Goal: Task Accomplishment & Management: Use online tool/utility

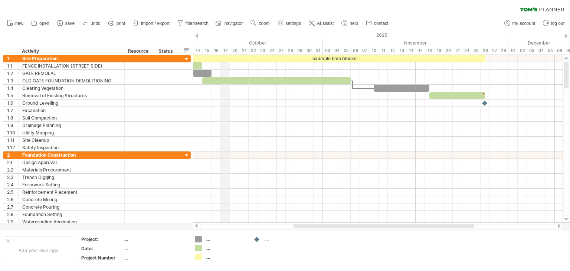
click at [229, 49] on div "17" at bounding box center [225, 51] width 9 height 8
click at [190, 22] on span "filter/search" at bounding box center [197, 23] width 23 height 5
type input "**********"
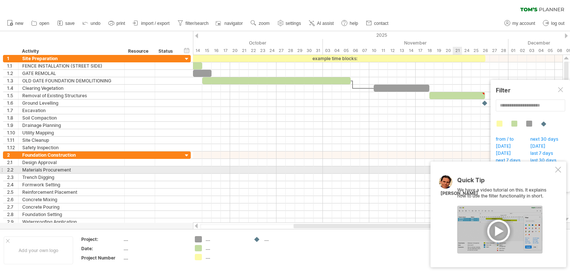
click at [557, 170] on div at bounding box center [559, 170] width 6 height 6
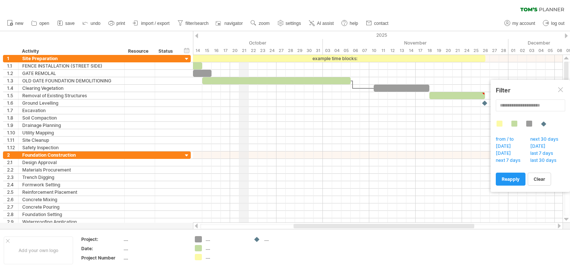
click at [241, 38] on div "2025" at bounding box center [169, 35] width 1105 height 8
click at [255, 42] on div "October" at bounding box center [217, 43] width 214 height 8
click at [293, 22] on span "settings" at bounding box center [293, 23] width 15 height 5
select select "*"
select select "**"
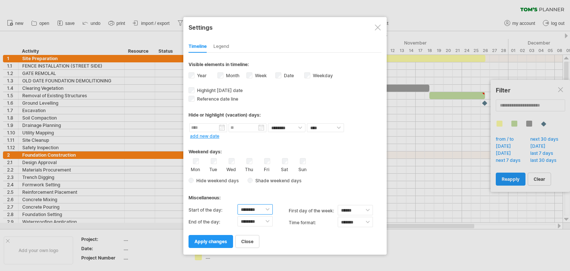
click at [246, 209] on select "******** ******** ******** ******** ******** ******** ******** ******** *******…" at bounding box center [255, 209] width 35 height 10
select select "*"
click at [238, 204] on select "******** ******** ******** ******** ******** ******** ******** ******** *******…" at bounding box center [255, 209] width 35 height 10
click at [220, 241] on span "apply changes" at bounding box center [211, 242] width 33 height 6
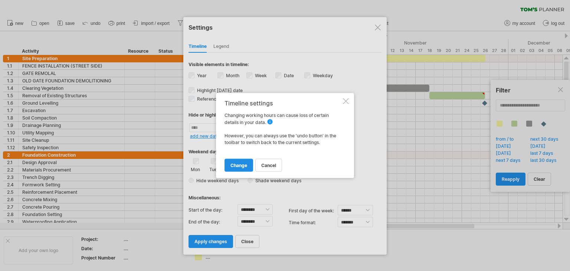
click at [241, 164] on span "change" at bounding box center [239, 166] width 17 height 6
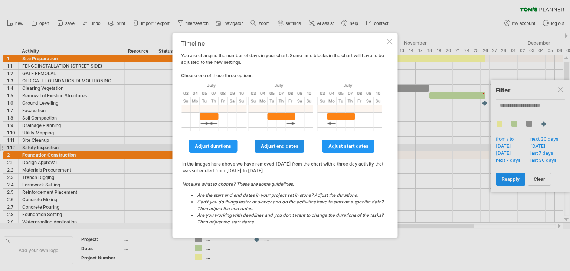
click at [274, 147] on span "adjust end dates" at bounding box center [280, 146] width 38 height 6
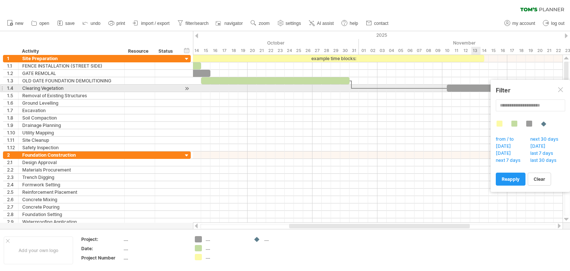
click at [562, 89] on div at bounding box center [562, 90] width 6 height 6
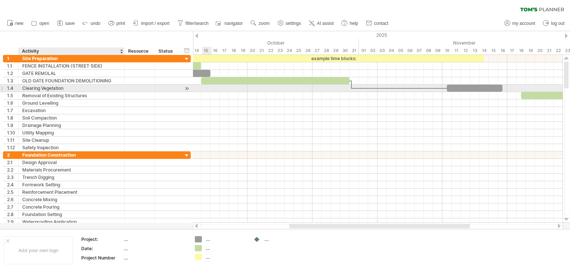
click at [69, 88] on div "Clearing Vegetation" at bounding box center [71, 88] width 98 height 7
type input "*"
type input "**********"
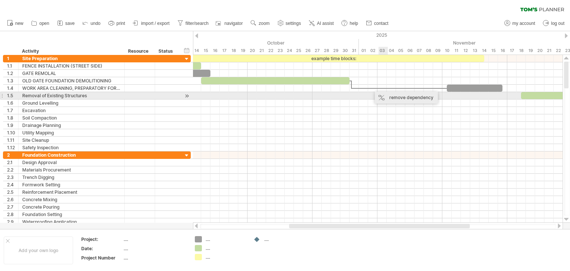
click at [399, 97] on div "remove dependency" at bounding box center [406, 98] width 63 height 12
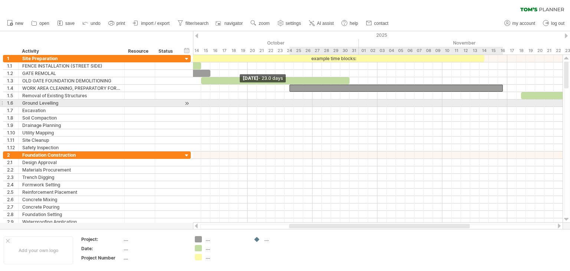
drag, startPoint x: 446, startPoint y: 87, endPoint x: 289, endPoint y: 101, distance: 158.1
click at [289, 101] on div "example time blocks: [DATE] - 2.0 days [DATE] - 23.0 days" at bounding box center [378, 139] width 370 height 168
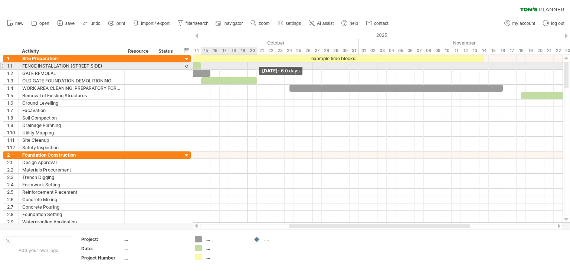
drag, startPoint x: 349, startPoint y: 80, endPoint x: 254, endPoint y: 69, distance: 95.3
click at [254, 69] on div "example time blocks: [DATE] - 6.0 days [DATE] - 23.0 days" at bounding box center [378, 139] width 370 height 168
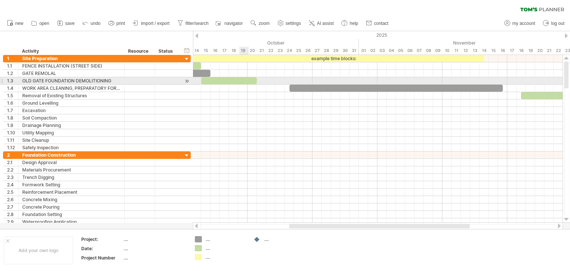
click at [241, 79] on div at bounding box center [229, 80] width 56 height 7
drag, startPoint x: 255, startPoint y: 80, endPoint x: 239, endPoint y: 82, distance: 16.5
click at [239, 82] on span at bounding box center [238, 80] width 3 height 7
click at [235, 81] on span at bounding box center [233, 80] width 3 height 7
click at [247, 80] on div at bounding box center [378, 80] width 370 height 7
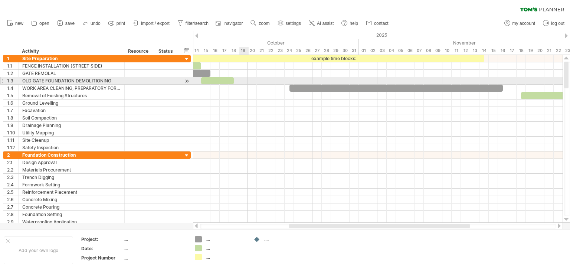
click at [248, 79] on div at bounding box center [378, 80] width 370 height 7
drag, startPoint x: 248, startPoint y: 79, endPoint x: 256, endPoint y: 81, distance: 8.3
click at [256, 81] on div at bounding box center [378, 80] width 370 height 7
drag, startPoint x: 247, startPoint y: 78, endPoint x: 255, endPoint y: 84, distance: 9.8
click at [256, 84] on div at bounding box center [378, 103] width 370 height 97
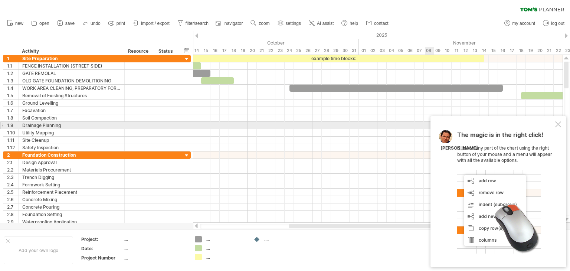
click at [557, 127] on div at bounding box center [559, 124] width 6 height 6
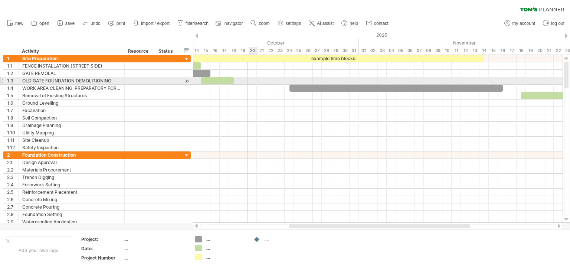
drag, startPoint x: 248, startPoint y: 81, endPoint x: 255, endPoint y: 81, distance: 7.1
click at [255, 81] on div at bounding box center [378, 80] width 370 height 7
drag, startPoint x: 248, startPoint y: 78, endPoint x: 257, endPoint y: 84, distance: 10.9
click at [257, 84] on div at bounding box center [378, 103] width 370 height 97
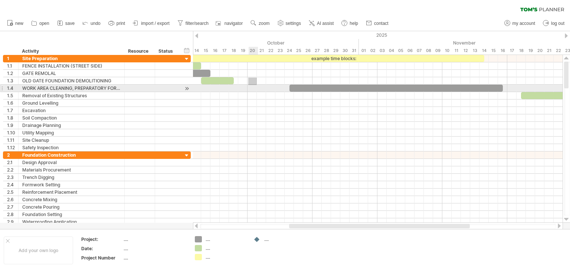
drag, startPoint x: 248, startPoint y: 78, endPoint x: 257, endPoint y: 85, distance: 11.3
click at [257, 85] on div at bounding box center [378, 103] width 370 height 97
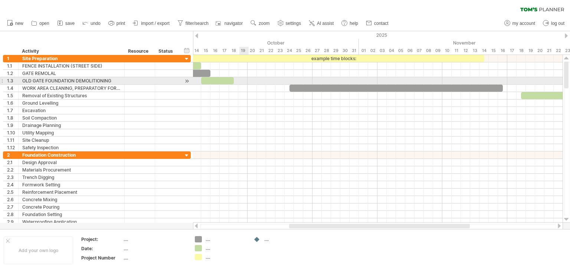
click at [241, 79] on div at bounding box center [378, 80] width 370 height 7
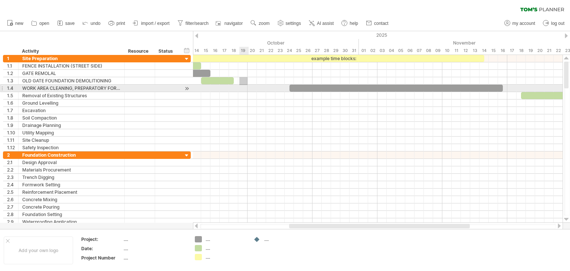
drag, startPoint x: 240, startPoint y: 77, endPoint x: 248, endPoint y: 85, distance: 11.3
click at [248, 85] on div at bounding box center [378, 103] width 370 height 97
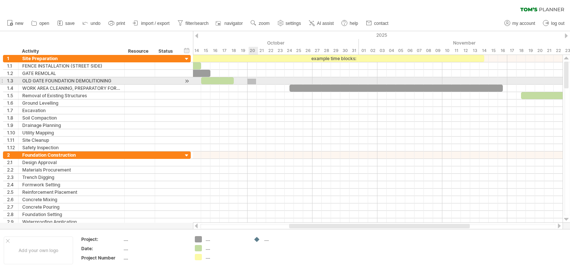
drag, startPoint x: 248, startPoint y: 79, endPoint x: 256, endPoint y: 84, distance: 10.2
click at [256, 84] on div at bounding box center [378, 103] width 370 height 97
drag, startPoint x: 247, startPoint y: 77, endPoint x: 256, endPoint y: 82, distance: 10.3
click at [256, 83] on div at bounding box center [378, 80] width 370 height 7
drag, startPoint x: 248, startPoint y: 77, endPoint x: 257, endPoint y: 84, distance: 11.7
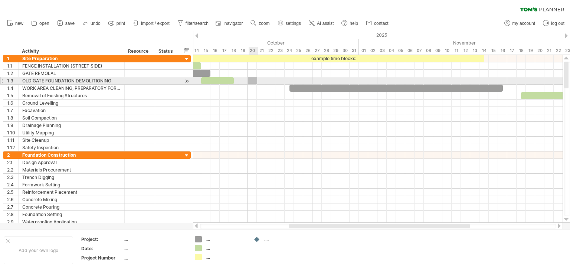
click at [257, 84] on div at bounding box center [378, 103] width 370 height 97
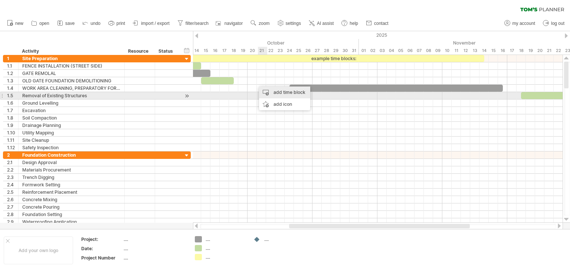
click at [288, 92] on div "add time block" at bounding box center [284, 93] width 51 height 12
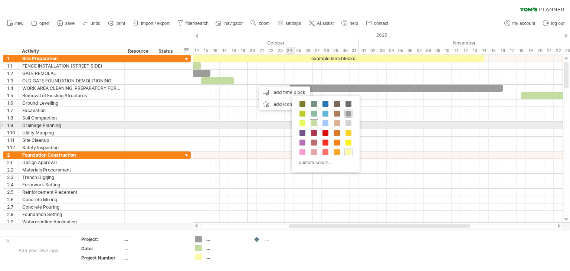
click at [315, 123] on span at bounding box center [314, 123] width 6 height 6
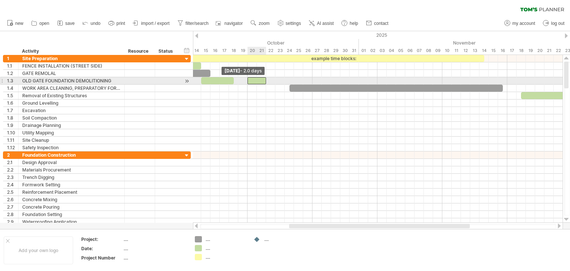
drag, startPoint x: 257, startPoint y: 79, endPoint x: 248, endPoint y: 82, distance: 8.9
click at [248, 82] on span at bounding box center [247, 80] width 3 height 7
drag, startPoint x: 265, startPoint y: 79, endPoint x: 257, endPoint y: 81, distance: 8.4
click at [257, 81] on span at bounding box center [256, 80] width 3 height 7
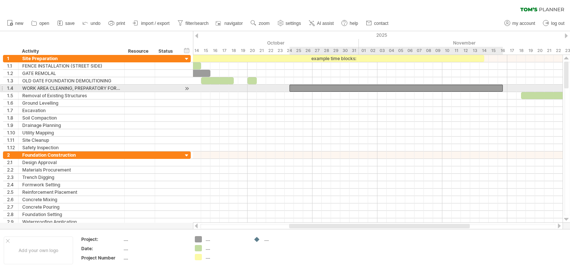
click at [316, 88] on div at bounding box center [397, 88] width 214 height 7
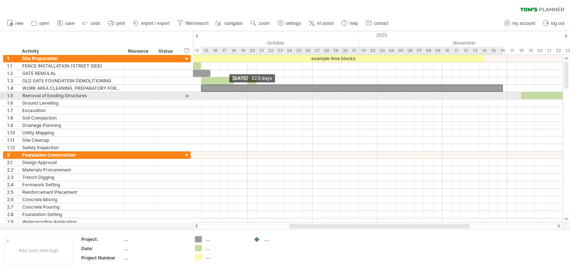
drag, startPoint x: 289, startPoint y: 87, endPoint x: 202, endPoint y: 96, distance: 88.2
click at [202, 96] on div "example time blocks: [DATE] [DATE] - 32.5 days" at bounding box center [378, 139] width 370 height 168
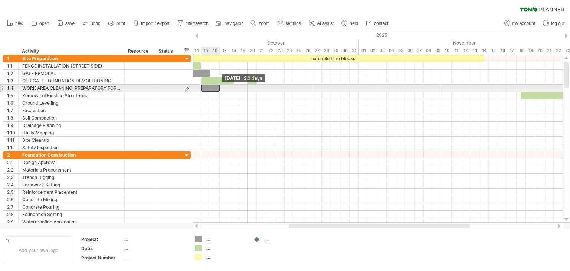
drag, startPoint x: 502, startPoint y: 88, endPoint x: 220, endPoint y: 91, distance: 282.2
click at [220, 91] on span at bounding box center [219, 88] width 3 height 7
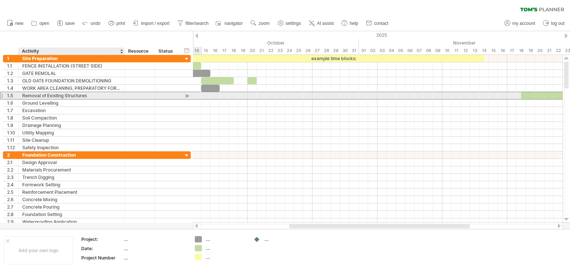
click at [88, 95] on div "Removal of Existing Structures" at bounding box center [71, 95] width 98 height 7
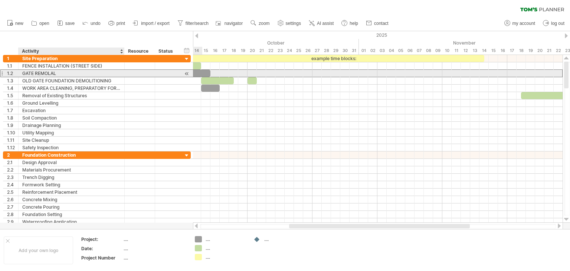
click at [35, 72] on div "GATE REMOLAL" at bounding box center [71, 73] width 98 height 7
click at [48, 72] on input "*******" at bounding box center [71, 73] width 98 height 7
type input "**********"
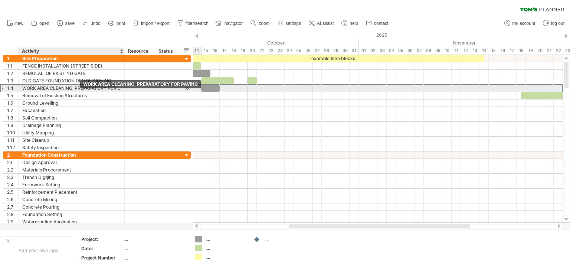
click at [72, 88] on div "WORK AREA CLEANING, PREPARATORY FOR PAVING" at bounding box center [71, 88] width 98 height 7
click at [101, 87] on div "SITE CLEAN UP, PREPARATORY FOR PAVING" at bounding box center [71, 88] width 98 height 7
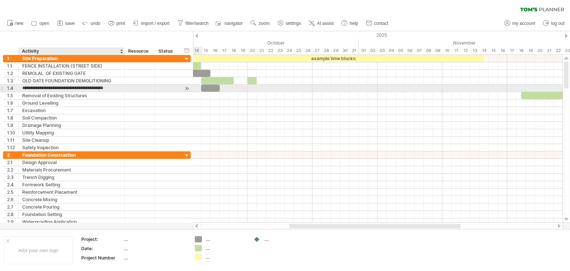
type input "**********"
click at [187, 88] on div at bounding box center [186, 89] width 7 height 8
click at [133, 88] on div at bounding box center [139, 88] width 23 height 7
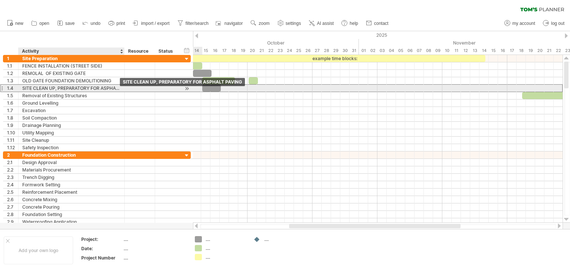
click at [119, 88] on div "SITE CLEAN UP, PREPARATORY FOR ASPHALT PAVING" at bounding box center [71, 88] width 98 height 7
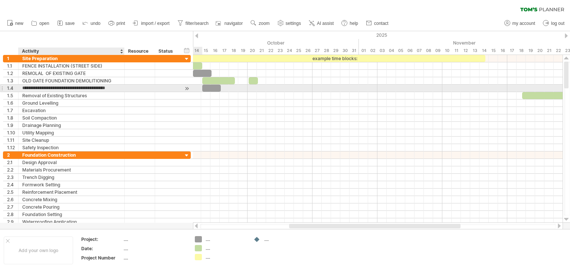
click at [126, 86] on div at bounding box center [140, 88] width 30 height 7
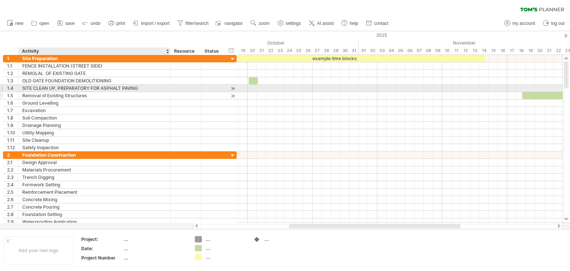
drag, startPoint x: 123, startPoint y: 87, endPoint x: 169, endPoint y: 97, distance: 47.0
click at [169, 97] on div "**********" at bounding box center [120, 103] width 234 height 97
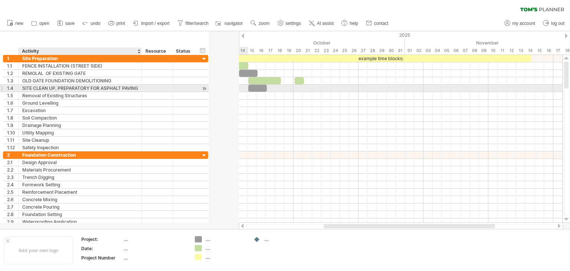
drag, startPoint x: 169, startPoint y: 88, endPoint x: 140, endPoint y: 89, distance: 28.6
click at [140, 89] on div at bounding box center [141, 88] width 4 height 7
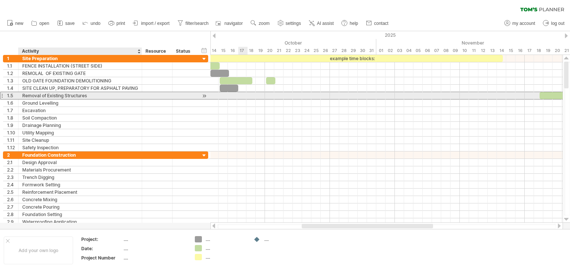
click at [91, 95] on div "Removal of Existing Structures" at bounding box center [80, 95] width 116 height 7
type input "*"
click at [42, 95] on input "**********" at bounding box center [80, 95] width 116 height 7
type input "**********"
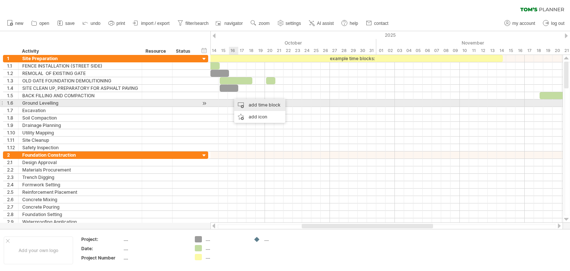
click at [243, 104] on div "add time block" at bounding box center [259, 105] width 51 height 12
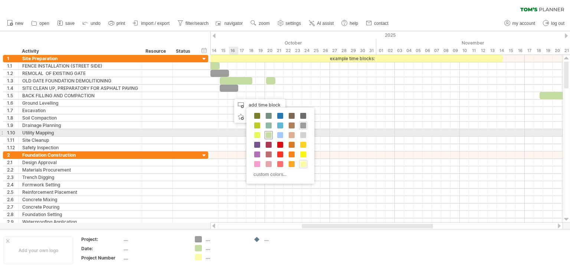
click at [269, 132] on span at bounding box center [269, 135] width 6 height 6
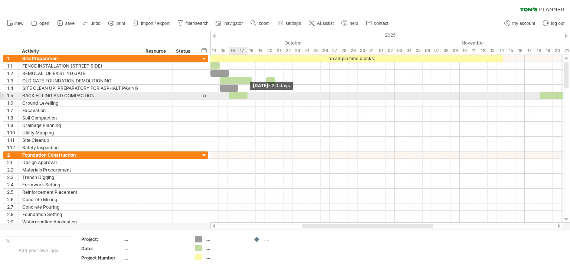
drag, startPoint x: 237, startPoint y: 95, endPoint x: 244, endPoint y: 94, distance: 7.1
click at [244, 94] on div at bounding box center [238, 95] width 19 height 7
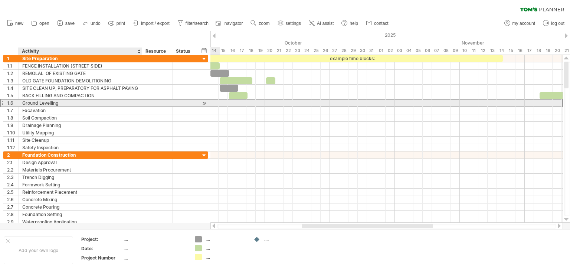
click at [55, 101] on div "Ground Levelling" at bounding box center [80, 103] width 116 height 7
click at [65, 102] on input "**********" at bounding box center [80, 103] width 116 height 7
type input "*"
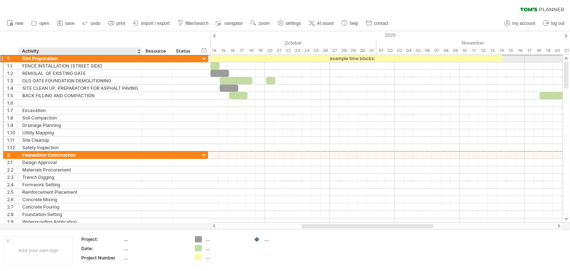
click at [61, 57] on div "Site Preparation" at bounding box center [80, 58] width 116 height 7
type input "*"
type input "**********"
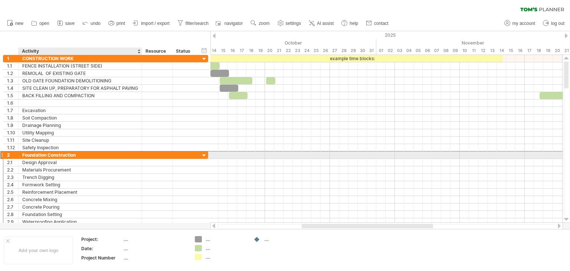
click at [83, 152] on div "Foundation Construction" at bounding box center [80, 155] width 116 height 7
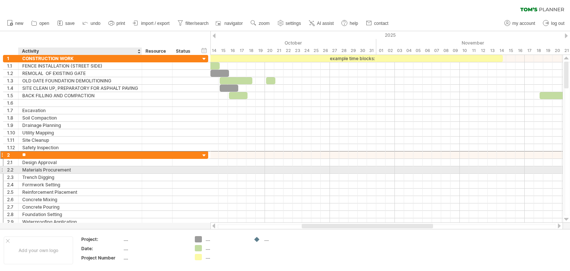
type input "*"
type input "**********"
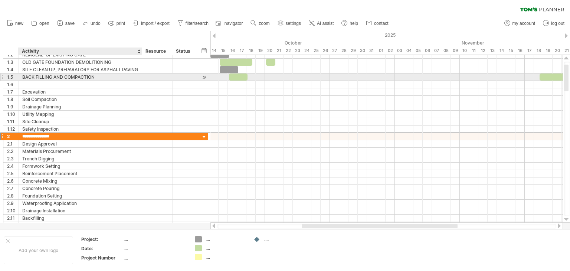
click at [36, 77] on div "BACK FILLING AND COMPACTION" at bounding box center [80, 77] width 116 height 7
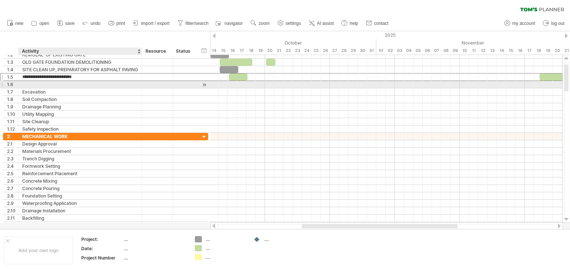
type input "**********"
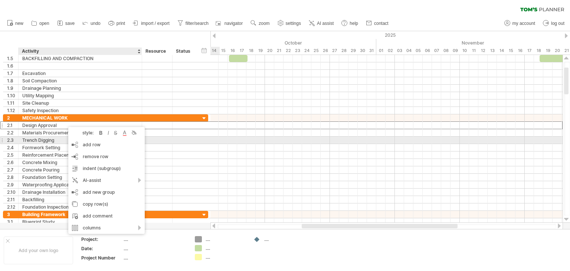
click at [155, 138] on div at bounding box center [157, 140] width 23 height 7
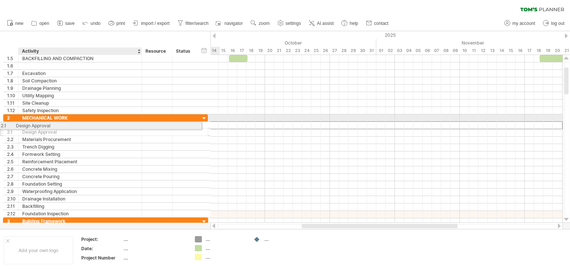
drag, startPoint x: 19, startPoint y: 124, endPoint x: 28, endPoint y: 124, distance: 8.9
drag, startPoint x: 22, startPoint y: 125, endPoint x: 37, endPoint y: 124, distance: 14.9
drag, startPoint x: 3, startPoint y: 125, endPoint x: 19, endPoint y: 124, distance: 16.7
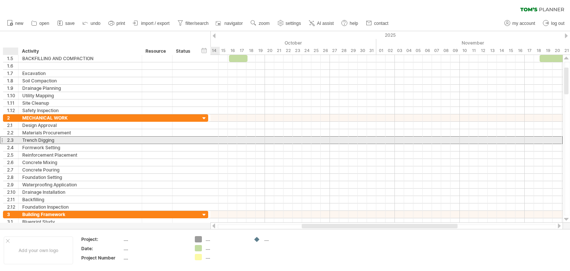
click at [108, 141] on div "Trench Digging" at bounding box center [80, 140] width 116 height 7
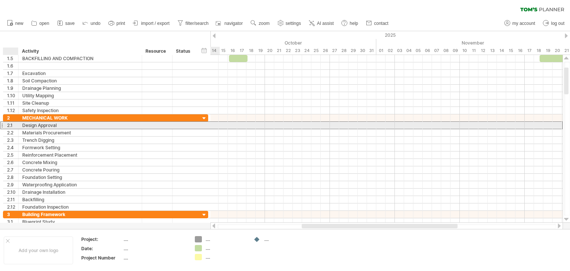
drag, startPoint x: 102, startPoint y: 126, endPoint x: 15, endPoint y: 125, distance: 87.6
click at [15, 125] on div "**********" at bounding box center [105, 125] width 205 height 8
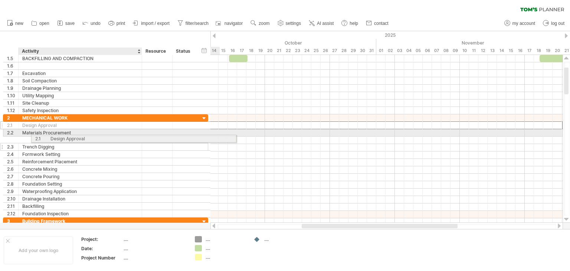
drag, startPoint x: 19, startPoint y: 124, endPoint x: 61, endPoint y: 137, distance: 43.8
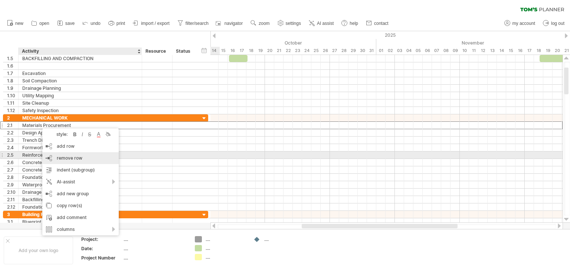
click at [68, 157] on span "remove row" at bounding box center [70, 158] width 26 height 6
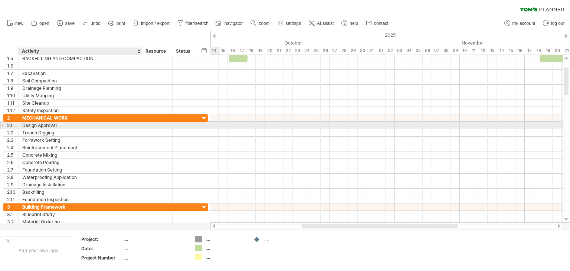
click at [53, 125] on div "Design Approval" at bounding box center [80, 125] width 116 height 7
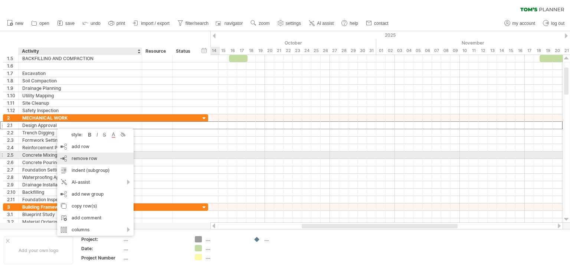
click at [79, 158] on span "remove row" at bounding box center [85, 159] width 26 height 6
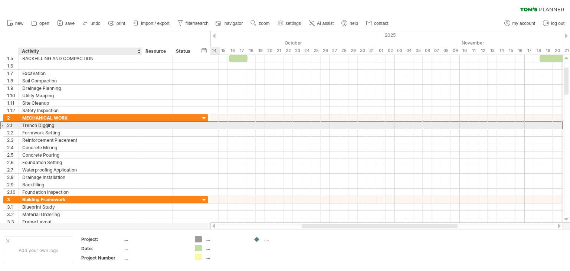
click at [39, 126] on div "Trench Digging" at bounding box center [80, 125] width 116 height 7
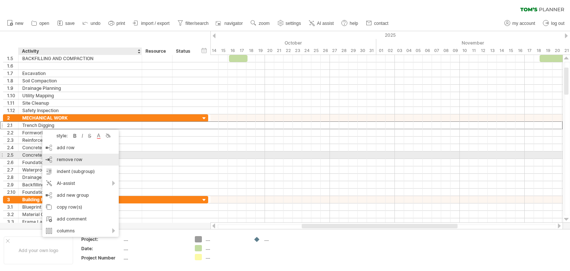
click at [68, 159] on span "remove row" at bounding box center [70, 160] width 26 height 6
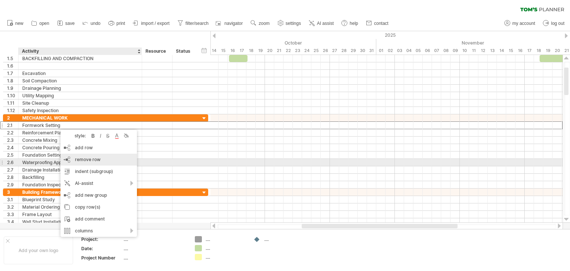
click at [91, 159] on span "remove row" at bounding box center [88, 160] width 26 height 6
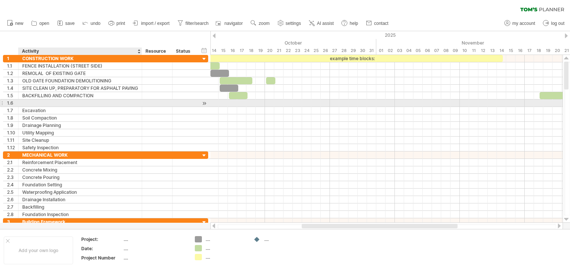
click at [27, 101] on div at bounding box center [80, 103] width 116 height 7
type input "**********"
click at [234, 103] on div at bounding box center [387, 103] width 352 height 7
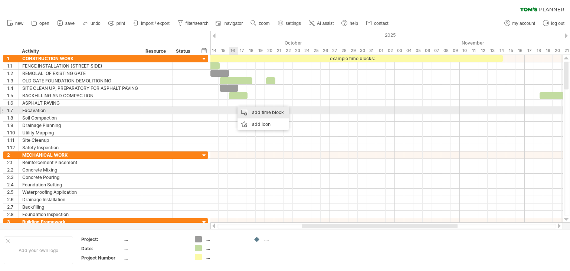
click at [252, 112] on div "add time block" at bounding box center [263, 113] width 51 height 12
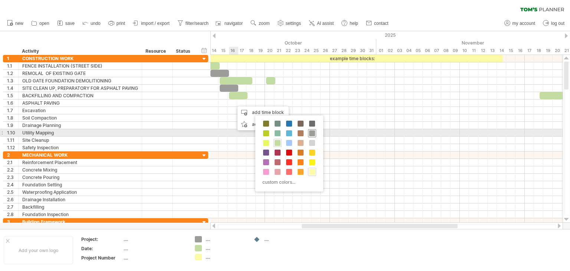
click at [310, 131] on span at bounding box center [312, 133] width 6 height 6
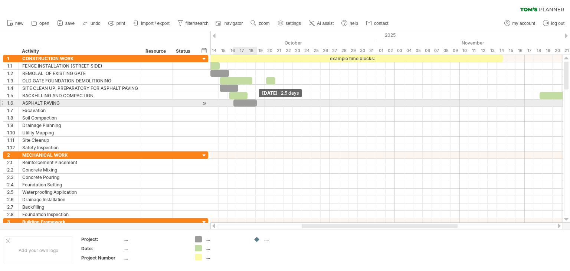
drag, startPoint x: 243, startPoint y: 102, endPoint x: 255, endPoint y: 105, distance: 12.6
click at [255, 105] on span at bounding box center [256, 103] width 3 height 7
click at [230, 103] on span at bounding box center [229, 103] width 3 height 7
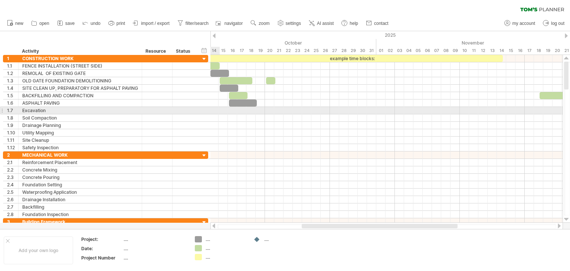
click at [3, 111] on div "1.7" at bounding box center [10, 110] width 15 height 7
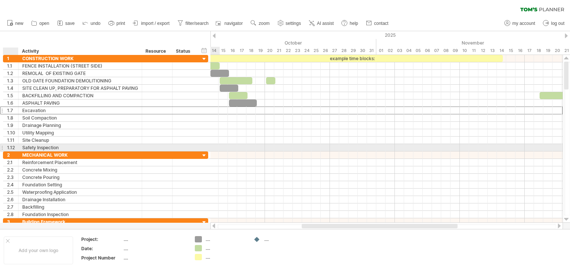
click at [16, 146] on div at bounding box center [18, 147] width 4 height 7
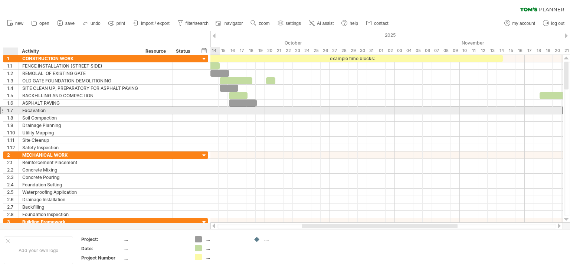
click at [9, 108] on div "1.7" at bounding box center [12, 110] width 11 height 7
click at [6, 110] on div "1.7" at bounding box center [10, 110] width 15 height 7
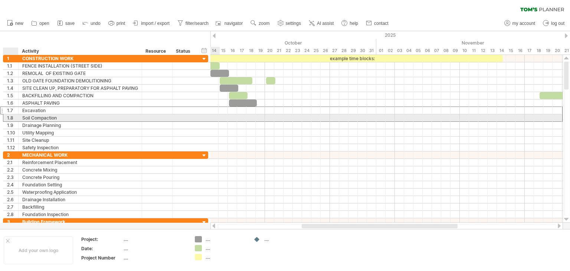
click at [9, 117] on div "1.8" at bounding box center [12, 117] width 11 height 7
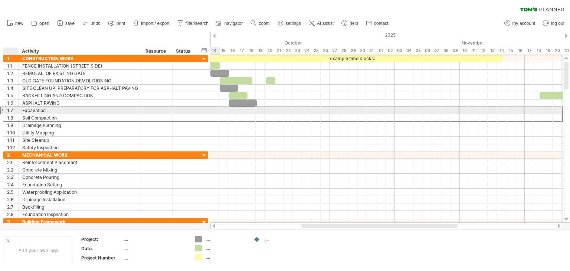
click at [7, 110] on div "1.7" at bounding box center [12, 110] width 11 height 7
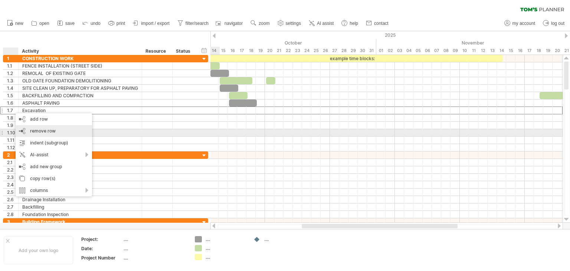
click at [24, 129] on div "remove row remove selected rows" at bounding box center [54, 131] width 77 height 12
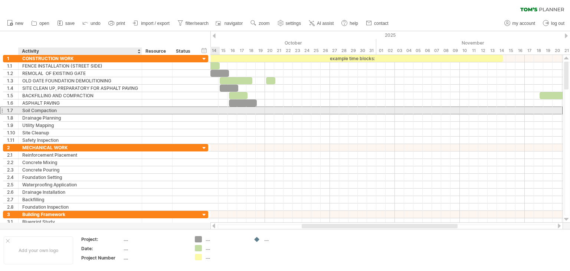
click at [34, 112] on div "Soil Compaction" at bounding box center [80, 110] width 116 height 7
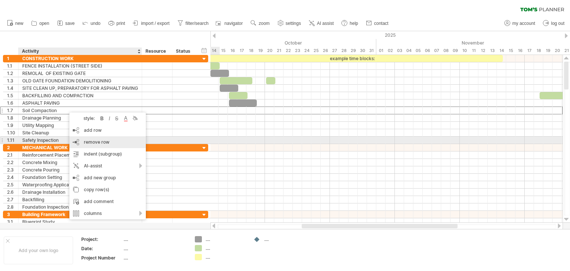
click at [87, 141] on span "remove row" at bounding box center [97, 142] width 26 height 6
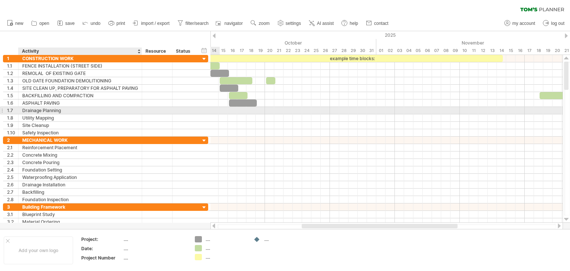
click at [63, 110] on div "Drainage Planning" at bounding box center [80, 110] width 116 height 7
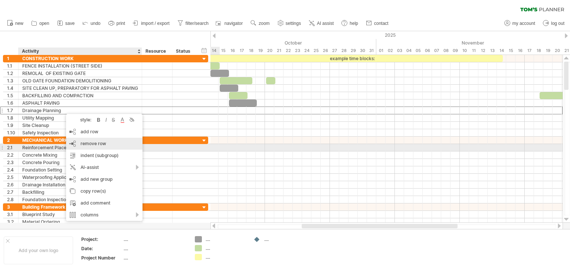
click at [83, 144] on span "remove row" at bounding box center [94, 144] width 26 height 6
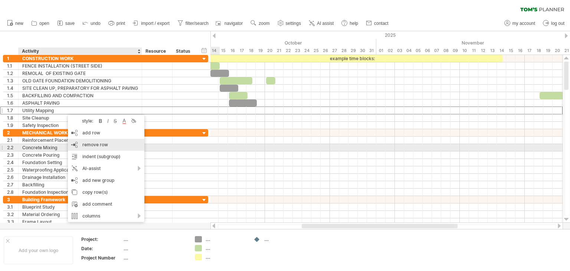
click at [84, 144] on span "remove row" at bounding box center [95, 145] width 26 height 6
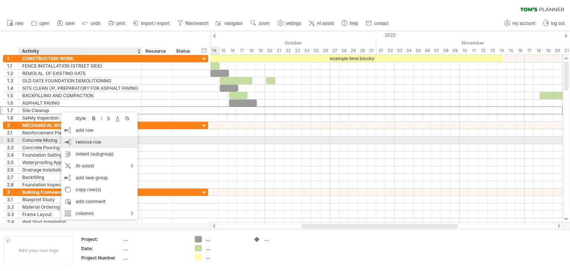
click at [79, 141] on span "remove row" at bounding box center [89, 142] width 26 height 6
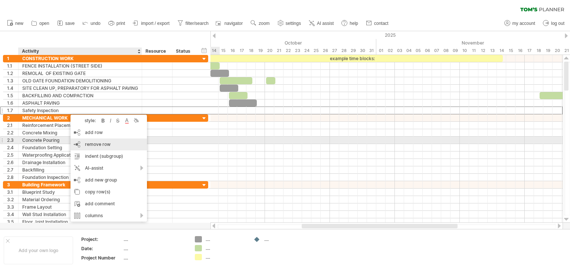
click at [91, 143] on span "remove row" at bounding box center [98, 144] width 26 height 6
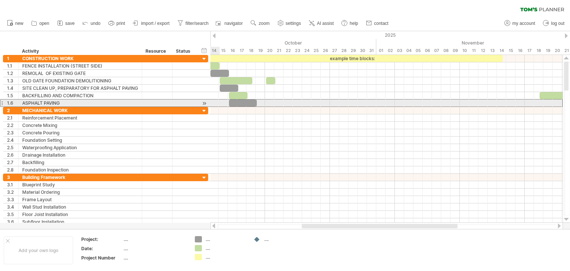
click at [2, 102] on div at bounding box center [1, 103] width 3 height 8
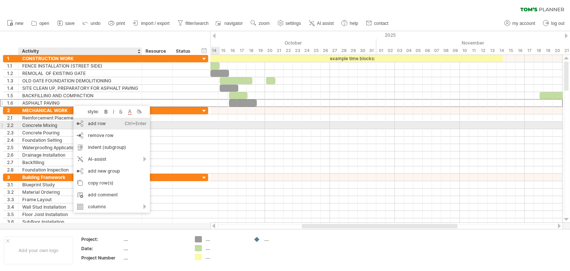
click at [93, 124] on div "add row Ctrl+Enter Cmd+Enter" at bounding box center [112, 124] width 77 height 12
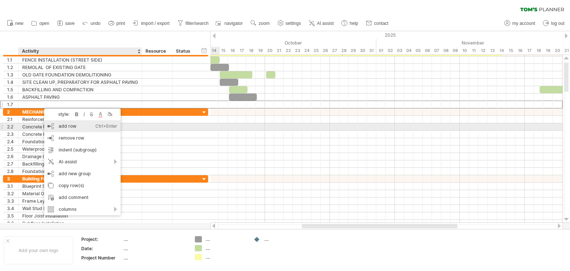
click at [64, 124] on div "add row Ctrl+Enter Cmd+Enter" at bounding box center [82, 126] width 77 height 12
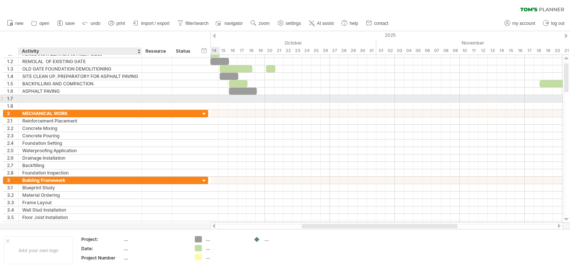
click at [36, 98] on div at bounding box center [80, 98] width 116 height 7
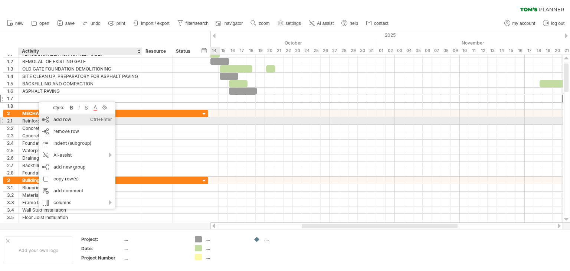
click at [58, 120] on div "add row Ctrl+Enter Cmd+Enter" at bounding box center [77, 120] width 77 height 12
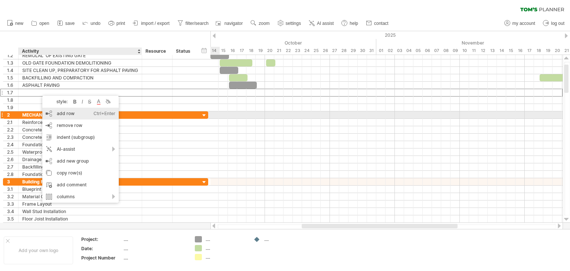
click at [60, 114] on div "add row Ctrl+Enter Cmd+Enter" at bounding box center [80, 114] width 77 height 12
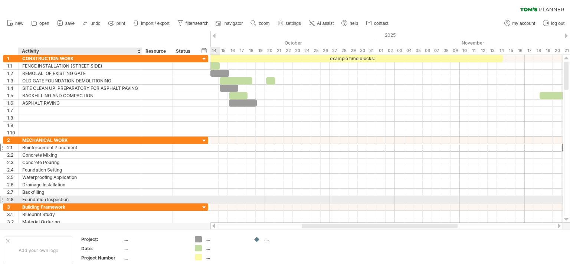
drag, startPoint x: 7, startPoint y: 148, endPoint x: 32, endPoint y: 197, distance: 55.5
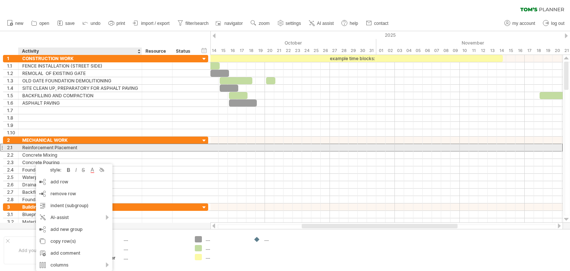
click at [91, 147] on div "Reinforcement Placement" at bounding box center [80, 147] width 116 height 7
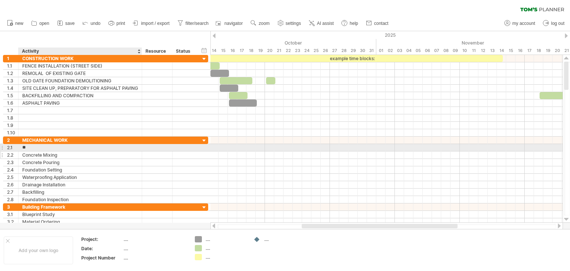
type input "*"
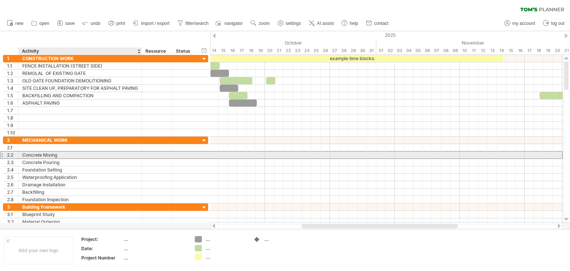
click at [80, 153] on div "Concrete Mixing" at bounding box center [80, 155] width 116 height 7
type input "*"
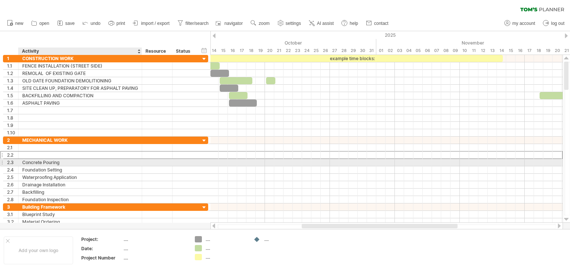
click at [75, 162] on div "Concrete Pouring" at bounding box center [80, 162] width 116 height 7
type input "*"
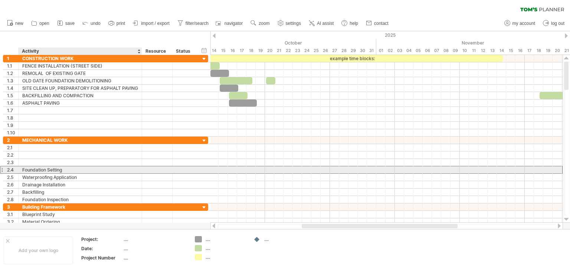
click at [76, 167] on div "Foundation Setting" at bounding box center [80, 169] width 116 height 7
type input "*"
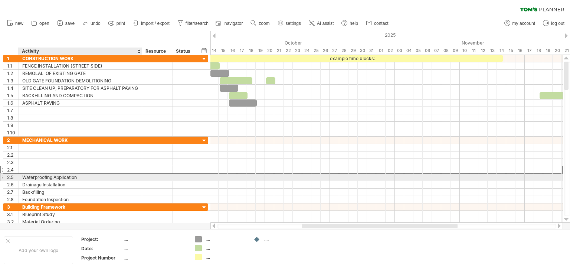
click at [88, 176] on div "Waterproofing Application" at bounding box center [80, 177] width 116 height 7
type input "*"
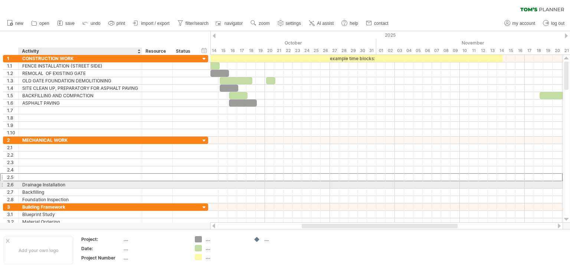
click at [86, 182] on div "Drainage Installation" at bounding box center [80, 184] width 116 height 7
type input "*"
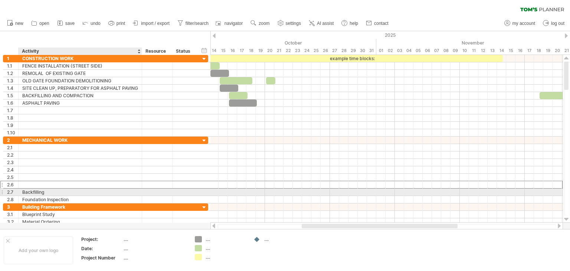
click at [50, 191] on div "Backfilling" at bounding box center [80, 192] width 116 height 7
type input "*"
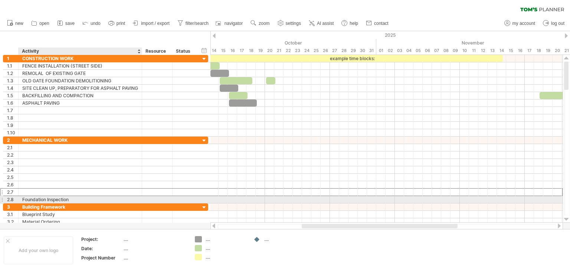
click at [76, 199] on div "Foundation Inspection" at bounding box center [80, 199] width 116 height 7
type input "*"
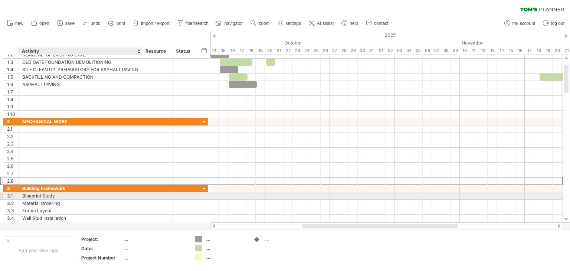
click at [64, 195] on div "Blueprint Study" at bounding box center [80, 195] width 116 height 7
type input "*"
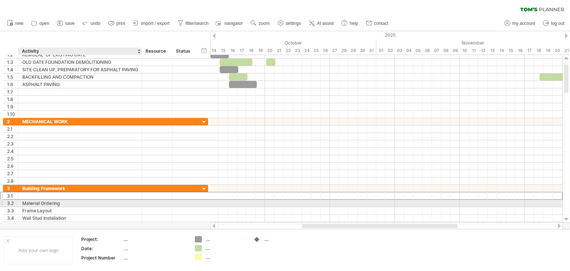
click at [66, 201] on div "Material Ordering" at bounding box center [80, 203] width 116 height 7
type input "*"
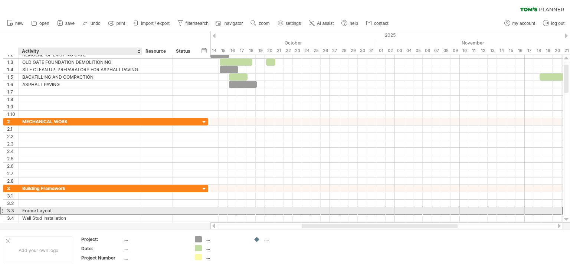
click at [67, 210] on div "Frame Layout" at bounding box center [80, 210] width 116 height 7
type input "*"
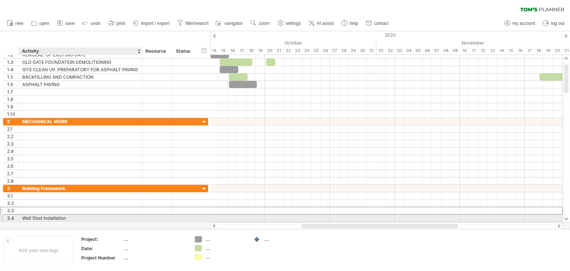
click at [71, 215] on div "Wall Stud Installation" at bounding box center [80, 218] width 116 height 7
type input "*"
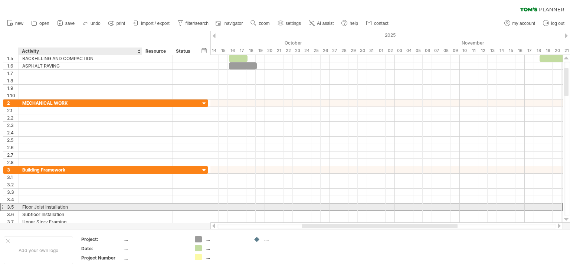
click at [74, 206] on div "Floor Joist Installation" at bounding box center [80, 207] width 116 height 7
type input "*"
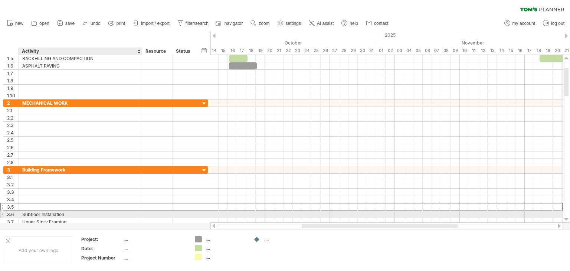
click at [77, 212] on div "Subfloor Installation" at bounding box center [80, 214] width 116 height 7
type input "*"
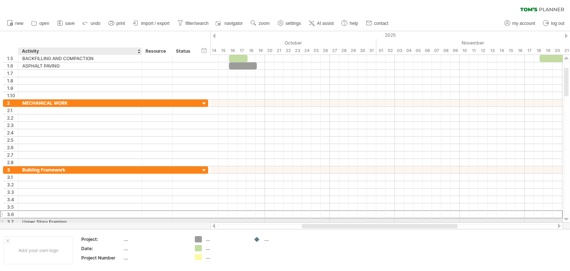
click at [81, 220] on div "Upper Story Framing" at bounding box center [80, 221] width 116 height 7
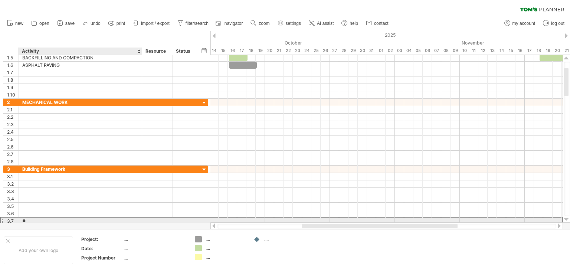
type input "*"
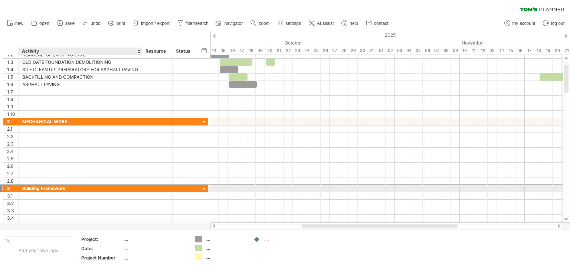
click at [71, 186] on div "Building Framework" at bounding box center [80, 188] width 116 height 7
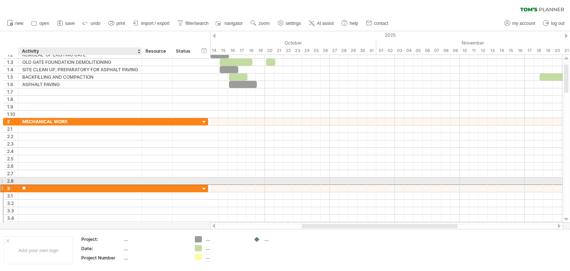
type input "*"
type input "**********"
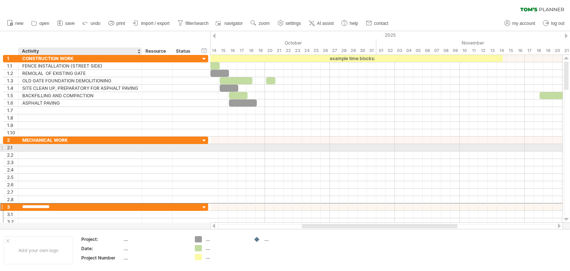
click at [25, 145] on div at bounding box center [80, 147] width 116 height 7
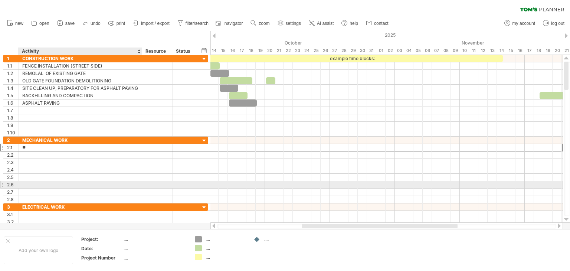
type input "*"
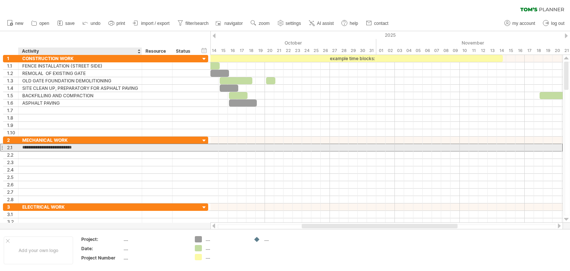
click at [41, 144] on input "**********" at bounding box center [80, 147] width 116 height 7
type input "**********"
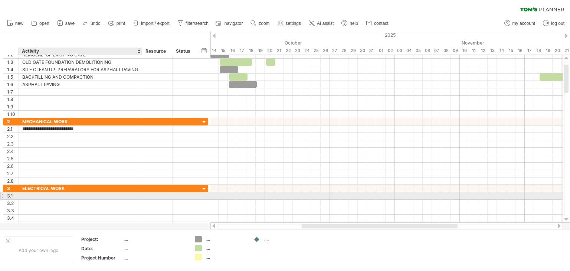
click at [29, 194] on div at bounding box center [80, 195] width 116 height 7
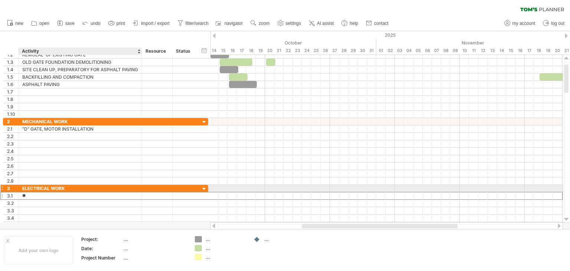
type input "*"
click at [43, 192] on input "**********" at bounding box center [80, 195] width 116 height 7
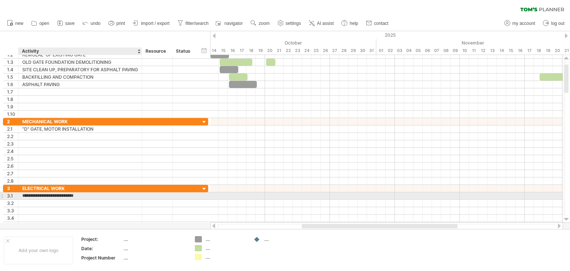
click at [95, 193] on input "**********" at bounding box center [80, 195] width 116 height 7
click at [43, 193] on input "**********" at bounding box center [80, 195] width 116 height 7
click at [61, 192] on input "**********" at bounding box center [80, 195] width 116 height 7
click at [123, 193] on input "**********" at bounding box center [80, 195] width 116 height 7
type input "**********"
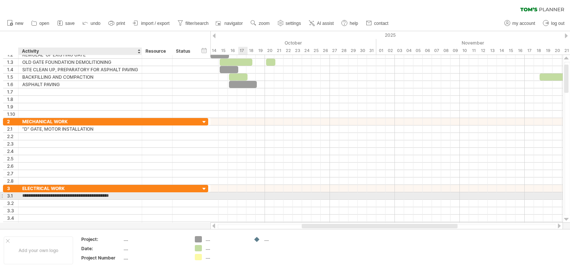
scroll to position [0, 5]
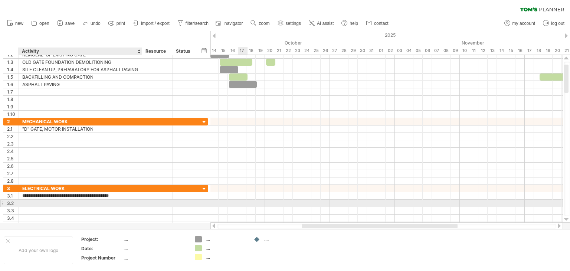
click at [32, 201] on div at bounding box center [80, 203] width 116 height 7
click at [26, 201] on input "text" at bounding box center [80, 203] width 116 height 7
type input "*****"
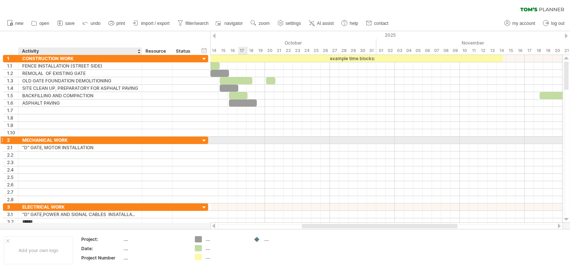
click at [85, 139] on div "MECHANICAL WORK" at bounding box center [80, 140] width 116 height 7
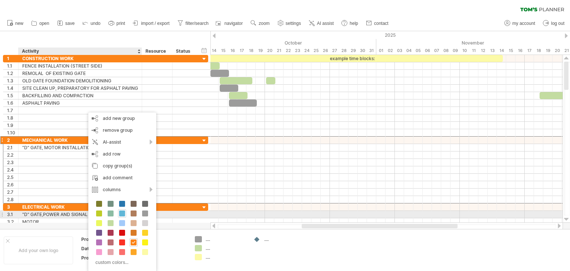
click at [120, 213] on span at bounding box center [122, 214] width 6 height 6
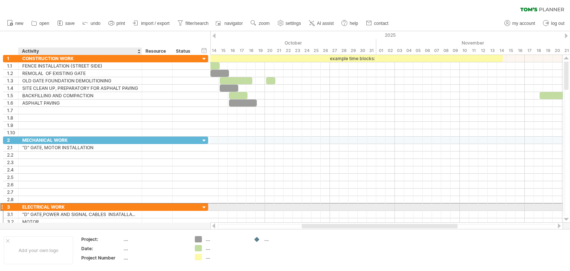
click at [76, 205] on div "ELECTRICAL WORK" at bounding box center [80, 207] width 116 height 7
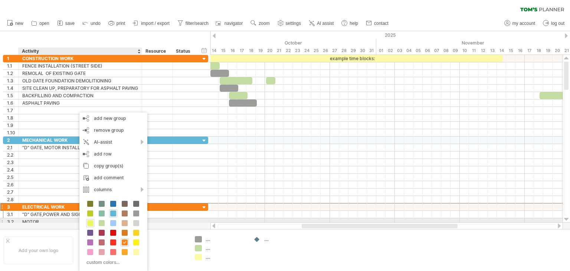
click at [89, 222] on span at bounding box center [90, 223] width 6 height 6
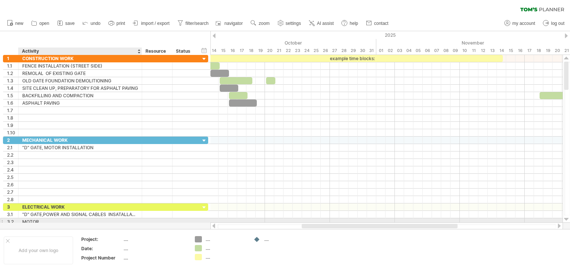
click at [42, 220] on div "MOTOR" at bounding box center [80, 221] width 116 height 7
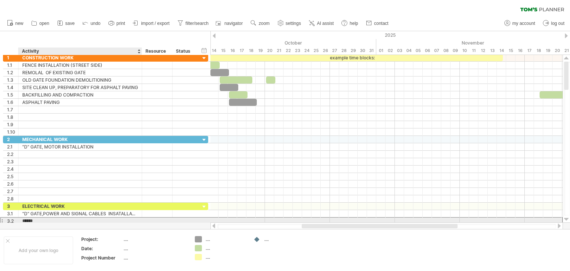
scroll to position [0, 0]
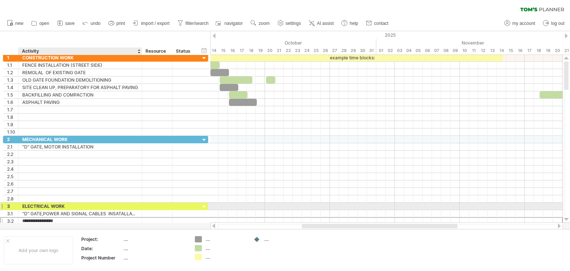
type input "**********"
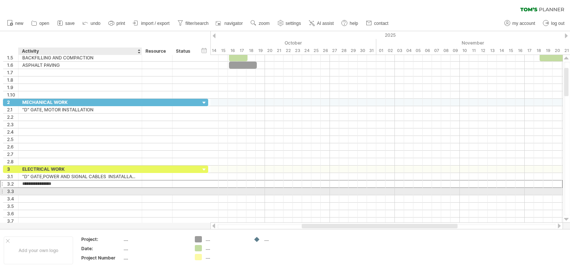
click at [30, 189] on div at bounding box center [80, 191] width 116 height 7
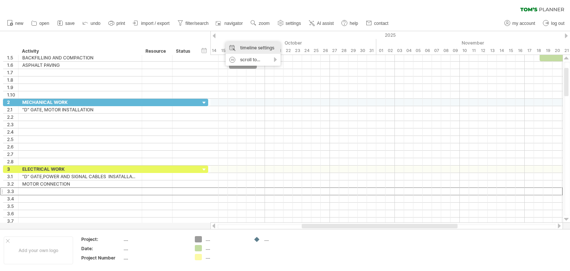
click at [245, 48] on div "timeline settings" at bounding box center [253, 48] width 55 height 12
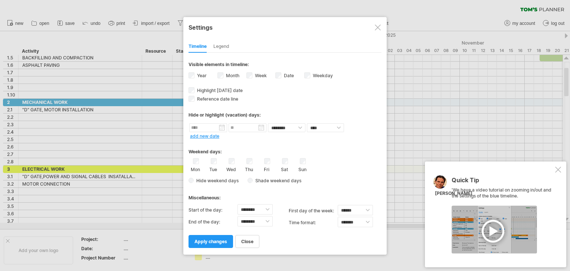
click at [226, 44] on div "Legend" at bounding box center [222, 47] width 16 height 12
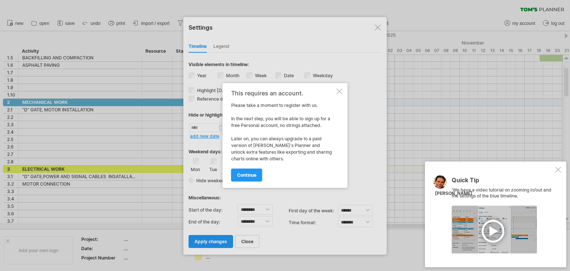
click at [338, 90] on div at bounding box center [340, 91] width 6 height 6
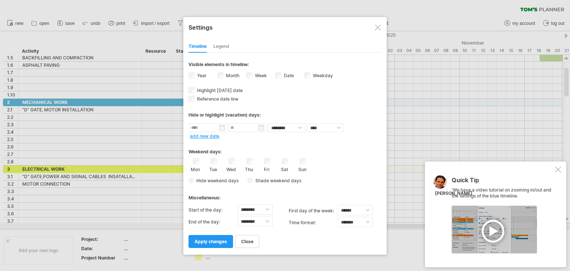
click at [377, 29] on div at bounding box center [378, 28] width 6 height 6
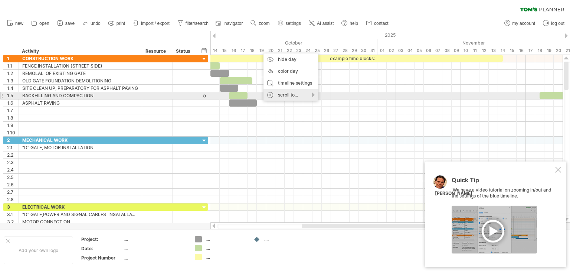
click at [312, 94] on div "scroll to..." at bounding box center [291, 95] width 55 height 12
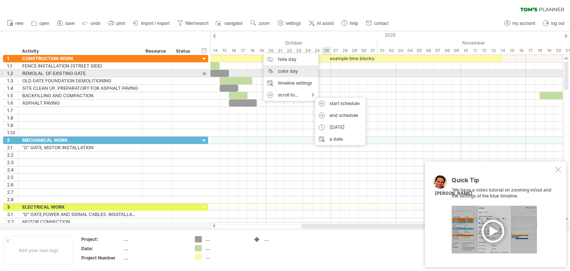
click at [288, 71] on div "color day" at bounding box center [291, 71] width 55 height 12
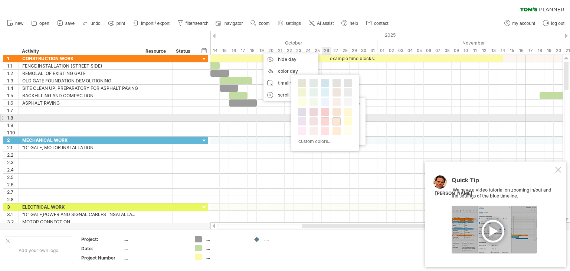
click at [323, 119] on span at bounding box center [325, 121] width 6 height 6
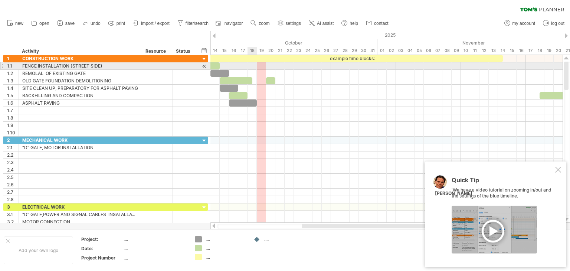
click at [254, 63] on div at bounding box center [387, 65] width 352 height 7
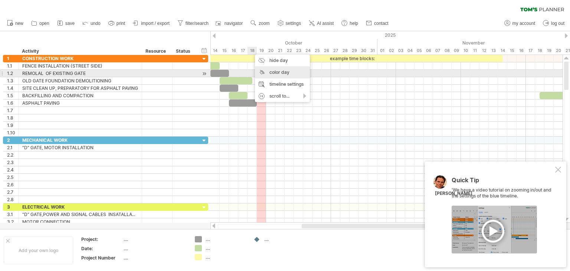
click at [268, 73] on div "color day" at bounding box center [282, 72] width 55 height 12
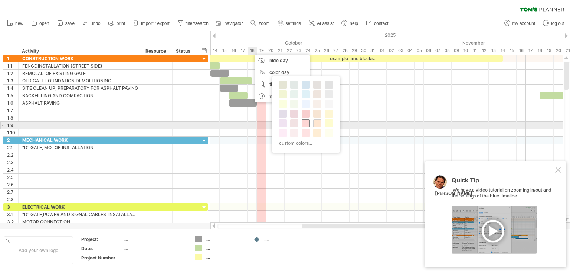
click at [304, 123] on span at bounding box center [306, 123] width 6 height 6
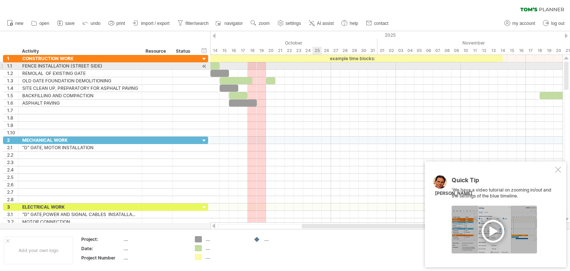
click at [318, 66] on div at bounding box center [387, 65] width 352 height 7
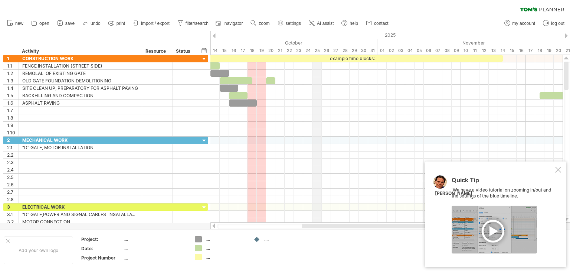
click at [316, 51] on div "25" at bounding box center [317, 51] width 9 height 8
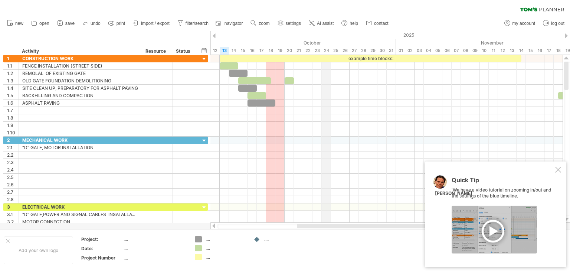
drag, startPoint x: 316, startPoint y: 50, endPoint x: 331, endPoint y: 52, distance: 14.6
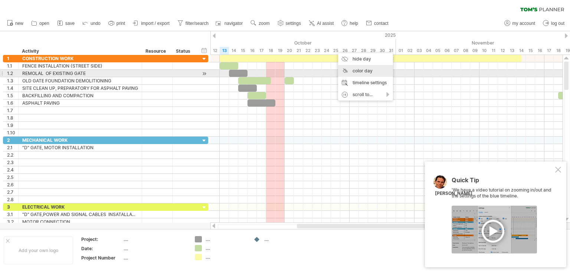
click at [364, 70] on div "color day" at bounding box center [365, 71] width 55 height 12
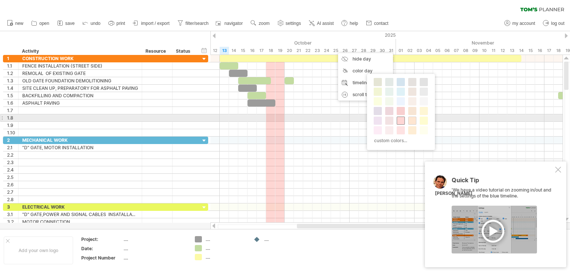
click at [400, 118] on span at bounding box center [401, 121] width 6 height 6
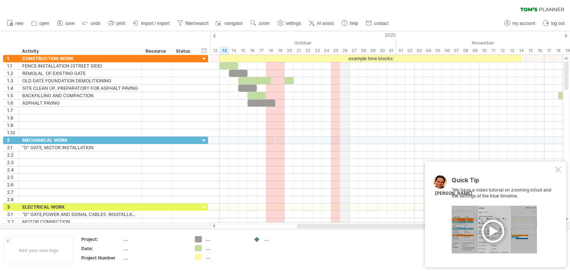
click at [343, 49] on div "26" at bounding box center [345, 51] width 9 height 8
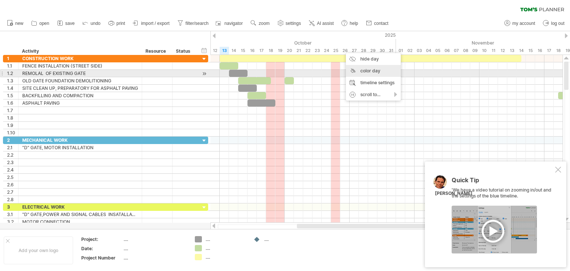
click at [368, 71] on div "color day" at bounding box center [373, 71] width 55 height 12
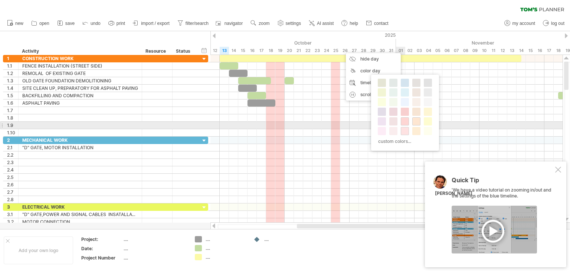
click at [404, 128] on span at bounding box center [405, 131] width 6 height 6
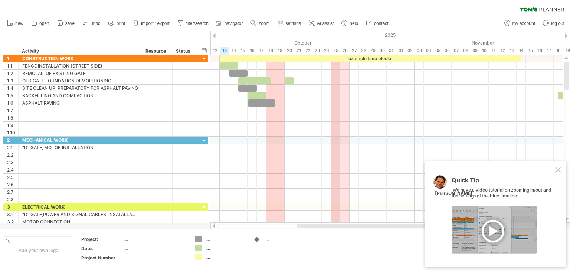
click at [336, 51] on div "25" at bounding box center [335, 51] width 9 height 8
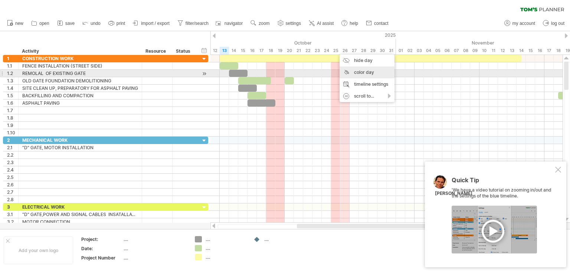
click at [358, 73] on div "color day" at bounding box center [367, 72] width 55 height 12
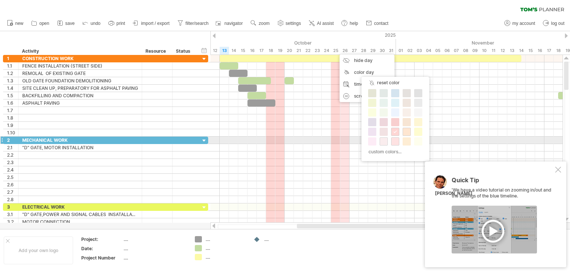
click at [383, 139] on span at bounding box center [384, 142] width 6 height 6
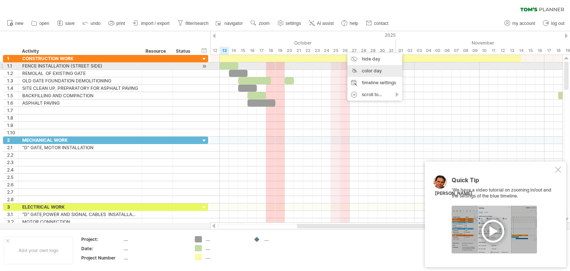
click at [364, 68] on div "color day" at bounding box center [375, 71] width 55 height 12
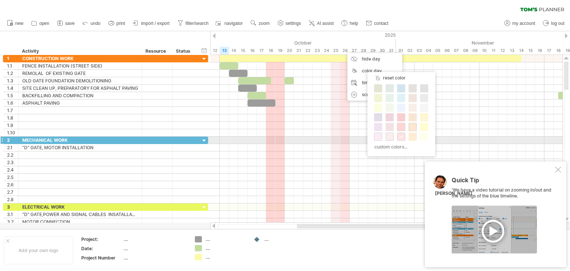
click at [378, 137] on span at bounding box center [378, 137] width 6 height 6
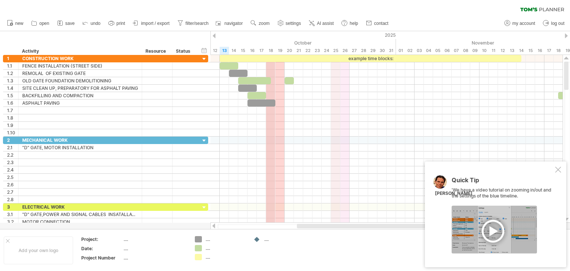
click at [270, 51] on div "18" at bounding box center [270, 51] width 9 height 8
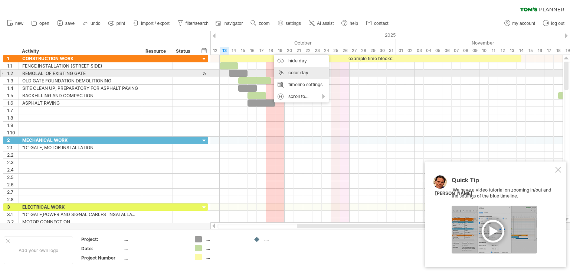
click at [292, 71] on div "color day" at bounding box center [301, 73] width 55 height 12
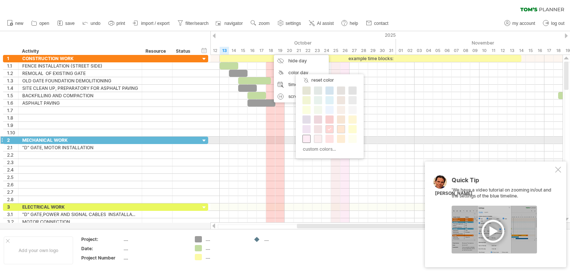
click at [307, 139] on span at bounding box center [307, 139] width 6 height 6
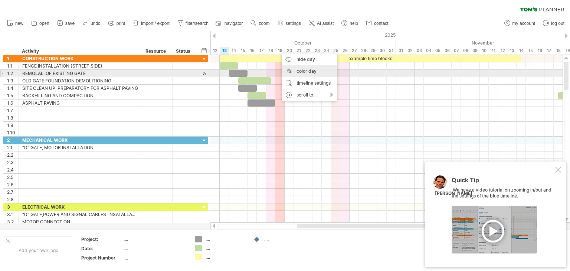
click at [297, 71] on div "color day" at bounding box center [309, 71] width 55 height 12
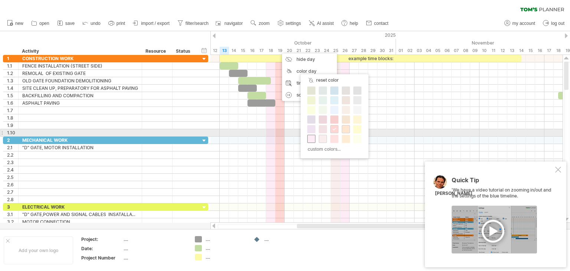
click at [312, 137] on span at bounding box center [312, 139] width 6 height 6
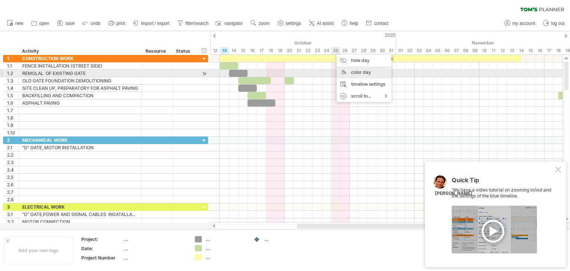
click at [349, 73] on div "color day" at bounding box center [364, 72] width 55 height 12
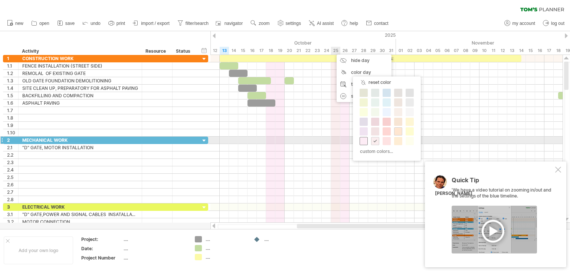
click at [364, 141] on span at bounding box center [364, 141] width 6 height 6
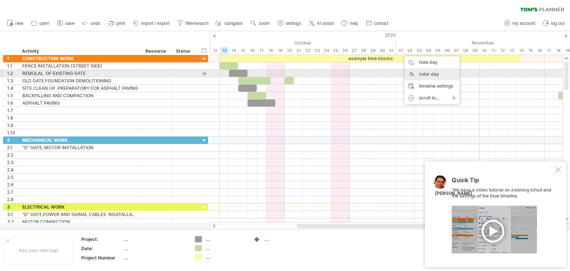
click at [431, 73] on div "color day" at bounding box center [432, 74] width 55 height 12
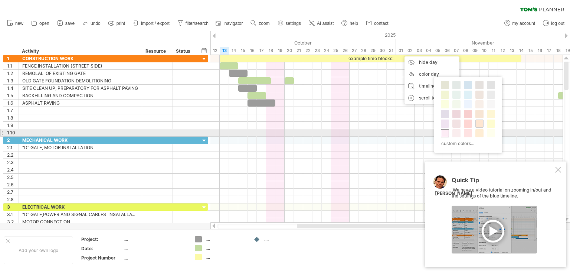
click at [446, 133] on span at bounding box center [445, 133] width 6 height 6
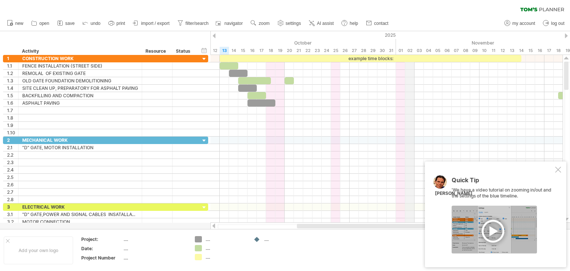
click at [410, 51] on div "02" at bounding box center [410, 51] width 9 height 8
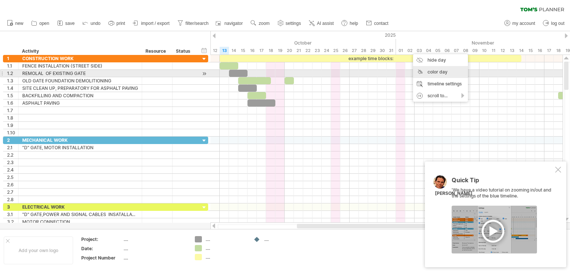
click at [432, 73] on div "color day" at bounding box center [440, 72] width 55 height 12
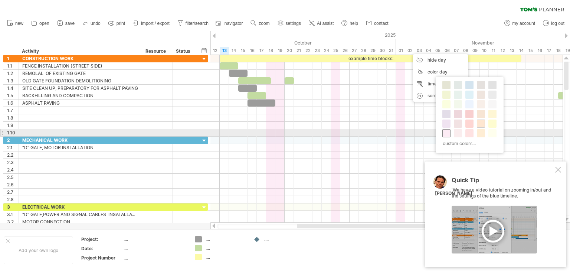
click at [445, 131] on span at bounding box center [447, 133] width 6 height 6
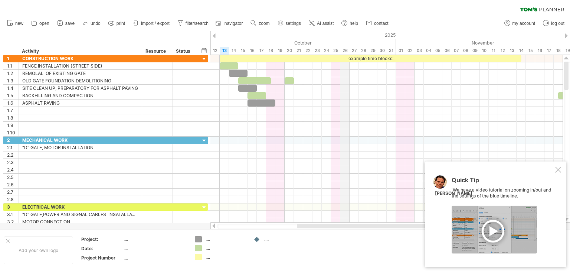
click at [346, 51] on div "26" at bounding box center [345, 51] width 9 height 8
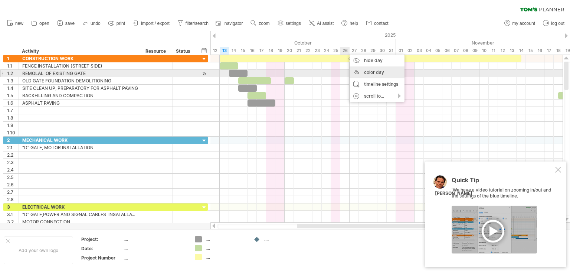
click at [375, 73] on div "color day" at bounding box center [377, 72] width 55 height 12
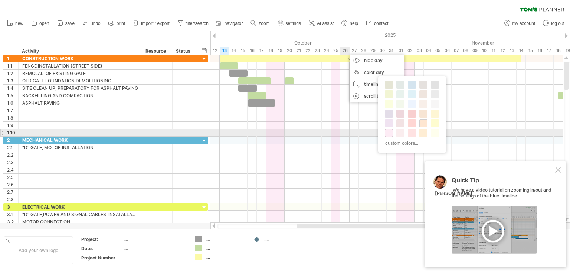
click at [391, 133] on span at bounding box center [389, 133] width 6 height 6
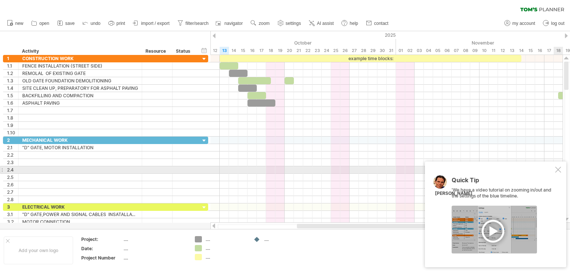
click at [557, 170] on div at bounding box center [559, 170] width 6 height 6
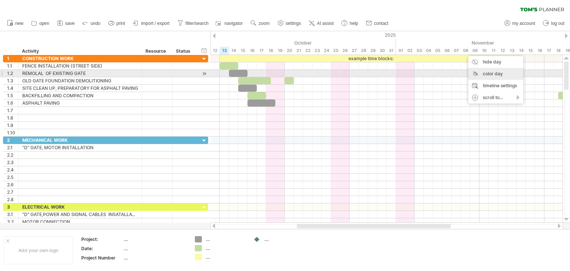
click at [484, 74] on div "color day" at bounding box center [496, 74] width 55 height 12
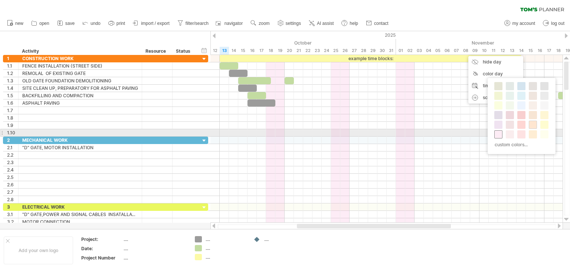
click at [496, 133] on span at bounding box center [499, 134] width 6 height 6
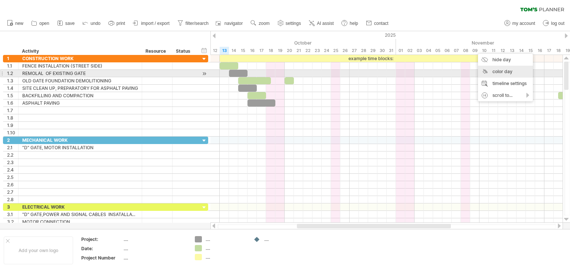
click at [487, 72] on div "color day" at bounding box center [505, 72] width 55 height 12
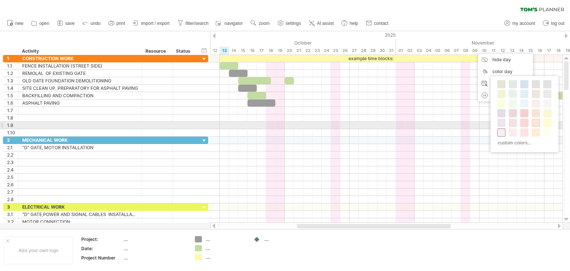
click at [502, 128] on div at bounding box center [502, 132] width 8 height 8
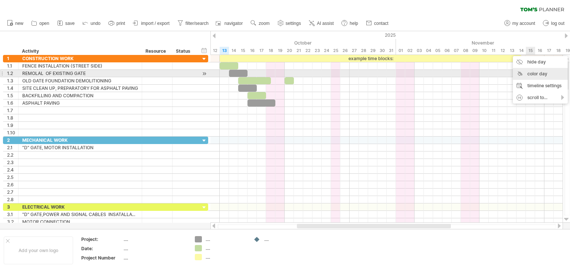
click at [529, 75] on div "color day" at bounding box center [540, 74] width 55 height 12
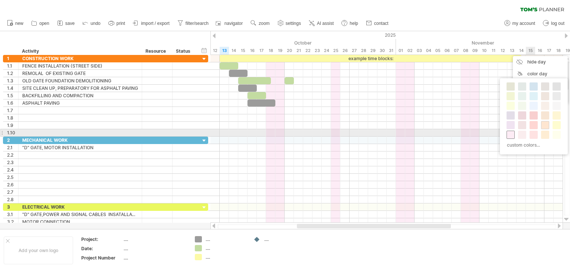
click at [512, 133] on span at bounding box center [511, 135] width 6 height 6
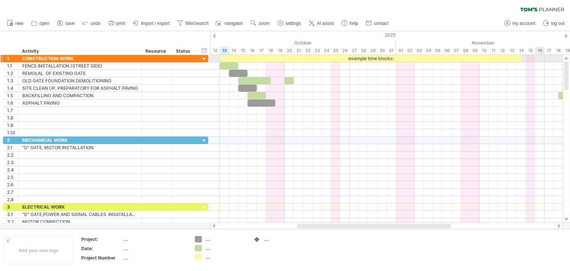
click at [538, 58] on div at bounding box center [387, 58] width 352 height 7
click at [527, 34] on div "2025" at bounding box center [299, 35] width 1328 height 8
click at [538, 49] on div "16" at bounding box center [540, 51] width 9 height 8
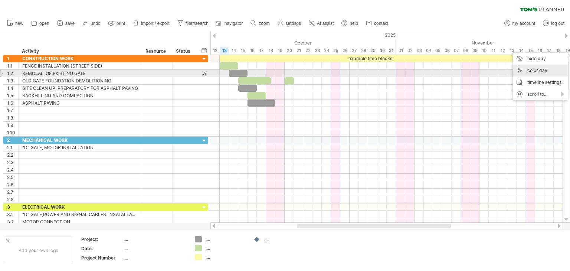
click at [538, 71] on div "color day" at bounding box center [540, 71] width 55 height 12
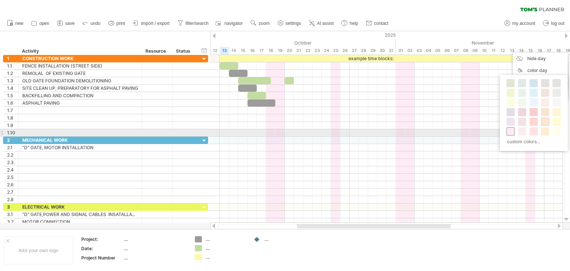
click at [512, 131] on span at bounding box center [511, 131] width 6 height 6
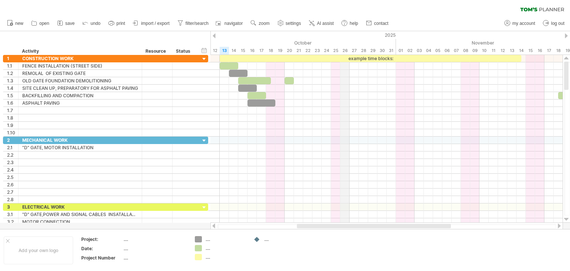
click at [343, 51] on div "26" at bounding box center [345, 51] width 9 height 8
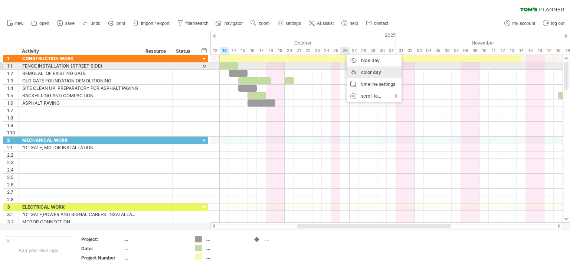
click at [368, 70] on div "color day" at bounding box center [374, 72] width 55 height 12
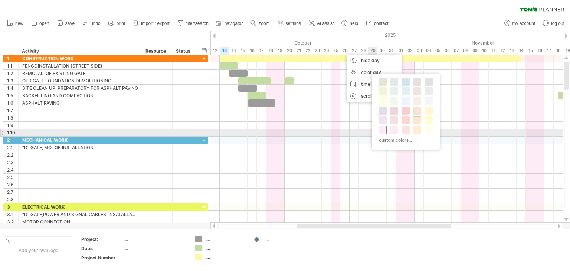
click at [385, 130] on span at bounding box center [383, 130] width 6 height 6
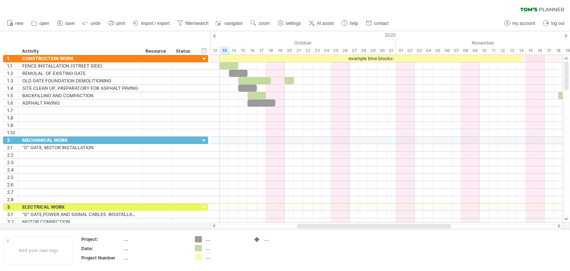
click at [440, 26] on div "new" at bounding box center [285, 24] width 570 height 16
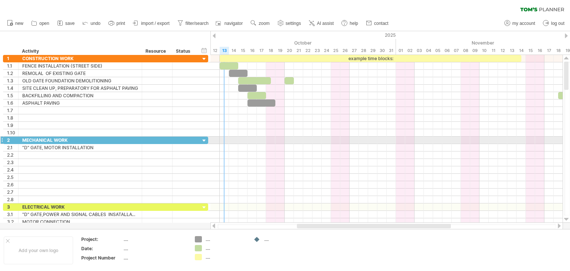
click at [222, 139] on div at bounding box center [387, 140] width 352 height 7
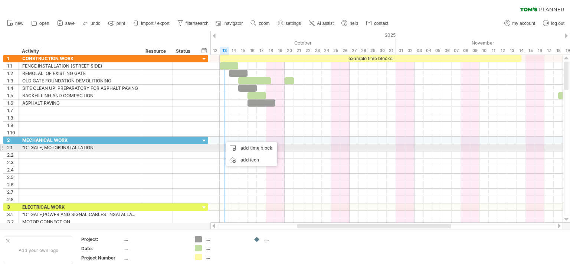
click at [221, 147] on div at bounding box center [387, 147] width 352 height 7
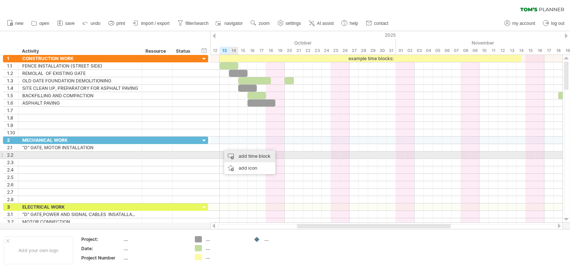
click at [238, 155] on div "add time block" at bounding box center [249, 156] width 51 height 12
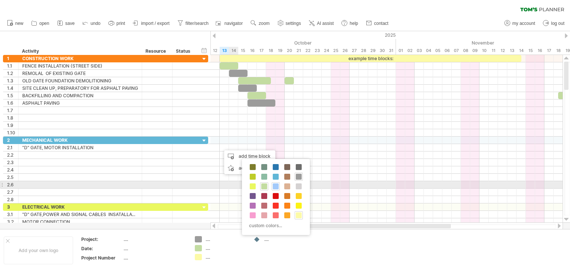
click at [276, 185] on span at bounding box center [276, 186] width 6 height 6
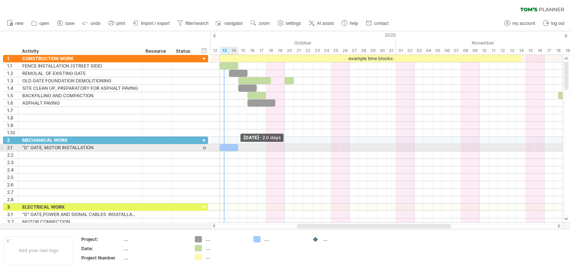
drag, startPoint x: 227, startPoint y: 147, endPoint x: 236, endPoint y: 149, distance: 8.6
click at [236, 149] on div at bounding box center [229, 147] width 19 height 7
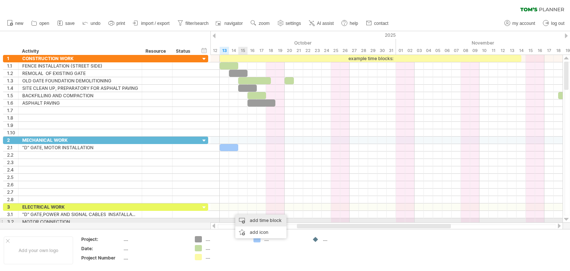
click at [252, 219] on div "add time block" at bounding box center [260, 221] width 51 height 12
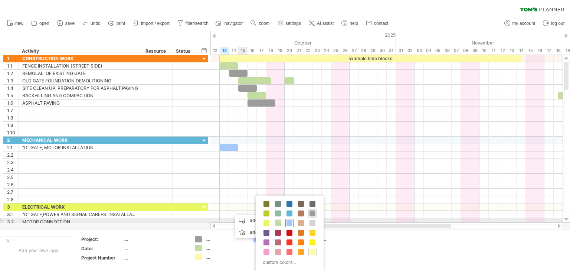
click at [288, 222] on span at bounding box center [290, 223] width 6 height 6
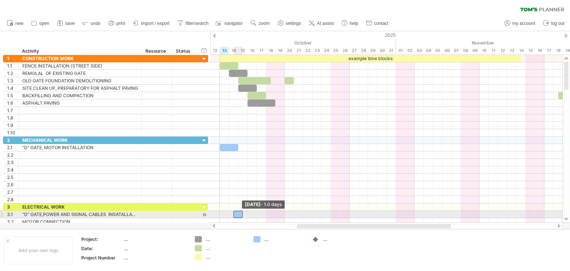
click at [234, 212] on span at bounding box center [233, 214] width 3 height 7
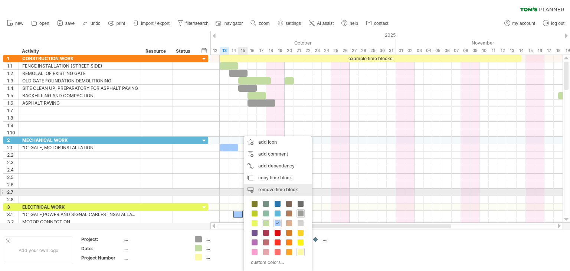
click at [272, 190] on span "remove time block" at bounding box center [278, 190] width 40 height 6
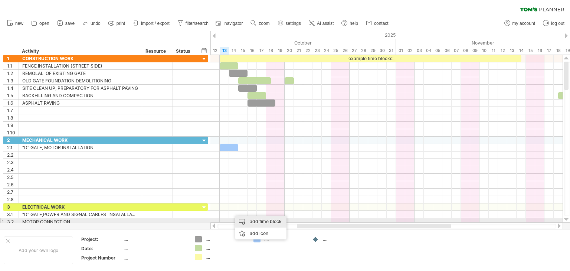
click at [253, 220] on div "add time block" at bounding box center [260, 222] width 51 height 12
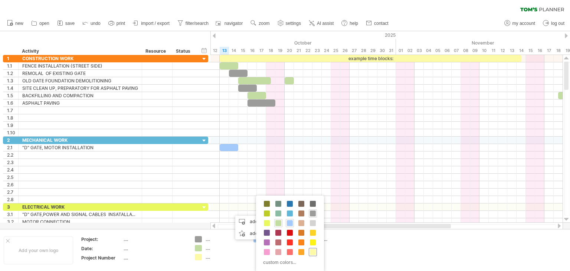
click at [309, 251] on div at bounding box center [313, 252] width 8 height 8
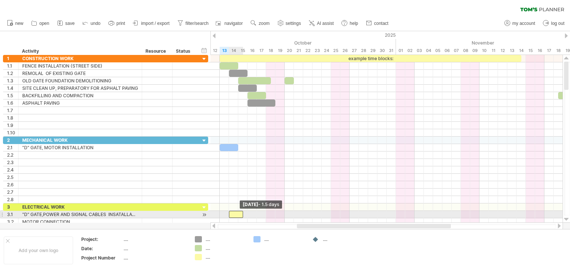
click at [231, 212] on div at bounding box center [236, 214] width 14 height 7
click at [238, 214] on span at bounding box center [238, 214] width 3 height 7
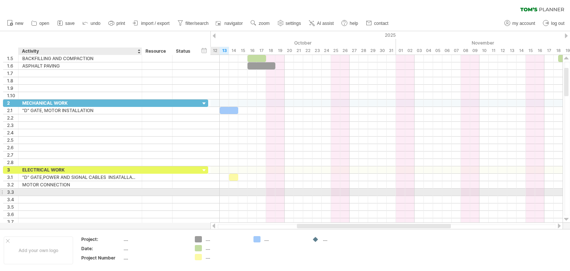
click at [23, 190] on div at bounding box center [80, 192] width 116 height 7
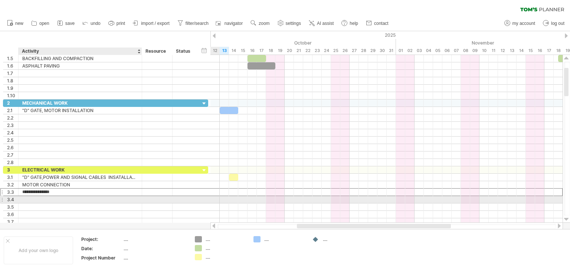
type input "**********"
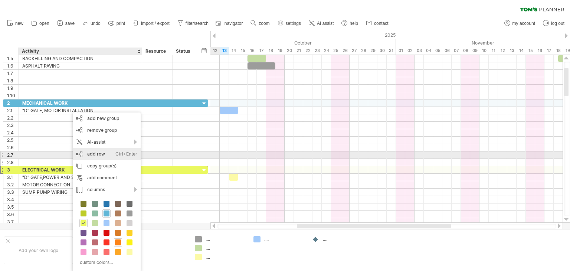
click at [106, 152] on div "add row Ctrl+Enter Cmd+Enter" at bounding box center [107, 154] width 68 height 12
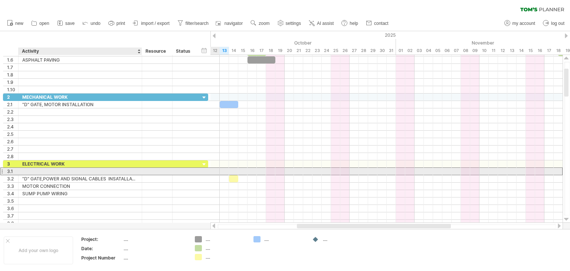
click at [23, 169] on div at bounding box center [80, 171] width 116 height 7
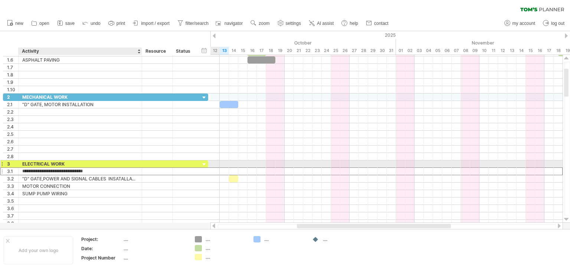
type input "**********"
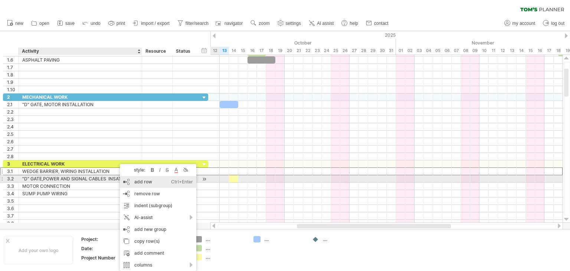
click at [141, 182] on div "add row Ctrl+Enter Cmd+Enter" at bounding box center [158, 182] width 77 height 12
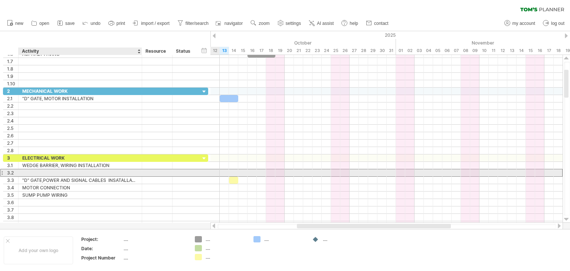
click at [27, 171] on div at bounding box center [80, 172] width 116 height 7
click at [114, 172] on input "**********" at bounding box center [80, 172] width 116 height 7
type input "**********"
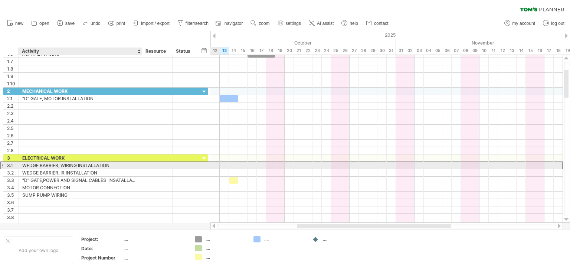
click at [117, 165] on div "WEDGE BARRIER, WIRING INSTALLATION" at bounding box center [80, 165] width 116 height 7
click at [92, 163] on input "**********" at bounding box center [80, 165] width 116 height 7
click at [91, 164] on input "**********" at bounding box center [80, 165] width 116 height 7
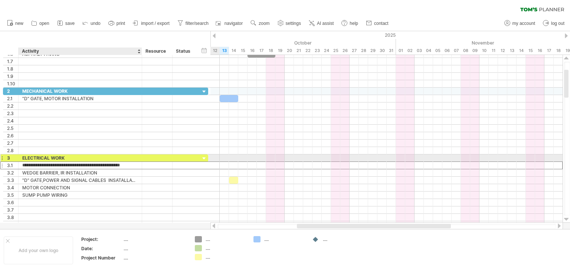
type input "**********"
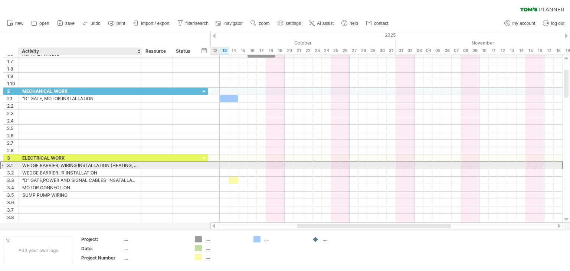
click at [143, 165] on div at bounding box center [157, 165] width 30 height 7
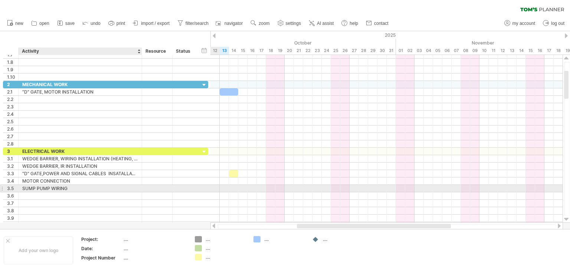
click at [75, 187] on div "SUMP PUMP WIRING" at bounding box center [80, 188] width 116 height 7
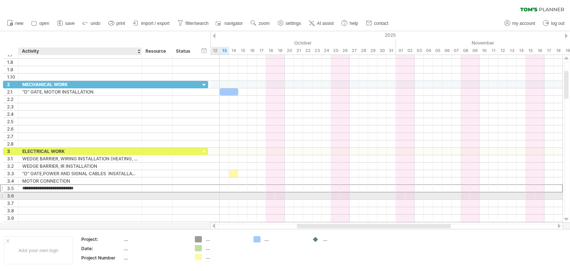
type input "**********"
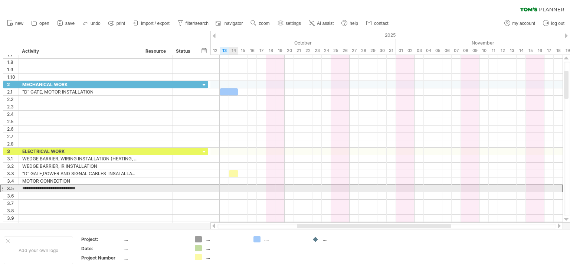
click at [232, 187] on div at bounding box center [387, 189] width 352 height 8
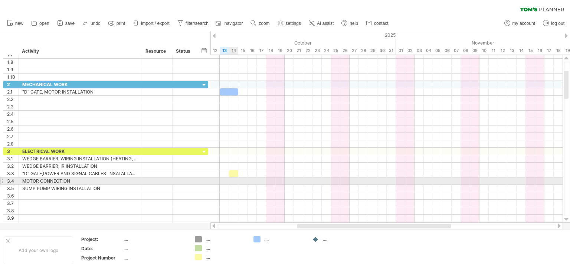
click at [232, 181] on div at bounding box center [387, 181] width 352 height 7
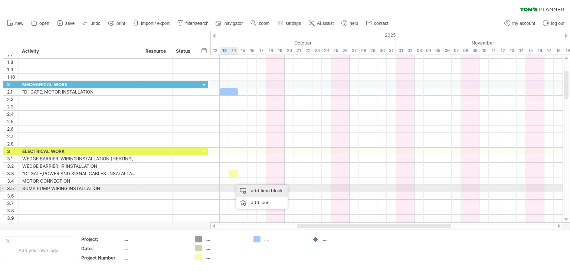
click at [251, 189] on div "add time block" at bounding box center [262, 191] width 51 height 12
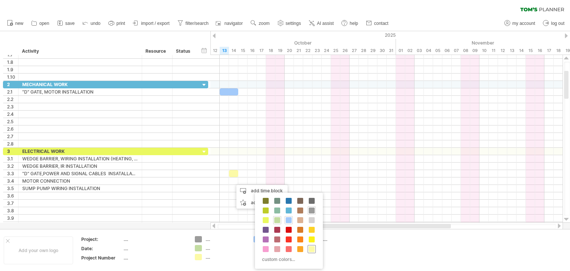
click at [309, 248] on span at bounding box center [312, 249] width 6 height 6
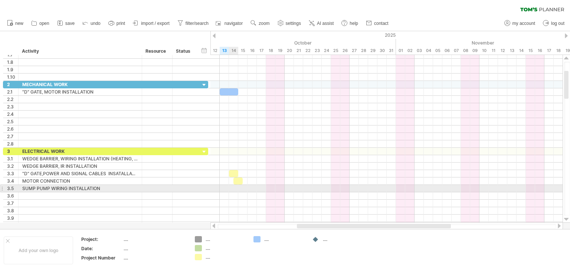
click at [231, 188] on div at bounding box center [387, 188] width 352 height 7
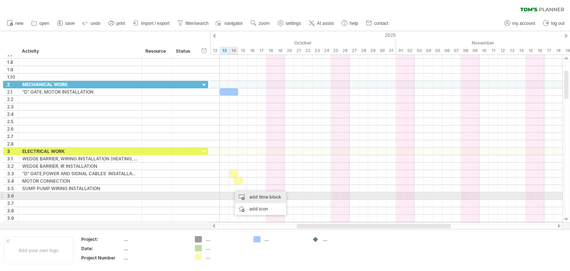
click at [250, 198] on div "add time block" at bounding box center [260, 197] width 51 height 12
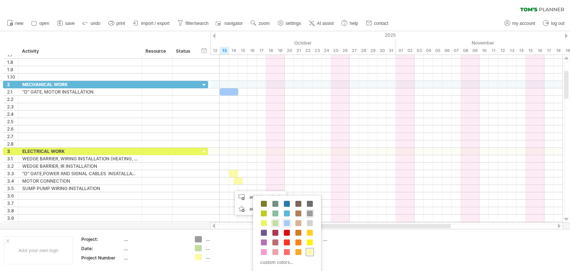
click at [308, 251] on span at bounding box center [310, 252] width 6 height 6
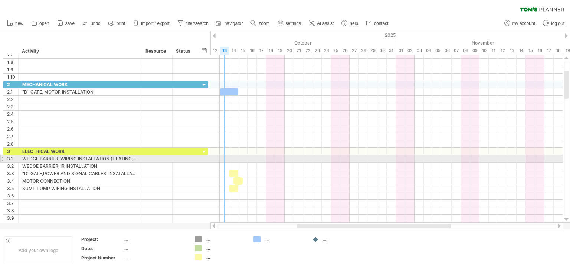
click at [224, 156] on div at bounding box center [387, 158] width 352 height 7
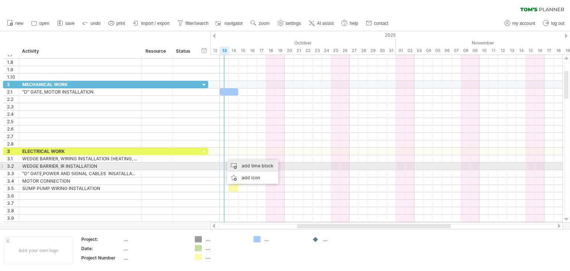
click at [237, 166] on div "add time block" at bounding box center [252, 166] width 51 height 12
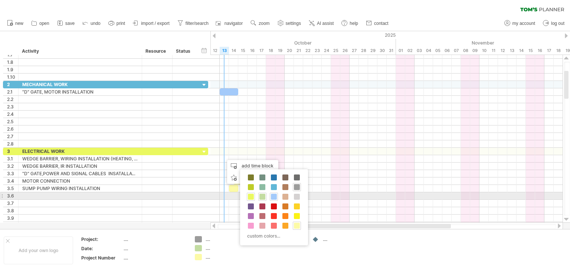
click at [249, 195] on span at bounding box center [251, 197] width 6 height 6
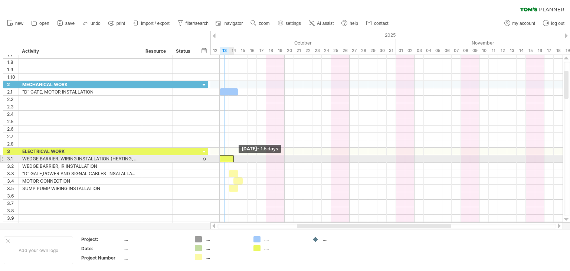
drag, startPoint x: 224, startPoint y: 158, endPoint x: 219, endPoint y: 158, distance: 5.2
click at [219, 158] on span at bounding box center [219, 158] width 3 height 7
click at [235, 158] on span at bounding box center [233, 158] width 3 height 7
drag, startPoint x: 233, startPoint y: 158, endPoint x: 237, endPoint y: 158, distance: 4.1
click at [237, 158] on span at bounding box center [238, 158] width 3 height 7
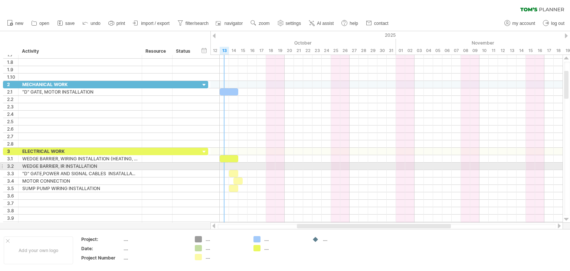
click at [224, 163] on div at bounding box center [387, 166] width 352 height 7
click at [223, 163] on div at bounding box center [387, 166] width 352 height 7
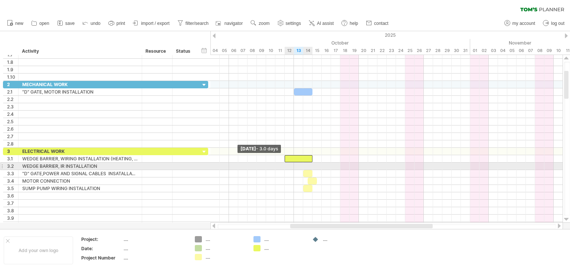
drag, startPoint x: 220, startPoint y: 158, endPoint x: 284, endPoint y: 170, distance: 65.3
click at [284, 170] on div "example time blocks: [DATE] - 2.0 days [DATE] - 3.0 days" at bounding box center [387, 139] width 352 height 168
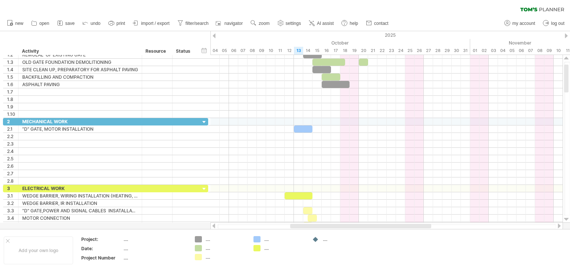
click at [214, 35] on div at bounding box center [214, 35] width 3 height 5
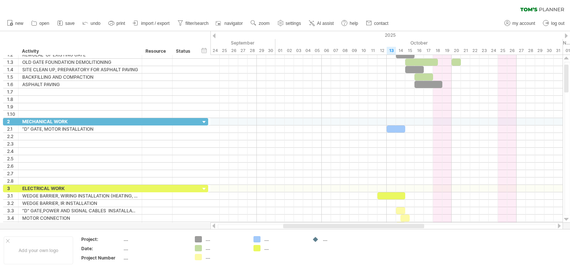
click at [566, 32] on div "2025" at bounding box center [466, 35] width 1328 height 8
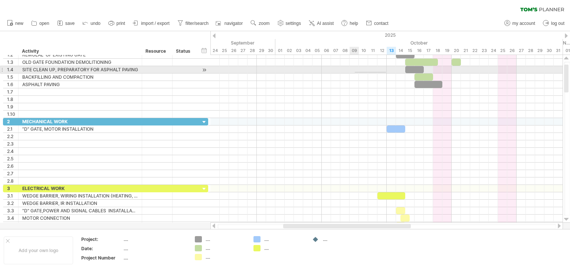
drag, startPoint x: 386, startPoint y: 72, endPoint x: 354, endPoint y: 72, distance: 32.7
click at [355, 72] on div at bounding box center [387, 69] width 352 height 7
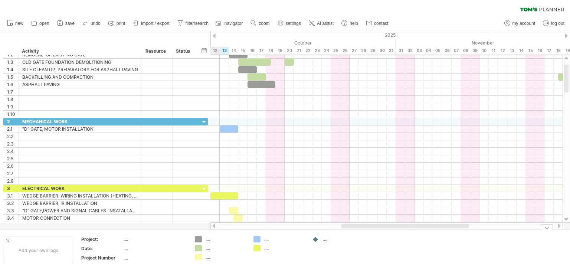
drag, startPoint x: 318, startPoint y: 226, endPoint x: 377, endPoint y: 229, distance: 58.4
click at [377, 229] on div "Trying to reach [DOMAIN_NAME] Connected again... 0% clear filter new 1" at bounding box center [285, 135] width 570 height 271
drag, startPoint x: 298, startPoint y: 225, endPoint x: 297, endPoint y: 239, distance: 13.7
click at [297, 239] on div "Trying to reach [DOMAIN_NAME] Connected again... 0% clear filter new 1" at bounding box center [285, 135] width 570 height 271
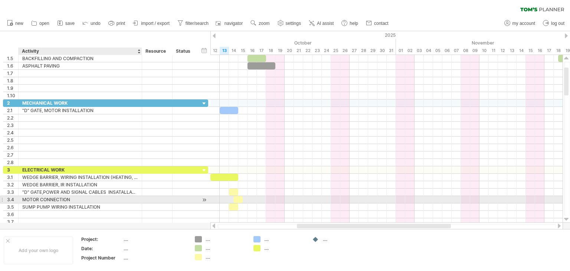
click at [78, 199] on div "MOTOR CONNECTION" at bounding box center [80, 199] width 116 height 7
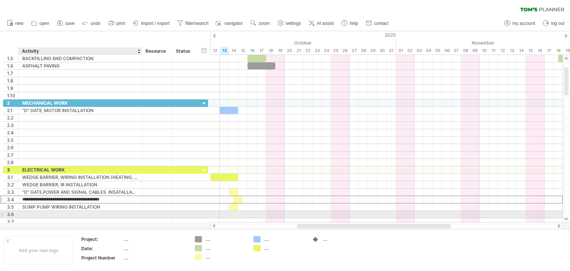
type input "**********"
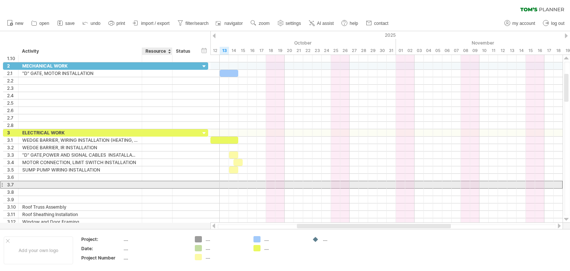
click at [174, 184] on div at bounding box center [185, 184] width 24 height 7
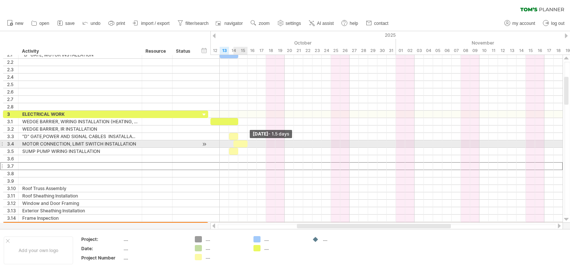
click at [245, 143] on div at bounding box center [241, 143] width 14 height 7
click at [231, 142] on div at bounding box center [238, 143] width 19 height 7
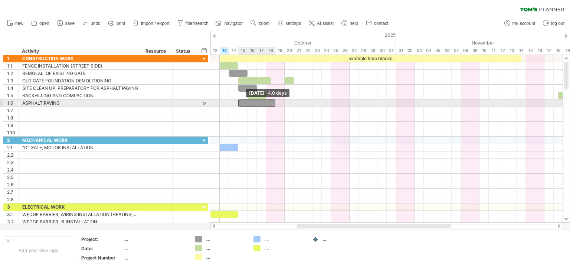
drag, startPoint x: 247, startPoint y: 102, endPoint x: 239, endPoint y: 105, distance: 9.2
click at [239, 105] on span at bounding box center [238, 103] width 3 height 7
drag, startPoint x: 274, startPoint y: 101, endPoint x: 264, endPoint y: 103, distance: 10.6
click at [264, 103] on div at bounding box center [252, 103] width 28 height 7
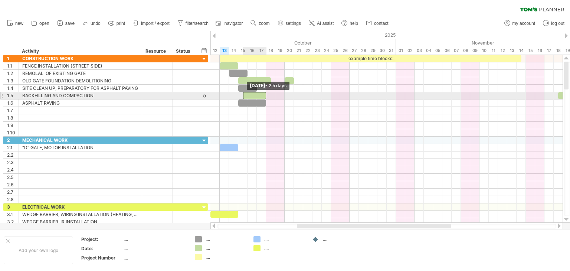
drag, startPoint x: 248, startPoint y: 94, endPoint x: 244, endPoint y: 95, distance: 4.2
click at [244, 95] on span at bounding box center [243, 95] width 3 height 7
drag, startPoint x: 265, startPoint y: 95, endPoint x: 260, endPoint y: 95, distance: 5.2
click at [260, 95] on span at bounding box center [261, 95] width 3 height 7
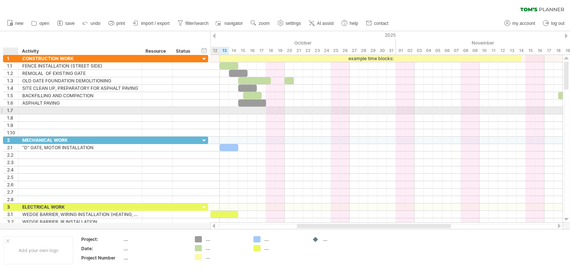
click at [22, 110] on div at bounding box center [80, 110] width 116 height 7
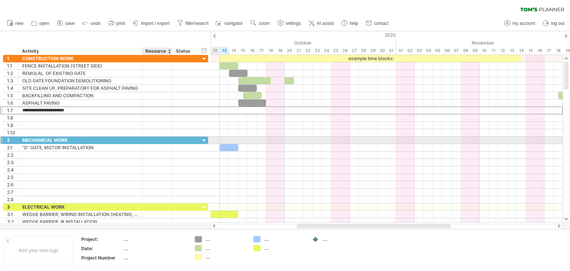
type input "**********"
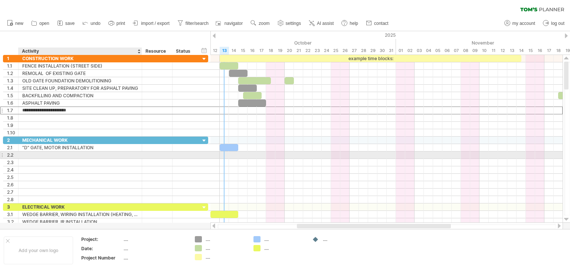
click at [25, 154] on div at bounding box center [80, 155] width 116 height 7
type input "*"
type input "**********"
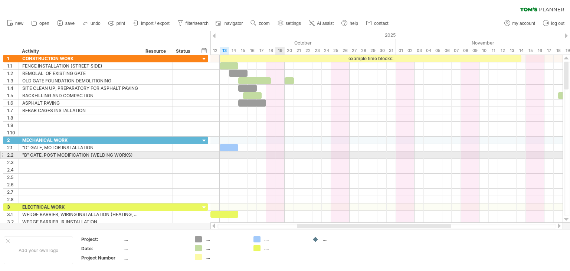
click at [284, 153] on div at bounding box center [387, 155] width 352 height 7
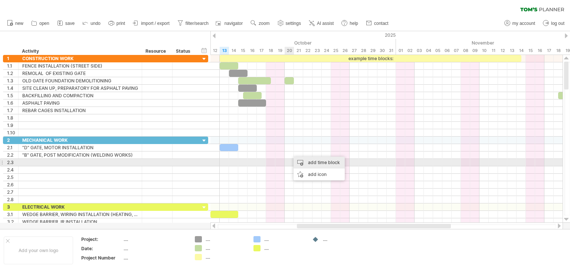
click at [305, 163] on div "add time block" at bounding box center [319, 163] width 51 height 12
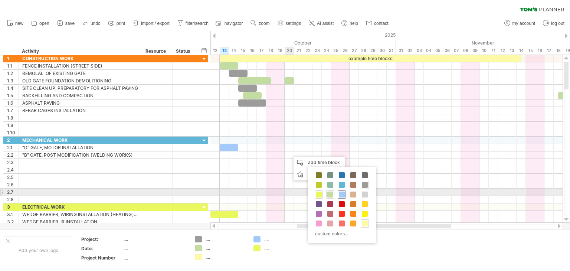
click at [342, 195] on span at bounding box center [342, 195] width 6 height 6
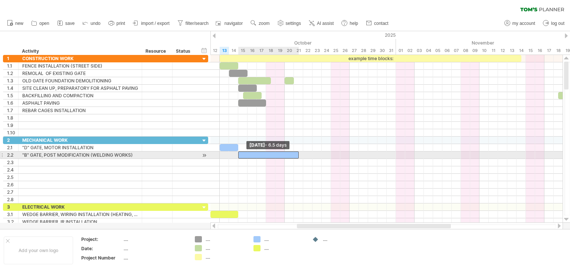
drag, startPoint x: 289, startPoint y: 154, endPoint x: 238, endPoint y: 154, distance: 51.2
click at [238, 154] on span at bounding box center [238, 155] width 3 height 7
drag, startPoint x: 238, startPoint y: 154, endPoint x: 284, endPoint y: 157, distance: 45.8
click at [284, 157] on span at bounding box center [284, 155] width 3 height 7
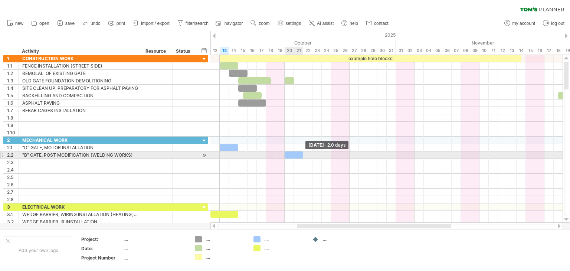
click at [301, 153] on div at bounding box center [294, 155] width 19 height 7
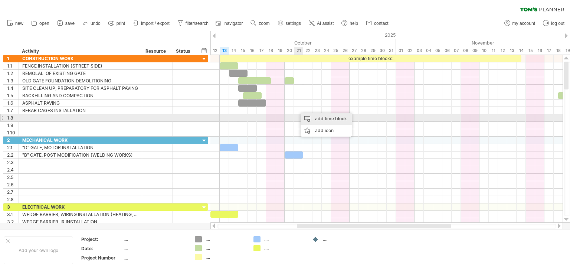
click at [328, 120] on div "add time block" at bounding box center [326, 119] width 51 height 12
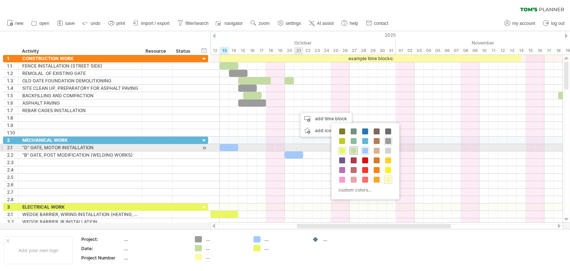
click at [352, 149] on span at bounding box center [354, 151] width 6 height 6
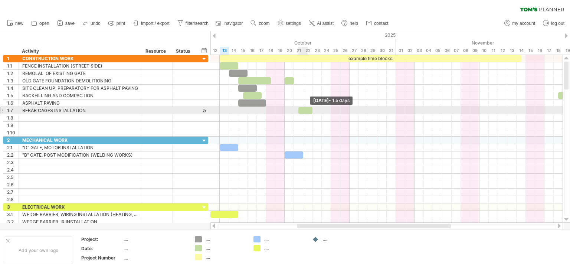
click at [310, 109] on div at bounding box center [306, 110] width 14 height 7
drag, startPoint x: 299, startPoint y: 109, endPoint x: 293, endPoint y: 112, distance: 6.6
click at [293, 112] on span at bounding box center [294, 110] width 3 height 7
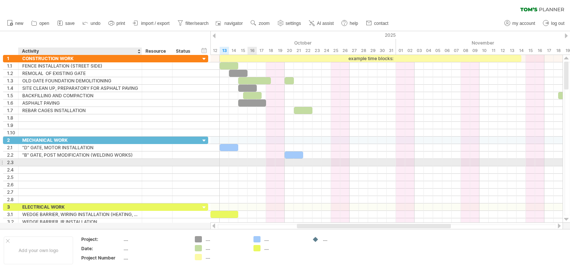
click at [25, 161] on div at bounding box center [80, 162] width 116 height 7
click at [25, 160] on input "text" at bounding box center [80, 162] width 116 height 7
click at [88, 162] on input "**********" at bounding box center [80, 162] width 116 height 7
click at [137, 161] on input "**********" at bounding box center [80, 162] width 116 height 7
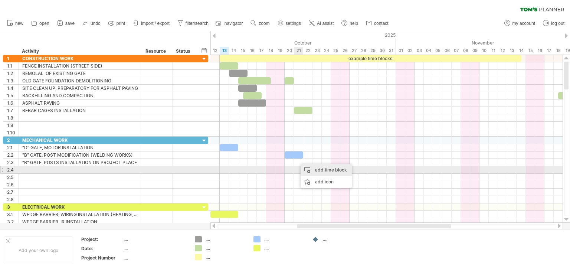
click at [318, 167] on div "add time block" at bounding box center [326, 170] width 51 height 12
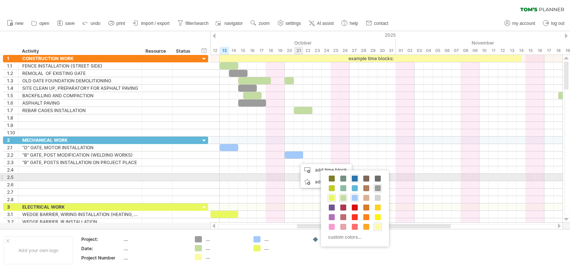
click at [354, 179] on span at bounding box center [355, 179] width 6 height 6
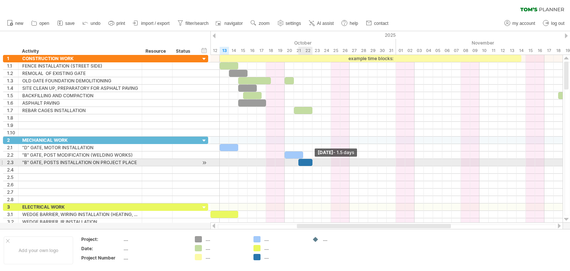
click at [310, 162] on div at bounding box center [306, 162] width 14 height 7
click at [122, 161] on div ""B" GATE, POSTS INSTALLATION ON PROJECT PLACE" at bounding box center [80, 162] width 116 height 7
click at [177, 160] on div at bounding box center [184, 162] width 16 height 7
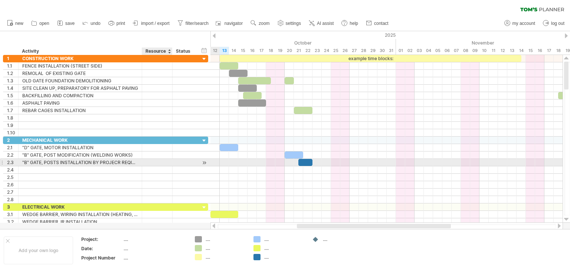
click at [154, 163] on div at bounding box center [157, 162] width 23 height 7
click at [135, 161] on div ""B" GATE, POSTS INSTALLATION BY PROJECR REQIREMENTSPLACE" at bounding box center [80, 162] width 116 height 7
click at [101, 160] on input "**********" at bounding box center [80, 162] width 116 height 7
click at [122, 162] on input "**********" at bounding box center [80, 162] width 116 height 7
click at [139, 162] on div at bounding box center [141, 162] width 4 height 7
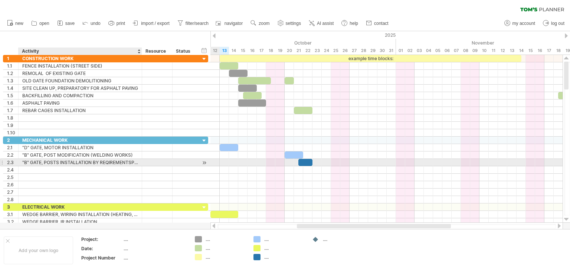
click at [141, 161] on div "**********" at bounding box center [81, 162] width 124 height 7
click at [138, 161] on div "**********" at bounding box center [81, 162] width 124 height 7
click at [133, 162] on div ""B" GATE, POSTS INSTALLATION BY REQIREMENTSPLACE" at bounding box center [80, 162] width 116 height 7
click at [122, 161] on input "**********" at bounding box center [80, 162] width 116 height 7
type input "**********"
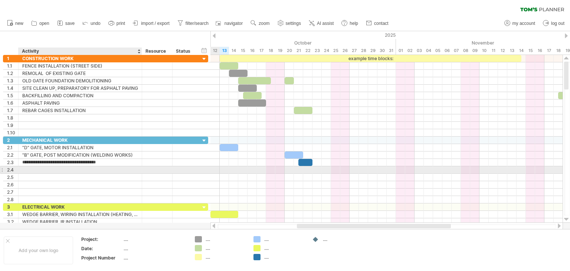
click at [26, 169] on div at bounding box center [80, 169] width 116 height 7
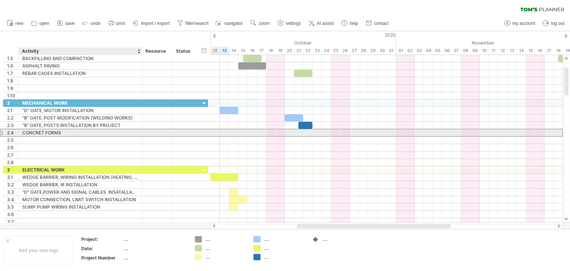
click at [71, 133] on div "CONCRET FORMS" at bounding box center [80, 132] width 116 height 7
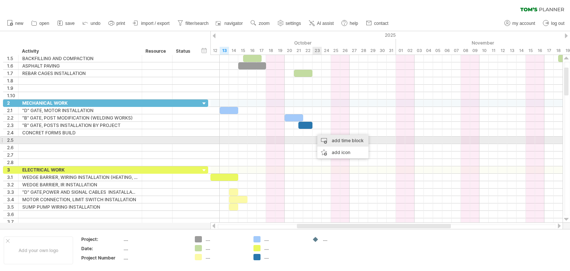
click at [327, 139] on div "add time block" at bounding box center [343, 141] width 51 height 12
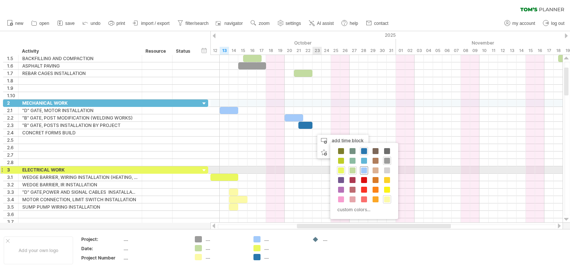
click at [364, 170] on span at bounding box center [364, 170] width 6 height 6
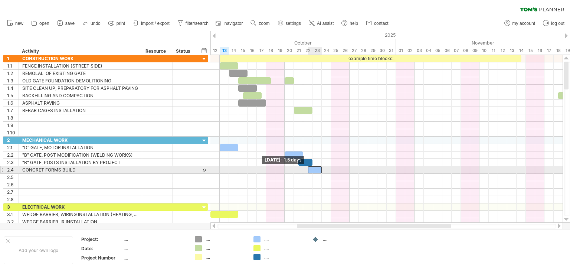
drag, startPoint x: 313, startPoint y: 169, endPoint x: 309, endPoint y: 169, distance: 4.5
click at [309, 169] on span at bounding box center [308, 169] width 3 height 7
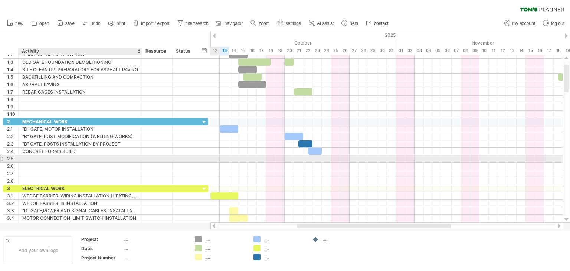
click at [24, 157] on div at bounding box center [80, 158] width 116 height 7
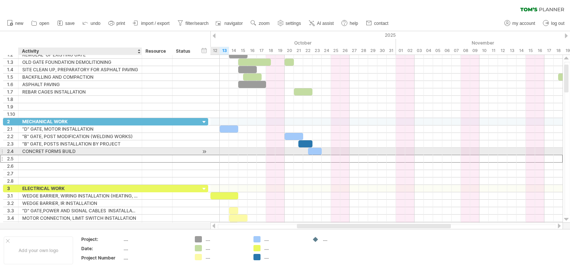
click at [43, 149] on div "CONCRET FORMS BUILD" at bounding box center [80, 151] width 116 height 7
type input "**********"
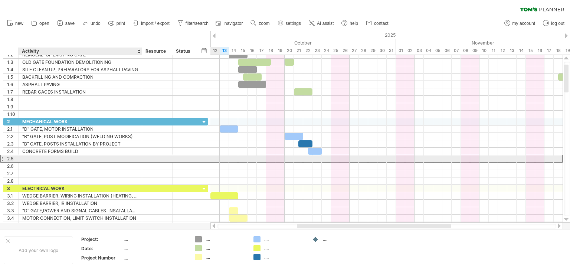
click at [25, 159] on div at bounding box center [80, 158] width 116 height 7
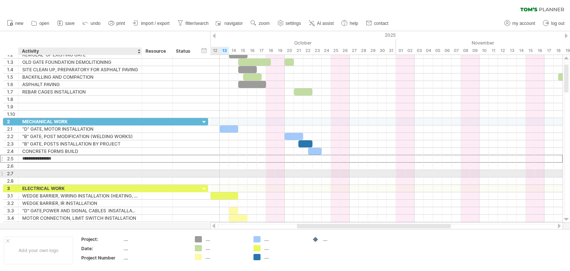
type input "**********"
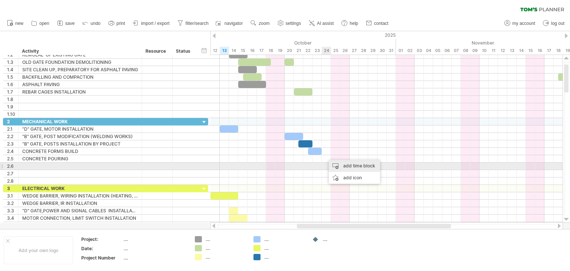
click at [349, 167] on div "add time block" at bounding box center [354, 166] width 51 height 12
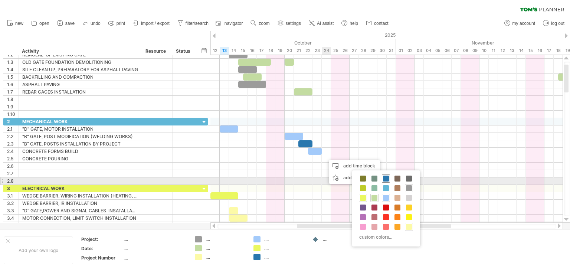
click at [385, 181] on span at bounding box center [386, 179] width 6 height 6
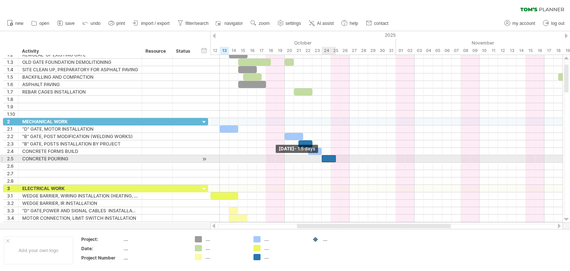
click at [323, 158] on div at bounding box center [329, 158] width 14 height 7
click at [332, 158] on span at bounding box center [331, 158] width 3 height 7
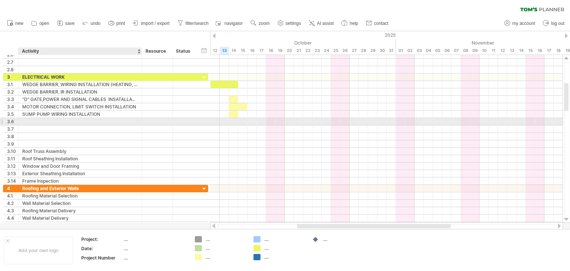
click at [26, 121] on div at bounding box center [80, 121] width 116 height 7
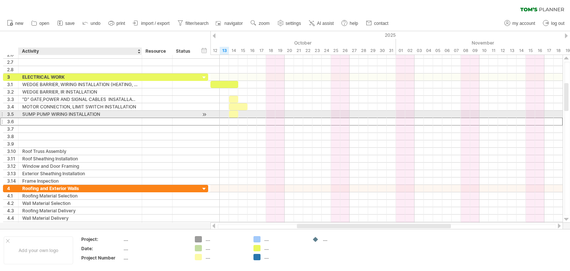
click at [26, 118] on input "text" at bounding box center [80, 121] width 116 height 7
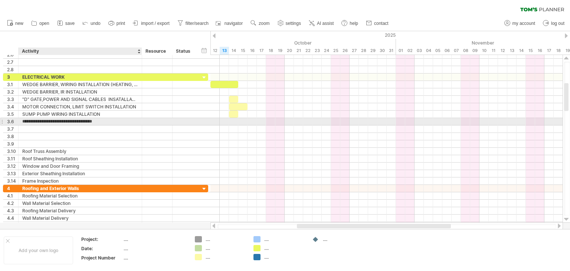
type input "**********"
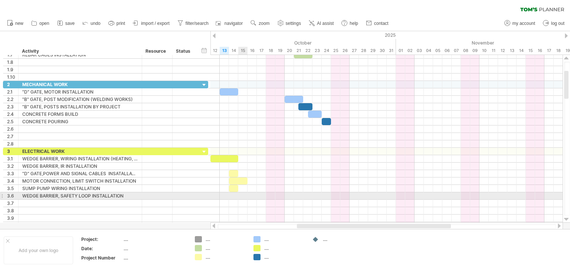
click at [244, 195] on div at bounding box center [387, 195] width 352 height 7
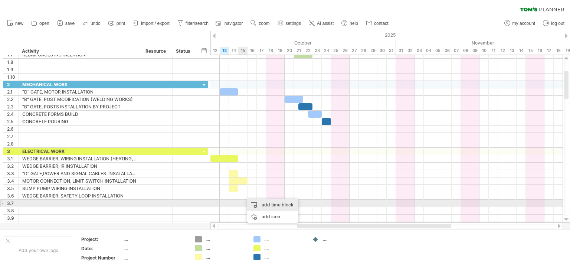
click at [258, 204] on div "add time block" at bounding box center [272, 205] width 51 height 12
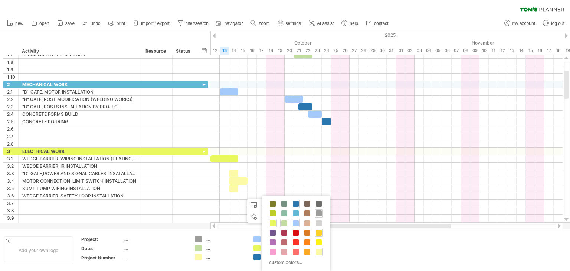
click at [318, 232] on span at bounding box center [319, 233] width 6 height 6
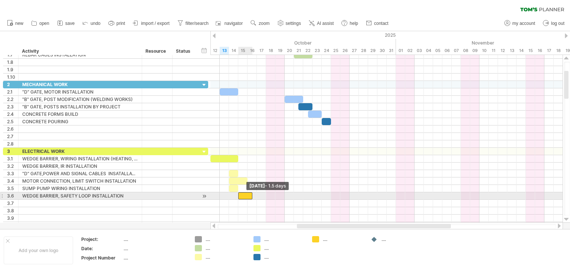
click at [241, 194] on div at bounding box center [245, 195] width 14 height 7
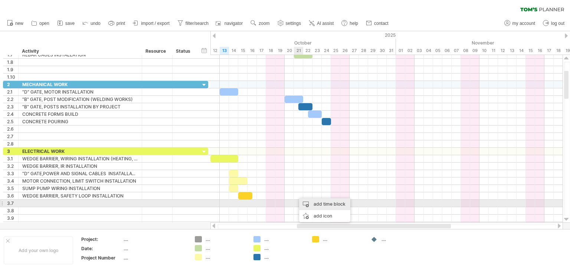
click at [311, 203] on div "add time block" at bounding box center [324, 204] width 51 height 12
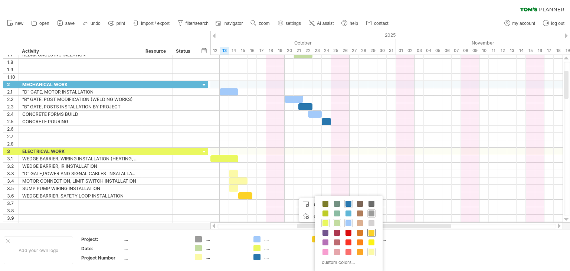
click at [370, 231] on span at bounding box center [372, 233] width 6 height 6
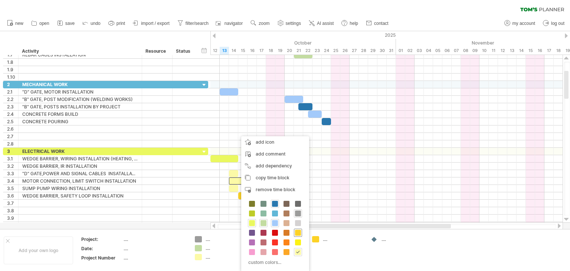
click at [297, 232] on span at bounding box center [298, 233] width 6 height 6
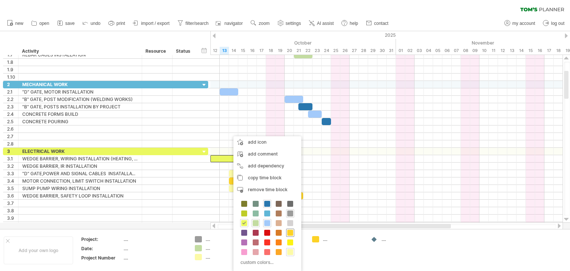
click at [289, 232] on span at bounding box center [290, 233] width 6 height 6
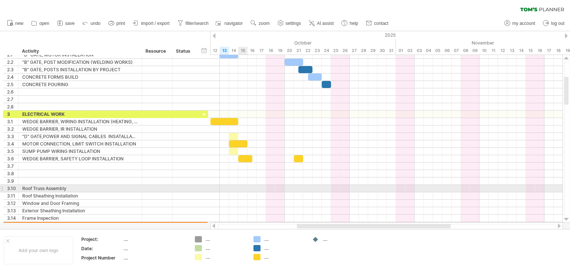
click at [246, 186] on div at bounding box center [387, 188] width 352 height 7
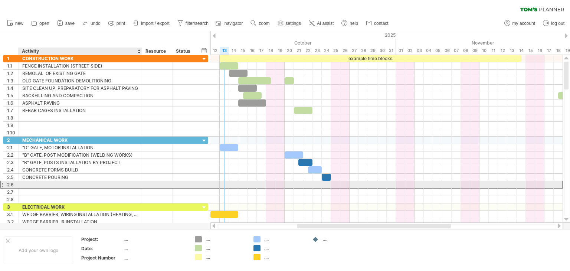
click at [26, 184] on div at bounding box center [80, 184] width 116 height 7
type input "**********"
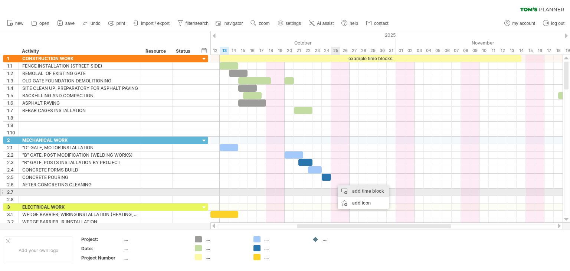
click at [357, 189] on div "add time block" at bounding box center [363, 191] width 51 height 12
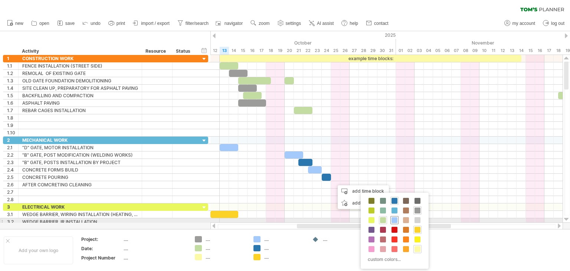
click at [393, 219] on span at bounding box center [395, 220] width 6 height 6
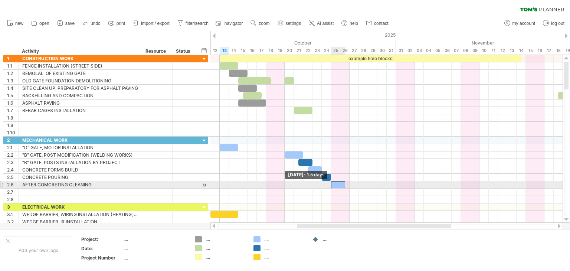
drag, startPoint x: 336, startPoint y: 185, endPoint x: 331, endPoint y: 185, distance: 5.2
click at [331, 185] on span at bounding box center [331, 184] width 3 height 7
drag, startPoint x: 345, startPoint y: 182, endPoint x: 339, endPoint y: 182, distance: 5.2
click at [339, 182] on span at bounding box center [340, 184] width 3 height 7
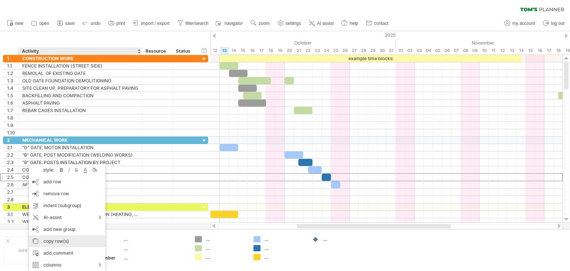
click at [55, 240] on div "copy row(s)" at bounding box center [67, 241] width 77 height 12
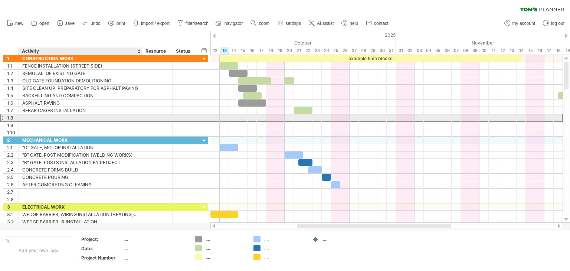
click at [27, 117] on div at bounding box center [80, 117] width 116 height 7
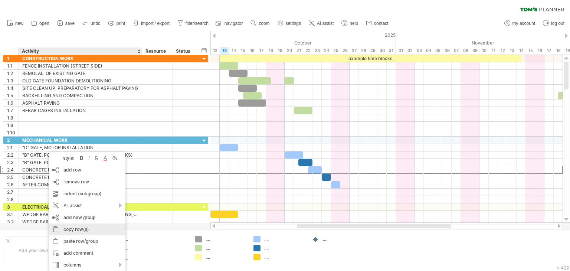
click at [69, 229] on div "copy row(s)" at bounding box center [87, 230] width 77 height 12
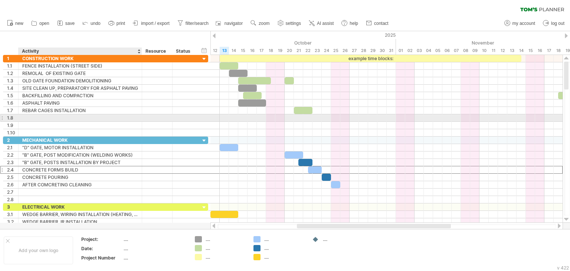
click at [27, 117] on div at bounding box center [80, 117] width 116 height 7
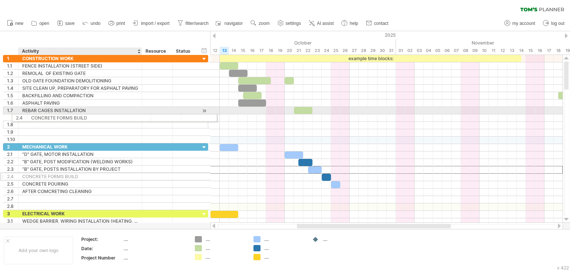
drag, startPoint x: 83, startPoint y: 168, endPoint x: 80, endPoint y: 117, distance: 51.7
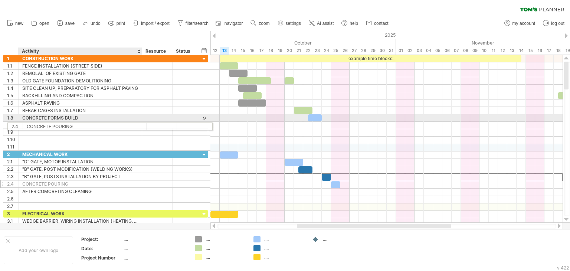
drag, startPoint x: 50, startPoint y: 177, endPoint x: 53, endPoint y: 125, distance: 51.7
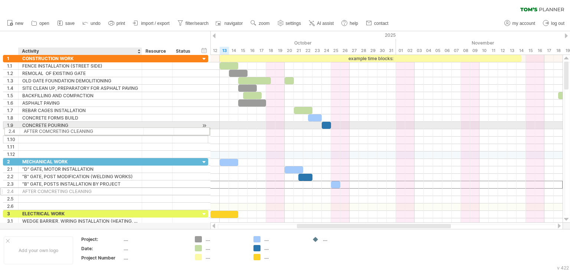
drag, startPoint x: 52, startPoint y: 183, endPoint x: 52, endPoint y: 130, distance: 52.7
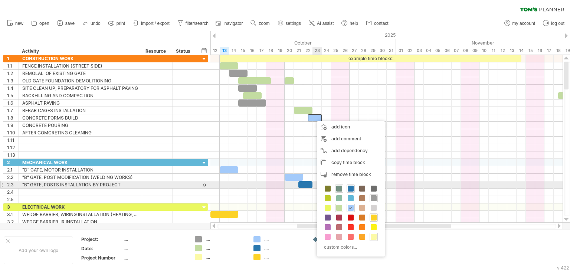
click at [338, 188] on span at bounding box center [339, 189] width 6 height 6
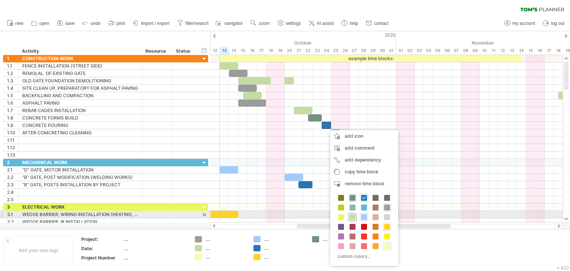
click at [351, 217] on span at bounding box center [353, 217] width 6 height 6
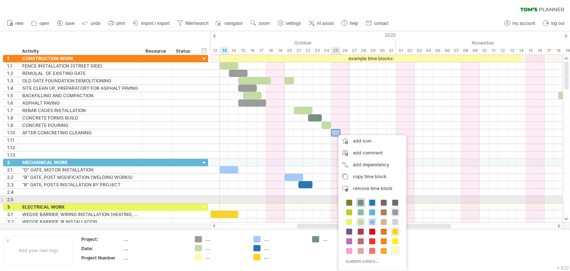
click at [358, 201] on span at bounding box center [361, 203] width 6 height 6
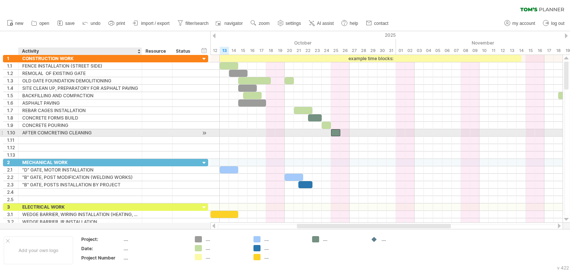
click at [48, 134] on div "AFTER COMCRETING CLEANING" at bounding box center [80, 132] width 116 height 7
type input "**********"
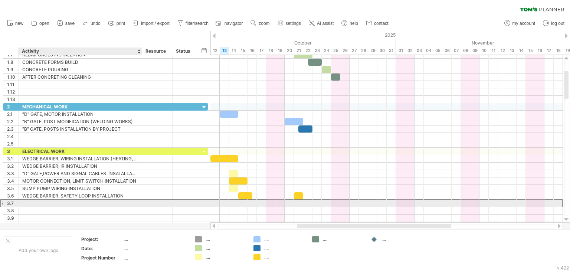
click at [27, 202] on div at bounding box center [80, 203] width 116 height 7
click at [39, 202] on input "**********" at bounding box center [80, 203] width 116 height 7
click at [135, 201] on input "**********" at bounding box center [80, 203] width 116 height 7
click at [61, 202] on input "**********" at bounding box center [80, 203] width 116 height 7
click at [129, 200] on input "**********" at bounding box center [80, 203] width 116 height 7
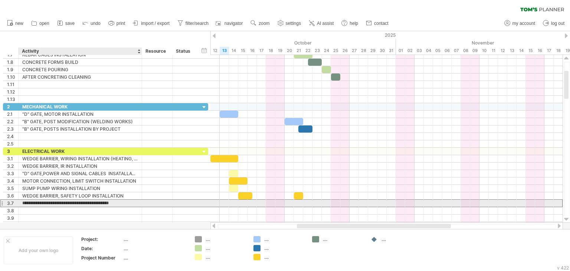
scroll to position [0, 3]
click at [105, 201] on input "**********" at bounding box center [80, 203] width 116 height 7
type input "**********"
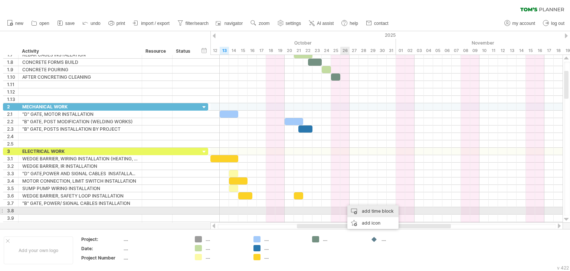
click at [360, 209] on div "add time block" at bounding box center [373, 211] width 51 height 12
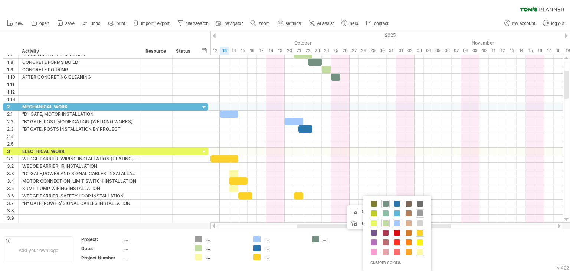
click at [375, 223] on span at bounding box center [374, 223] width 6 height 6
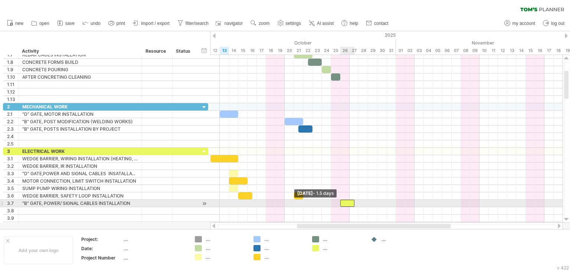
click at [342, 203] on div at bounding box center [348, 203] width 14 height 7
click at [357, 202] on div at bounding box center [350, 203] width 19 height 7
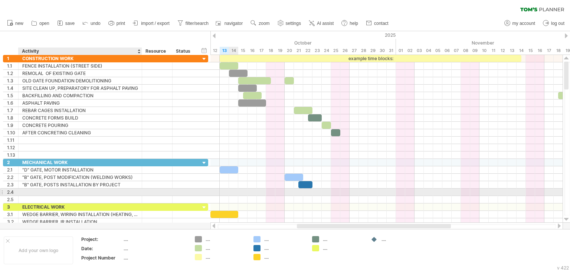
click at [25, 189] on div at bounding box center [80, 192] width 116 height 7
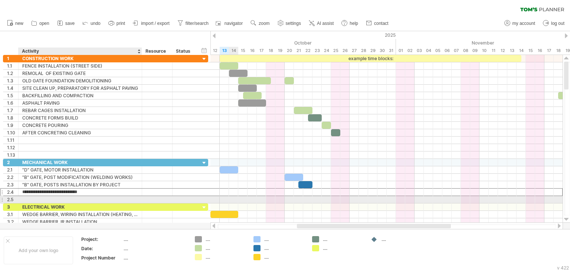
type input "**********"
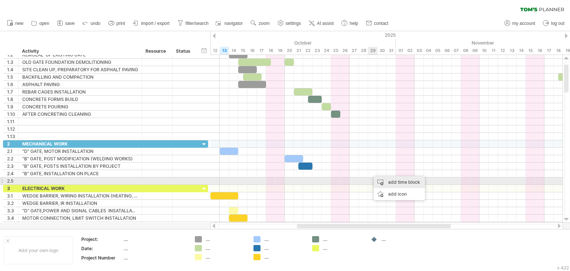
click at [386, 181] on div "add time block" at bounding box center [399, 182] width 51 height 12
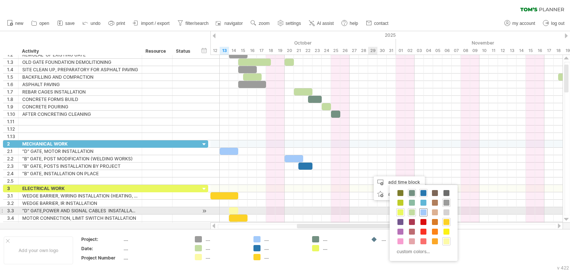
click at [421, 212] on span at bounding box center [424, 212] width 6 height 6
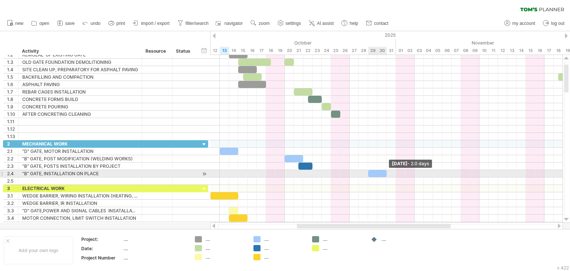
drag, startPoint x: 378, startPoint y: 171, endPoint x: 385, endPoint y: 171, distance: 7.4
click at [385, 171] on span at bounding box center [386, 173] width 3 height 7
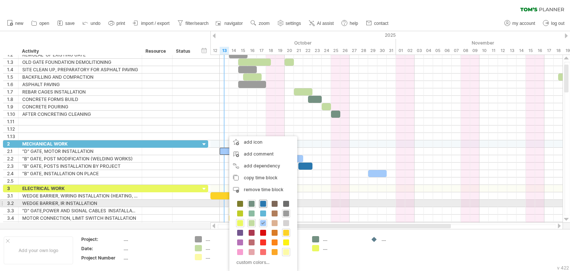
click at [264, 205] on span at bounding box center [263, 204] width 6 height 6
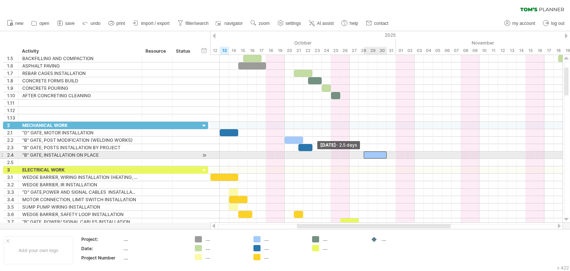
click at [365, 154] on div at bounding box center [375, 155] width 23 height 7
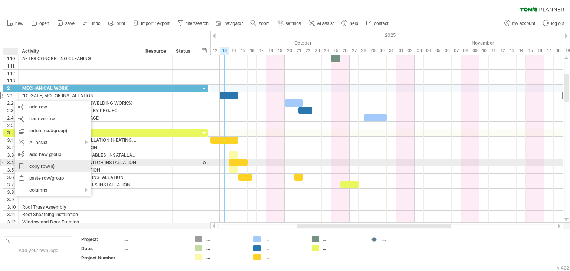
click at [42, 166] on div "copy row(s)" at bounding box center [53, 166] width 77 height 12
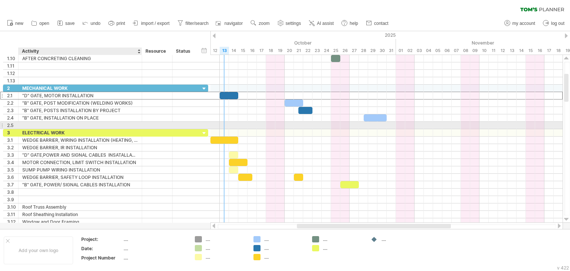
click at [24, 124] on div at bounding box center [80, 125] width 116 height 7
type input "**********"
click at [61, 124] on input "**********" at bounding box center [80, 125] width 116 height 7
click at [381, 123] on div at bounding box center [387, 125] width 352 height 7
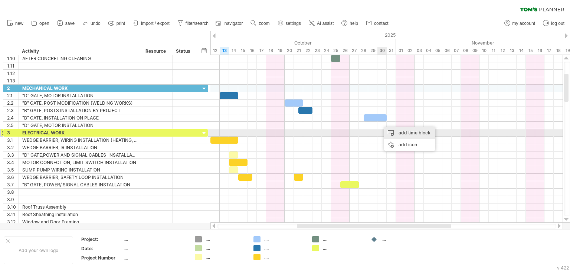
click at [395, 132] on div "add time block" at bounding box center [409, 133] width 51 height 12
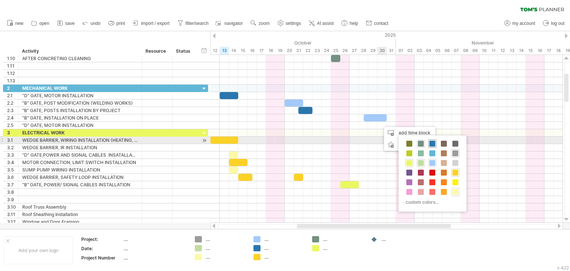
click at [431, 143] on span at bounding box center [433, 144] width 6 height 6
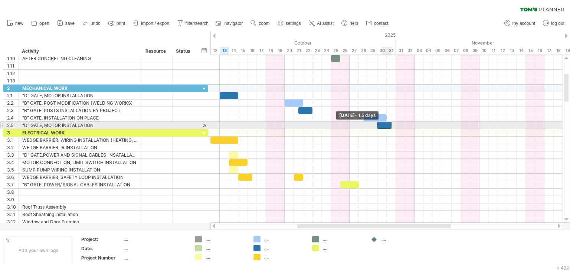
click at [381, 123] on div at bounding box center [385, 125] width 14 height 7
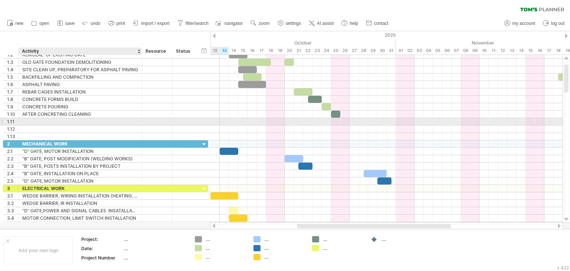
click at [24, 120] on div at bounding box center [80, 121] width 116 height 7
click at [22, 120] on input "**********" at bounding box center [80, 121] width 116 height 7
click at [58, 120] on input "**********" at bounding box center [80, 121] width 116 height 7
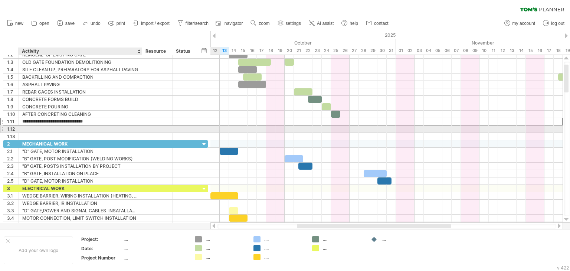
type input "**********"
click at [367, 131] on div "add time block" at bounding box center [374, 131] width 51 height 12
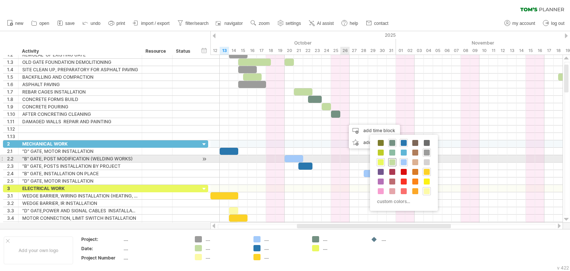
click at [393, 161] on span at bounding box center [393, 162] width 6 height 6
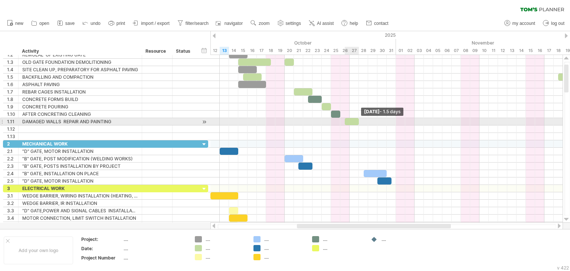
click at [357, 121] on div at bounding box center [352, 121] width 14 height 7
click at [343, 121] on div at bounding box center [350, 121] width 19 height 7
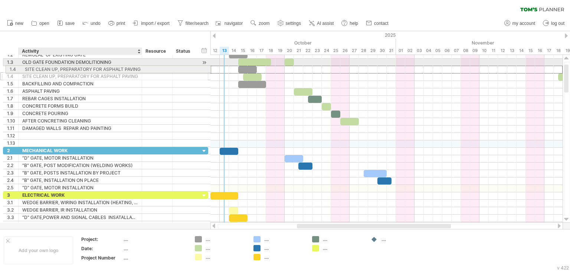
drag, startPoint x: 56, startPoint y: 69, endPoint x: 89, endPoint y: 68, distance: 32.3
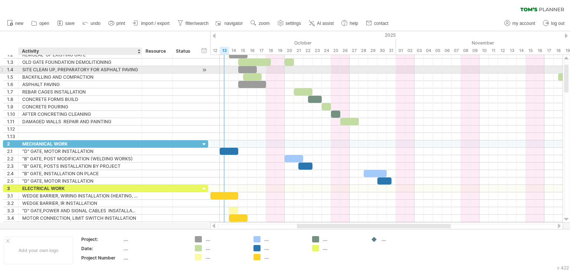
click at [137, 70] on div "SITE CLEAN UP, PREPARATORY FOR ASPHALT PAVING" at bounding box center [80, 69] width 116 height 7
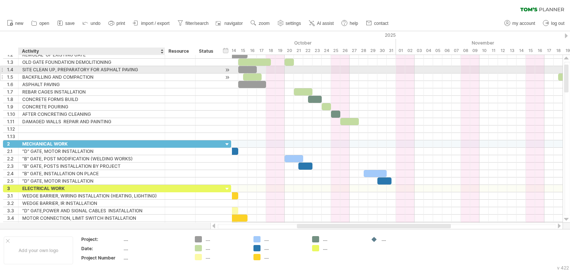
drag, startPoint x: 139, startPoint y: 69, endPoint x: 162, endPoint y: 73, distance: 23.5
click at [162, 73] on div "**********" at bounding box center [117, 95] width 228 height 89
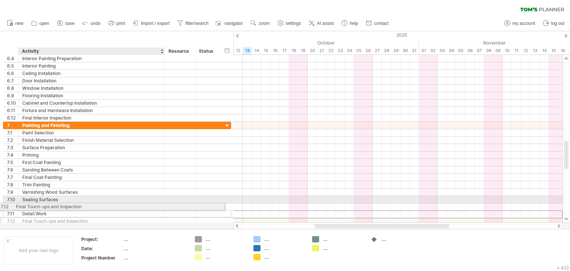
drag, startPoint x: 22, startPoint y: 212, endPoint x: 23, endPoint y: 205, distance: 6.4
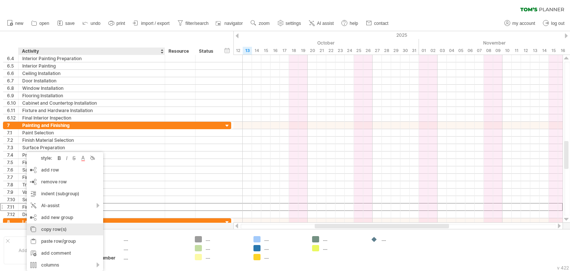
click at [51, 230] on div "copy row(s)" at bounding box center [65, 230] width 77 height 12
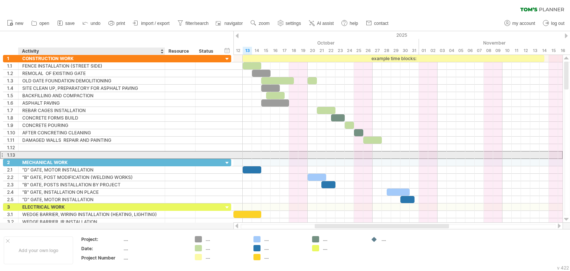
click at [29, 153] on div at bounding box center [91, 155] width 139 height 7
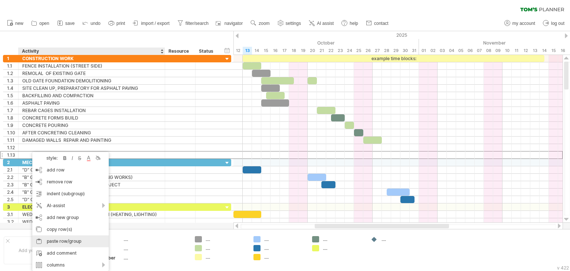
click at [77, 240] on div "paste row/group" at bounding box center [70, 241] width 77 height 12
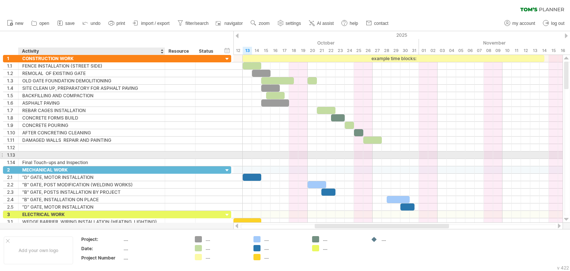
click at [24, 155] on div at bounding box center [91, 155] width 139 height 7
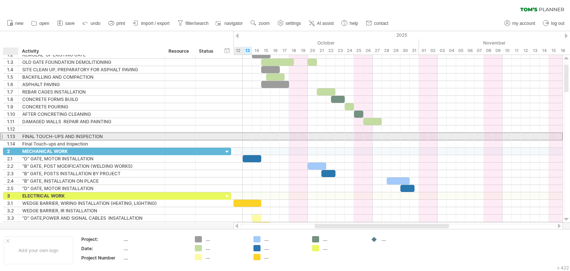
click at [21, 134] on div "**********" at bounding box center [92, 136] width 147 height 7
click at [22, 135] on div "FINAL TOUCH-UPS AND INSPECTION" at bounding box center [91, 136] width 139 height 7
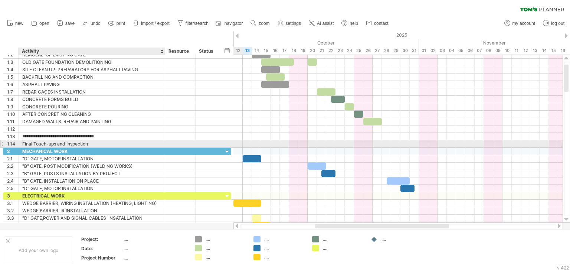
type input "**********"
click at [94, 141] on div "Final Touch-ups and Inspection" at bounding box center [91, 143] width 139 height 7
type input "*"
paste input "*"
click at [72, 142] on input "**********" at bounding box center [91, 143] width 139 height 7
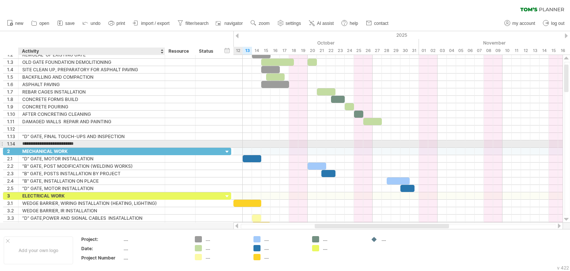
click at [95, 142] on input "**********" at bounding box center [91, 143] width 139 height 7
click at [131, 143] on input "**********" at bounding box center [91, 143] width 139 height 7
click at [25, 142] on input "**********" at bounding box center [91, 143] width 139 height 7
click at [29, 142] on input "**********" at bounding box center [91, 143] width 139 height 7
click at [27, 144] on input "**********" at bounding box center [91, 143] width 139 height 7
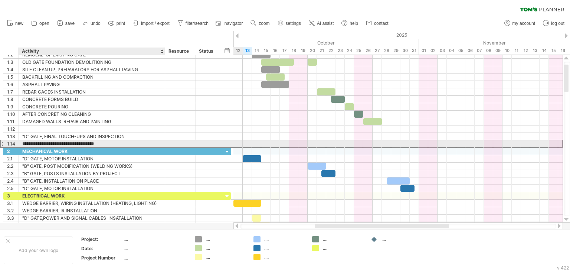
type input "**********"
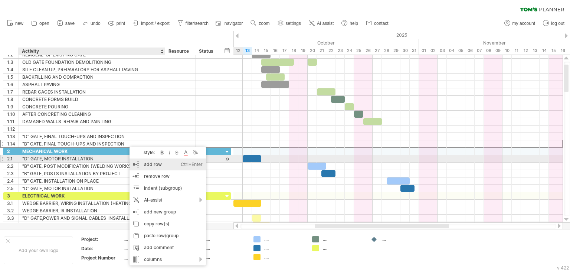
click at [144, 162] on div "add row Ctrl+Enter Cmd+Enter" at bounding box center [168, 165] width 77 height 12
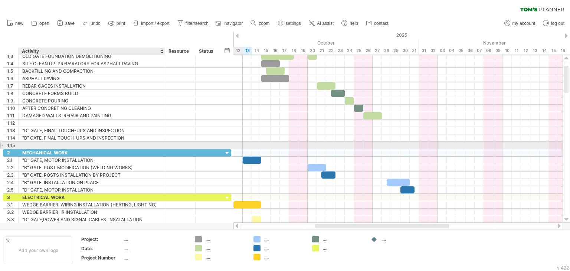
click at [26, 142] on div at bounding box center [91, 145] width 139 height 7
click at [28, 144] on input "*********" at bounding box center [91, 145] width 139 height 7
click at [31, 142] on input "**********" at bounding box center [91, 145] width 139 height 7
click at [62, 142] on input "**********" at bounding box center [91, 145] width 139 height 7
type input "**********"
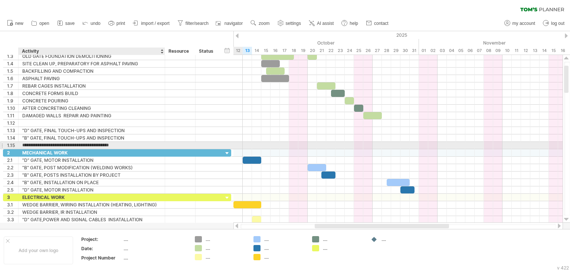
click at [163, 146] on div at bounding box center [164, 145] width 4 height 7
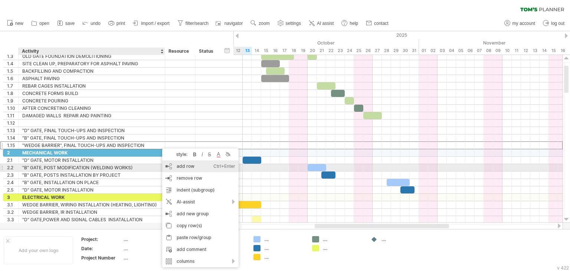
click at [181, 167] on div "add row Ctrl+Enter Cmd+Enter" at bounding box center [200, 166] width 77 height 12
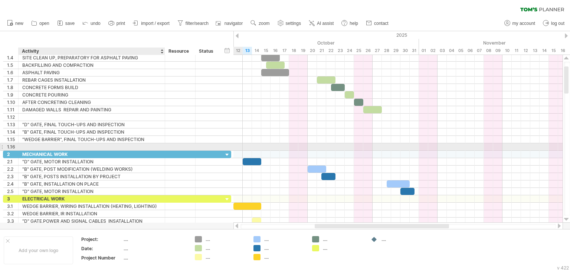
click at [25, 144] on div at bounding box center [91, 146] width 139 height 7
type input "**********"
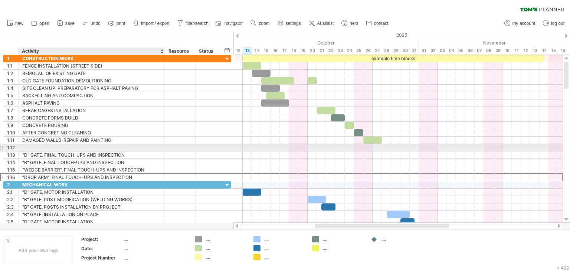
click at [25, 146] on div at bounding box center [91, 147] width 139 height 7
click at [46, 146] on input "**********" at bounding box center [91, 147] width 139 height 7
click at [84, 146] on input "**********" at bounding box center [91, 147] width 139 height 7
click at [96, 147] on input "**********" at bounding box center [91, 147] width 139 height 7
type input "**********"
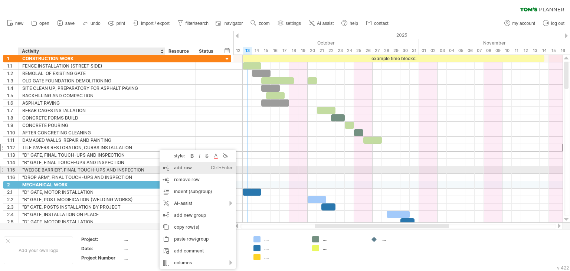
click at [178, 167] on div "add row Ctrl+Enter Cmd+Enter" at bounding box center [198, 168] width 77 height 12
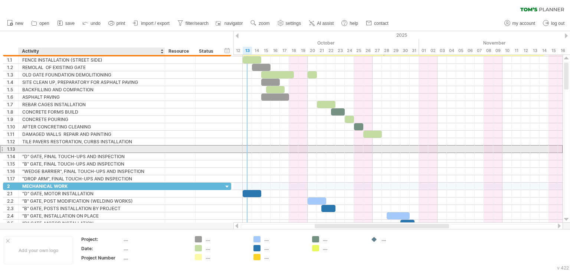
click at [30, 146] on div at bounding box center [91, 149] width 139 height 7
type input "**********"
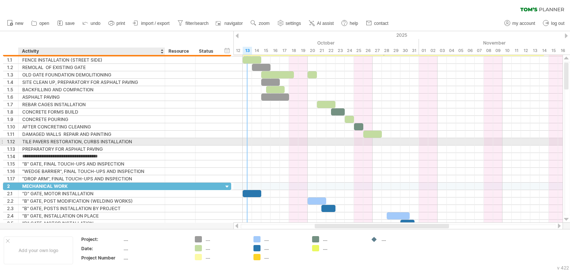
type input "**********"
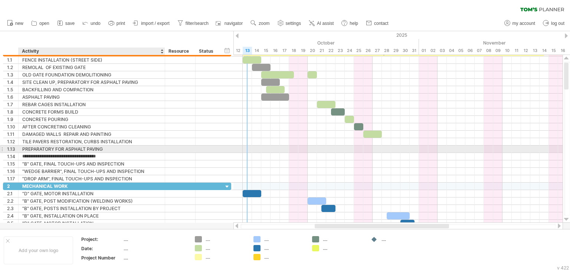
click at [114, 148] on div "PREPARATORY FOR ASPHALT PAVING" at bounding box center [91, 149] width 139 height 7
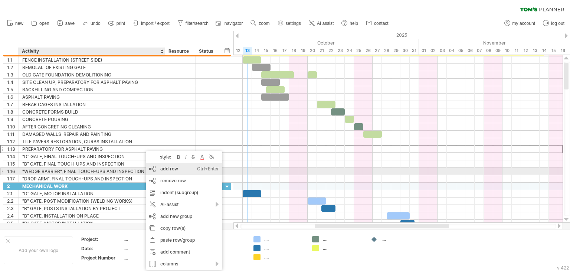
click at [167, 169] on div "add row Ctrl+Enter Cmd+Enter" at bounding box center [184, 169] width 77 height 12
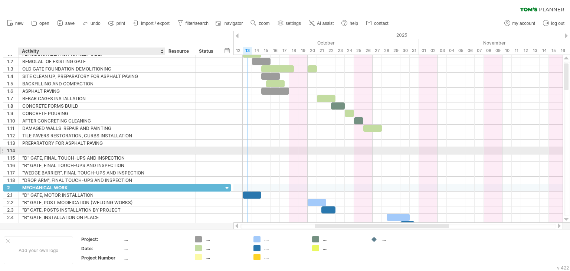
click at [27, 148] on div at bounding box center [91, 150] width 139 height 7
type input "**********"
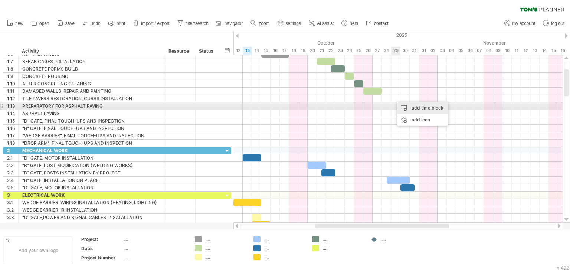
click at [406, 106] on div "add time block" at bounding box center [422, 108] width 51 height 12
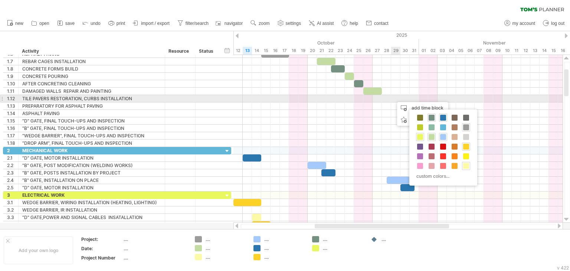
click at [397, 98] on div at bounding box center [398, 98] width 329 height 7
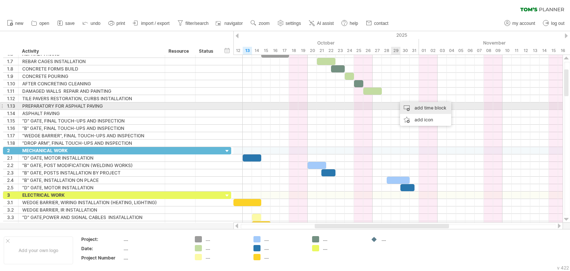
click at [414, 107] on div "add time block" at bounding box center [425, 108] width 51 height 12
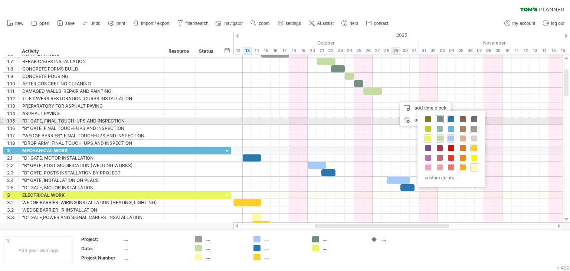
click at [439, 119] on span at bounding box center [440, 119] width 6 height 6
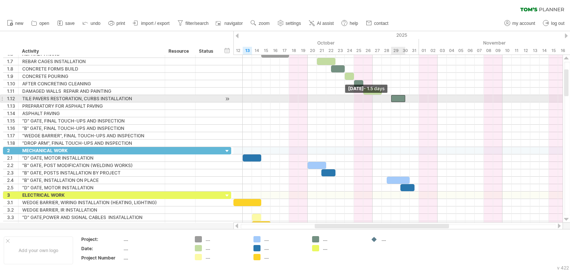
drag, startPoint x: 395, startPoint y: 96, endPoint x: 389, endPoint y: 97, distance: 6.4
click at [389, 97] on div "example time blocks: [DATE] - 1.5 days [DATE] - 1.5 days" at bounding box center [398, 139] width 329 height 168
click at [407, 98] on div at bounding box center [400, 98] width 19 height 7
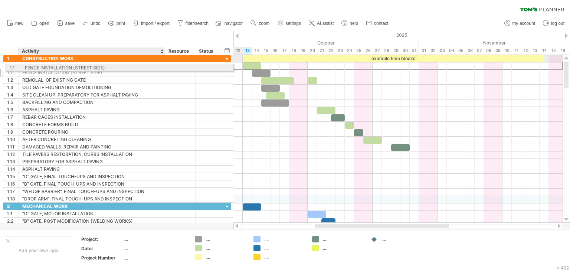
drag, startPoint x: 22, startPoint y: 65, endPoint x: 33, endPoint y: 66, distance: 11.6
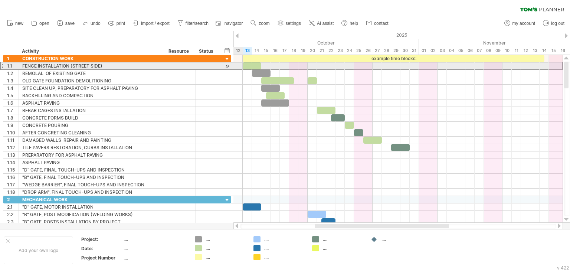
click at [2, 65] on div at bounding box center [1, 66] width 3 height 8
click at [5, 65] on div "1.1" at bounding box center [10, 65] width 15 height 7
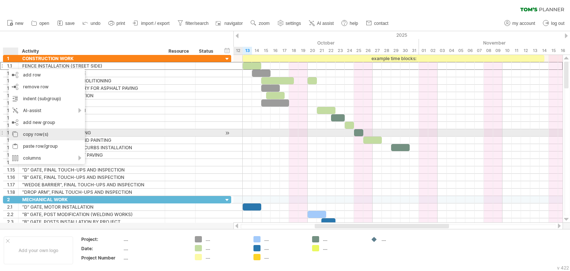
click at [40, 133] on div "copy row(s)" at bounding box center [47, 134] width 77 height 12
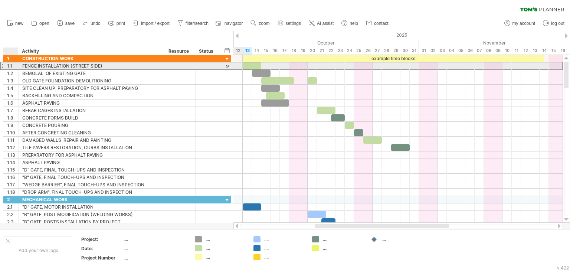
click at [22, 65] on div "**********" at bounding box center [92, 65] width 147 height 7
click at [22, 65] on div "FENCE INSTALLATION (STREET SIDE)" at bounding box center [91, 65] width 139 height 7
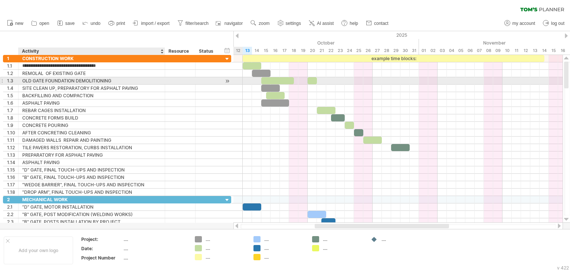
type input "**********"
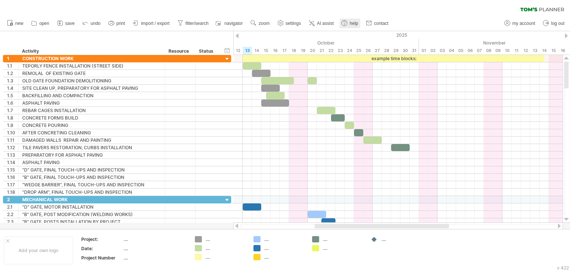
click at [350, 22] on link "help" at bounding box center [350, 24] width 21 height 10
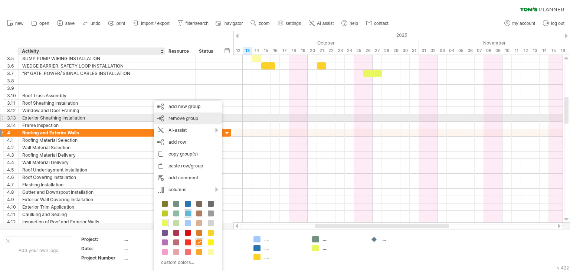
click at [189, 117] on span "remove group" at bounding box center [184, 118] width 30 height 6
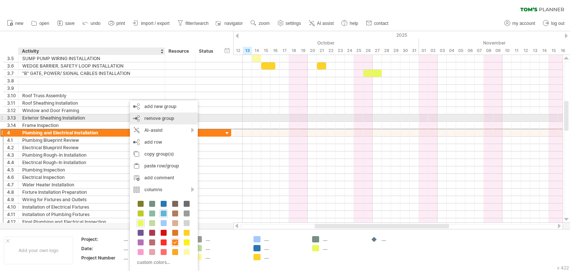
click at [163, 118] on span "remove group" at bounding box center [159, 118] width 30 height 6
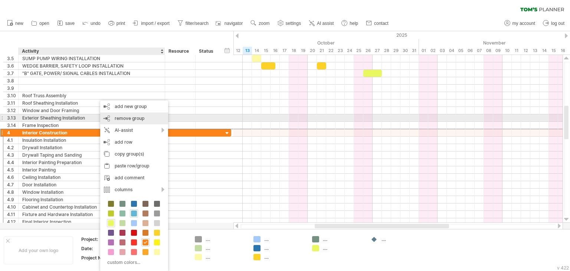
click at [126, 118] on span "remove group" at bounding box center [130, 118] width 30 height 6
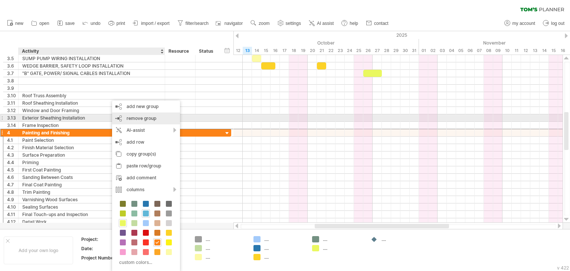
click at [142, 117] on span "remove group" at bounding box center [142, 118] width 30 height 6
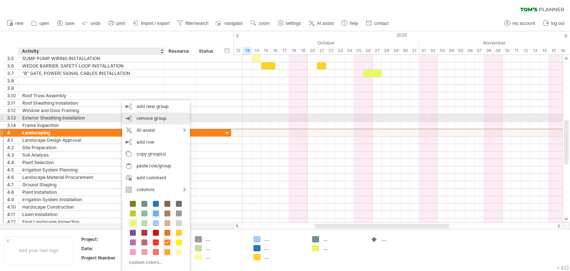
click at [153, 118] on span "remove group" at bounding box center [152, 118] width 30 height 6
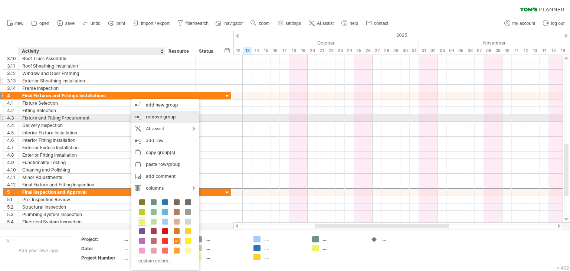
click at [151, 115] on span "remove group" at bounding box center [161, 117] width 30 height 6
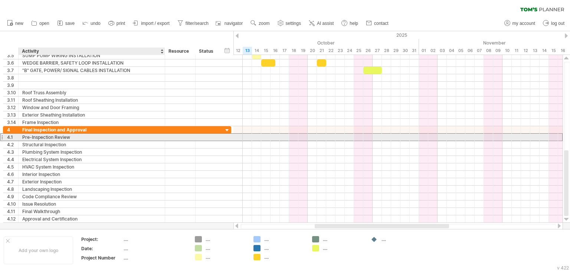
click at [83, 137] on div "Pre-Inspection Review" at bounding box center [91, 137] width 139 height 7
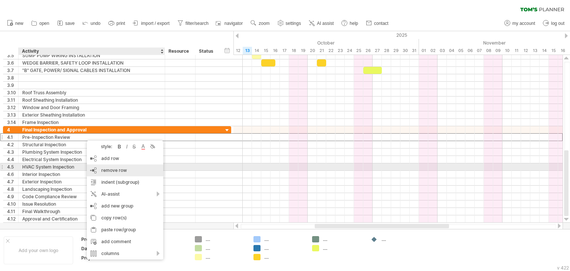
click at [109, 170] on span "remove row" at bounding box center [114, 170] width 26 height 6
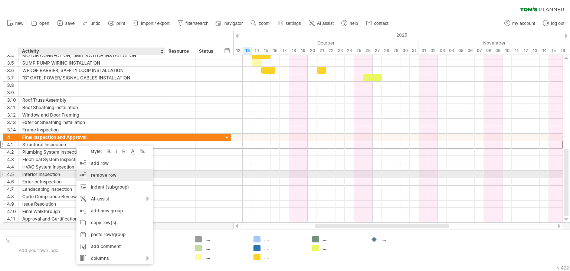
click at [104, 174] on span "remove row" at bounding box center [104, 175] width 26 height 6
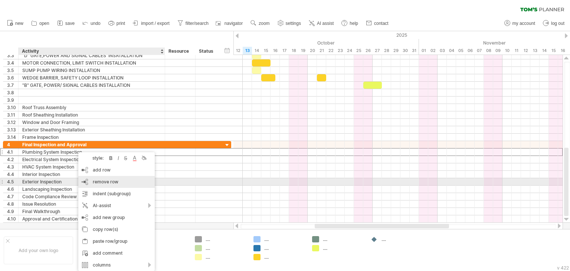
click at [108, 182] on span "remove row" at bounding box center [106, 182] width 26 height 6
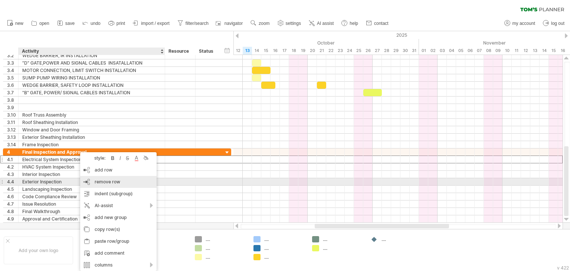
click at [104, 182] on span "remove row" at bounding box center [108, 182] width 26 height 6
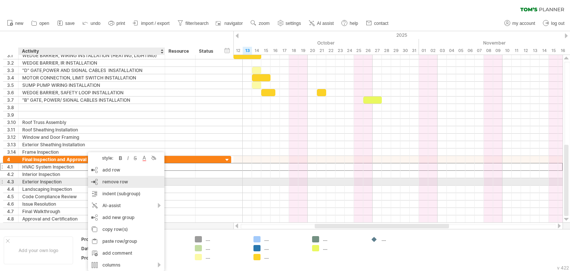
click at [114, 180] on span "remove row" at bounding box center [115, 182] width 26 height 6
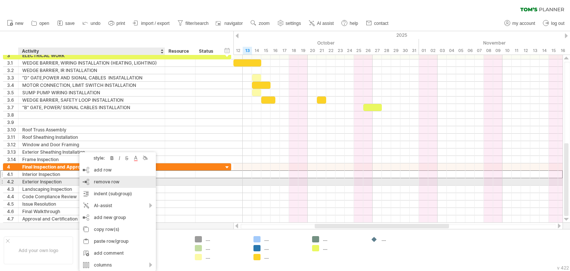
click at [110, 181] on span "remove row" at bounding box center [107, 182] width 26 height 6
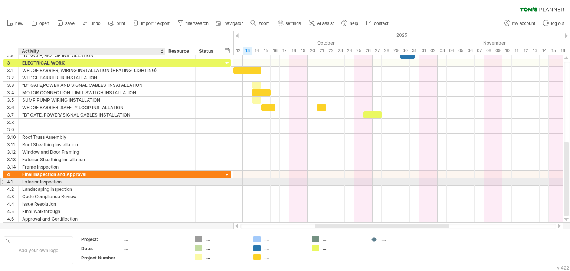
click at [80, 181] on div "Exterior Inspection" at bounding box center [91, 181] width 139 height 7
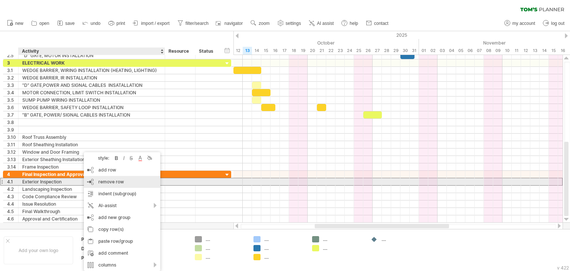
click at [104, 181] on span "remove row" at bounding box center [111, 182] width 26 height 6
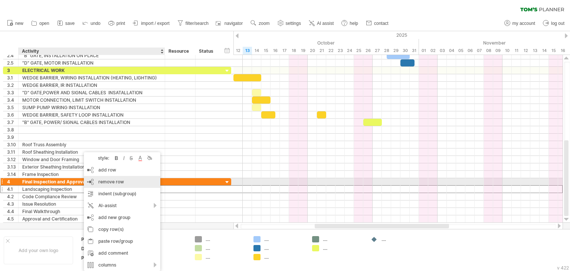
click at [116, 182] on span "remove row" at bounding box center [111, 182] width 26 height 6
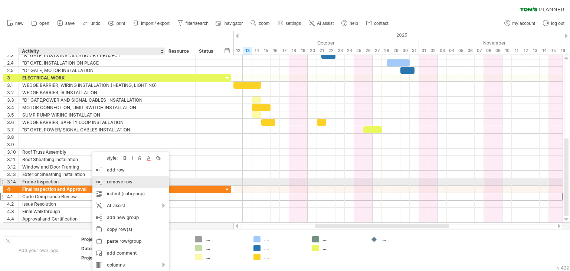
click at [120, 182] on span "remove row" at bounding box center [120, 182] width 26 height 6
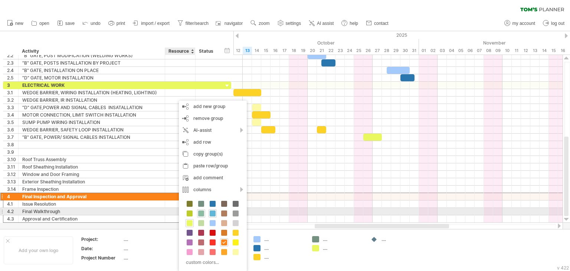
click at [201, 213] on span at bounding box center [201, 214] width 6 height 6
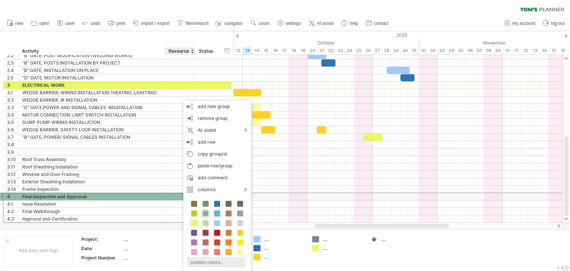
click at [209, 262] on div "custom colors..." at bounding box center [216, 262] width 58 height 10
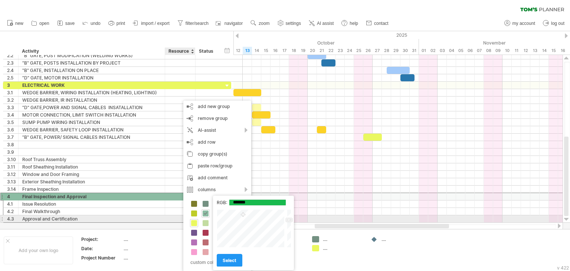
click at [243, 215] on div at bounding box center [251, 228] width 69 height 38
click at [237, 215] on div at bounding box center [251, 228] width 69 height 38
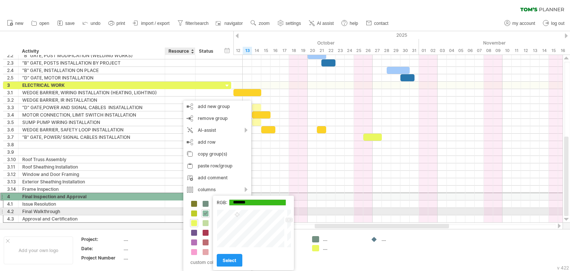
click at [233, 215] on div at bounding box center [251, 228] width 69 height 38
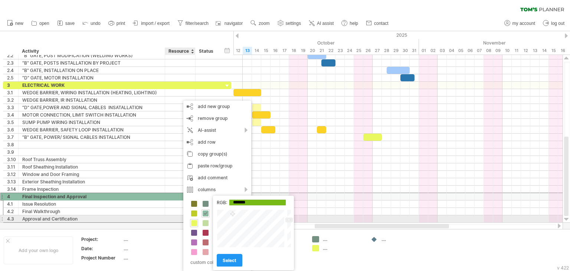
type input "*******"
click at [244, 223] on div at bounding box center [251, 228] width 69 height 38
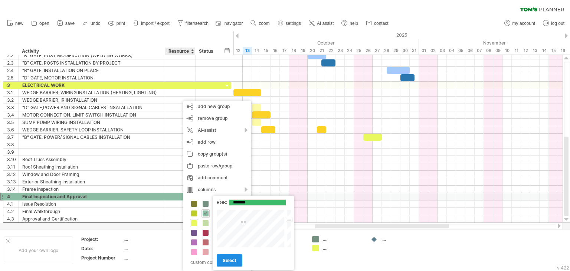
click at [226, 258] on span "select" at bounding box center [230, 261] width 14 height 6
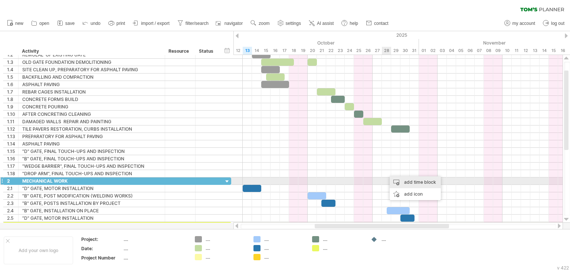
click at [404, 182] on div "add time block" at bounding box center [415, 182] width 51 height 12
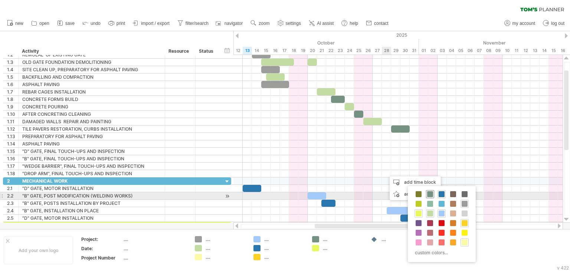
click at [432, 194] on span at bounding box center [430, 194] width 6 height 6
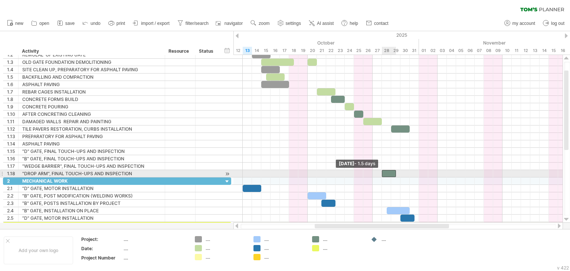
click at [384, 173] on div at bounding box center [389, 173] width 14 height 7
drag, startPoint x: 395, startPoint y: 172, endPoint x: 391, endPoint y: 174, distance: 4.2
click at [391, 174] on span at bounding box center [391, 173] width 3 height 7
click at [410, 171] on div at bounding box center [398, 173] width 329 height 7
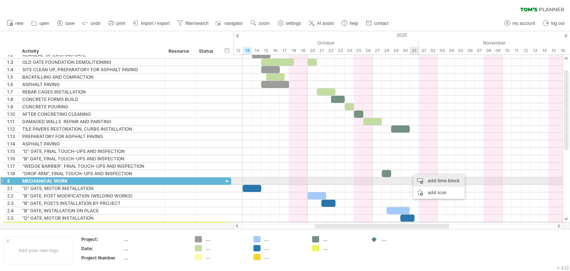
click at [433, 182] on div "add time block" at bounding box center [439, 181] width 51 height 12
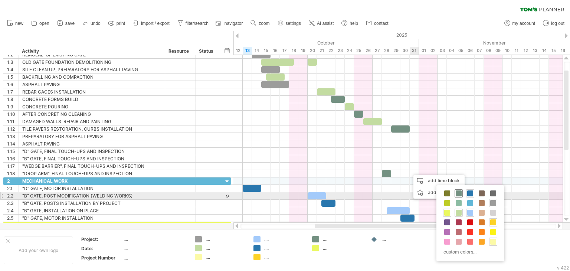
click at [458, 193] on span at bounding box center [459, 194] width 6 height 6
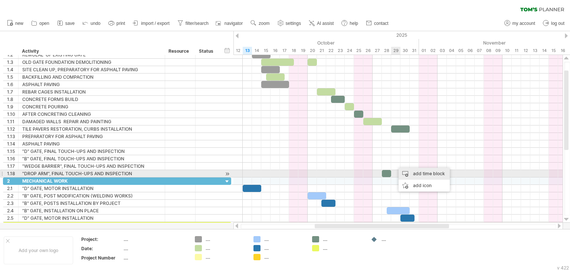
click at [413, 173] on div "add time block" at bounding box center [424, 174] width 51 height 12
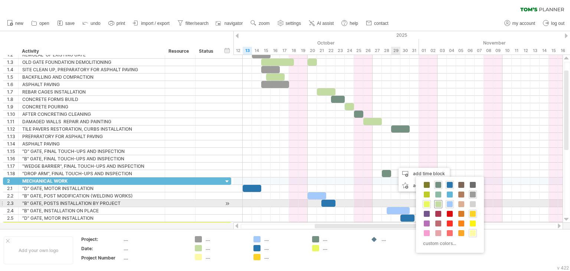
click at [437, 203] on span at bounding box center [439, 204] width 6 height 6
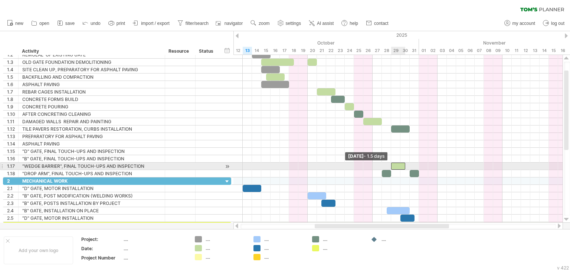
drag, startPoint x: 396, startPoint y: 164, endPoint x: 392, endPoint y: 165, distance: 4.0
click at [392, 165] on span at bounding box center [391, 166] width 3 height 7
drag, startPoint x: 404, startPoint y: 166, endPoint x: 401, endPoint y: 168, distance: 4.0
click at [401, 168] on span at bounding box center [400, 166] width 3 height 7
click at [422, 165] on div at bounding box center [398, 166] width 329 height 7
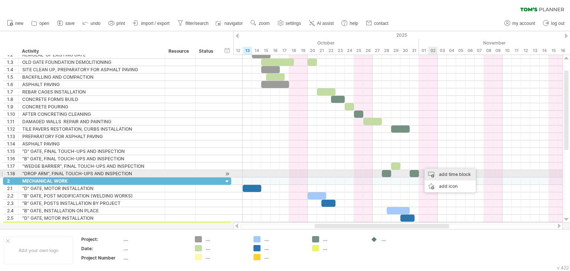
click at [441, 175] on div "add time block" at bounding box center [450, 175] width 51 height 12
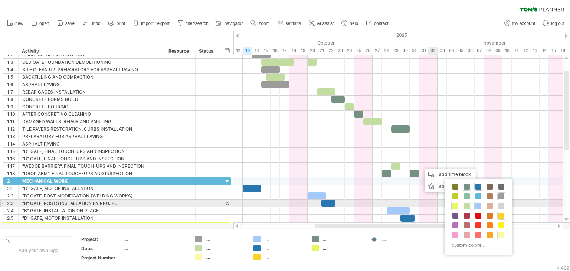
click at [465, 204] on span at bounding box center [467, 206] width 6 height 6
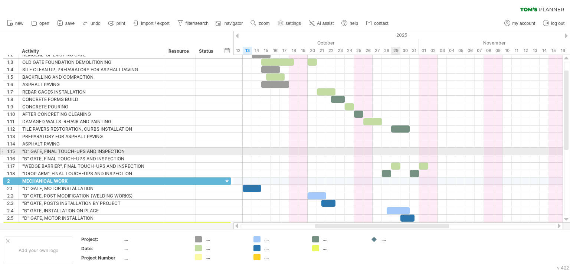
click at [397, 151] on div at bounding box center [398, 151] width 329 height 7
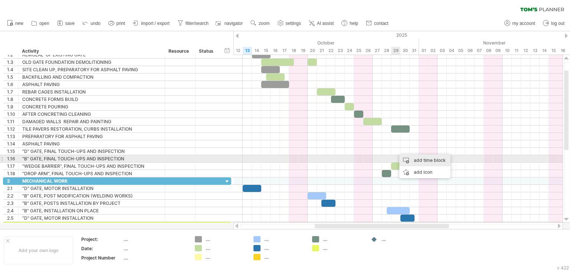
click at [414, 159] on div "add time block" at bounding box center [425, 160] width 51 height 12
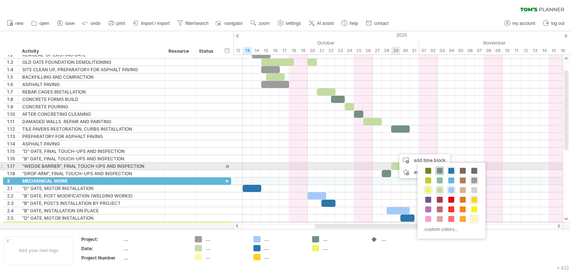
click at [440, 169] on span at bounding box center [440, 171] width 6 height 6
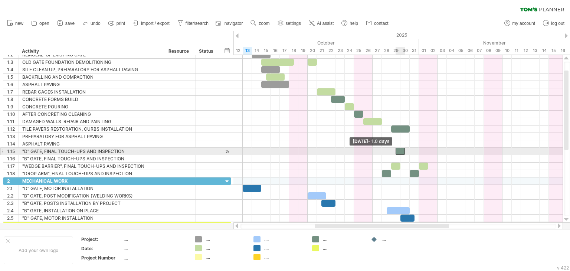
click at [397, 149] on span at bounding box center [395, 151] width 3 height 7
click at [424, 149] on div at bounding box center [398, 151] width 329 height 7
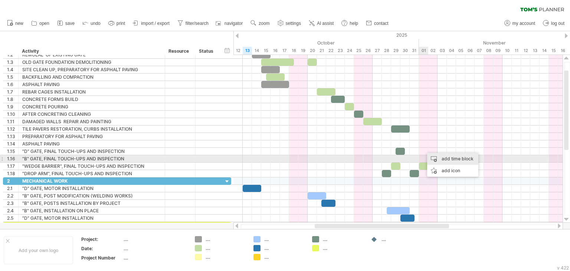
click at [449, 160] on div "add time block" at bounding box center [452, 159] width 51 height 12
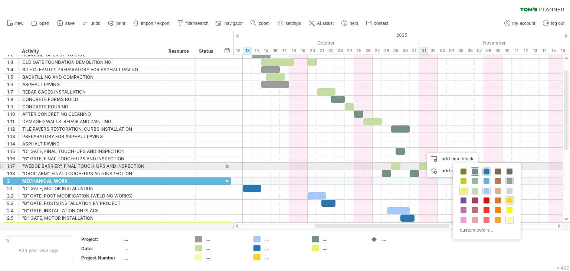
click at [475, 169] on span at bounding box center [475, 172] width 6 height 6
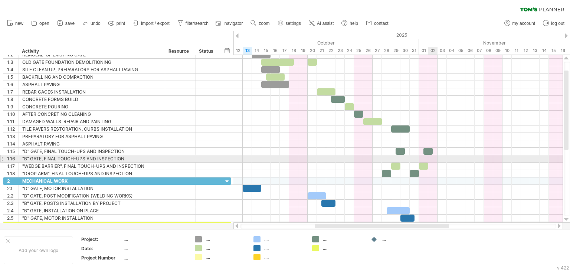
click at [431, 159] on div at bounding box center [398, 158] width 329 height 7
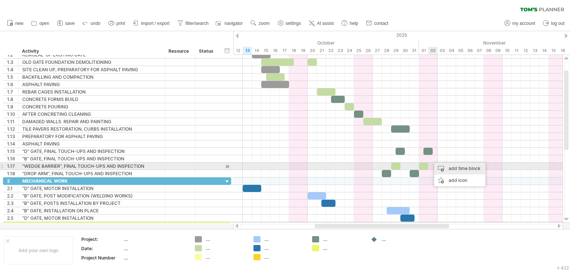
click at [455, 167] on div "add time block" at bounding box center [459, 169] width 51 height 12
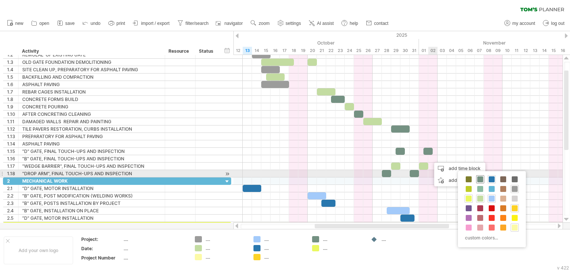
click at [478, 178] on span at bounding box center [481, 179] width 6 height 6
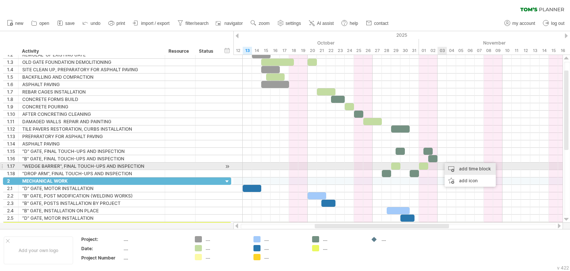
click at [462, 168] on div "add time block" at bounding box center [470, 169] width 51 height 12
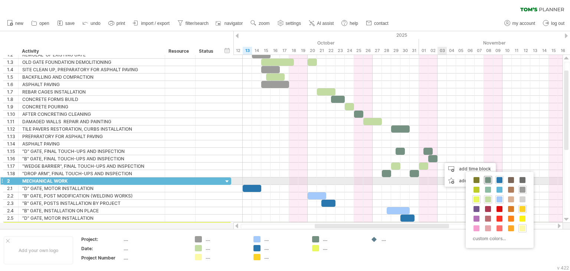
click at [487, 179] on span at bounding box center [488, 180] width 6 height 6
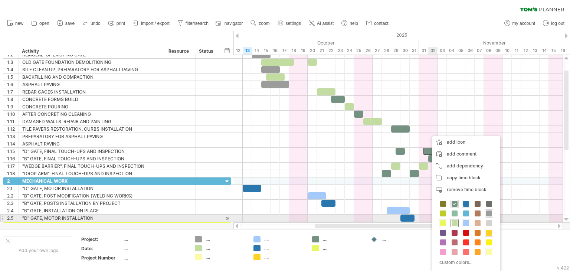
click at [456, 220] on span at bounding box center [455, 223] width 6 height 6
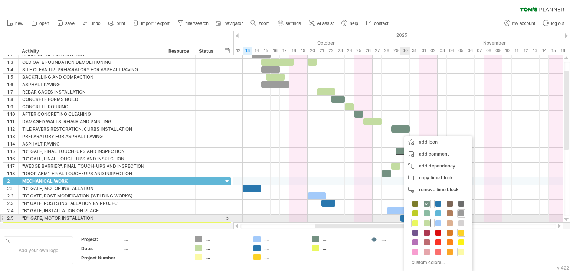
click at [426, 220] on span at bounding box center [427, 223] width 6 height 6
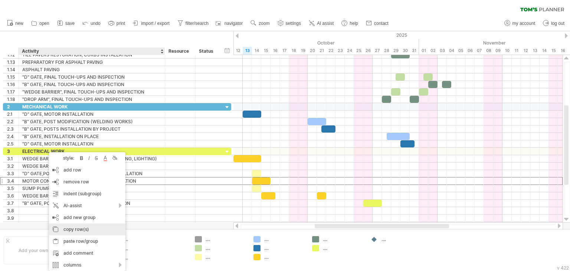
click at [74, 229] on div "copy row(s)" at bounding box center [87, 230] width 77 height 12
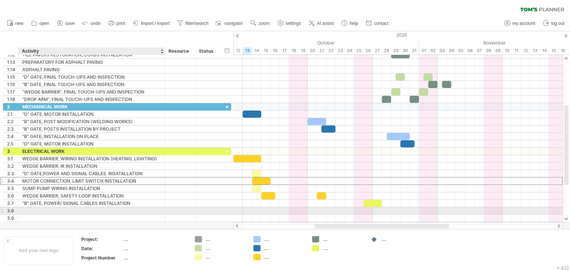
click at [27, 210] on div at bounding box center [91, 210] width 139 height 7
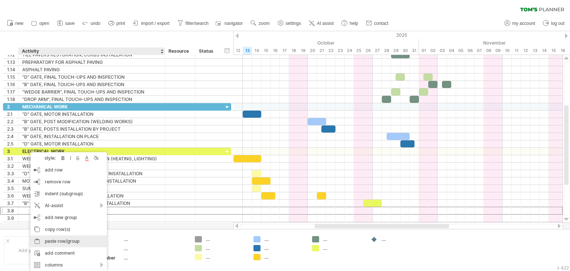
click at [57, 241] on div "paste row/group" at bounding box center [68, 241] width 77 height 12
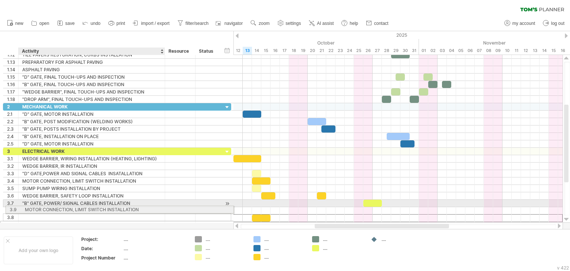
drag, startPoint x: 31, startPoint y: 217, endPoint x: 32, endPoint y: 208, distance: 8.9
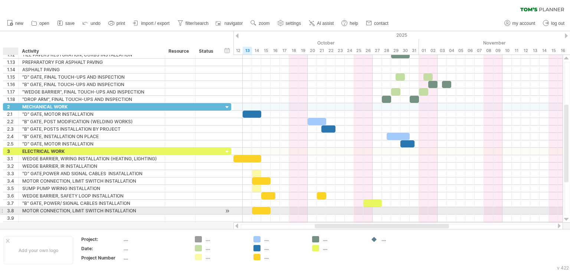
click at [21, 209] on div "**********" at bounding box center [92, 210] width 147 height 7
click at [22, 209] on div "MOTOR CONNECTION, LIMIT SWITCH INSTALLATION" at bounding box center [91, 210] width 139 height 7
click at [22, 209] on input "**********" at bounding box center [91, 210] width 139 height 7
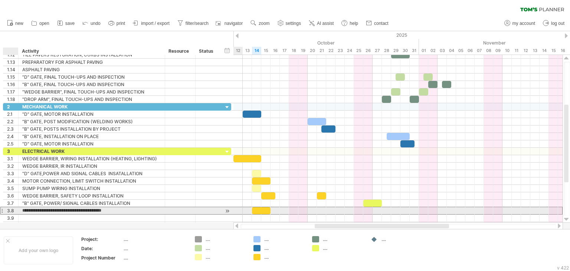
click at [22, 209] on input "**********" at bounding box center [91, 210] width 139 height 7
click at [29, 209] on div ""B"MOTOR CONNECTION, LIMIT SWITCH INSTALLATION" at bounding box center [91, 210] width 139 height 7
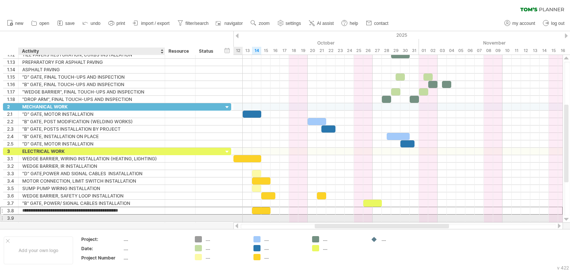
type input "**********"
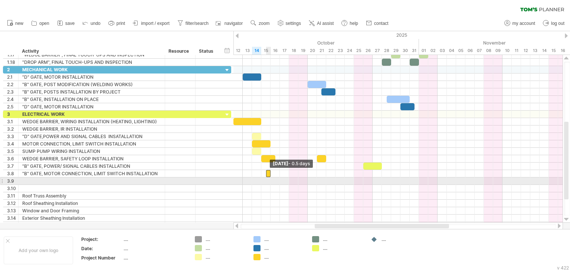
drag, startPoint x: 252, startPoint y: 172, endPoint x: 358, endPoint y: 180, distance: 106.2
click at [358, 180] on div "example time blocks: Wednesday 29 October - 1.0 days Wednesday 15 October - 0.5…" at bounding box center [398, 139] width 329 height 168
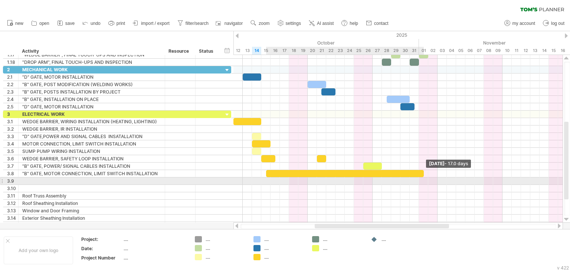
drag, startPoint x: 270, startPoint y: 172, endPoint x: 424, endPoint y: 185, distance: 154.7
click at [424, 185] on div "example time blocks: Saturday 01 November - 17.0 days Wednesday 15 October - 0.…" at bounding box center [398, 139] width 329 height 168
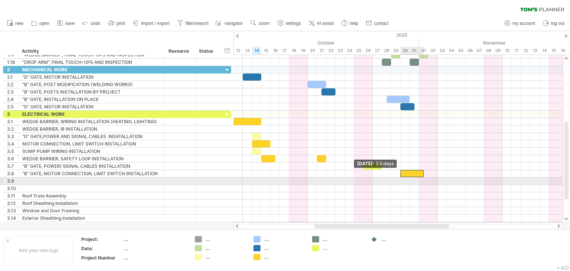
drag, startPoint x: 266, startPoint y: 170, endPoint x: 400, endPoint y: 181, distance: 134.1
click at [400, 181] on div "example time blocks: Saturday 01 November - 17.0 days Thursday 30 October - 2.5…" at bounding box center [398, 139] width 329 height 168
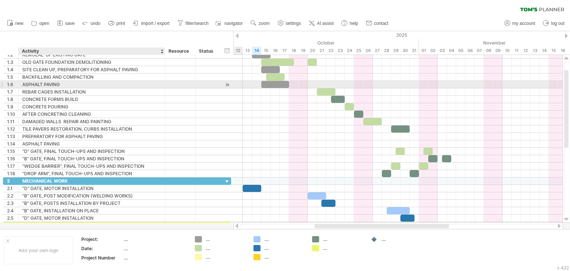
click at [68, 83] on div "ASPHALT PAVING" at bounding box center [91, 84] width 139 height 7
type input "**********"
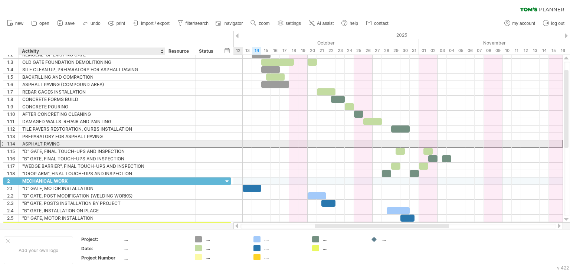
click at [66, 143] on div "ASPHALT PAVING" at bounding box center [91, 143] width 139 height 7
click at [81, 141] on input "**********" at bounding box center [91, 143] width 139 height 7
type input "**********"
click at [412, 142] on div at bounding box center [398, 143] width 329 height 7
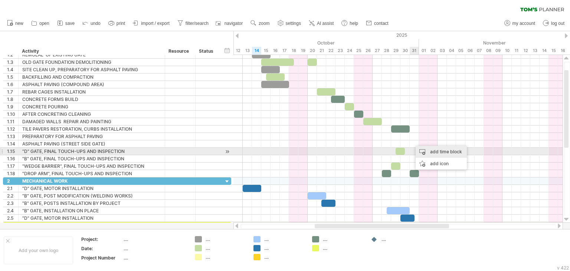
click at [429, 149] on div "add time block" at bounding box center [441, 152] width 51 height 12
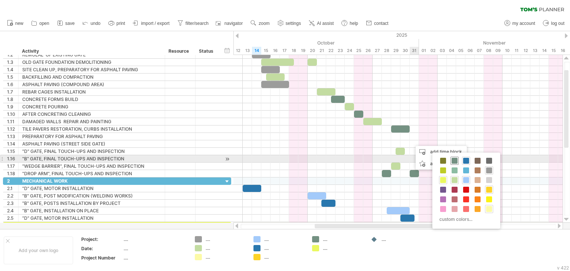
click at [454, 161] on span at bounding box center [455, 161] width 6 height 6
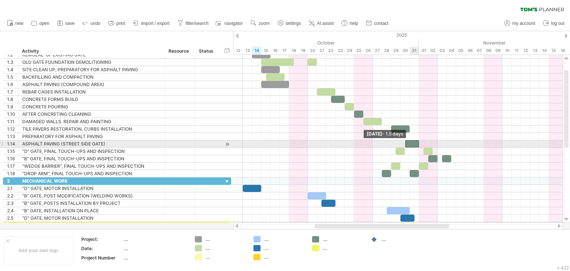
click at [407, 144] on div at bounding box center [413, 143] width 14 height 7
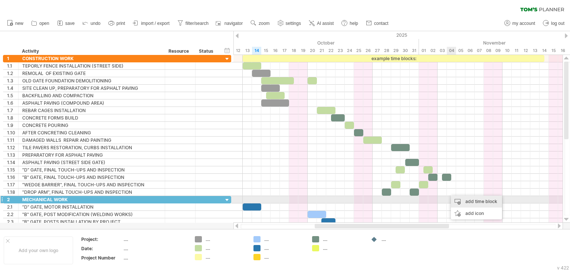
click at [470, 200] on div "add time block" at bounding box center [476, 202] width 51 height 12
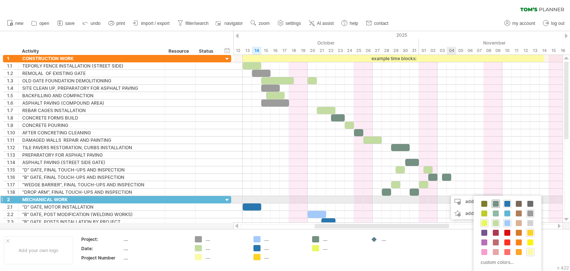
click at [496, 203] on span at bounding box center [496, 204] width 6 height 6
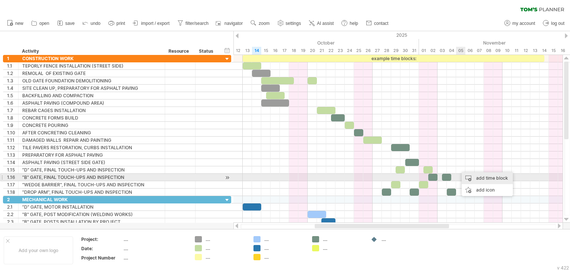
click at [479, 179] on div "add time block" at bounding box center [487, 178] width 51 height 12
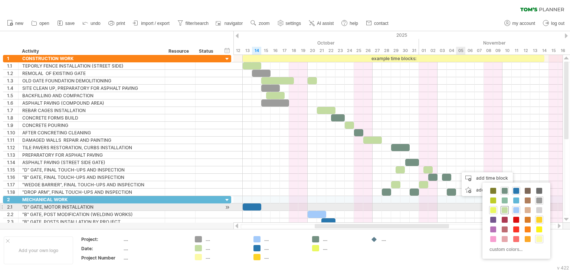
click at [505, 210] on span at bounding box center [505, 210] width 6 height 6
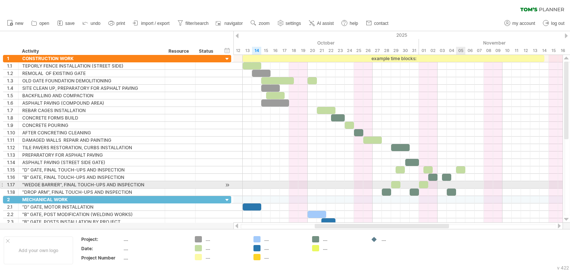
click at [460, 182] on div at bounding box center [398, 184] width 329 height 7
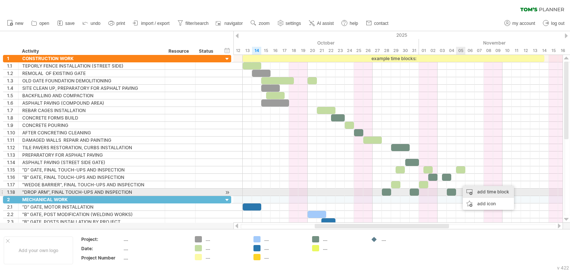
click at [480, 193] on div "add time block" at bounding box center [488, 192] width 51 height 12
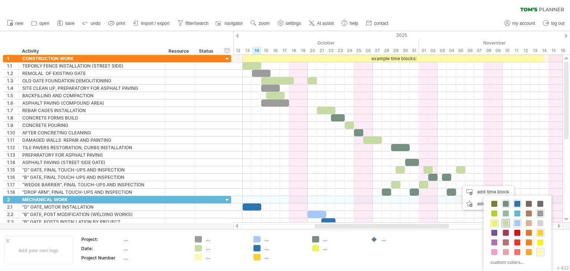
click at [505, 223] on span at bounding box center [506, 223] width 6 height 6
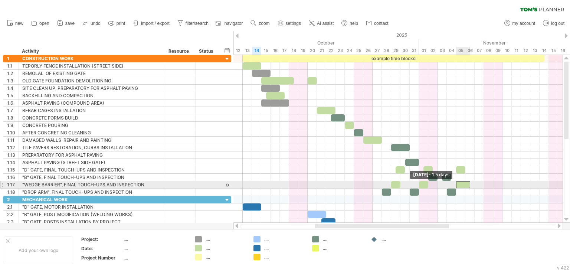
click at [458, 183] on div at bounding box center [463, 184] width 14 height 7
drag, startPoint x: 469, startPoint y: 183, endPoint x: 465, endPoint y: 184, distance: 4.2
click at [465, 184] on span at bounding box center [465, 184] width 3 height 7
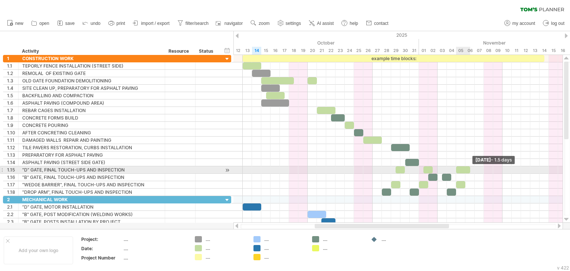
click at [468, 169] on div at bounding box center [463, 169] width 14 height 7
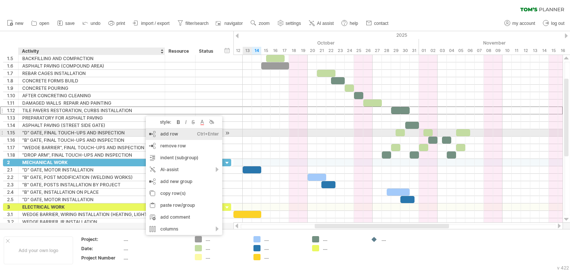
click at [168, 133] on div "add row Ctrl+Enter Cmd+Enter" at bounding box center [184, 134] width 77 height 12
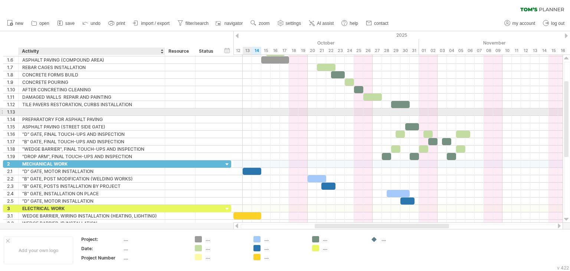
click at [29, 111] on div at bounding box center [91, 111] width 139 height 7
type input "**********"
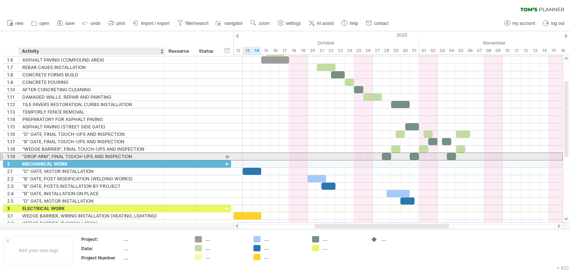
click at [150, 155] on div ""DROP ARM", FINAL TOUCH-UPS AND INSPECTION" at bounding box center [91, 156] width 139 height 7
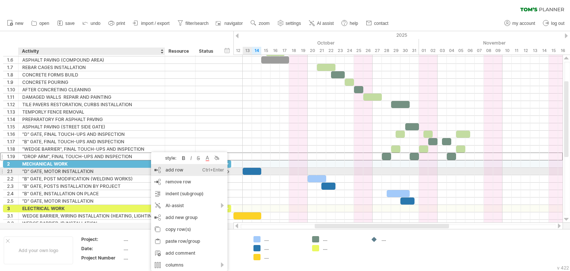
click at [172, 170] on div "add row Ctrl+Enter Cmd+Enter" at bounding box center [189, 170] width 77 height 12
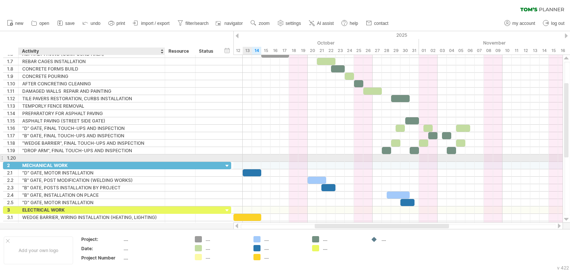
click at [32, 157] on div at bounding box center [91, 157] width 139 height 7
click at [123, 157] on input "**********" at bounding box center [91, 157] width 139 height 7
click at [123, 156] on input "**********" at bounding box center [91, 157] width 139 height 7
type input "**********"
click at [453, 158] on div at bounding box center [398, 157] width 329 height 7
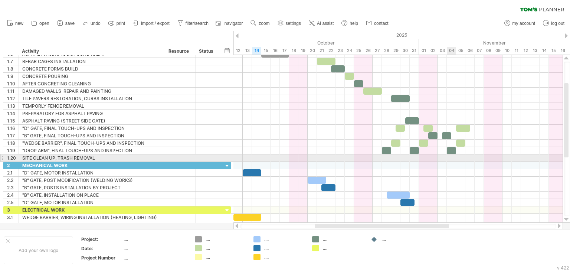
click at [453, 158] on div at bounding box center [398, 157] width 329 height 7
click at [451, 158] on div at bounding box center [398, 157] width 329 height 7
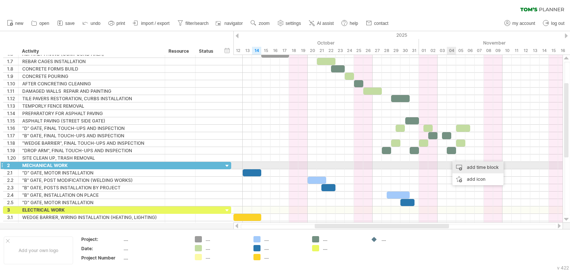
click at [467, 169] on div "add time block" at bounding box center [478, 168] width 51 height 12
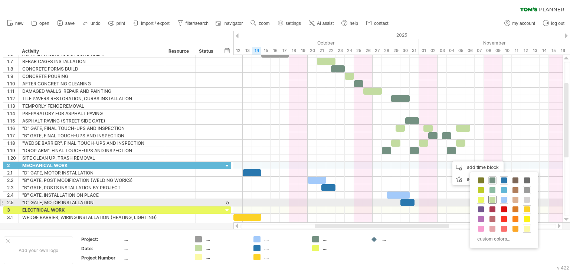
click at [491, 201] on span at bounding box center [493, 200] width 6 height 6
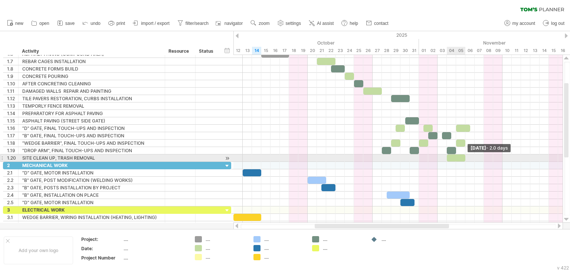
drag, startPoint x: 456, startPoint y: 158, endPoint x: 466, endPoint y: 158, distance: 10.4
click at [466, 158] on span at bounding box center [465, 157] width 3 height 7
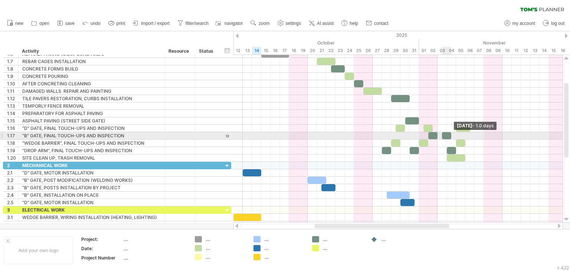
click at [451, 134] on span at bounding box center [451, 135] width 3 height 7
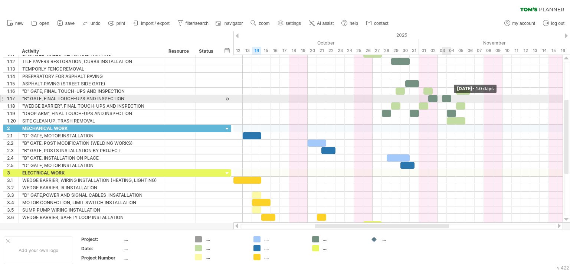
click at [451, 98] on span at bounding box center [451, 98] width 3 height 7
drag, startPoint x: 451, startPoint y: 98, endPoint x: 455, endPoint y: 98, distance: 4.1
click at [455, 98] on span at bounding box center [456, 98] width 3 height 7
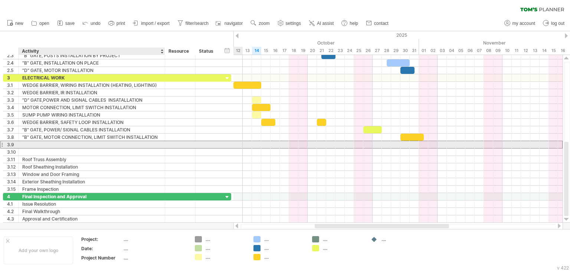
click at [25, 141] on div at bounding box center [91, 144] width 139 height 7
click at [61, 142] on input "**********" at bounding box center [91, 144] width 139 height 7
type input "**********"
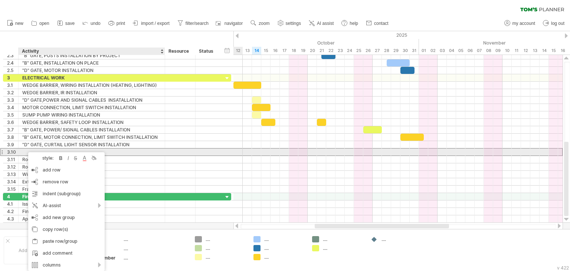
click at [25, 150] on div at bounding box center [91, 152] width 139 height 7
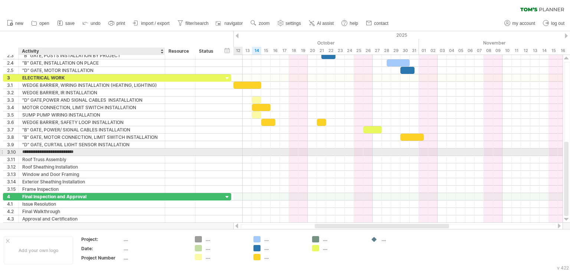
click at [76, 150] on input "**********" at bounding box center [91, 152] width 139 height 7
click at [27, 151] on input "**********" at bounding box center [91, 152] width 139 height 7
type input "**********"
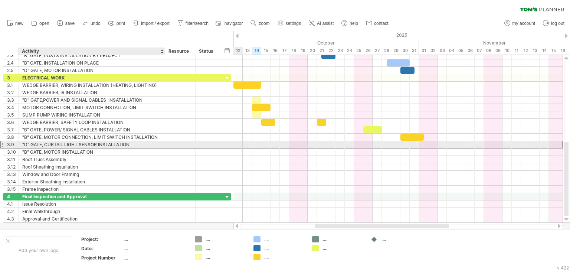
click at [62, 143] on div ""D" GATE, CURTAIL LIGHT SENSOR INSTALLATION" at bounding box center [91, 144] width 139 height 7
type input "**********"
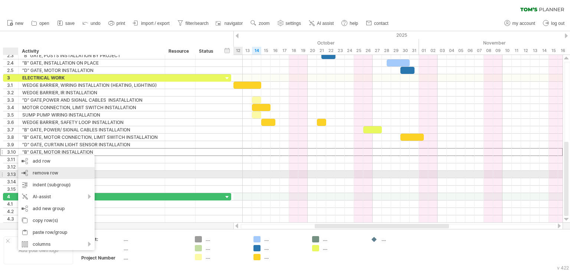
click at [49, 173] on span "remove row" at bounding box center [46, 173] width 26 height 6
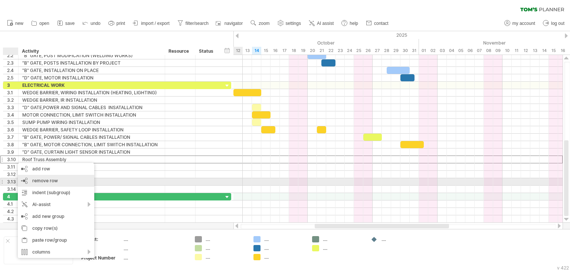
click at [37, 180] on span "remove row" at bounding box center [45, 181] width 26 height 6
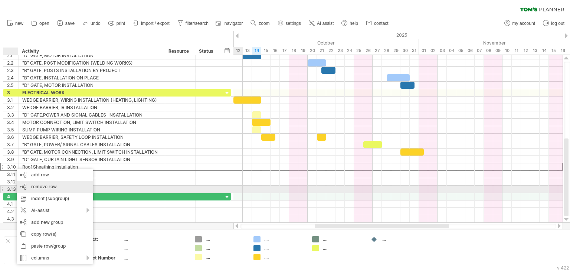
click at [34, 186] on span "remove row" at bounding box center [44, 187] width 26 height 6
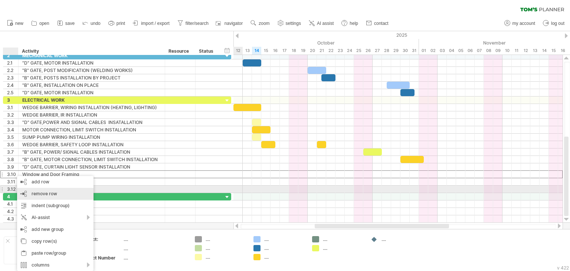
click at [39, 192] on span "remove row" at bounding box center [45, 194] width 26 height 6
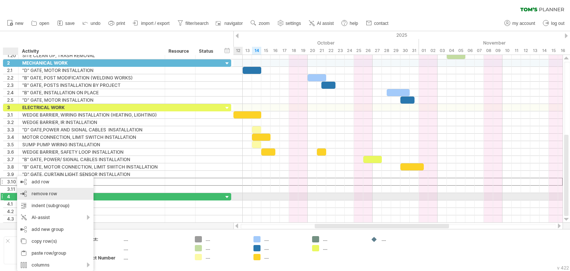
click at [33, 193] on span "remove row" at bounding box center [45, 194] width 26 height 6
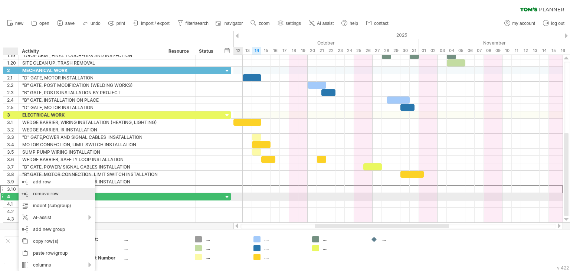
click at [38, 193] on span "remove row" at bounding box center [46, 194] width 26 height 6
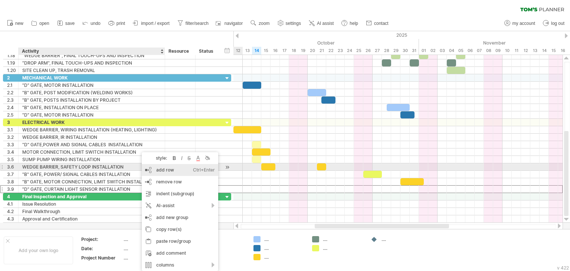
click at [167, 170] on div "add row Ctrl+Enter Cmd+Enter" at bounding box center [180, 170] width 77 height 12
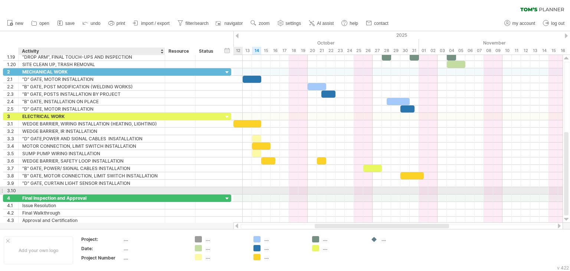
click at [26, 189] on div at bounding box center [91, 190] width 139 height 7
click at [46, 189] on input "**********" at bounding box center [91, 190] width 139 height 7
click at [28, 189] on input "**********" at bounding box center [91, 190] width 139 height 7
click at [97, 190] on input "**********" at bounding box center [91, 190] width 139 height 7
type input "**********"
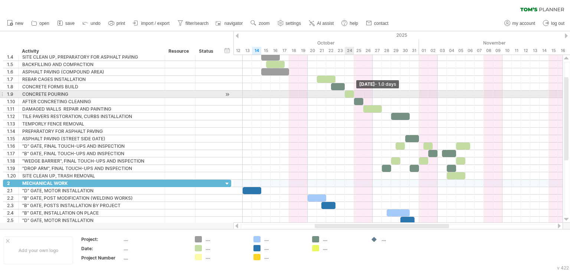
click at [353, 94] on span at bounding box center [354, 94] width 3 height 7
click at [351, 95] on div at bounding box center [349, 94] width 9 height 7
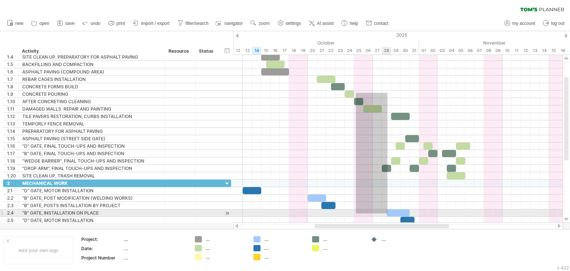
drag, startPoint x: 356, startPoint y: 93, endPoint x: 388, endPoint y: 214, distance: 124.8
click at [388, 214] on div "example time blocks: Friday 24 October Friday 24 October" at bounding box center [398, 139] width 329 height 168
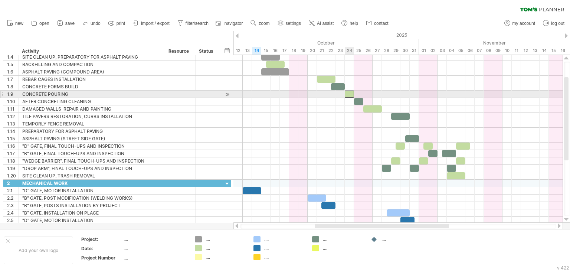
click at [349, 93] on div at bounding box center [349, 94] width 9 height 7
click at [350, 94] on div at bounding box center [349, 94] width 9 height 7
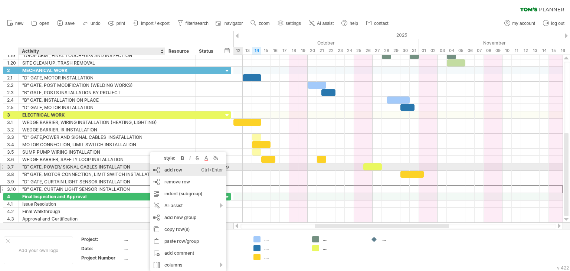
click at [172, 170] on div "add row Ctrl+Enter Cmd+Enter" at bounding box center [188, 170] width 77 height 12
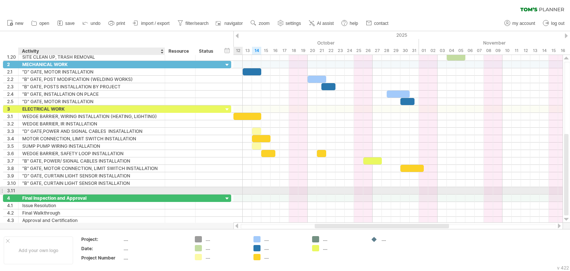
click at [27, 189] on div at bounding box center [91, 190] width 139 height 7
type input "*"
click at [83, 188] on input "**********" at bounding box center [91, 190] width 139 height 7
click at [100, 189] on input "**********" at bounding box center [91, 190] width 139 height 7
type input "**********"
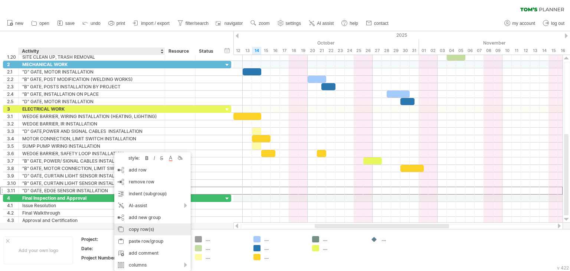
click at [138, 229] on div "copy row(s)" at bounding box center [152, 230] width 77 height 12
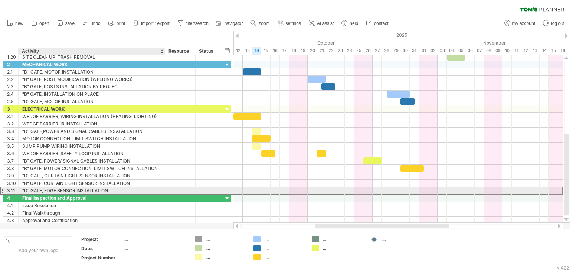
click at [121, 190] on div ""D" GATE, EDGE SENSOR INSTALLATION" at bounding box center [91, 190] width 139 height 7
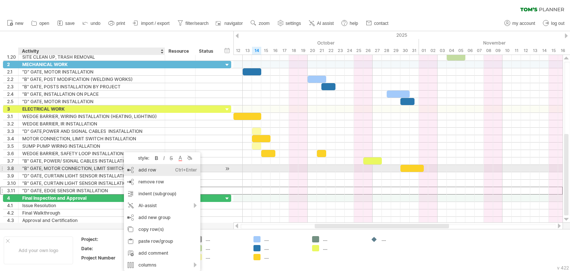
click at [144, 170] on div "add row Ctrl+Enter Cmd+Enter" at bounding box center [162, 170] width 77 height 12
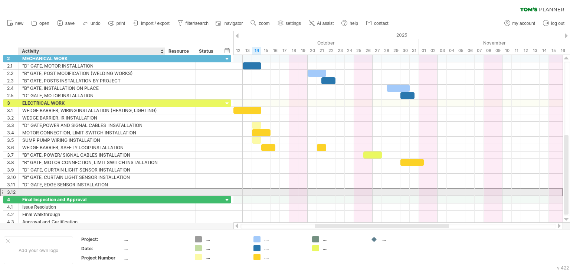
click at [33, 190] on div at bounding box center [91, 192] width 139 height 7
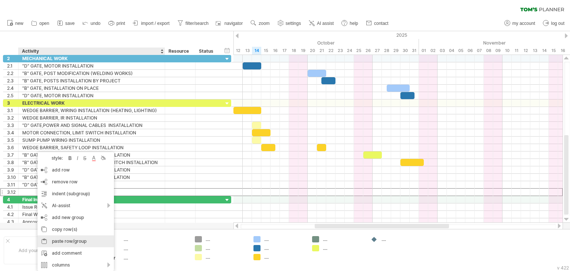
click at [63, 240] on div "paste row/group" at bounding box center [76, 241] width 77 height 12
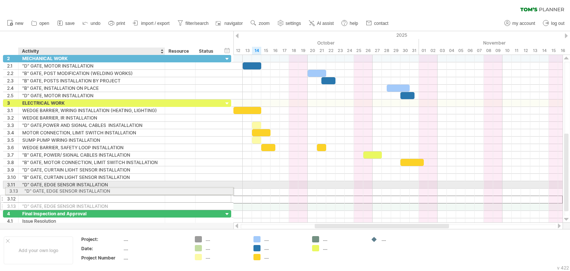
drag, startPoint x: 25, startPoint y: 199, endPoint x: 25, endPoint y: 190, distance: 8.9
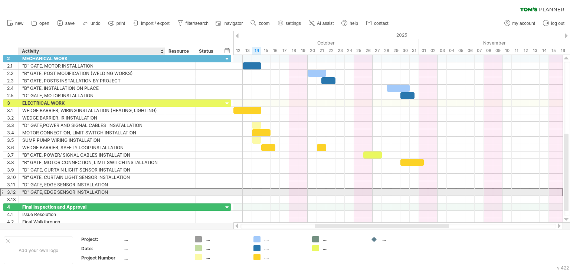
click at [25, 191] on div ""D" GATE, EDGE SENSOR INSTALLATION" at bounding box center [91, 192] width 139 height 7
click at [27, 190] on input "**********" at bounding box center [91, 192] width 139 height 7
type input "**********"
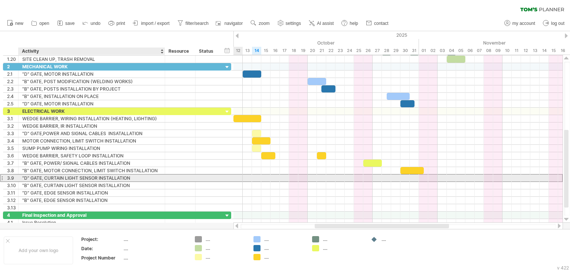
click at [147, 176] on div ""D" GATE, CURTAIN LIGHT SENSOR INSTALLATION" at bounding box center [91, 178] width 139 height 7
type input "**********"
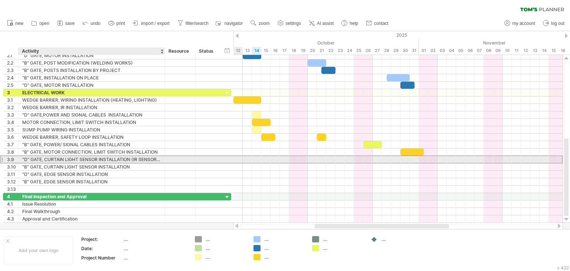
click at [163, 159] on div at bounding box center [164, 159] width 4 height 7
click at [162, 159] on div at bounding box center [164, 159] width 4 height 7
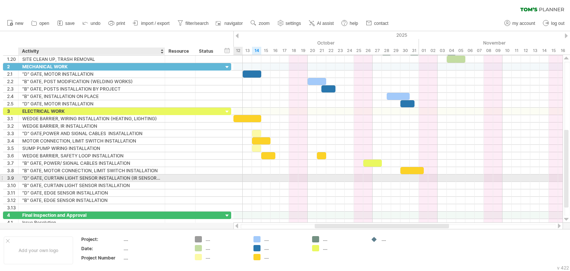
click at [166, 177] on div at bounding box center [180, 178] width 30 height 7
click at [157, 176] on div ""D" GATE, CURTAIN LIGHT SENSOR INSTALLATION (IR SENSOR) ???" at bounding box center [91, 178] width 139 height 7
click at [163, 176] on div at bounding box center [164, 178] width 4 height 7
drag, startPoint x: 165, startPoint y: 175, endPoint x: 173, endPoint y: 176, distance: 9.0
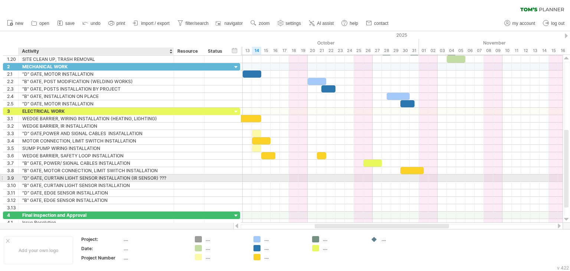
click at [173, 176] on div at bounding box center [173, 178] width 4 height 7
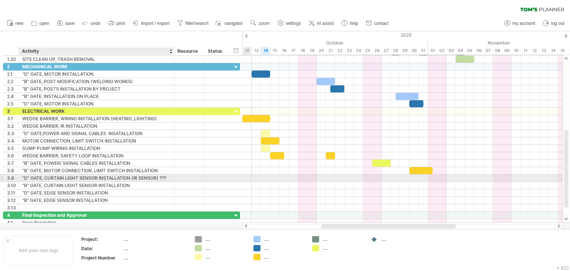
click at [167, 176] on div ""D" GATE, CURTAIN LIGHT SENSOR INSTALLATION (IR SENSOR) ???" at bounding box center [96, 178] width 148 height 7
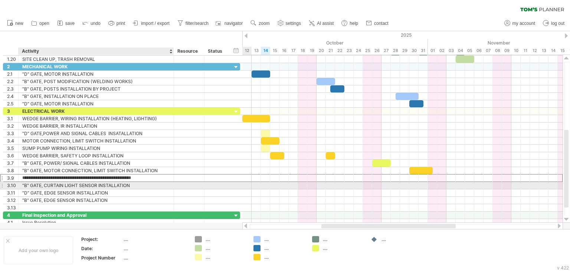
click at [135, 183] on div ""B" GATE, CURTAIN LIGHT SENSOR INSTALLATION" at bounding box center [96, 185] width 148 height 7
type input "**********"
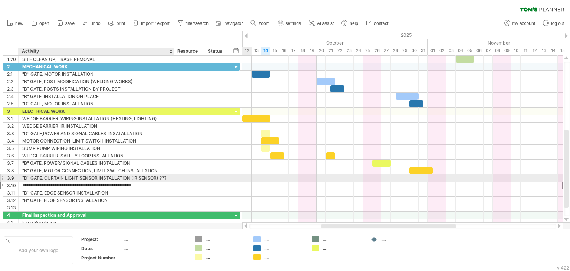
click at [169, 176] on div ""D" GATE, CURTAIN LIGHT SENSOR INSTALLATION (IR SENSOR) ???" at bounding box center [96, 178] width 148 height 7
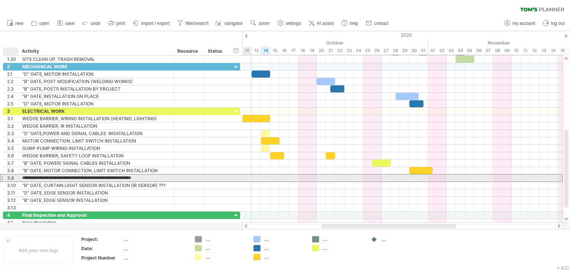
drag, startPoint x: 169, startPoint y: 176, endPoint x: 20, endPoint y: 177, distance: 148.9
click at [20, 177] on div "**********" at bounding box center [97, 178] width 156 height 7
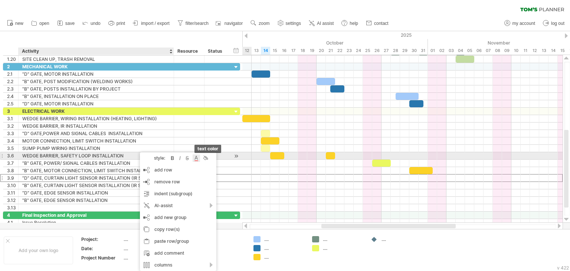
click at [196, 158] on div at bounding box center [196, 157] width 7 height 7
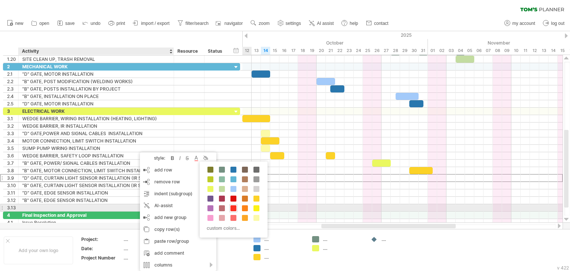
click at [233, 207] on span at bounding box center [234, 208] width 6 height 6
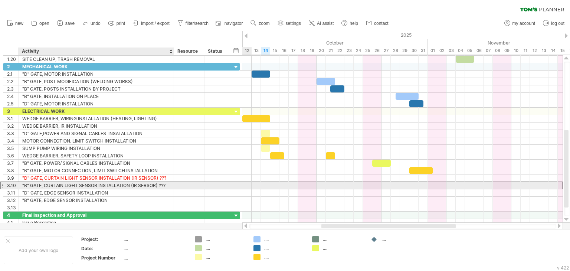
click at [168, 183] on div ""B" GATE, CURTAIN LIGHT SENSOR INSTALLATION (IR SERSOR) ???" at bounding box center [96, 185] width 148 height 7
drag, startPoint x: 167, startPoint y: 184, endPoint x: 23, endPoint y: 186, distance: 144.5
click at [23, 186] on input "**********" at bounding box center [96, 185] width 148 height 7
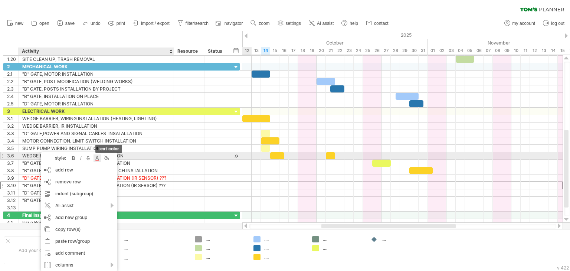
click at [97, 158] on div at bounding box center [97, 157] width 7 height 7
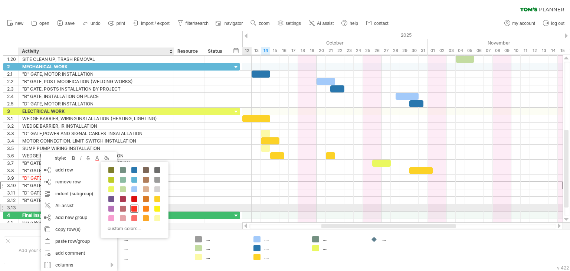
click at [134, 206] on span at bounding box center [134, 209] width 6 height 6
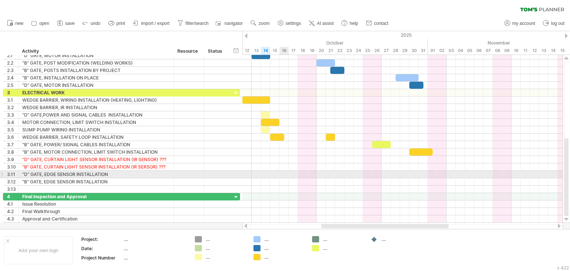
click at [281, 173] on div at bounding box center [402, 174] width 320 height 7
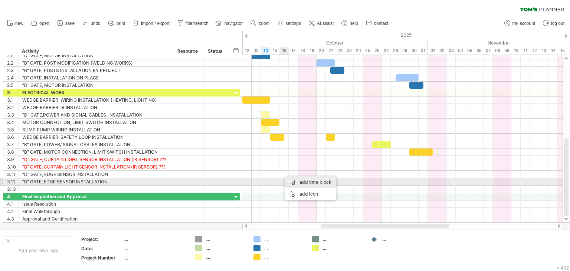
click at [299, 181] on div "add time block" at bounding box center [310, 182] width 51 height 12
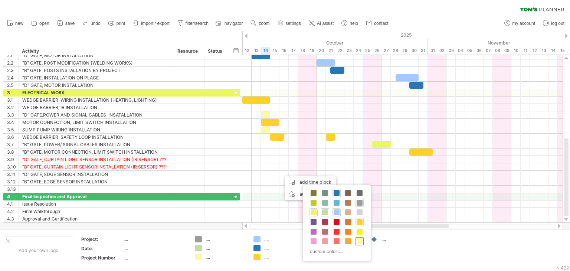
click at [358, 239] on span at bounding box center [360, 241] width 6 height 6
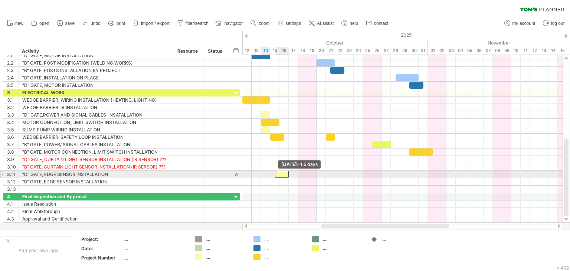
drag, startPoint x: 279, startPoint y: 173, endPoint x: 275, endPoint y: 173, distance: 4.5
click at [275, 173] on span at bounding box center [275, 174] width 3 height 7
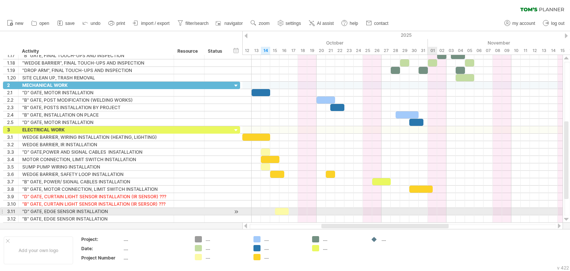
click at [433, 208] on div at bounding box center [402, 211] width 320 height 7
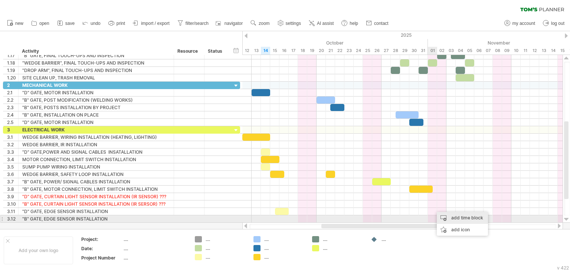
click at [450, 216] on div "add time block" at bounding box center [462, 218] width 51 height 12
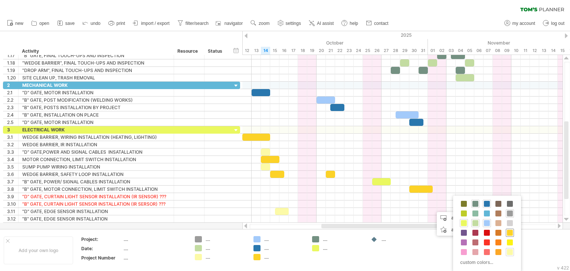
click at [511, 231] on span at bounding box center [510, 233] width 6 height 6
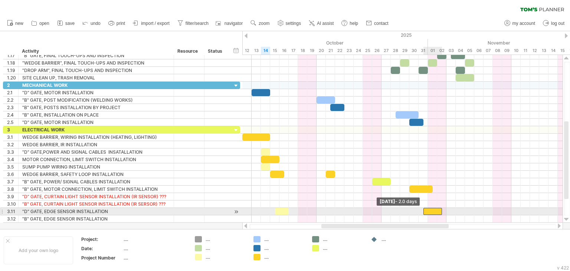
drag, startPoint x: 433, startPoint y: 211, endPoint x: 425, endPoint y: 211, distance: 8.5
click at [425, 211] on span at bounding box center [423, 211] width 3 height 7
drag, startPoint x: 441, startPoint y: 209, endPoint x: 436, endPoint y: 211, distance: 4.7
click at [436, 211] on span at bounding box center [437, 211] width 3 height 7
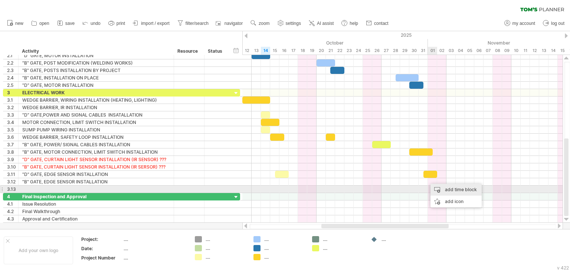
click at [441, 189] on div "add time block" at bounding box center [456, 190] width 51 height 12
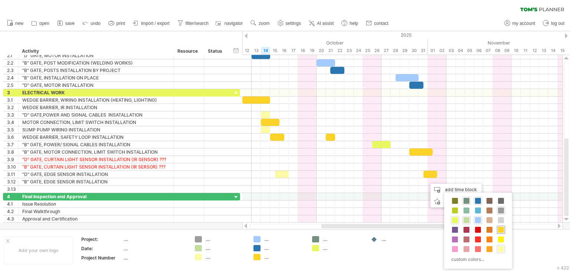
click at [501, 229] on span at bounding box center [501, 230] width 6 height 6
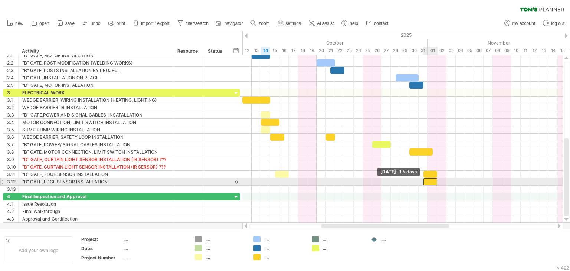
click at [425, 182] on div at bounding box center [431, 181] width 14 height 7
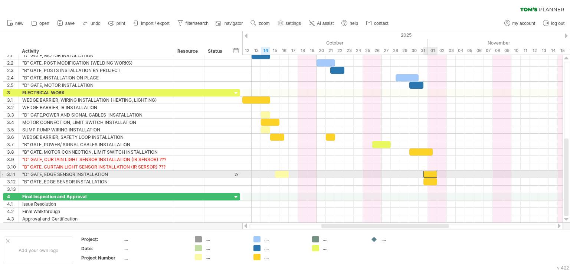
click at [431, 172] on div at bounding box center [431, 174] width 14 height 7
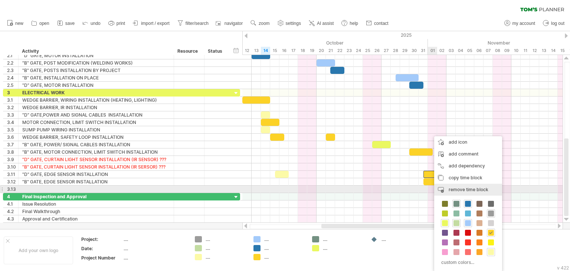
click at [465, 189] on span "remove time block" at bounding box center [469, 190] width 40 height 6
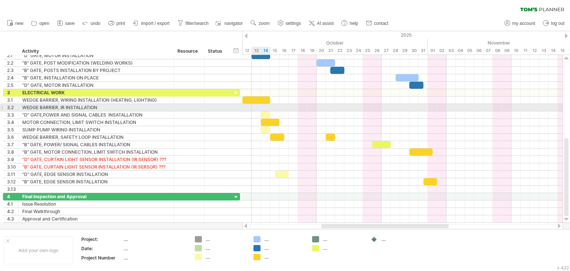
click at [256, 107] on div at bounding box center [402, 107] width 320 height 7
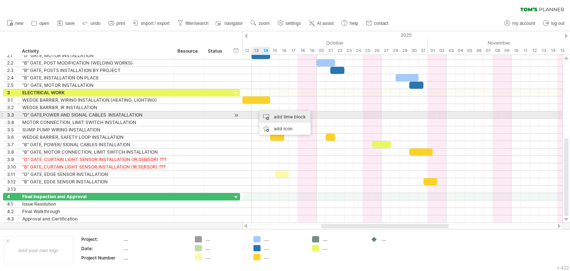
click at [275, 117] on div "add time block" at bounding box center [285, 117] width 51 height 12
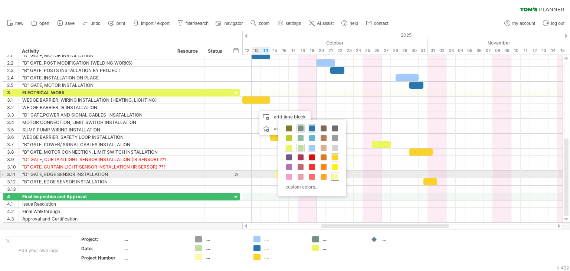
click at [335, 175] on span at bounding box center [335, 177] width 6 height 6
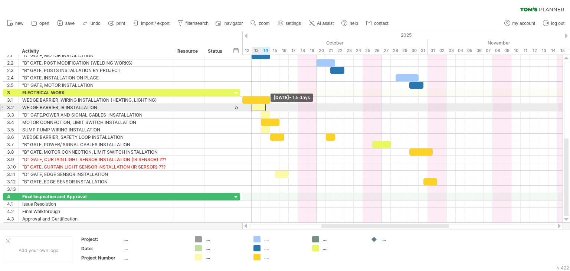
click at [254, 107] on div at bounding box center [259, 107] width 14 height 7
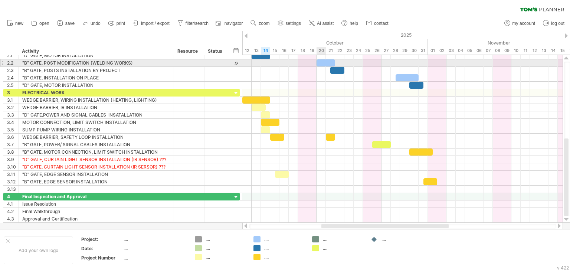
click at [323, 62] on div at bounding box center [326, 62] width 19 height 7
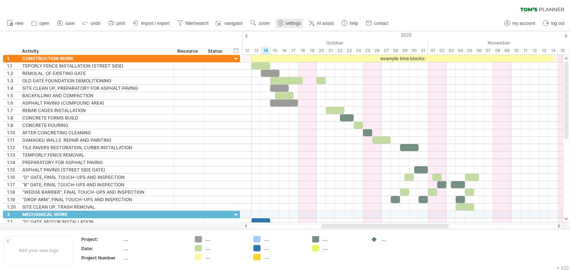
click at [291, 22] on span "settings" at bounding box center [293, 23] width 15 height 5
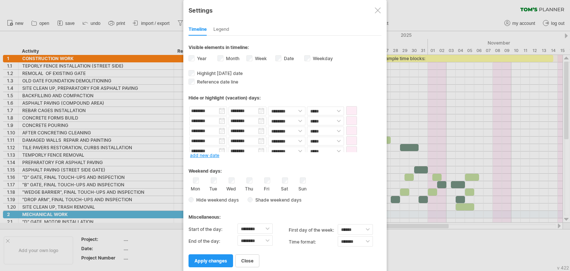
click at [378, 11] on div at bounding box center [378, 10] width 6 height 6
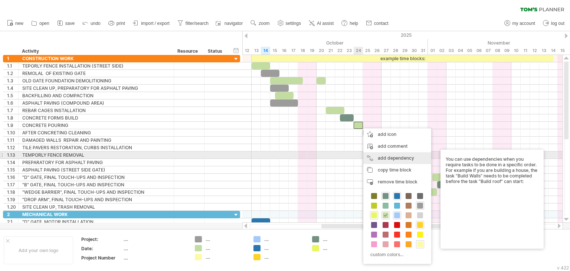
click at [386, 158] on div "add dependency You can use dependencies when you require tasks to be done in a …" at bounding box center [398, 158] width 68 height 12
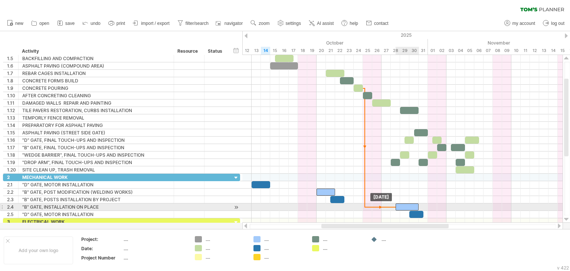
click at [396, 205] on span at bounding box center [395, 207] width 3 height 7
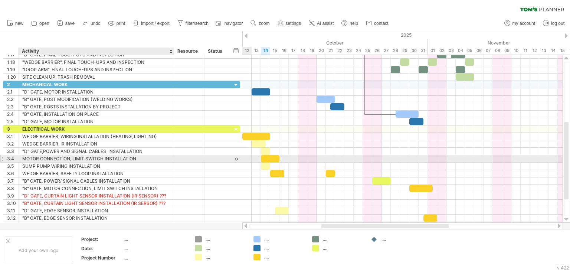
click at [23, 157] on div "MOTOR CONNECTION, LIMIT SWITCH INSTALLATION" at bounding box center [96, 158] width 148 height 7
type input "**********"
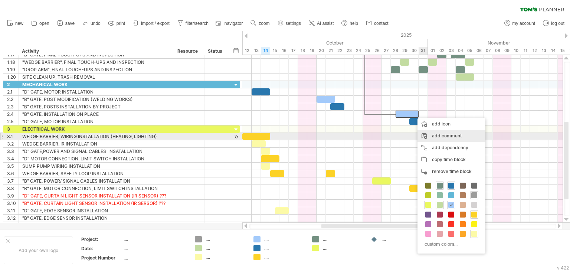
click at [432, 134] on div "add comment" at bounding box center [452, 136] width 68 height 12
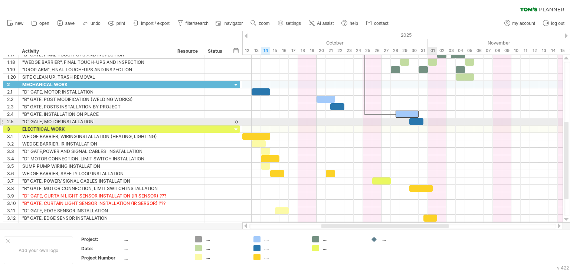
drag, startPoint x: 416, startPoint y: 113, endPoint x: 428, endPoint y: 124, distance: 16.6
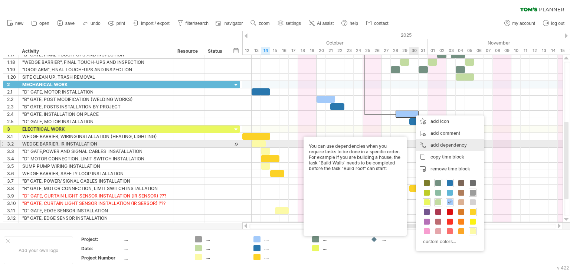
click at [431, 146] on div "add dependency You can use dependencies when you require tasks to be done in a …" at bounding box center [450, 145] width 68 height 12
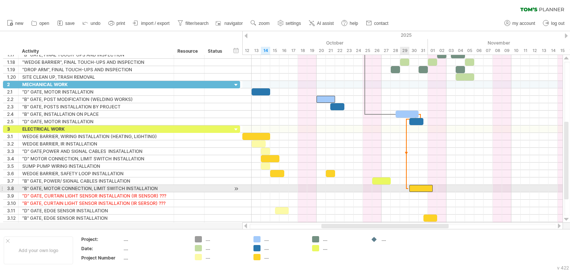
click at [408, 189] on span at bounding box center [409, 188] width 3 height 7
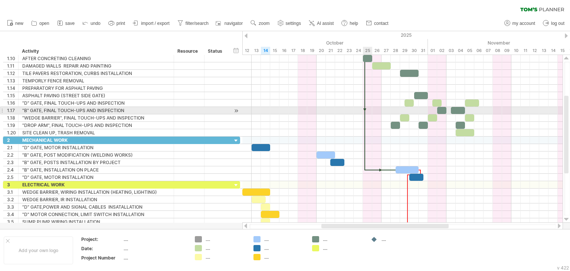
click at [365, 111] on div at bounding box center [365, 111] width 2 height 120
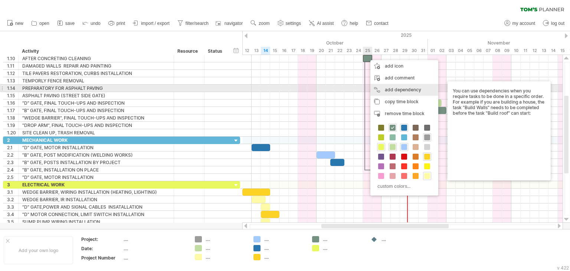
click at [397, 89] on div "add dependency You can use dependencies when you require tasks to be done in a …" at bounding box center [405, 90] width 68 height 12
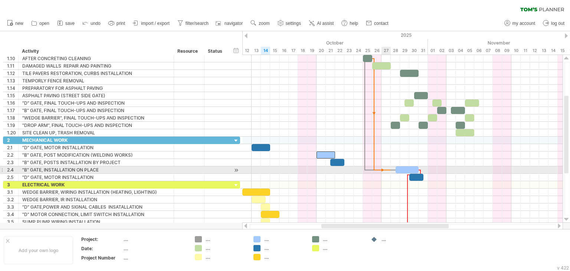
click at [391, 170] on div at bounding box center [380, 170] width 30 height 2
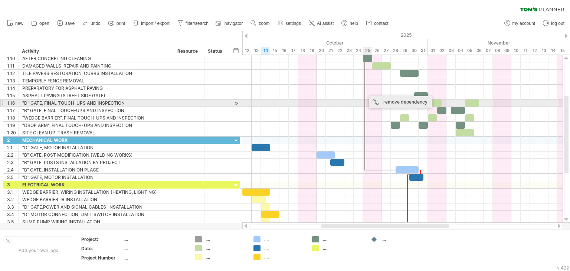
click at [383, 101] on div "remove dependency" at bounding box center [400, 102] width 63 height 12
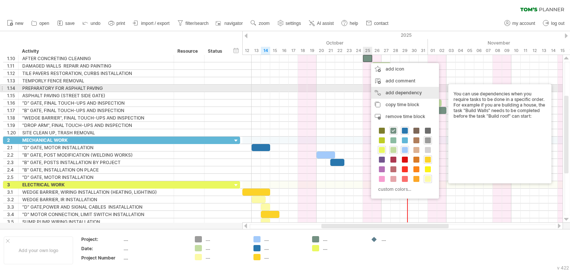
click at [383, 92] on div "add dependency You can use dependencies when you require tasks to be done in a …" at bounding box center [405, 93] width 68 height 12
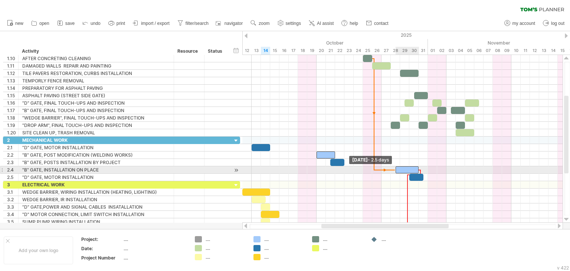
click at [395, 168] on span at bounding box center [395, 169] width 3 height 7
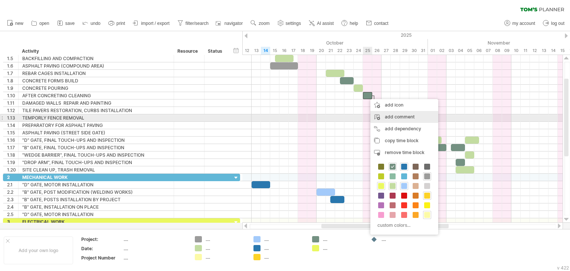
click at [392, 117] on div "add comment" at bounding box center [405, 117] width 68 height 12
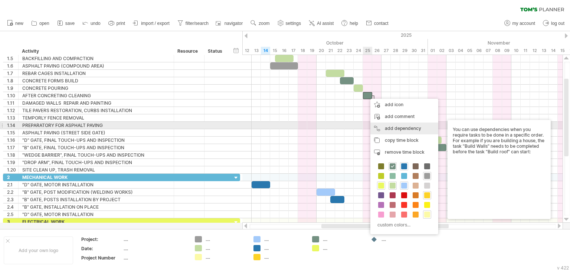
click at [391, 128] on div "add dependency You can use dependencies when you require tasks to be done in a …" at bounding box center [405, 129] width 68 height 12
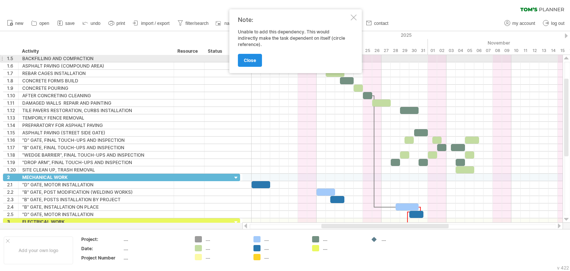
click at [243, 59] on link "close" at bounding box center [250, 60] width 24 height 13
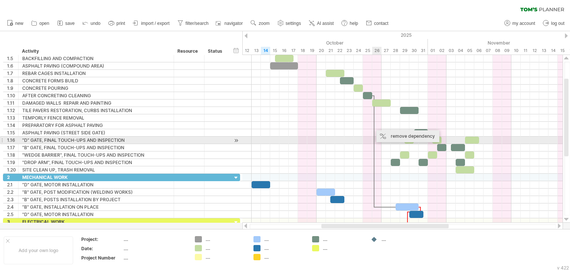
click at [398, 137] on div "remove dependency" at bounding box center [408, 136] width 63 height 12
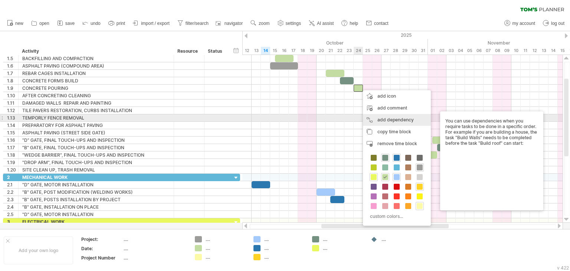
click at [390, 119] on div "add dependency You can use dependencies when you require tasks to be done in a …" at bounding box center [397, 120] width 68 height 12
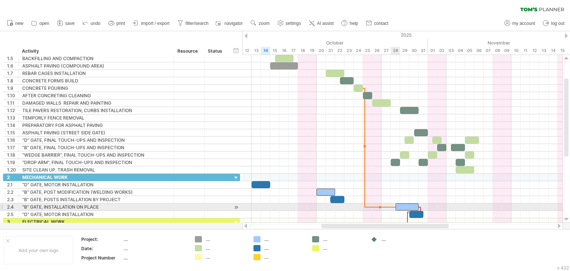
click at [397, 205] on div at bounding box center [407, 207] width 23 height 7
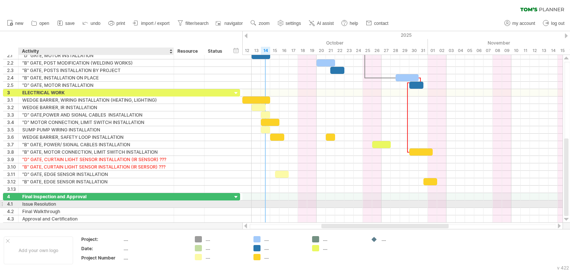
click at [67, 204] on div "Issue Resolution" at bounding box center [96, 204] width 148 height 7
type input "**********"
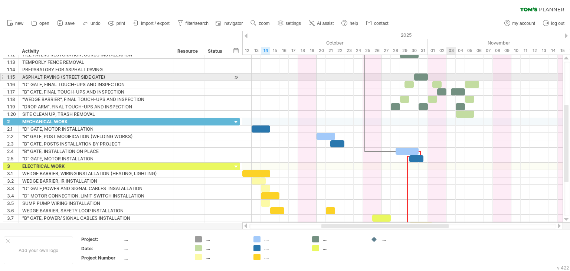
click at [451, 77] on div at bounding box center [402, 77] width 320 height 7
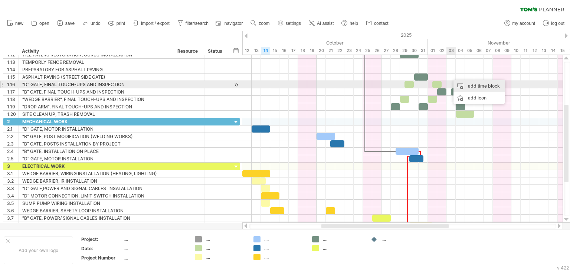
click at [471, 87] on div "add time block" at bounding box center [479, 86] width 51 height 12
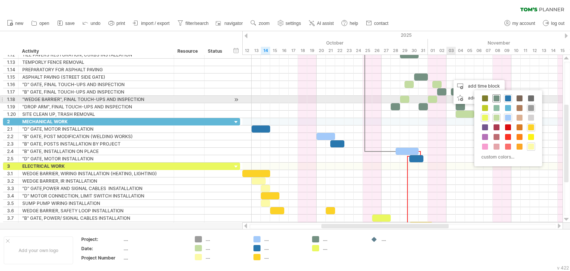
click at [497, 97] on span at bounding box center [497, 98] width 6 height 6
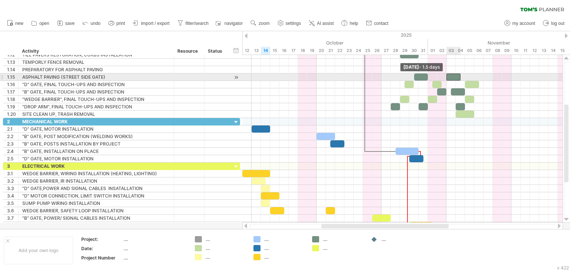
drag, startPoint x: 452, startPoint y: 76, endPoint x: 447, endPoint y: 76, distance: 4.8
click at [447, 76] on span at bounding box center [446, 77] width 3 height 7
drag, startPoint x: 459, startPoint y: 77, endPoint x: 455, endPoint y: 77, distance: 4.1
click at [455, 77] on span at bounding box center [456, 77] width 3 height 7
click at [427, 75] on span at bounding box center [428, 77] width 3 height 7
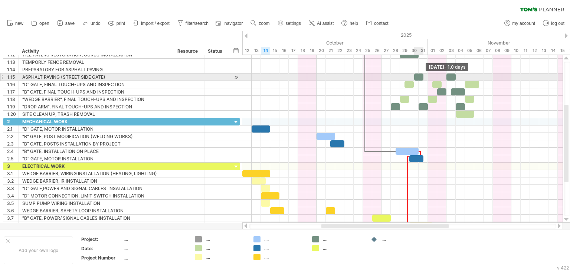
drag, startPoint x: 427, startPoint y: 75, endPoint x: 423, endPoint y: 76, distance: 4.2
click at [423, 76] on span at bounding box center [423, 77] width 3 height 7
click at [425, 76] on div at bounding box center [421, 77] width 14 height 7
click at [418, 76] on span at bounding box center [418, 77] width 3 height 7
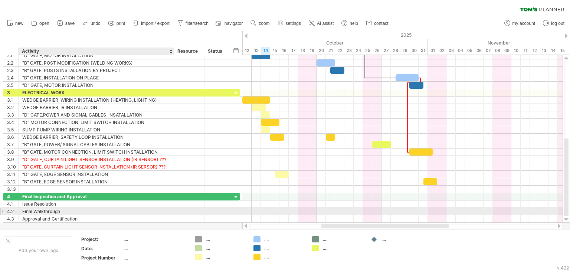
click at [68, 209] on div "Final Walkthrough" at bounding box center [96, 211] width 148 height 7
type input "**********"
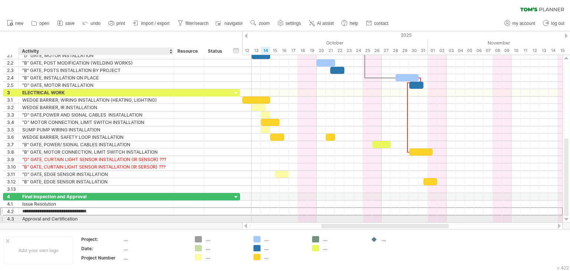
click at [86, 216] on div "Approval and Certification" at bounding box center [96, 218] width 148 height 7
type input "**********"
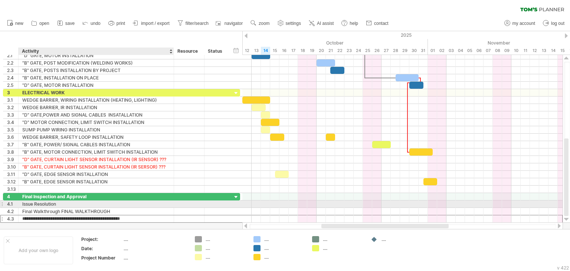
click at [62, 201] on div "Issue Resolution" at bounding box center [96, 204] width 148 height 7
type input "*"
type input "**********"
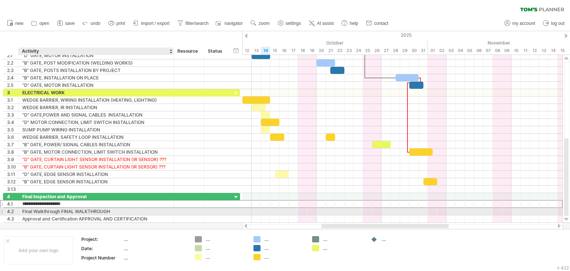
click at [61, 210] on div "Final Walkthrough FINAL WALKTHROUGH" at bounding box center [96, 211] width 148 height 7
type input "**********"
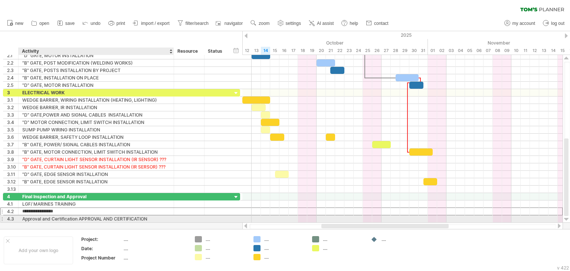
click at [78, 217] on div "Approval and Certification APPROVAL AND CERTIFICATION" at bounding box center [96, 218] width 148 height 7
click at [79, 217] on input "**********" at bounding box center [96, 218] width 148 height 7
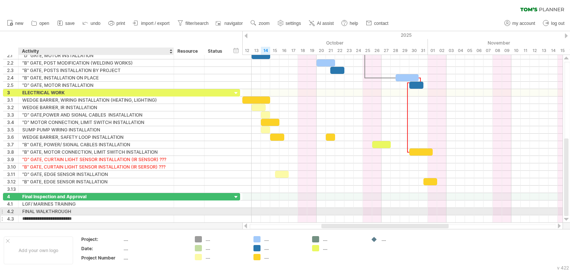
type input "**********"
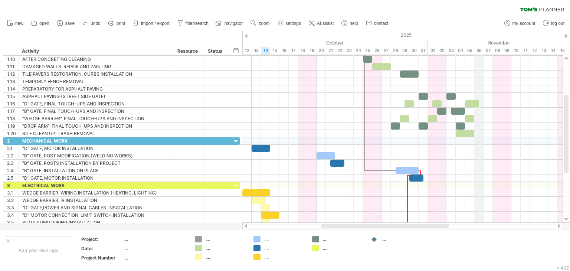
click at [480, 49] on div "06" at bounding box center [479, 51] width 9 height 8
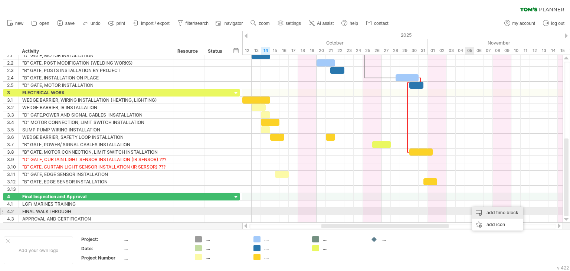
click at [483, 212] on div "add time block" at bounding box center [497, 213] width 51 height 12
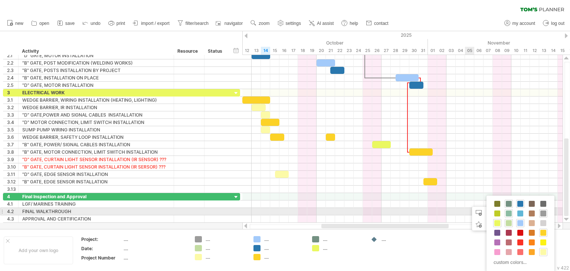
click at [508, 213] on span at bounding box center [509, 214] width 6 height 6
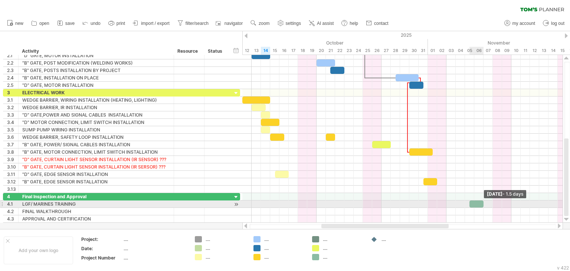
drag, startPoint x: 478, startPoint y: 202, endPoint x: 484, endPoint y: 202, distance: 5.6
click at [484, 202] on span at bounding box center [483, 204] width 3 height 7
drag, startPoint x: 470, startPoint y: 202, endPoint x: 457, endPoint y: 203, distance: 13.4
click at [457, 203] on span at bounding box center [456, 204] width 3 height 7
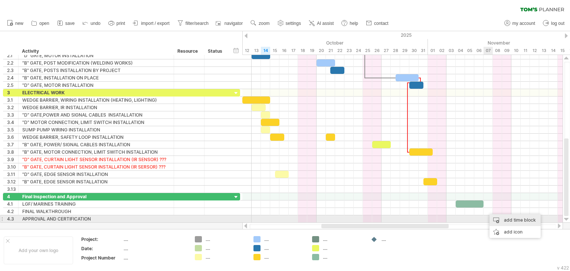
click at [507, 219] on div "add time block" at bounding box center [515, 220] width 51 height 12
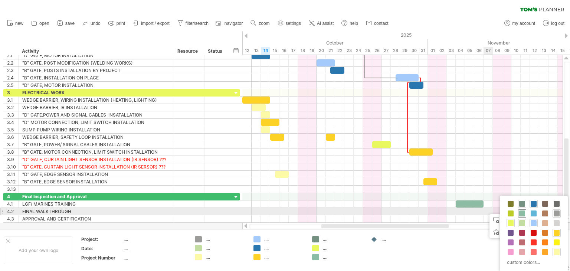
click at [522, 214] on span at bounding box center [523, 214] width 6 height 6
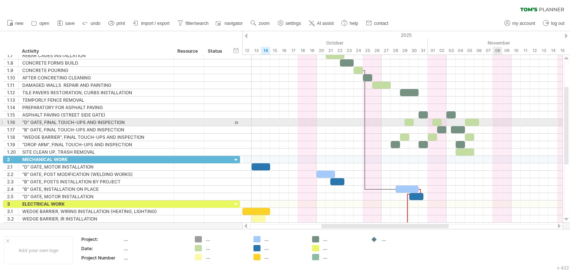
click at [498, 120] on div at bounding box center [402, 122] width 320 height 7
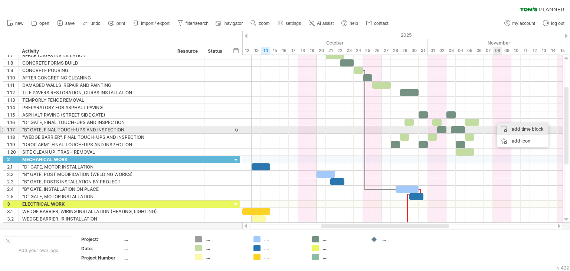
click at [512, 130] on div "add time block" at bounding box center [523, 129] width 51 height 12
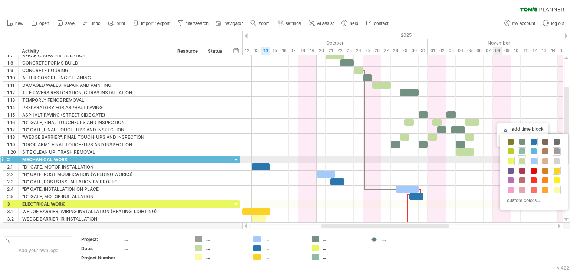
click at [520, 159] on span at bounding box center [523, 161] width 6 height 6
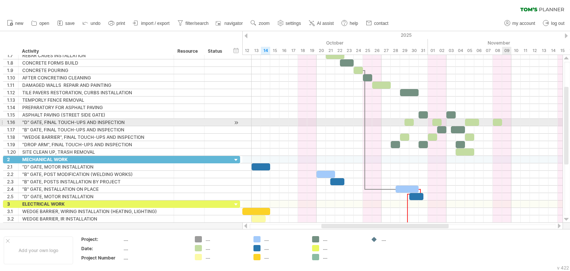
click at [508, 121] on div at bounding box center [402, 122] width 320 height 7
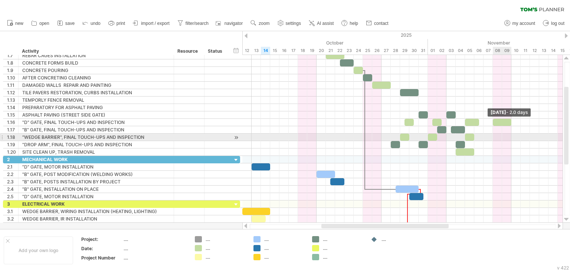
drag, startPoint x: 502, startPoint y: 122, endPoint x: 510, endPoint y: 137, distance: 16.9
click at [510, 137] on div "example time blocks: Sunday 09 November - 2.0 days Tuesday 04 November - 3.0 da…" at bounding box center [402, 139] width 320 height 168
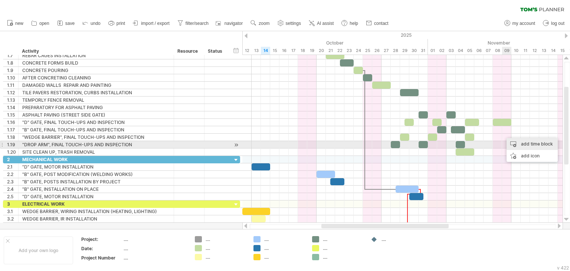
click at [521, 141] on div "add time block" at bounding box center [532, 144] width 51 height 12
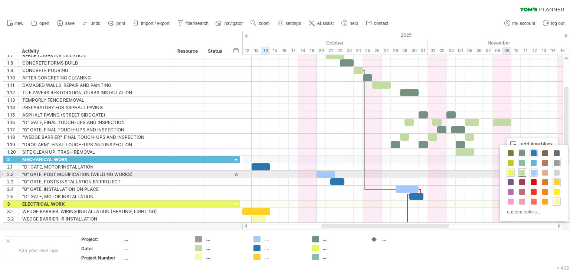
click at [522, 173] on span at bounding box center [523, 173] width 6 height 6
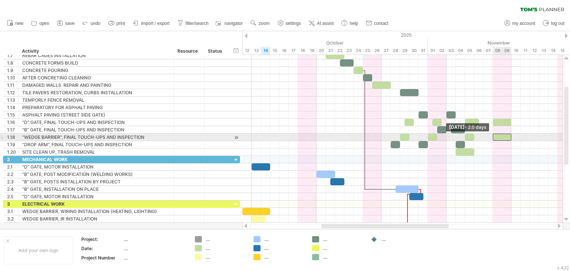
drag, startPoint x: 502, startPoint y: 137, endPoint x: 493, endPoint y: 137, distance: 8.5
click at [493, 137] on span at bounding box center [493, 137] width 3 height 7
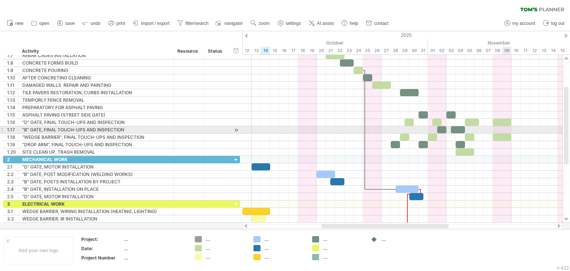
click at [506, 129] on div at bounding box center [402, 129] width 320 height 7
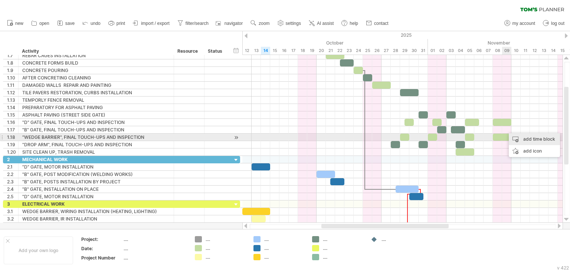
click at [520, 139] on div "add time block" at bounding box center [534, 139] width 51 height 12
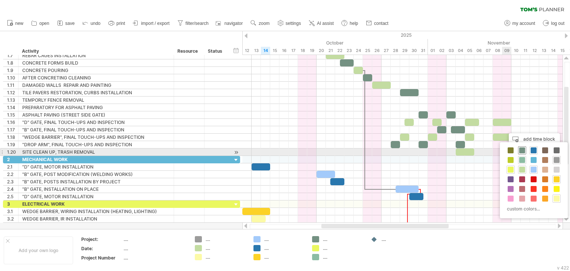
click at [519, 150] on div at bounding box center [522, 150] width 8 height 8
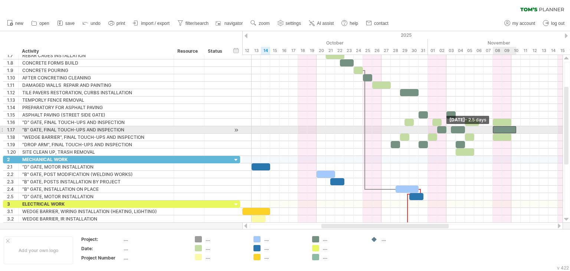
drag, startPoint x: 507, startPoint y: 128, endPoint x: 494, endPoint y: 131, distance: 13.3
click at [494, 131] on span at bounding box center [493, 129] width 3 height 7
drag, startPoint x: 515, startPoint y: 129, endPoint x: 511, endPoint y: 130, distance: 4.5
click at [511, 130] on span at bounding box center [511, 129] width 3 height 7
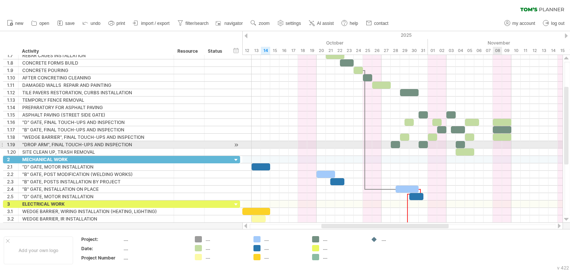
click at [499, 144] on div at bounding box center [402, 144] width 320 height 7
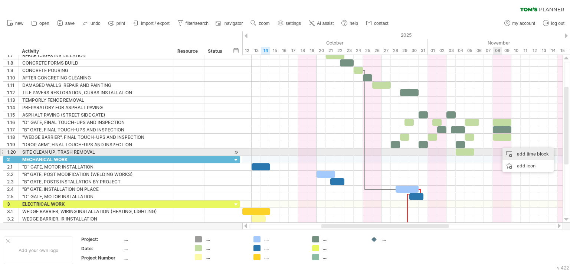
click at [512, 152] on div "add time block" at bounding box center [528, 154] width 51 height 12
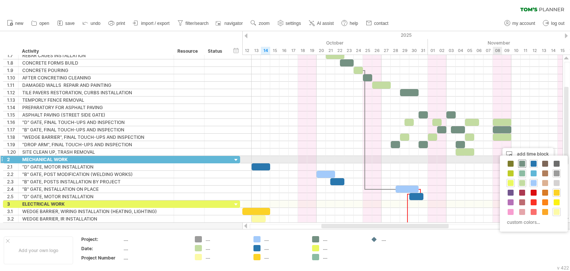
click at [520, 162] on span at bounding box center [523, 164] width 6 height 6
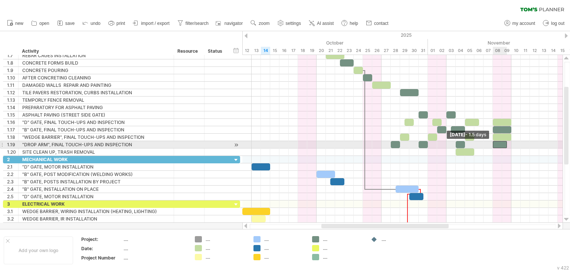
drag, startPoint x: 498, startPoint y: 143, endPoint x: 494, endPoint y: 145, distance: 5.5
click at [494, 145] on span at bounding box center [493, 144] width 3 height 7
drag, startPoint x: 507, startPoint y: 144, endPoint x: 512, endPoint y: 143, distance: 5.3
click at [512, 143] on span at bounding box center [511, 144] width 3 height 7
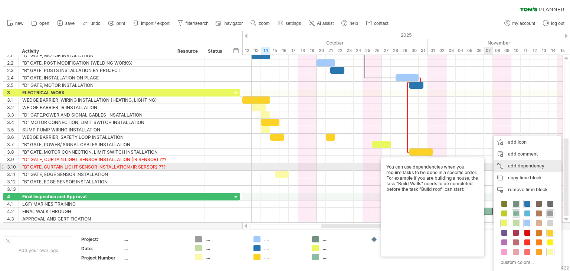
click at [518, 166] on div "add dependency You can use dependencies when you require tasks to be done in a …" at bounding box center [528, 166] width 68 height 12
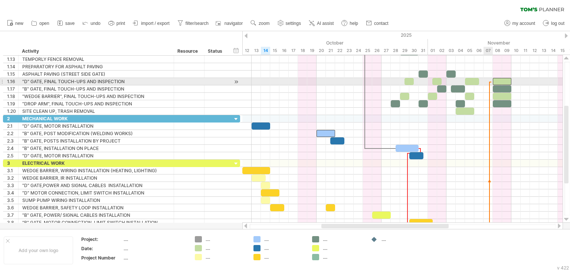
click at [492, 82] on span at bounding box center [493, 81] width 3 height 7
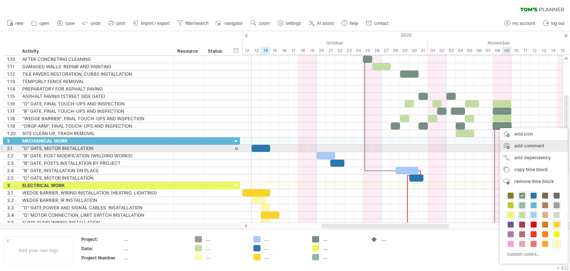
click at [517, 146] on div "add comment" at bounding box center [534, 146] width 68 height 12
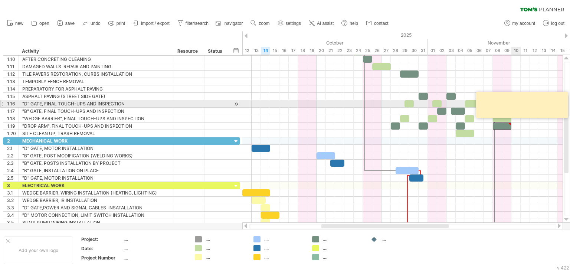
click at [497, 105] on textarea at bounding box center [523, 104] width 89 height 21
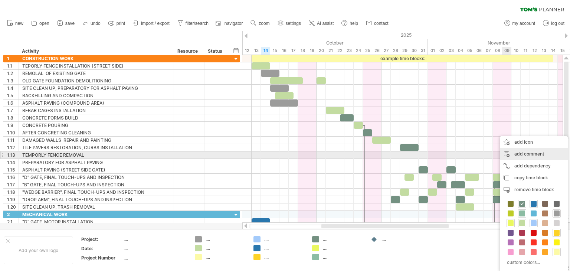
click at [524, 154] on div "add comment" at bounding box center [534, 154] width 68 height 12
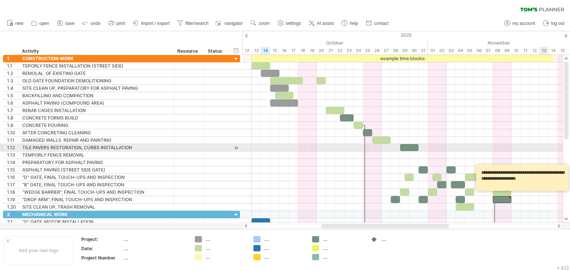
type textarea "**********"
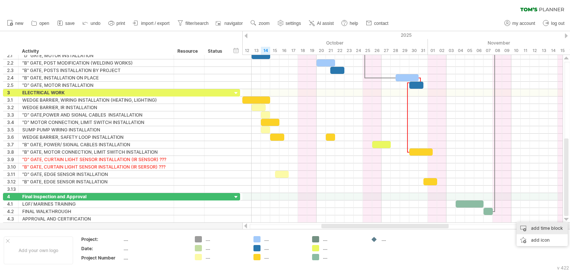
click at [536, 228] on div "add time block" at bounding box center [542, 228] width 51 height 12
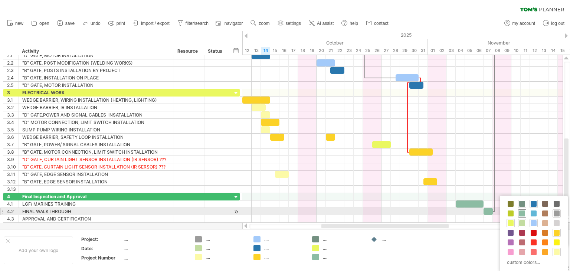
click at [523, 213] on span at bounding box center [523, 214] width 6 height 6
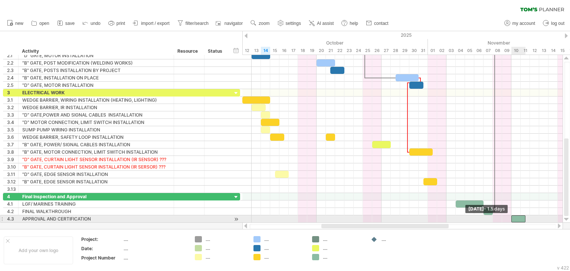
drag, startPoint x: 517, startPoint y: 216, endPoint x: 513, endPoint y: 217, distance: 4.1
click at [513, 217] on span at bounding box center [511, 218] width 3 height 7
click at [529, 217] on span at bounding box center [530, 218] width 3 height 7
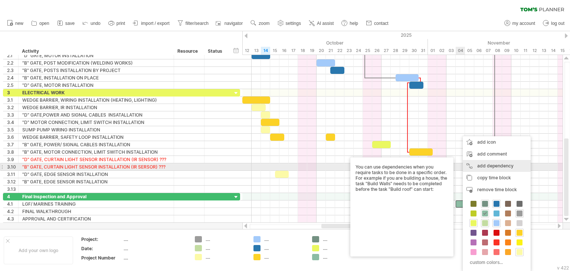
click at [482, 165] on div "add dependency You can use dependencies when you require tasks to be done in a …" at bounding box center [497, 166] width 68 height 12
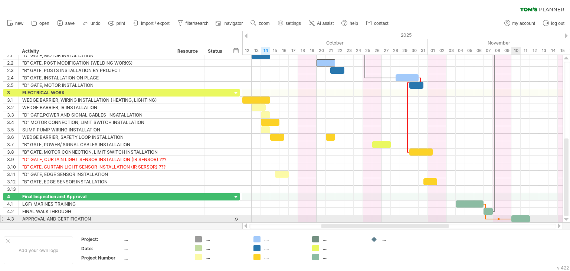
click at [517, 221] on div "example time blocks: Tuesday 11 November - 2.0 days Monday 10 November - 1.5 da…" at bounding box center [402, 139] width 320 height 168
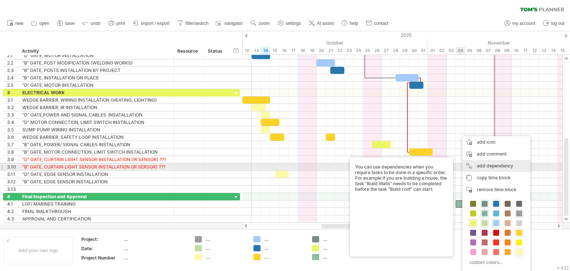
click at [483, 165] on div "add dependency You can use dependencies when you require tasks to be done in a …" at bounding box center [497, 166] width 68 height 12
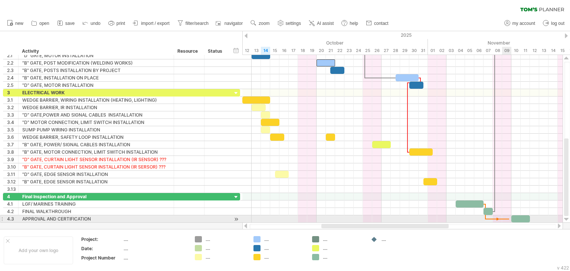
click at [510, 219] on div at bounding box center [402, 218] width 320 height 7
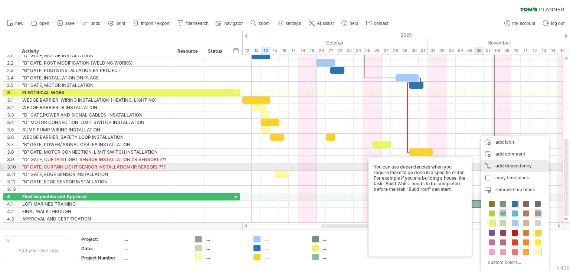
click at [494, 166] on div "add dependency You can use dependencies when you require tasks to be done in a …" at bounding box center [515, 166] width 68 height 12
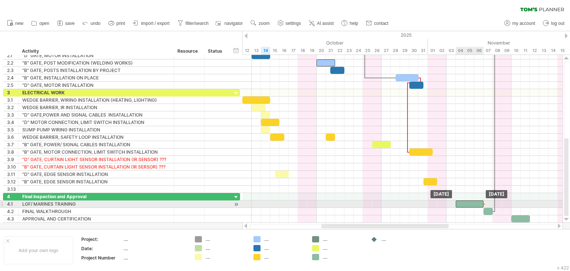
click at [461, 201] on div at bounding box center [470, 204] width 28 height 7
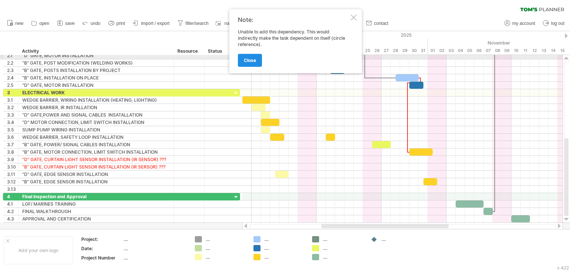
click at [253, 58] on span "close" at bounding box center [250, 61] width 12 height 6
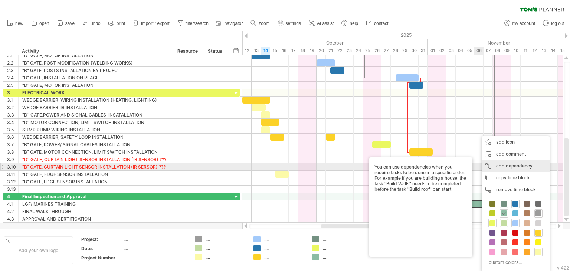
click at [501, 165] on div "add dependency You can use dependencies when you require tasks to be done in a …" at bounding box center [516, 166] width 68 height 12
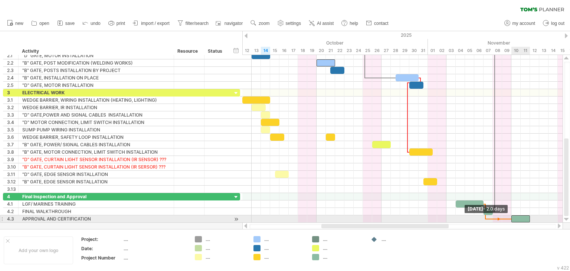
click at [512, 217] on span at bounding box center [511, 218] width 3 height 7
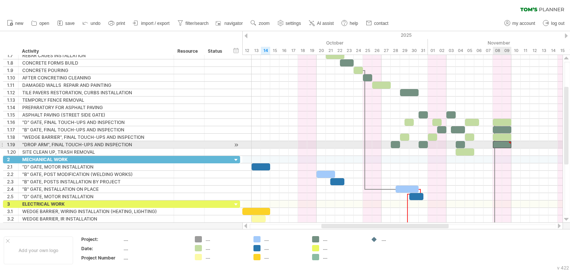
click at [506, 143] on div at bounding box center [502, 144] width 19 height 7
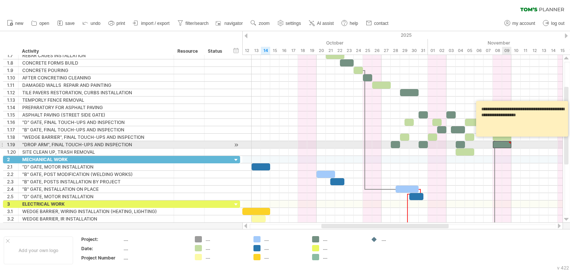
click at [510, 141] on div at bounding box center [509, 142] width 3 height 3
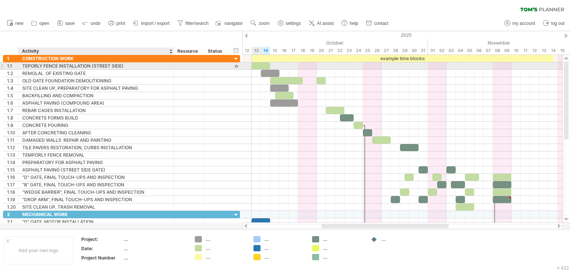
click at [118, 68] on div "TEPORLY FENCE INSTALLATION (STREET SIDE)" at bounding box center [96, 65] width 148 height 7
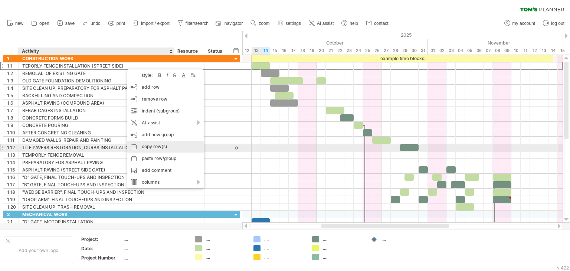
click at [160, 145] on div "copy row(s)" at bounding box center [165, 147] width 77 height 12
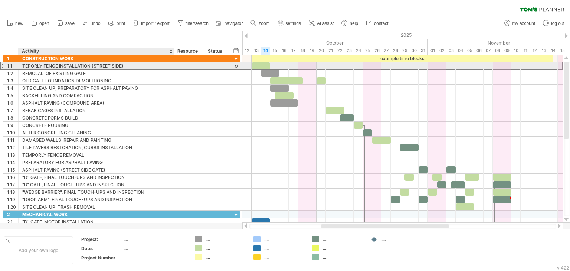
click at [127, 66] on div "TEPORLY FENCE INSTALLATION (STREET SIDE)" at bounding box center [96, 65] width 148 height 7
drag, startPoint x: 126, startPoint y: 66, endPoint x: 22, endPoint y: 65, distance: 104.0
click at [22, 65] on input "**********" at bounding box center [96, 65] width 148 height 7
click at [128, 66] on div "TEPORLY FENCE INSTALLATION (STREET SIDE)" at bounding box center [96, 65] width 148 height 7
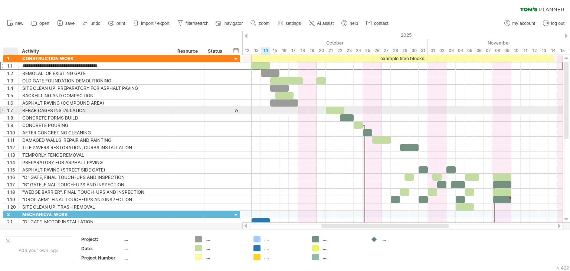
drag, startPoint x: 127, startPoint y: 65, endPoint x: 10, endPoint y: 107, distance: 124.8
click at [10, 107] on div "**********" at bounding box center [121, 133] width 237 height 156
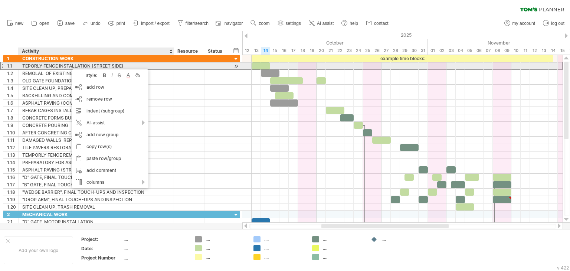
click at [129, 66] on div "TEPORLY FENCE INSTALLATION (STREET SIDE)" at bounding box center [96, 65] width 148 height 7
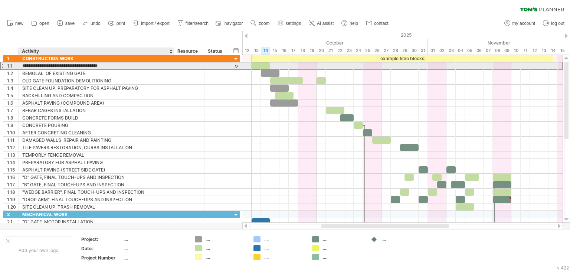
drag, startPoint x: 129, startPoint y: 66, endPoint x: 23, endPoint y: 67, distance: 105.5
click at [23, 67] on input "**********" at bounding box center [96, 65] width 148 height 7
click at [102, 64] on div "TEPORLY FENCE INSTALLATION (STREET SIDE)" at bounding box center [96, 65] width 148 height 7
drag, startPoint x: 132, startPoint y: 65, endPoint x: 22, endPoint y: 65, distance: 109.9
click at [22, 65] on input "**********" at bounding box center [96, 65] width 148 height 7
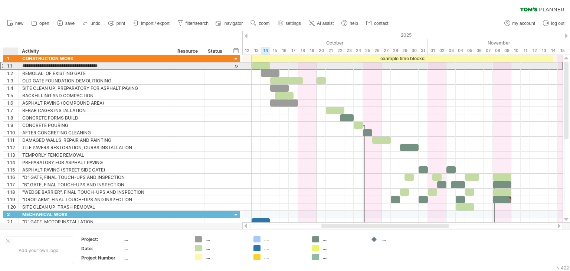
paste input "**"
type input "**********"
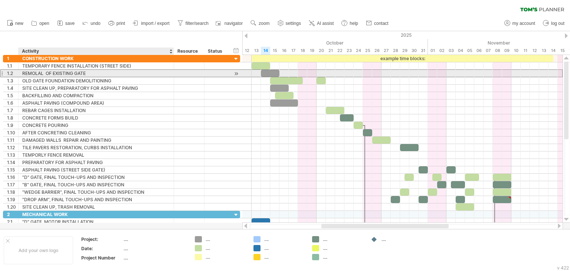
click at [92, 71] on div "REMOLAL OF EXISTING GATE" at bounding box center [96, 73] width 148 height 7
drag, startPoint x: 91, startPoint y: 71, endPoint x: 22, endPoint y: 77, distance: 68.6
click at [22, 77] on div "**********" at bounding box center [121, 133] width 237 height 156
drag, startPoint x: 90, startPoint y: 74, endPoint x: 58, endPoint y: 76, distance: 32.4
click at [58, 76] on div "REMOLAL OF EXISTING GATE" at bounding box center [96, 73] width 148 height 7
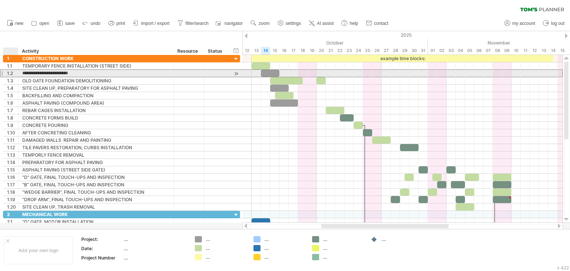
drag, startPoint x: 92, startPoint y: 73, endPoint x: 22, endPoint y: 72, distance: 69.8
click at [22, 72] on input "**********" at bounding box center [96, 73] width 148 height 7
click at [93, 73] on div "REMOLAL OF EXISTING GATE" at bounding box center [96, 73] width 148 height 7
drag, startPoint x: 93, startPoint y: 73, endPoint x: 23, endPoint y: 76, distance: 70.2
click at [23, 76] on input "**********" at bounding box center [96, 73] width 148 height 7
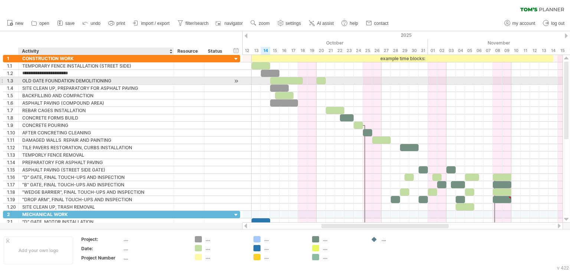
click at [113, 79] on div "OLD GATE FOUNDATION DEMOLITIONING" at bounding box center [96, 80] width 148 height 7
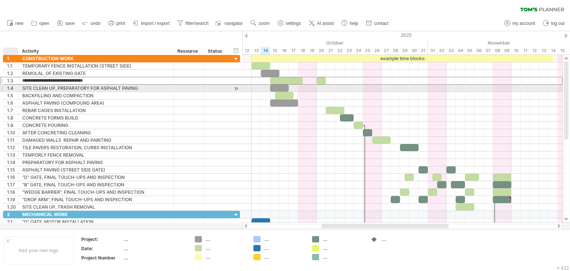
drag, startPoint x: 113, startPoint y: 79, endPoint x: 18, endPoint y: 85, distance: 95.3
click at [18, 85] on div "**********" at bounding box center [121, 133] width 237 height 156
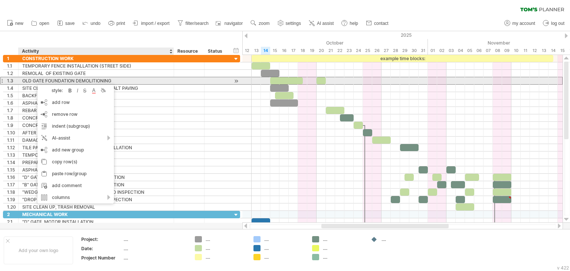
click at [121, 82] on div "OLD GATE FOUNDATION DEMOLITIONING" at bounding box center [96, 80] width 148 height 7
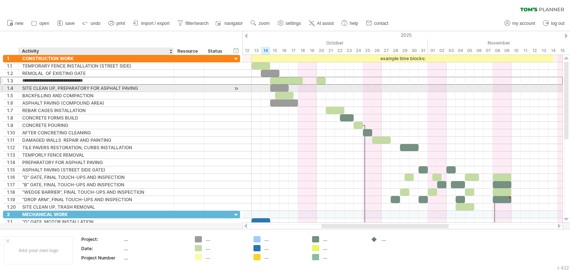
drag, startPoint x: 117, startPoint y: 81, endPoint x: 23, endPoint y: 86, distance: 94.9
click at [23, 86] on div "**********" at bounding box center [121, 133] width 237 height 156
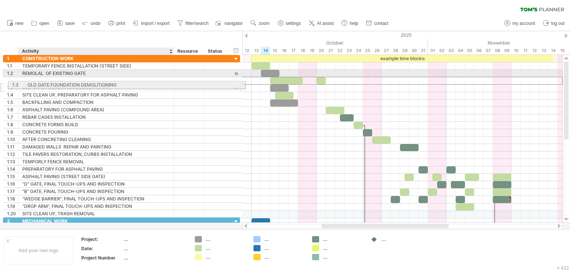
drag, startPoint x: 115, startPoint y: 80, endPoint x: 100, endPoint y: 81, distance: 16.0
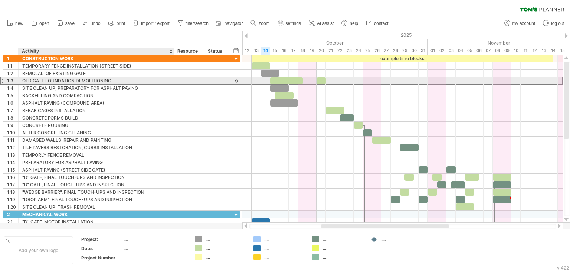
drag, startPoint x: 116, startPoint y: 81, endPoint x: 79, endPoint y: 80, distance: 37.1
click at [79, 80] on div "OLD GATE FOUNDATION DEMOLITIONING" at bounding box center [96, 80] width 148 height 7
drag, startPoint x: 112, startPoint y: 79, endPoint x: 23, endPoint y: 82, distance: 89.2
click at [23, 82] on input "**********" at bounding box center [96, 80] width 148 height 7
click at [127, 79] on div "OLD GATE FOUNDATION DEMOLITIONING" at bounding box center [96, 80] width 148 height 7
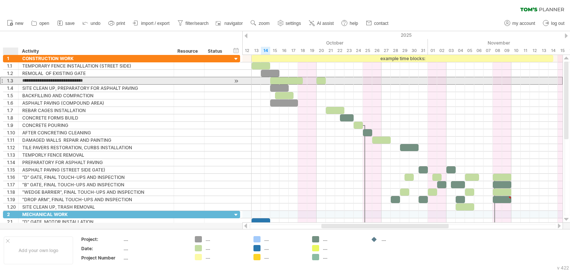
drag, startPoint x: 122, startPoint y: 79, endPoint x: 19, endPoint y: 81, distance: 102.5
click at [19, 81] on div "**********" at bounding box center [97, 80] width 156 height 7
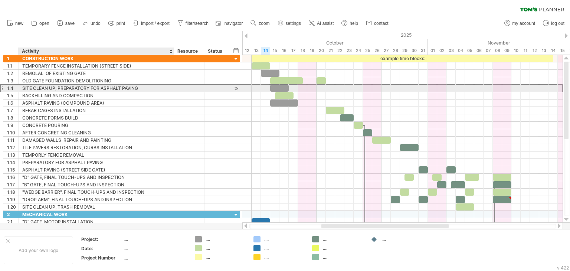
click at [141, 88] on div "SITE CLEAN UP, PREPARATORY FOR ASPHALT PAVING" at bounding box center [96, 88] width 148 height 7
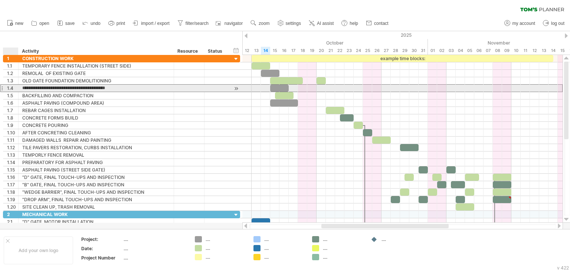
drag, startPoint x: 141, startPoint y: 87, endPoint x: 22, endPoint y: 91, distance: 118.9
click at [22, 91] on input "**********" at bounding box center [96, 88] width 148 height 7
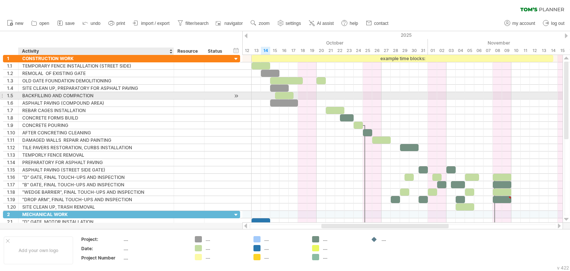
click at [98, 96] on div "BACKFILLING AND COMPACTION" at bounding box center [96, 95] width 148 height 7
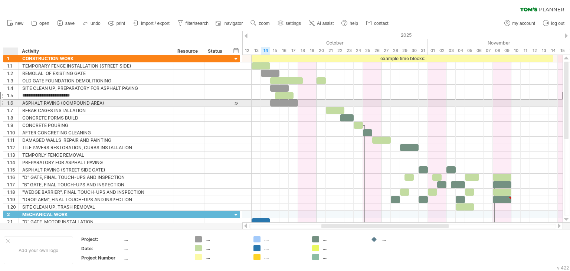
drag, startPoint x: 97, startPoint y: 96, endPoint x: 22, endPoint y: 100, distance: 74.8
click at [22, 100] on div "**********" at bounding box center [121, 133] width 237 height 156
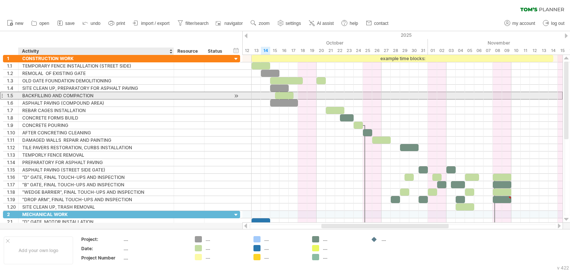
drag, startPoint x: 94, startPoint y: 95, endPoint x: 87, endPoint y: 97, distance: 7.3
click at [87, 97] on div "BACKFILLING AND COMPACTION" at bounding box center [96, 95] width 148 height 7
click at [94, 95] on input "**********" at bounding box center [96, 95] width 148 height 7
drag, startPoint x: 94, startPoint y: 95, endPoint x: 22, endPoint y: 99, distance: 71.8
click at [22, 99] on div "**********" at bounding box center [121, 133] width 237 height 156
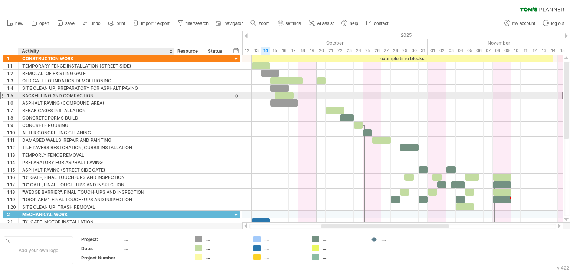
drag, startPoint x: 97, startPoint y: 95, endPoint x: 69, endPoint y: 94, distance: 28.2
click at [69, 94] on div "BACKFILLING AND COMPACTION" at bounding box center [96, 95] width 148 height 7
drag, startPoint x: 22, startPoint y: 94, endPoint x: 104, endPoint y: 99, distance: 81.8
click at [104, 99] on div "**********" at bounding box center [121, 133] width 237 height 156
drag, startPoint x: 22, startPoint y: 95, endPoint x: 49, endPoint y: 95, distance: 27.9
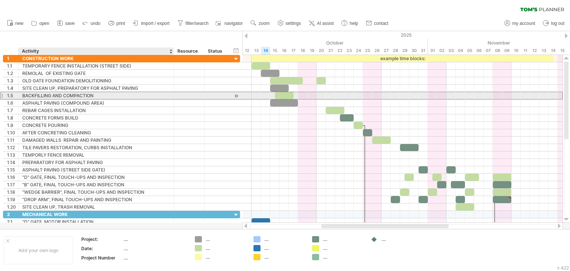
click at [49, 95] on div "**********" at bounding box center [97, 95] width 156 height 7
click at [105, 94] on input "**********" at bounding box center [96, 95] width 148 height 7
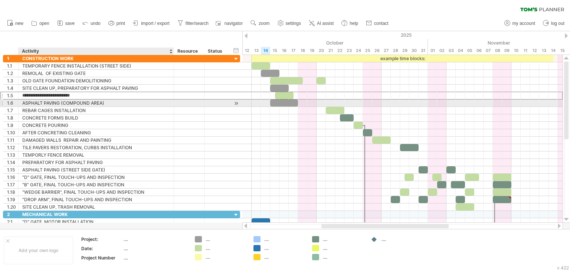
click at [110, 104] on div "ASPHALT PAVING (COMPOUND AREA)" at bounding box center [96, 103] width 148 height 7
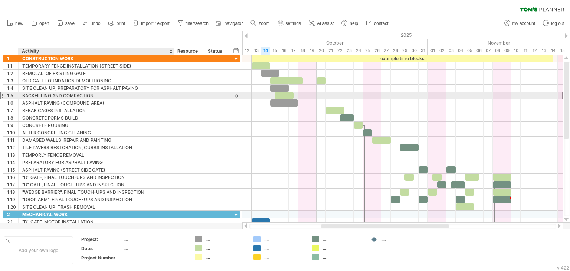
drag, startPoint x: 95, startPoint y: 95, endPoint x: 81, endPoint y: 97, distance: 14.5
click at [81, 97] on div "BACKFILLING AND COMPACTION" at bounding box center [96, 95] width 148 height 7
click at [95, 94] on input "**********" at bounding box center [96, 95] width 148 height 7
click at [104, 95] on input "**********" at bounding box center [96, 95] width 148 height 7
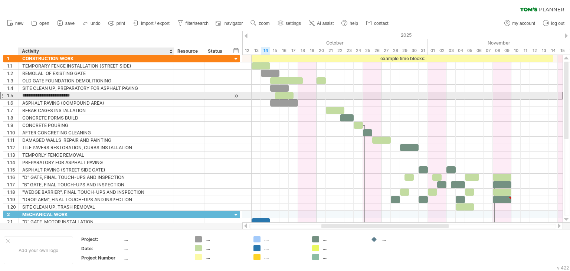
drag, startPoint x: 99, startPoint y: 95, endPoint x: 23, endPoint y: 96, distance: 75.8
click at [23, 96] on input "**********" at bounding box center [96, 95] width 148 height 7
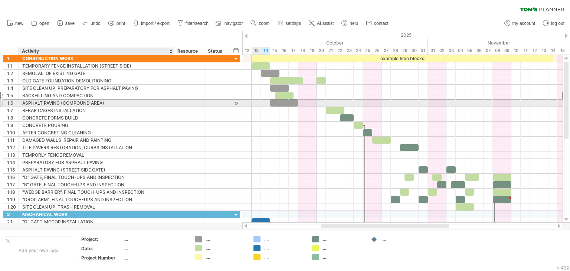
click at [79, 103] on div "ASPHALT PAVING (COMPOUND AREA)" at bounding box center [96, 103] width 148 height 7
click at [105, 101] on input "**********" at bounding box center [96, 103] width 148 height 7
drag, startPoint x: 110, startPoint y: 102, endPoint x: 23, endPoint y: 106, distance: 87.4
click at [23, 106] on div "**********" at bounding box center [121, 133] width 237 height 156
drag, startPoint x: 106, startPoint y: 102, endPoint x: 60, endPoint y: 103, distance: 45.7
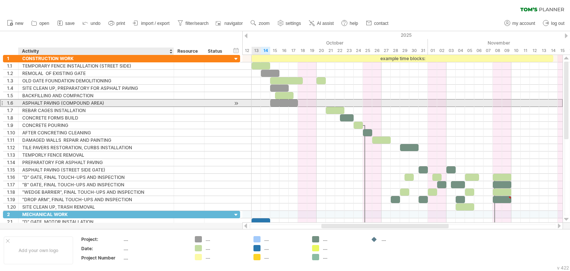
click at [60, 103] on div "ASPHALT PAVING (COMPOUND AREA)" at bounding box center [96, 103] width 148 height 7
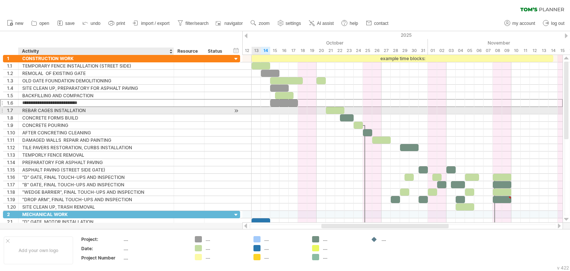
drag, startPoint x: 107, startPoint y: 102, endPoint x: 23, endPoint y: 112, distance: 84.4
click at [23, 112] on div "**********" at bounding box center [121, 133] width 237 height 156
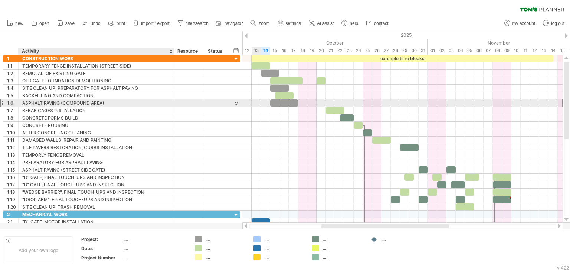
drag, startPoint x: 22, startPoint y: 102, endPoint x: 29, endPoint y: 102, distance: 6.7
click at [29, 102] on div "ASPHALT PAVING (COMPOUND AREA)" at bounding box center [96, 103] width 148 height 7
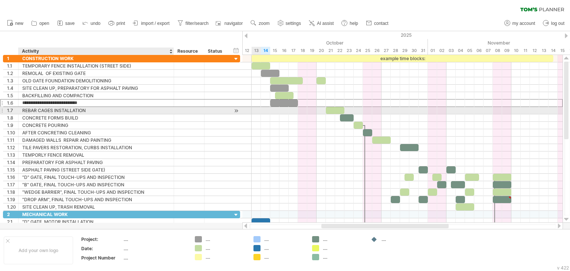
drag, startPoint x: 22, startPoint y: 101, endPoint x: 107, endPoint y: 111, distance: 85.9
click at [107, 111] on div "**********" at bounding box center [121, 133] width 237 height 156
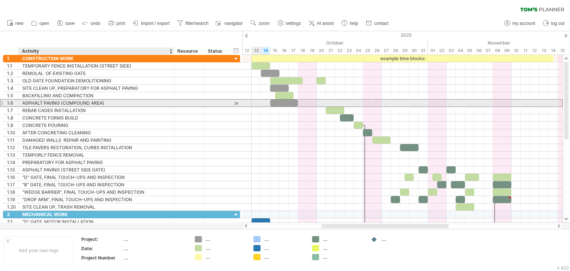
click at [25, 101] on div "ASPHALT PAVING (COMPOUND AREA)" at bounding box center [96, 103] width 148 height 7
click at [22, 101] on input "**********" at bounding box center [96, 103] width 148 height 7
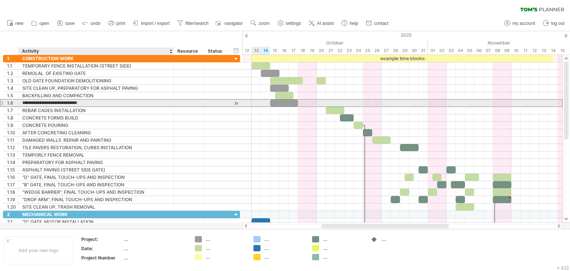
drag, startPoint x: 42, startPoint y: 102, endPoint x: 67, endPoint y: 106, distance: 24.8
click at [67, 106] on input "**********" at bounding box center [96, 103] width 148 height 7
drag, startPoint x: 107, startPoint y: 100, endPoint x: 16, endPoint y: 106, distance: 91.5
click at [16, 106] on div "**********" at bounding box center [121, 103] width 237 height 8
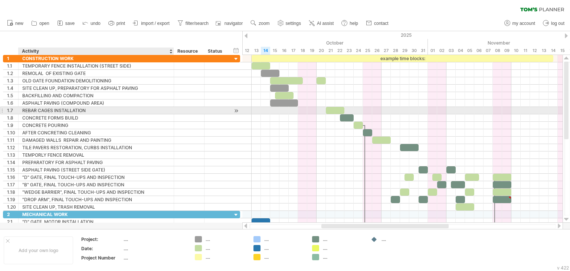
click at [92, 111] on div "REBAR CAGES INSTALLATION" at bounding box center [96, 110] width 148 height 7
click at [91, 109] on input "**********" at bounding box center [96, 110] width 148 height 7
drag, startPoint x: 91, startPoint y: 109, endPoint x: 25, endPoint y: 109, distance: 65.7
click at [25, 109] on input "**********" at bounding box center [96, 110] width 148 height 7
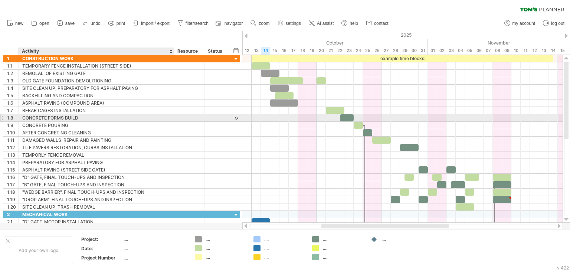
click at [88, 118] on div "CONCRETE FORMS BUILD" at bounding box center [96, 117] width 148 height 7
drag, startPoint x: 82, startPoint y: 116, endPoint x: 19, endPoint y: 120, distance: 62.5
click at [19, 120] on div "**********" at bounding box center [97, 117] width 156 height 7
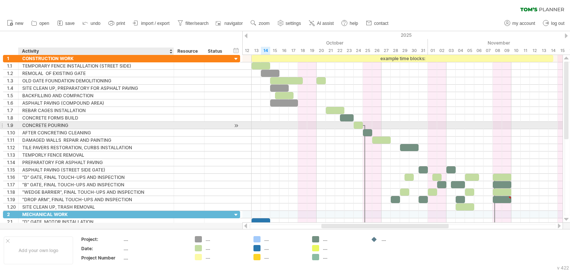
click at [77, 123] on div "CONCRETE POURING" at bounding box center [96, 125] width 148 height 7
drag, startPoint x: 74, startPoint y: 125, endPoint x: 7, endPoint y: 122, distance: 66.2
click at [7, 122] on div "**********" at bounding box center [121, 125] width 237 height 8
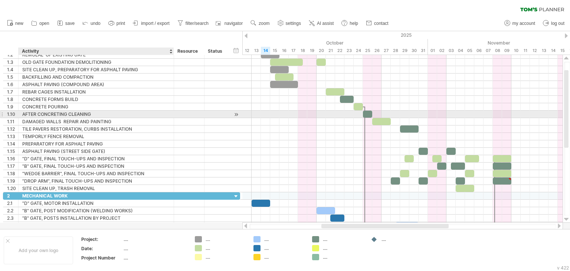
click at [55, 115] on div "AFTER CONCRETING CLEANING" at bounding box center [96, 114] width 148 height 7
click at [94, 115] on input "**********" at bounding box center [96, 114] width 148 height 7
drag, startPoint x: 94, startPoint y: 114, endPoint x: 22, endPoint y: 115, distance: 71.7
click at [22, 115] on input "**********" at bounding box center [96, 114] width 148 height 7
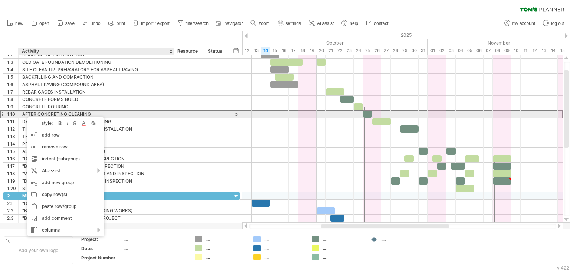
click at [94, 115] on div "AFTER CONCRETING CLEANING" at bounding box center [96, 114] width 148 height 7
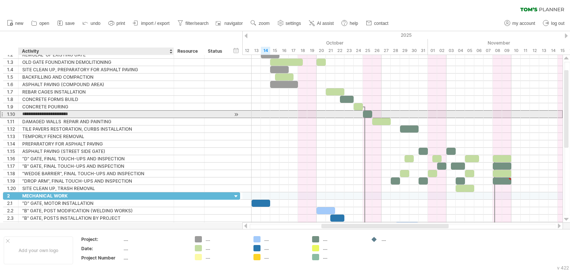
click at [94, 113] on input "**********" at bounding box center [96, 114] width 148 height 7
drag, startPoint x: 94, startPoint y: 113, endPoint x: 29, endPoint y: 115, distance: 64.7
click at [29, 115] on input "**********" at bounding box center [96, 114] width 148 height 7
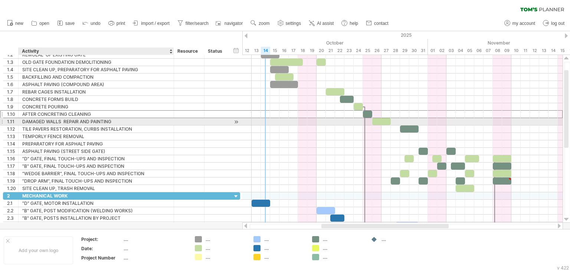
click at [101, 121] on div "DAMAGED WALLS REPAIR AND PAINTING" at bounding box center [96, 121] width 148 height 7
drag, startPoint x: 113, startPoint y: 120, endPoint x: 19, endPoint y: 120, distance: 94.3
click at [19, 120] on div "**********" at bounding box center [97, 121] width 156 height 7
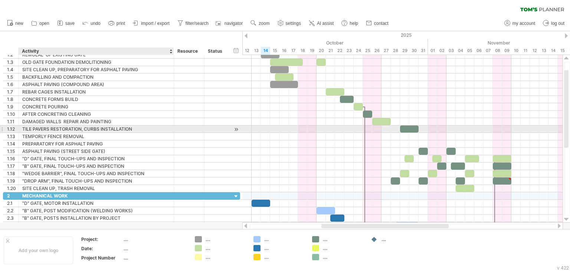
click at [137, 129] on div "TILE PAVERS RESTORATION, CURBS INSTALLATION" at bounding box center [96, 129] width 148 height 7
drag, startPoint x: 137, startPoint y: 129, endPoint x: 21, endPoint y: 130, distance: 115.9
click at [21, 130] on div "**********" at bounding box center [97, 129] width 156 height 7
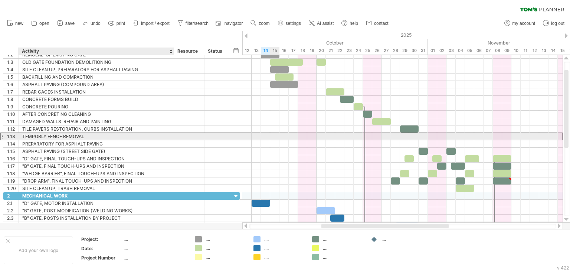
click at [89, 136] on div "TEMPORLY FENCE REMOVAL" at bounding box center [96, 136] width 148 height 7
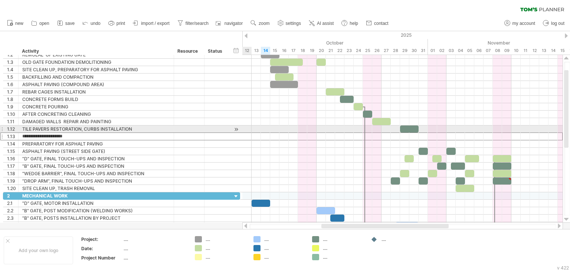
drag, startPoint x: 89, startPoint y: 136, endPoint x: 0, endPoint y: 128, distance: 89.1
click at [0, 128] on div "**********" at bounding box center [120, 132] width 241 height 193
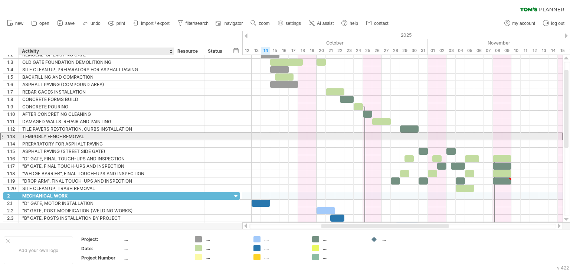
drag, startPoint x: 88, startPoint y: 137, endPoint x: 70, endPoint y: 138, distance: 17.9
click at [70, 138] on div "TEMPORLY FENCE REMOVAL" at bounding box center [96, 136] width 148 height 7
click at [85, 135] on input "**********" at bounding box center [96, 136] width 148 height 7
drag, startPoint x: 85, startPoint y: 135, endPoint x: 31, endPoint y: 138, distance: 53.9
click at [31, 138] on input "**********" at bounding box center [96, 136] width 148 height 7
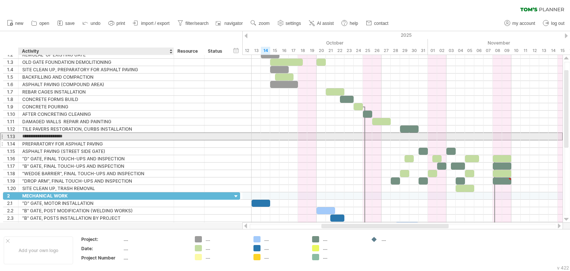
paste input "*"
type input "**********"
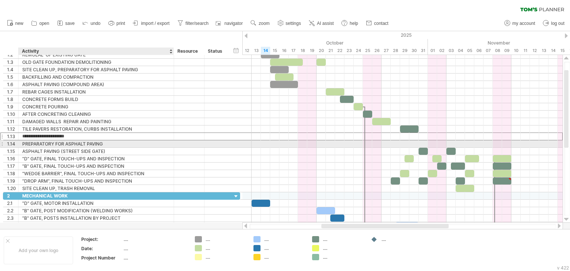
click at [108, 143] on div "PREPARATORY FOR ASPHALT PAVING" at bounding box center [96, 143] width 148 height 7
drag, startPoint x: 108, startPoint y: 143, endPoint x: 31, endPoint y: 143, distance: 76.9
click at [31, 143] on input "**********" at bounding box center [96, 143] width 148 height 7
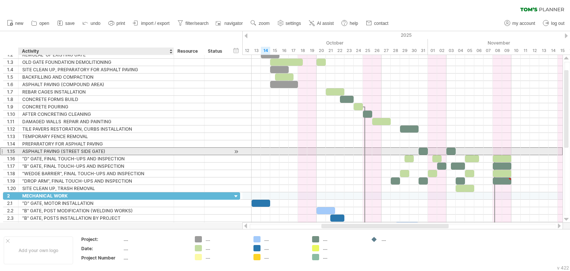
click at [107, 149] on div "ASPHALT PAVING (STREET SIDE GATE)" at bounding box center [96, 151] width 148 height 7
click at [107, 149] on input "**********" at bounding box center [96, 151] width 148 height 7
drag, startPoint x: 106, startPoint y: 149, endPoint x: 58, endPoint y: 151, distance: 48.3
click at [58, 151] on input "**********" at bounding box center [96, 151] width 148 height 7
click at [107, 150] on input "**********" at bounding box center [96, 151] width 148 height 7
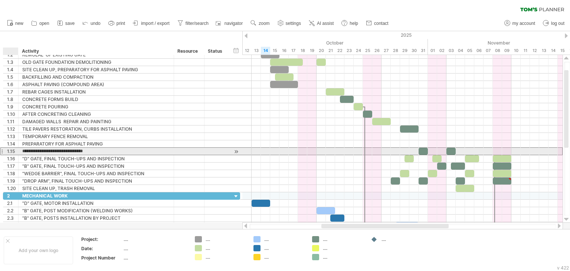
drag, startPoint x: 107, startPoint y: 150, endPoint x: 14, endPoint y: 150, distance: 93.2
click at [14, 150] on div "**********" at bounding box center [121, 151] width 237 height 8
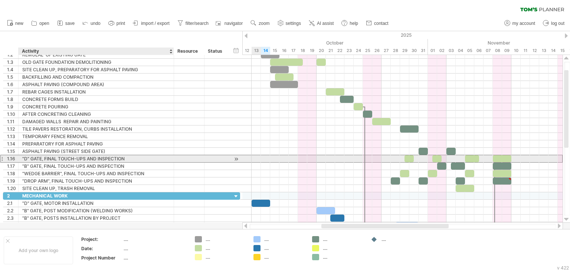
click at [133, 158] on div ""D" GATE, FINAL TOUCH-UPS AND INSPECTION" at bounding box center [96, 158] width 148 height 7
drag, startPoint x: 133, startPoint y: 158, endPoint x: 17, endPoint y: 159, distance: 115.9
click at [21, 159] on div "**********" at bounding box center [97, 158] width 156 height 7
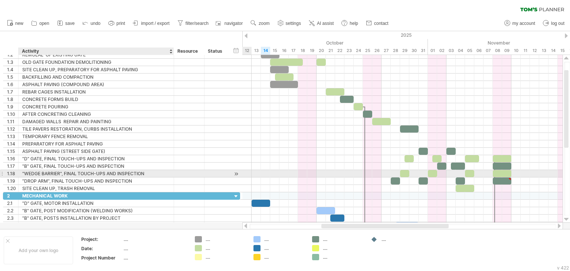
click at [146, 173] on div ""WEDGE BARRIER", FINAL TOUCH-UPS AND INSPECTION" at bounding box center [96, 173] width 148 height 7
drag, startPoint x: 146, startPoint y: 173, endPoint x: 22, endPoint y: 177, distance: 124.1
click at [23, 176] on div "**********" at bounding box center [121, 121] width 237 height 141
click at [149, 172] on div ""WEDGE BARRIER", FINAL TOUCH-UPS AND INSPECTION" at bounding box center [96, 173] width 148 height 7
drag, startPoint x: 149, startPoint y: 172, endPoint x: 13, endPoint y: 175, distance: 135.2
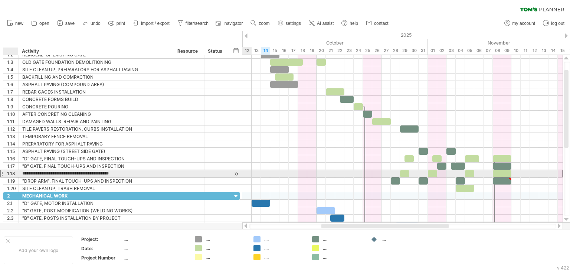
click at [16, 174] on div "**********" at bounding box center [121, 174] width 237 height 8
paste input "text"
type input "**********"
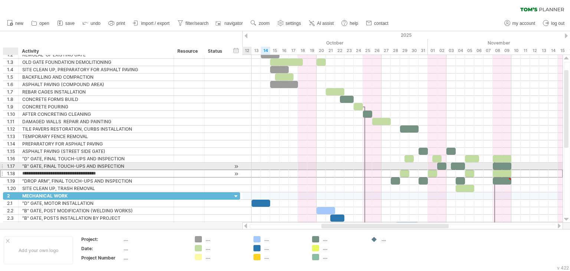
drag, startPoint x: 128, startPoint y: 171, endPoint x: 8, endPoint y: 170, distance: 120.7
click at [8, 170] on div "**********" at bounding box center [121, 174] width 237 height 8
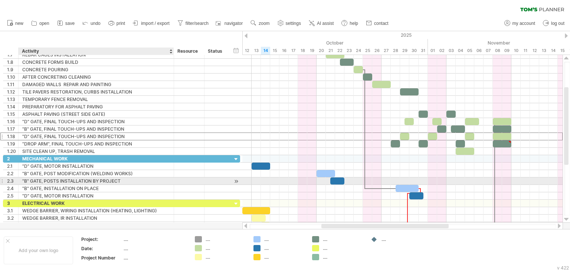
click at [124, 180] on div ""B" GATE, POSTS INSTALLATION BY PROJECT" at bounding box center [96, 181] width 148 height 7
click at [124, 180] on input "**********" at bounding box center [96, 181] width 148 height 7
drag, startPoint x: 124, startPoint y: 180, endPoint x: 21, endPoint y: 179, distance: 102.9
click at [21, 179] on div "**********" at bounding box center [97, 181] width 156 height 7
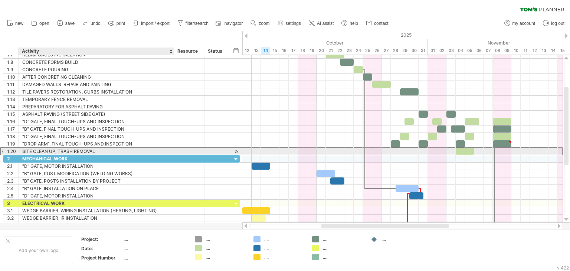
drag, startPoint x: 147, startPoint y: 150, endPoint x: 135, endPoint y: 151, distance: 12.7
click at [147, 149] on div "SITE CLEAN UP, TRASH REMOVAL" at bounding box center [96, 151] width 148 height 7
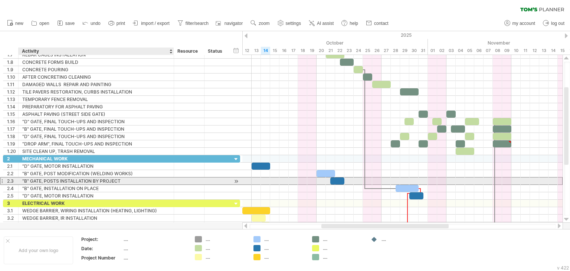
click at [121, 181] on div ""B" GATE, POSTS INSTALLATION BY PROJECT" at bounding box center [96, 181] width 148 height 7
drag, startPoint x: 121, startPoint y: 180, endPoint x: 22, endPoint y: 182, distance: 99.2
click at [22, 182] on input "**********" at bounding box center [96, 181] width 148 height 7
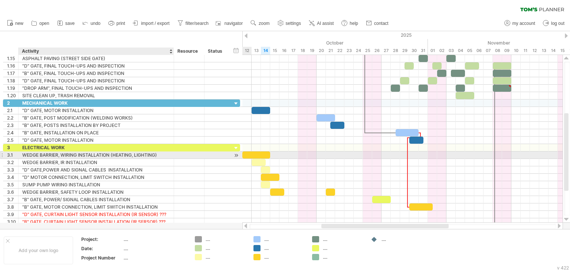
click at [163, 155] on div "WEDGE BARRIER, WIRING INSTALLATION (HEATING, LIGHTING)" at bounding box center [96, 155] width 148 height 7
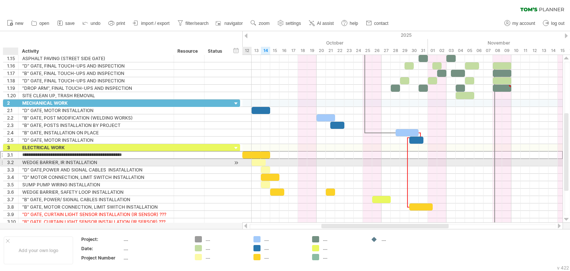
drag, startPoint x: 163, startPoint y: 155, endPoint x: 19, endPoint y: 159, distance: 144.5
click at [19, 159] on div "**********" at bounding box center [121, 185] width 237 height 82
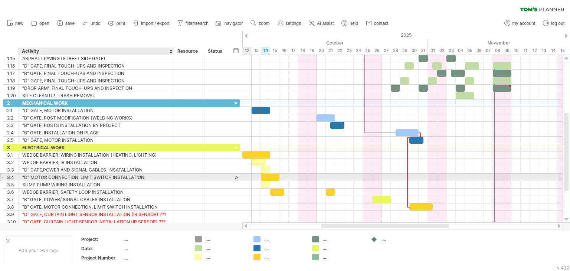
click at [159, 176] on div ""D" MOTOR CONNECTION, LIMIT SWITCH INSTALLATION" at bounding box center [96, 177] width 148 height 7
drag, startPoint x: 159, startPoint y: 176, endPoint x: 28, endPoint y: 179, distance: 130.8
click at [28, 179] on input "**********" at bounding box center [96, 177] width 148 height 7
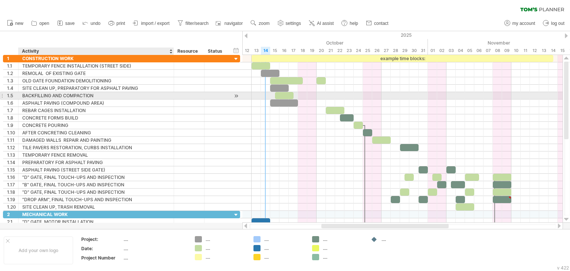
click at [101, 95] on div "BACKFILLING AND COMPACTION" at bounding box center [96, 95] width 148 height 7
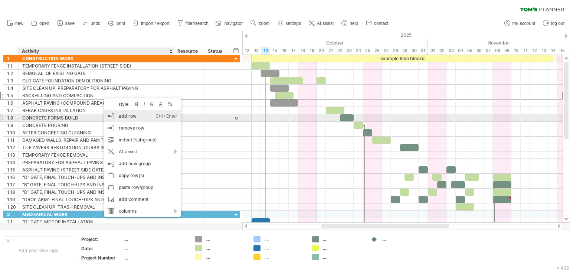
click at [120, 115] on div "add row Ctrl+Enter Cmd+Enter" at bounding box center [142, 116] width 77 height 12
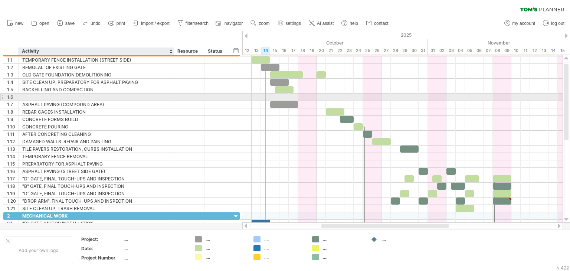
click at [39, 97] on div at bounding box center [96, 97] width 148 height 7
type input "**********"
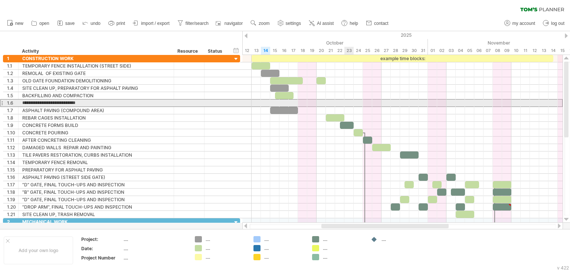
click at [349, 102] on div at bounding box center [402, 103] width 320 height 8
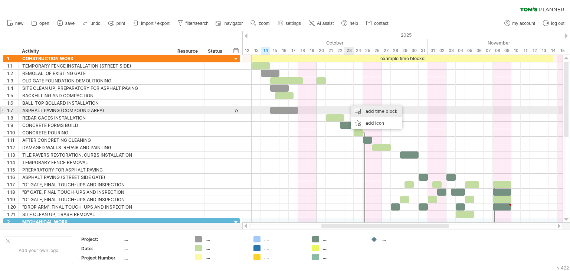
click at [369, 110] on div "add time block" at bounding box center [376, 111] width 51 height 12
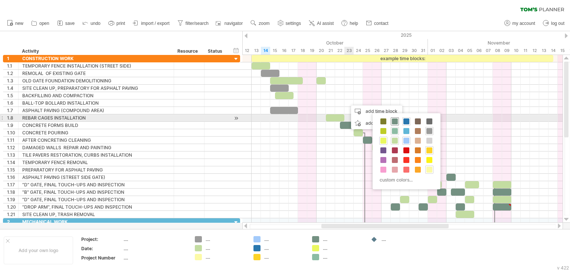
click at [393, 117] on div at bounding box center [395, 121] width 8 height 8
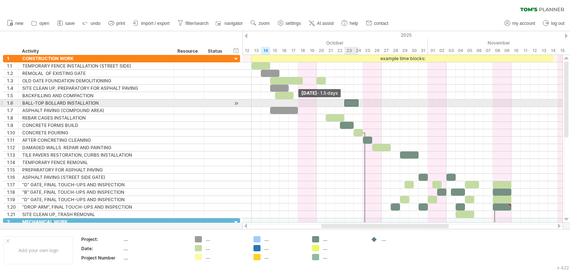
drag, startPoint x: 350, startPoint y: 104, endPoint x: 346, endPoint y: 104, distance: 4.1
click at [346, 104] on div at bounding box center [352, 103] width 14 height 7
drag, startPoint x: 358, startPoint y: 104, endPoint x: 361, endPoint y: 102, distance: 3.8
click at [361, 102] on div at bounding box center [354, 103] width 19 height 7
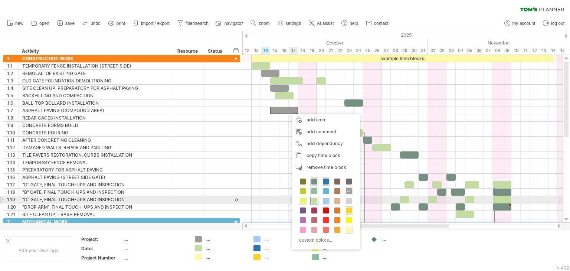
click at [313, 201] on span at bounding box center [315, 201] width 6 height 6
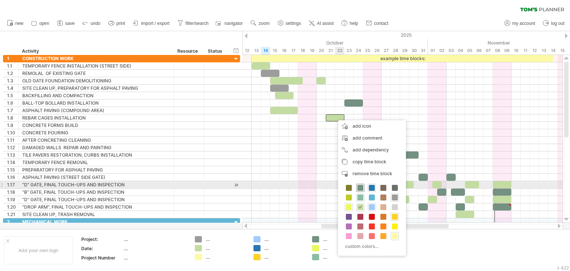
click at [361, 188] on span at bounding box center [361, 188] width 6 height 6
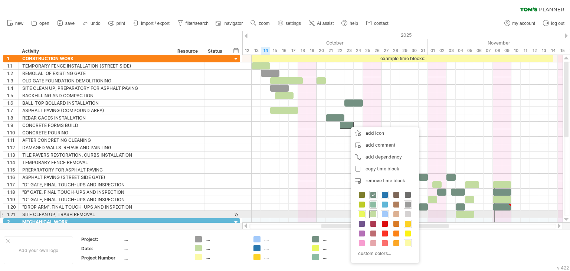
click at [374, 214] on span at bounding box center [374, 214] width 6 height 6
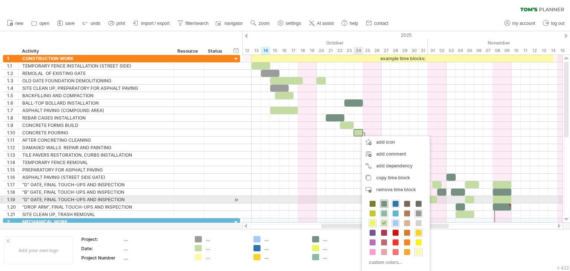
click at [382, 203] on span at bounding box center [384, 204] width 6 height 6
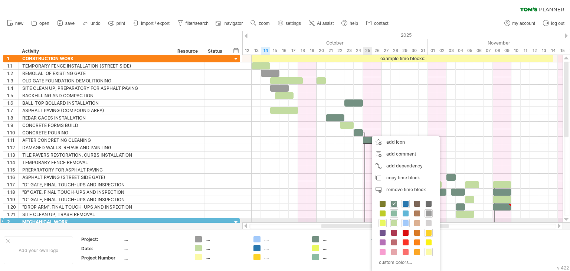
click at [396, 222] on span at bounding box center [394, 223] width 6 height 6
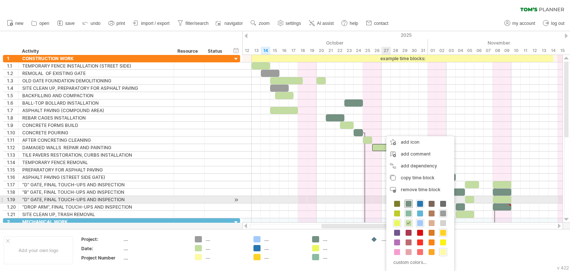
click at [407, 202] on span at bounding box center [409, 204] width 6 height 6
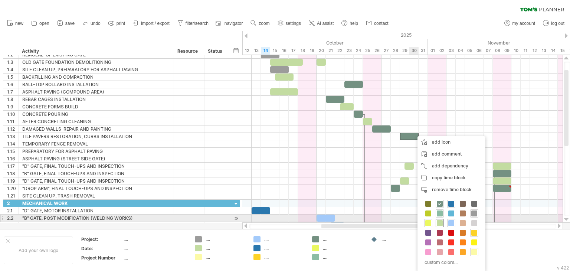
click at [441, 222] on span at bounding box center [440, 223] width 6 height 6
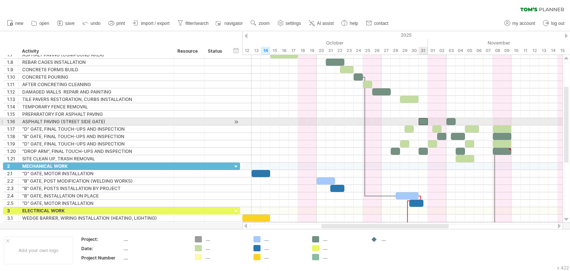
click at [423, 121] on div at bounding box center [423, 121] width 9 height 7
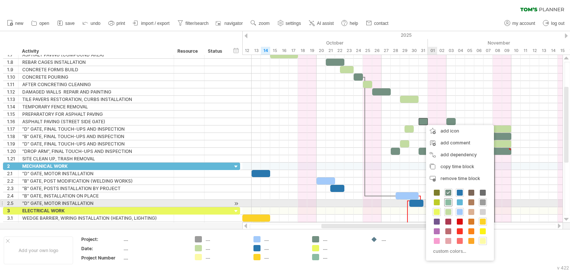
click at [449, 201] on span at bounding box center [449, 202] width 6 height 6
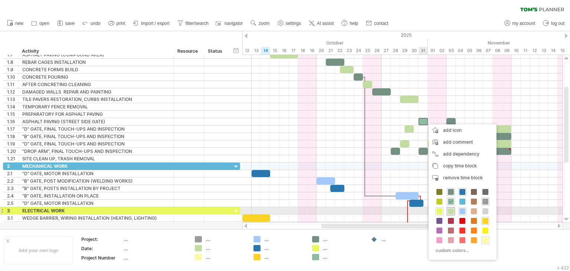
click at [449, 211] on span at bounding box center [451, 211] width 6 height 6
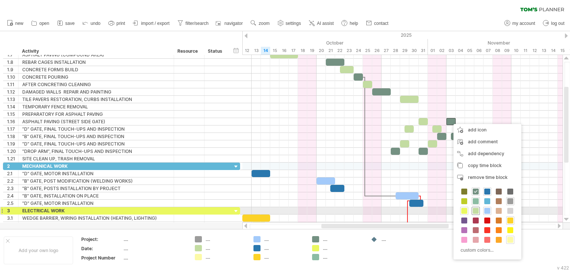
click at [474, 210] on span at bounding box center [476, 211] width 6 height 6
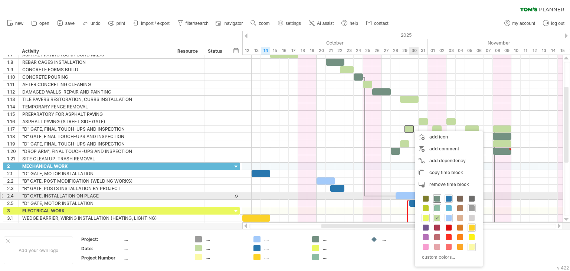
click at [436, 196] on span at bounding box center [437, 199] width 6 height 6
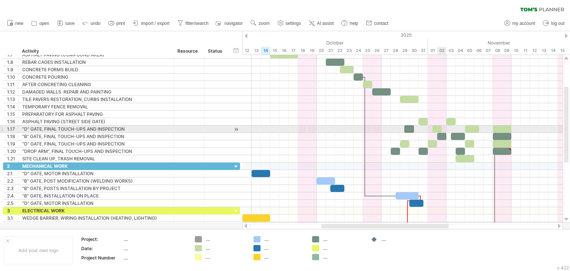
click at [439, 129] on div at bounding box center [437, 129] width 9 height 7
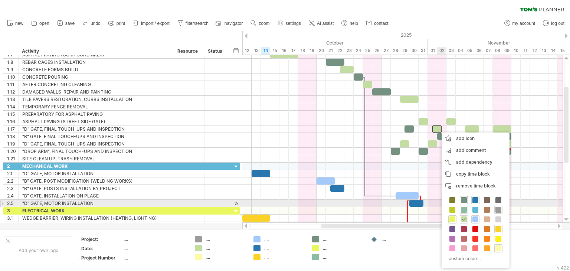
click at [462, 200] on span at bounding box center [464, 200] width 6 height 6
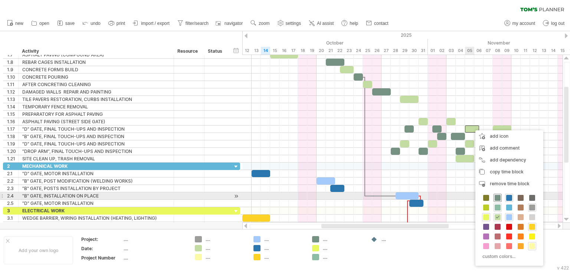
click at [494, 196] on div at bounding box center [498, 198] width 8 height 8
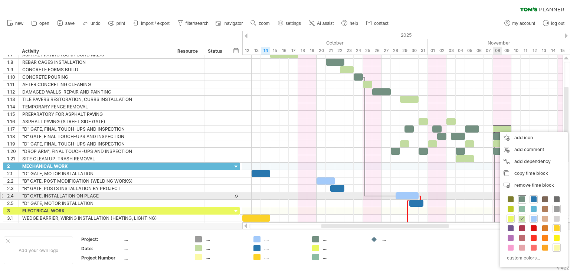
click at [521, 196] on span at bounding box center [523, 199] width 6 height 6
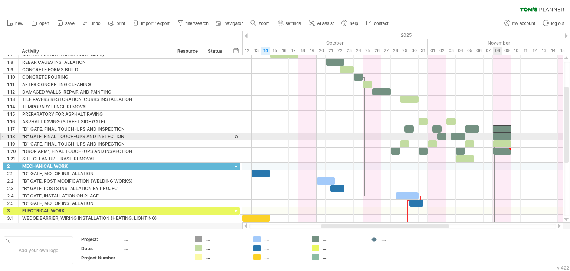
click at [501, 137] on div at bounding box center [502, 136] width 19 height 7
click at [502, 134] on div at bounding box center [502, 136] width 19 height 7
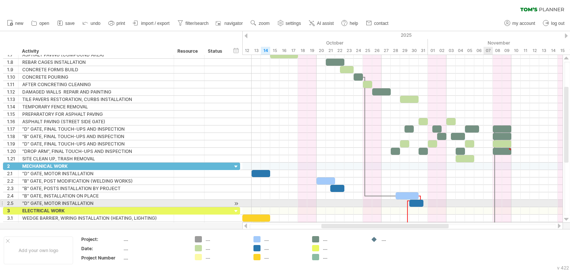
click at [485, 204] on div at bounding box center [402, 203] width 320 height 7
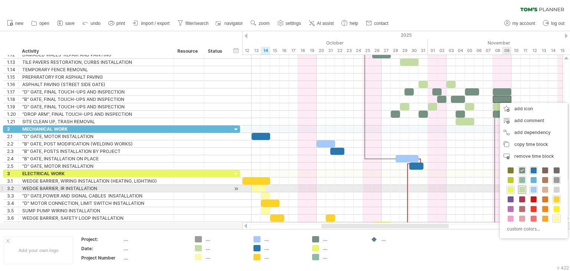
click at [523, 189] on span at bounding box center [523, 190] width 6 height 6
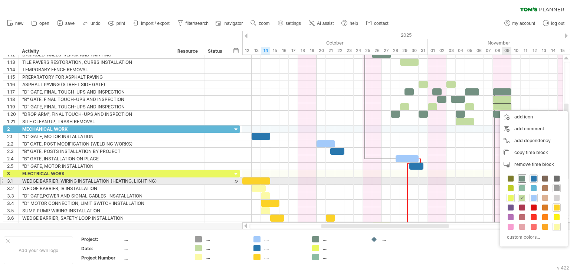
click at [520, 179] on span at bounding box center [523, 179] width 6 height 6
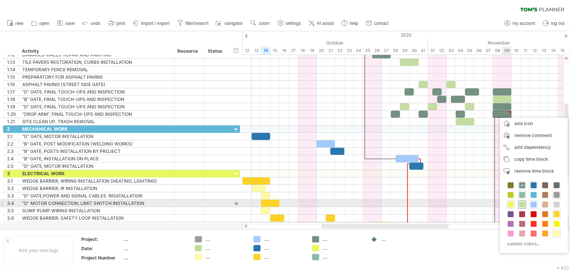
click at [523, 204] on span at bounding box center [523, 205] width 6 height 6
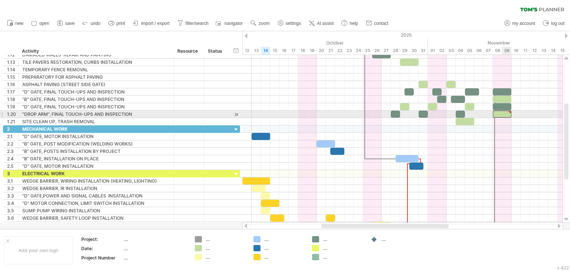
click at [509, 115] on div at bounding box center [502, 114] width 19 height 7
click at [510, 112] on div at bounding box center [509, 112] width 3 height 3
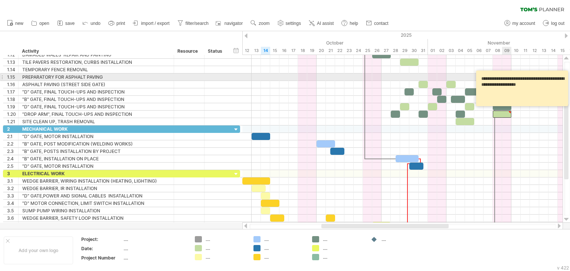
drag, startPoint x: 502, startPoint y: 91, endPoint x: 481, endPoint y: 75, distance: 26.4
click at [481, 75] on textarea "**********" at bounding box center [523, 88] width 89 height 30
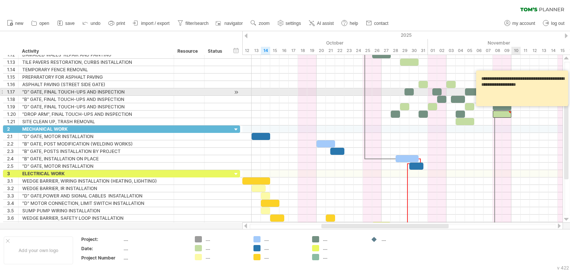
paste textarea "*"
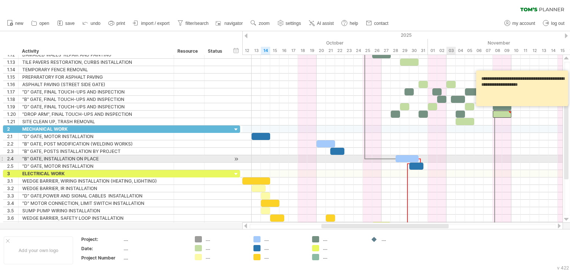
type textarea "**********"
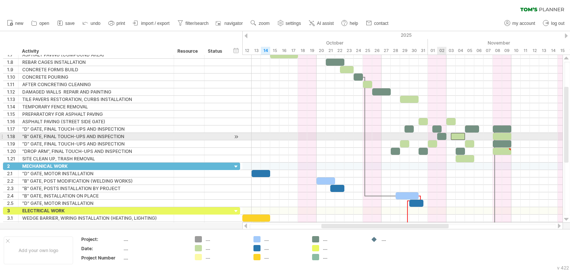
click at [442, 133] on div at bounding box center [441, 136] width 9 height 7
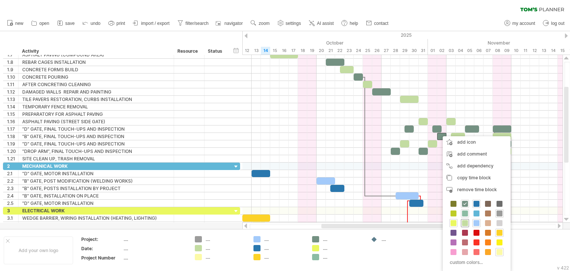
click at [464, 223] on span at bounding box center [465, 223] width 6 height 6
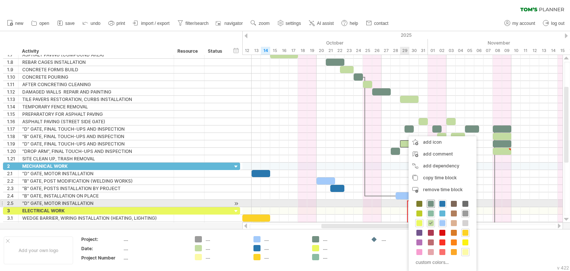
click at [433, 204] on span at bounding box center [431, 204] width 6 height 6
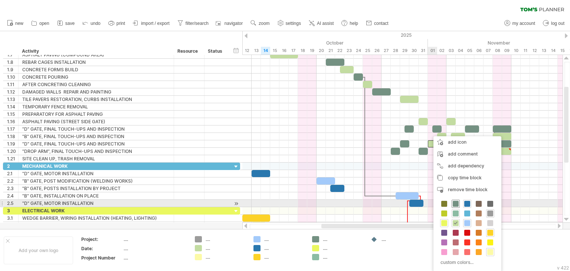
click at [456, 204] on span at bounding box center [456, 204] width 6 height 6
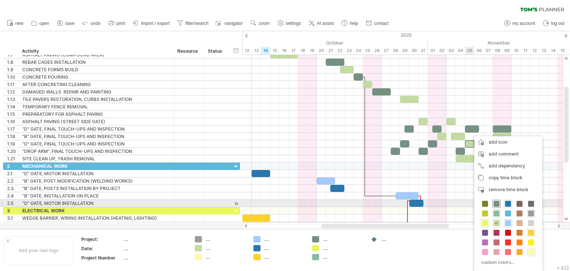
click at [496, 202] on span at bounding box center [497, 204] width 6 height 6
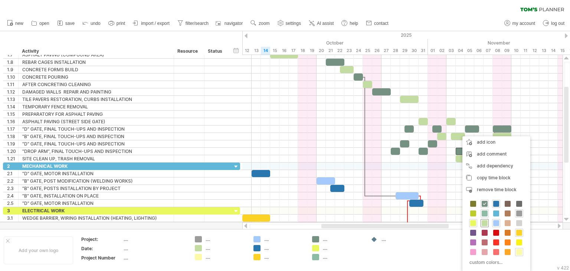
click at [485, 222] on span at bounding box center [485, 223] width 6 height 6
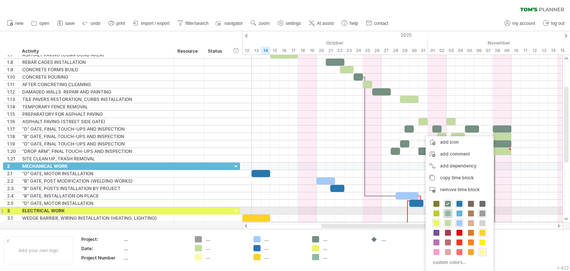
click at [445, 212] on span at bounding box center [448, 214] width 6 height 6
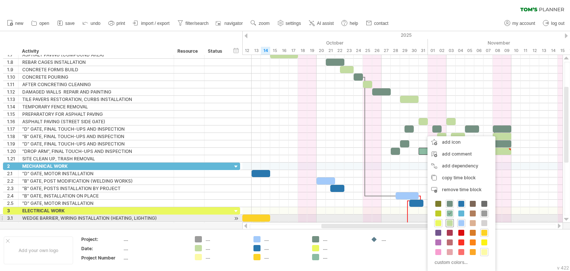
click at [446, 222] on div at bounding box center [450, 223] width 8 height 8
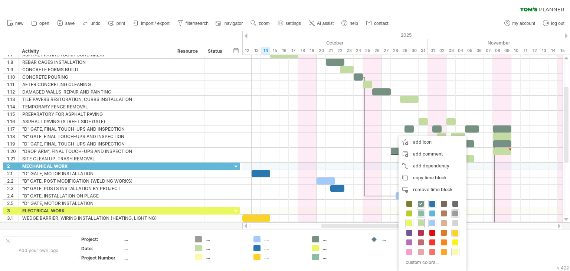
click at [423, 222] on span at bounding box center [421, 223] width 6 height 6
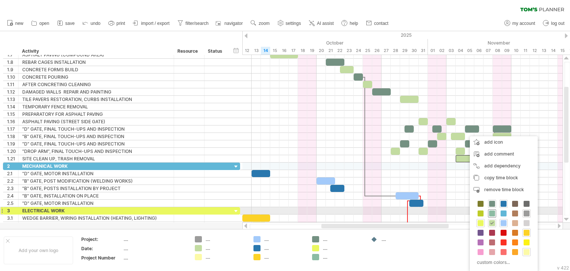
click at [490, 213] on span at bounding box center [492, 214] width 6 height 6
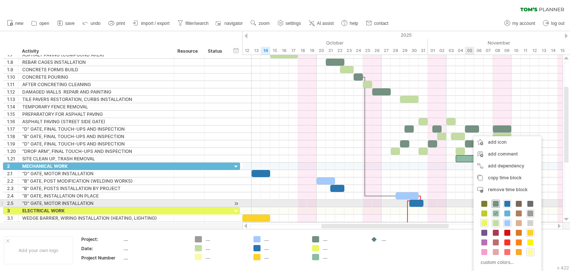
click at [495, 201] on span at bounding box center [496, 204] width 6 height 6
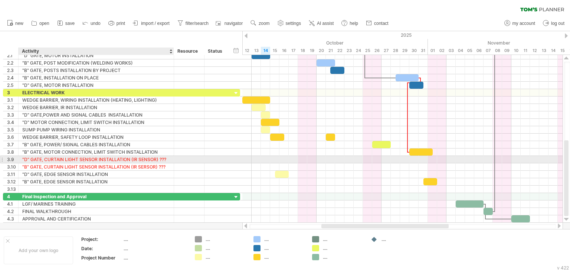
click at [171, 158] on div at bounding box center [173, 159] width 4 height 7
click at [166, 158] on div ""D" GATE, CURTAIN LIGHT SENSOR INSTALLATION (IR SENSOR) ???" at bounding box center [95, 159] width 147 height 7
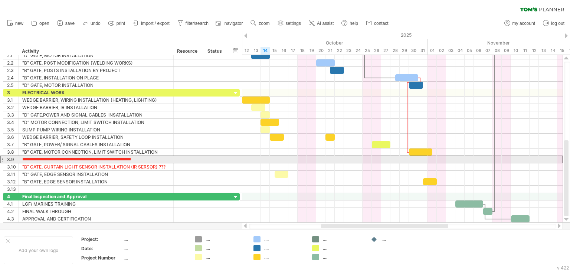
click at [166, 158] on input "**********" at bounding box center [95, 159] width 147 height 7
drag, startPoint x: 166, startPoint y: 158, endPoint x: 132, endPoint y: 158, distance: 34.5
click at [132, 158] on input "**********" at bounding box center [95, 159] width 147 height 7
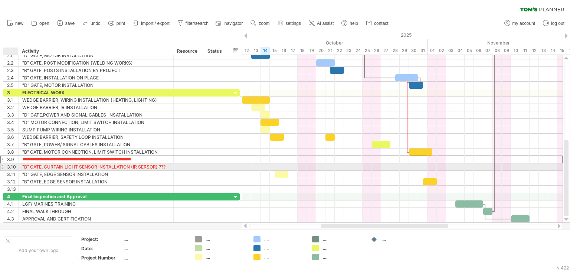
drag, startPoint x: 168, startPoint y: 158, endPoint x: 22, endPoint y: 164, distance: 146.1
click at [22, 164] on div "**********" at bounding box center [121, 141] width 237 height 104
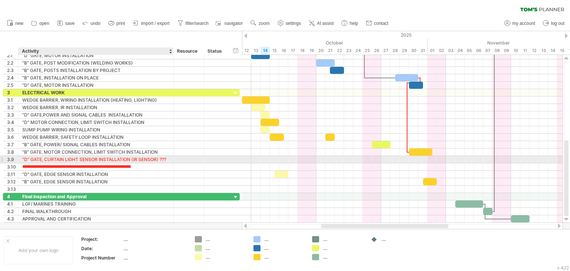
click at [169, 158] on div ""D" GATE, CURTAIN LIGHT SENSOR INSTALLATION (IR SENSOR) ???" at bounding box center [95, 159] width 147 height 7
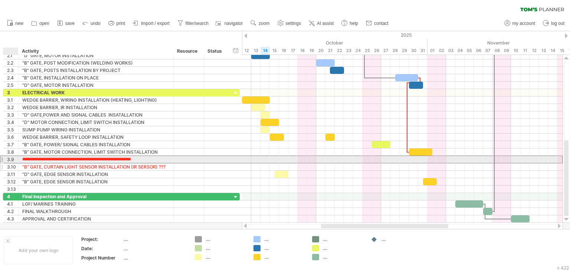
drag, startPoint x: 169, startPoint y: 158, endPoint x: 22, endPoint y: 162, distance: 146.7
click at [22, 162] on div "**********" at bounding box center [121, 141] width 237 height 104
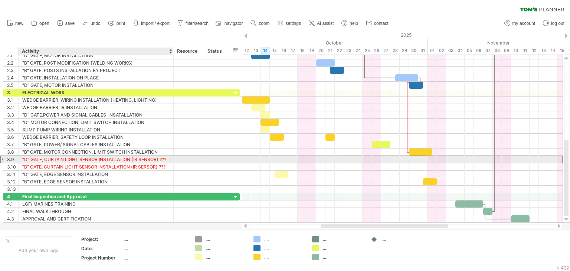
click at [170, 159] on div "**********" at bounding box center [96, 159] width 155 height 7
click at [169, 158] on div ""D" GATE, CURTAIN LIGHT SENSOR INSTALLATION (IR SENSOR) ???" at bounding box center [95, 159] width 147 height 7
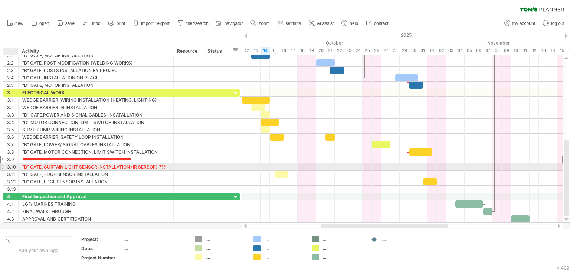
drag, startPoint x: 169, startPoint y: 158, endPoint x: 20, endPoint y: 166, distance: 149.1
click at [20, 166] on div "**********" at bounding box center [121, 141] width 237 height 104
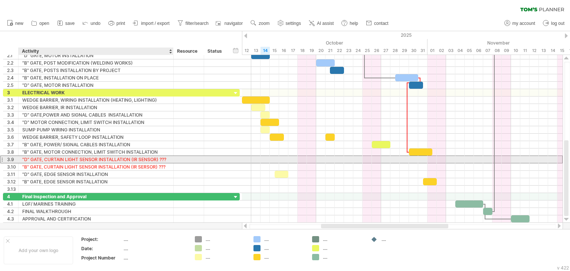
click at [166, 156] on div ""D" GATE, CURTAIN LIGHT SENSOR INSTALLATION (IR SENSOR) ???" at bounding box center [95, 159] width 147 height 7
click at [168, 158] on input "**********" at bounding box center [95, 159] width 147 height 7
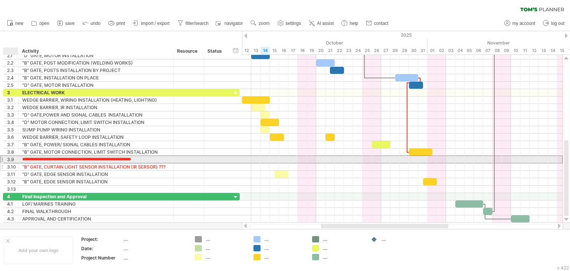
drag, startPoint x: 168, startPoint y: 158, endPoint x: 19, endPoint y: 162, distance: 148.6
click at [19, 162] on div "**********" at bounding box center [121, 141] width 237 height 104
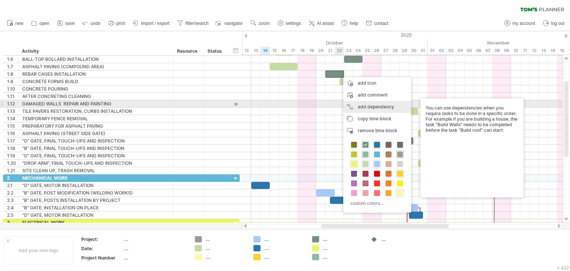
click at [365, 107] on div "add dependency You can use dependencies when you require tasks to be done in a …" at bounding box center [378, 107] width 68 height 12
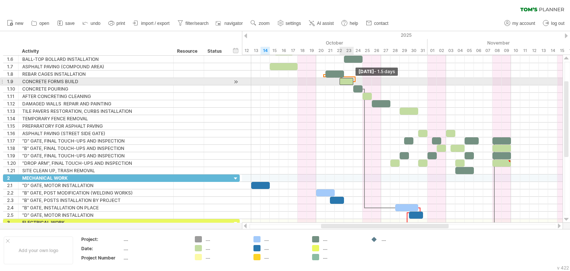
click at [354, 82] on span at bounding box center [353, 81] width 3 height 7
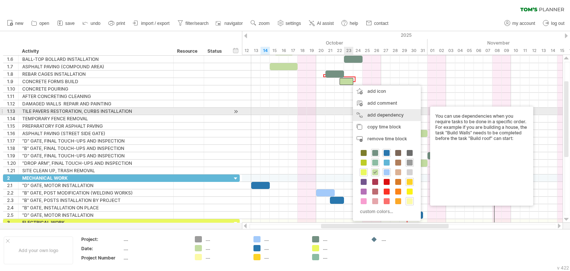
click at [376, 115] on div "add dependency You can use dependencies when you require tasks to be done in a …" at bounding box center [387, 115] width 68 height 12
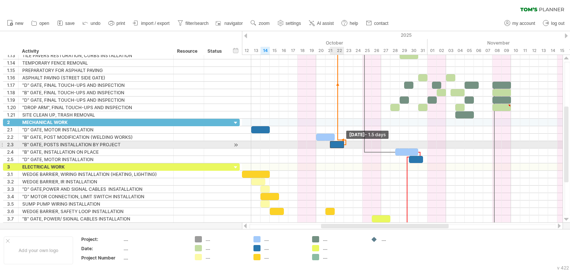
click at [343, 146] on span at bounding box center [344, 144] width 3 height 7
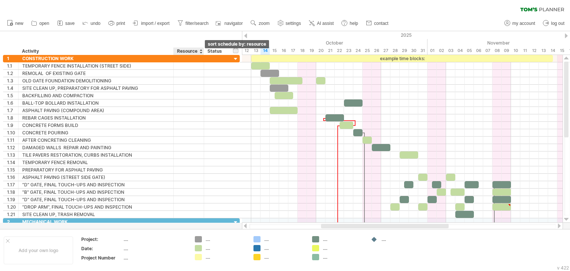
click at [201, 52] on div at bounding box center [200, 51] width 3 height 7
click at [217, 51] on div "Status" at bounding box center [216, 51] width 16 height 7
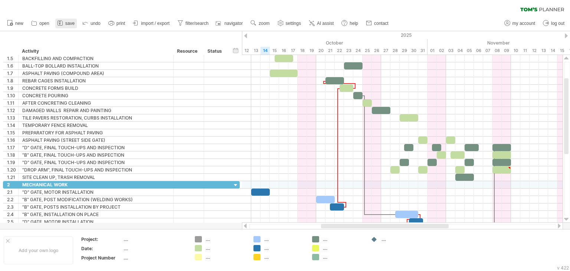
click at [67, 23] on span "save" at bounding box center [69, 23] width 9 height 5
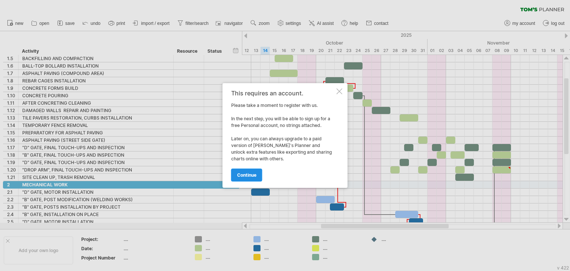
click at [250, 175] on span "continue" at bounding box center [246, 175] width 19 height 6
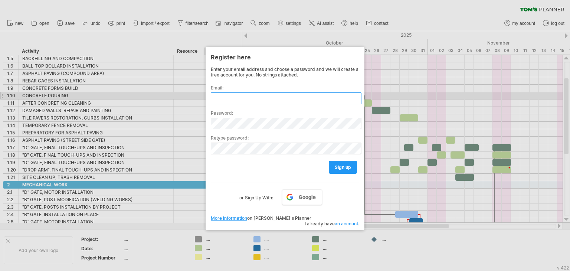
click at [219, 98] on input "text" at bounding box center [286, 98] width 151 height 12
type input "*"
click at [239, 96] on input "text" at bounding box center [286, 98] width 151 height 12
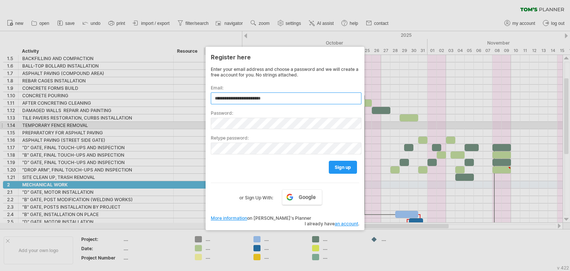
type input "**********"
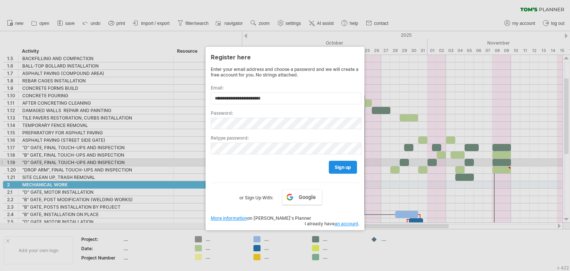
click at [339, 166] on span "sign up" at bounding box center [343, 168] width 16 height 6
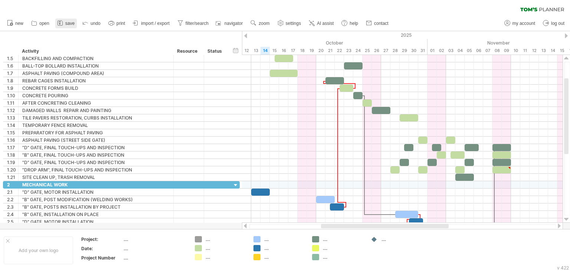
click at [68, 22] on span "save" at bounding box center [69, 23] width 9 height 5
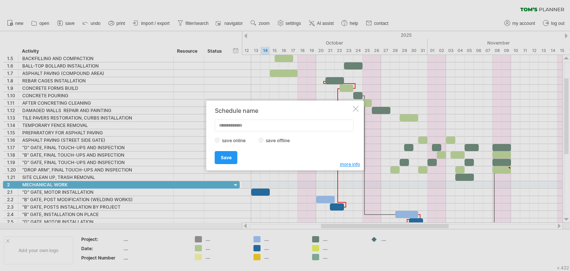
click at [227, 126] on input "text" at bounding box center [284, 126] width 139 height 12
type input "*******"
click at [228, 157] on span "Save" at bounding box center [226, 158] width 11 height 6
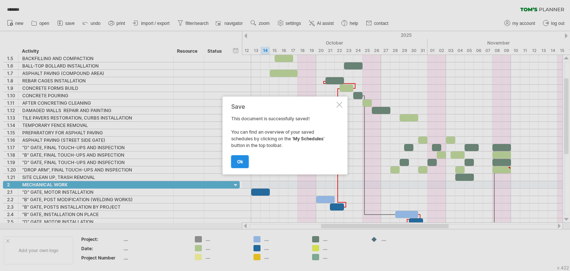
click at [239, 161] on span "ok" at bounding box center [240, 162] width 6 height 6
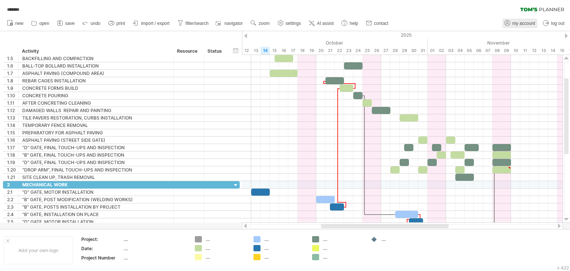
click at [521, 23] on span "my account" at bounding box center [524, 23] width 23 height 5
type input "**********"
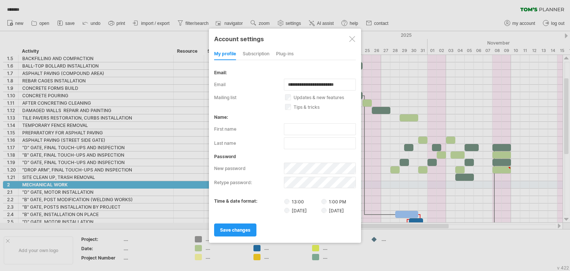
click at [351, 39] on div at bounding box center [352, 39] width 6 height 6
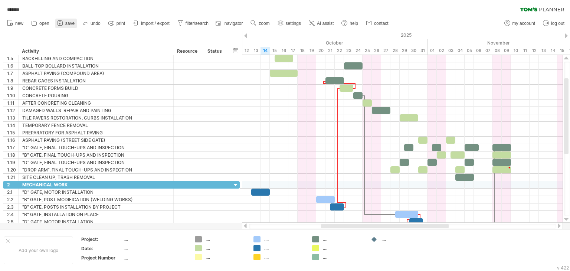
click at [69, 23] on span "save" at bounding box center [69, 23] width 9 height 5
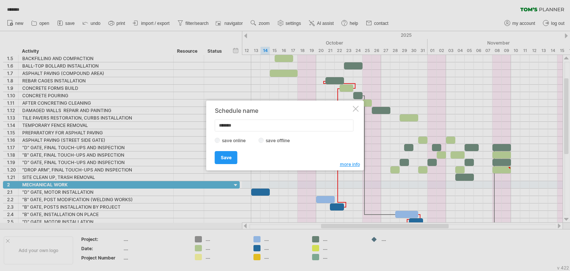
click at [42, 22] on div at bounding box center [285, 135] width 570 height 271
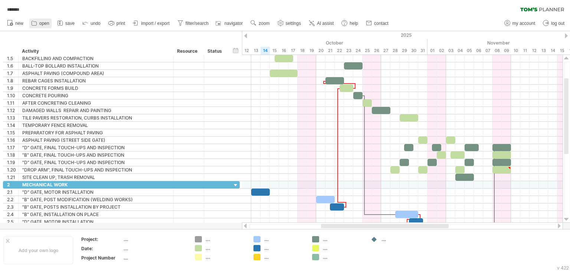
click at [42, 22] on span "open" at bounding box center [44, 23] width 10 height 5
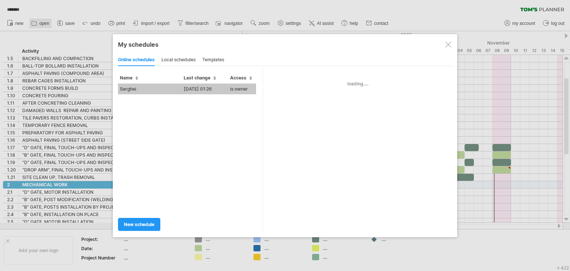
type input "*******"
type input "**********"
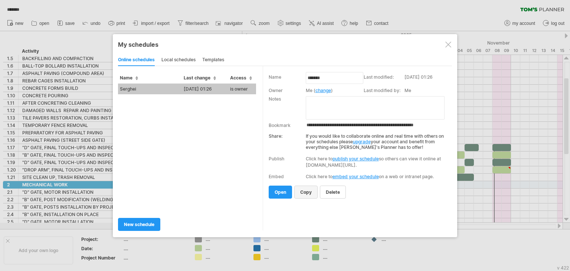
click at [303, 190] on span "copy" at bounding box center [306, 192] width 12 height 6
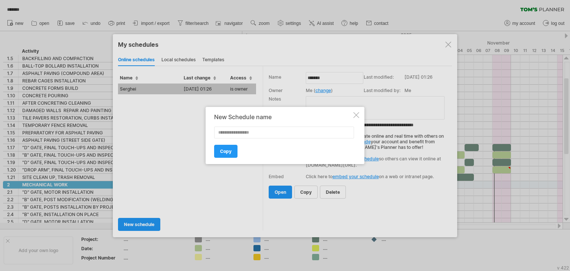
click at [357, 114] on div at bounding box center [357, 115] width 6 height 6
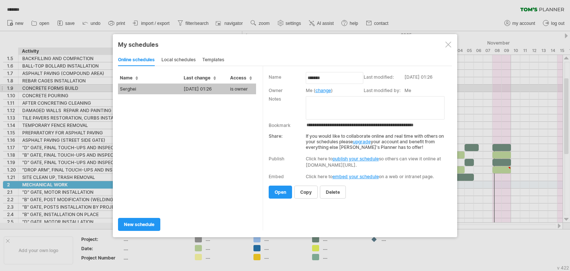
click at [137, 87] on td "Serghei" at bounding box center [150, 89] width 64 height 11
click at [137, 87] on div "Trying to reach plan.tomsplanner.com Connected again... 0% ******* clear filter…" at bounding box center [285, 135] width 570 height 271
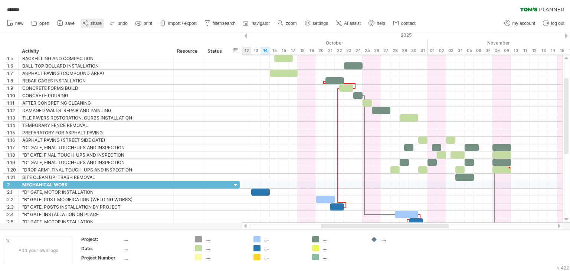
click at [93, 23] on span "share" at bounding box center [96, 23] width 11 height 5
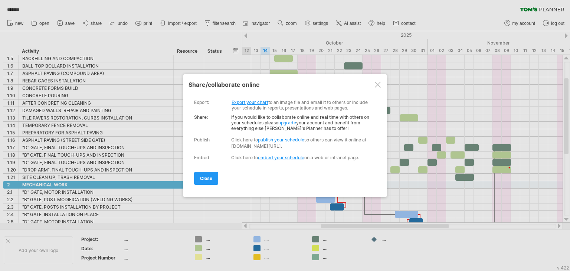
click at [251, 102] on link "Export your chart" at bounding box center [250, 103] width 37 height 6
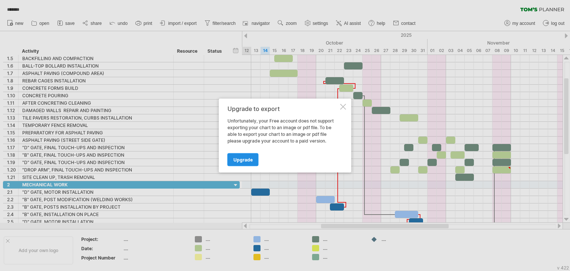
click at [248, 159] on span "Upgrade" at bounding box center [243, 160] width 19 height 6
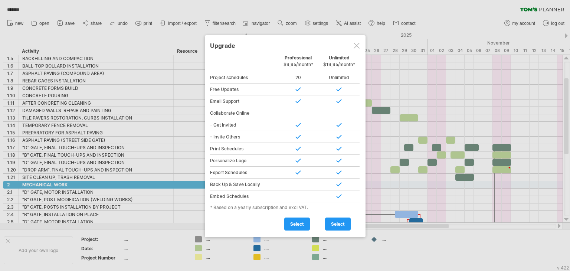
click at [357, 45] on div at bounding box center [357, 46] width 6 height 6
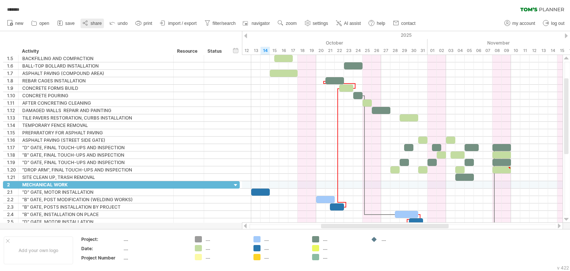
click at [88, 23] on icon at bounding box center [85, 22] width 7 height 7
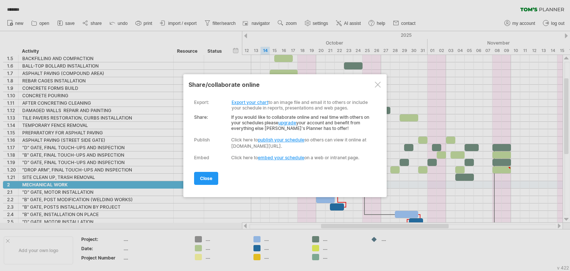
click at [379, 85] on div at bounding box center [378, 85] width 6 height 6
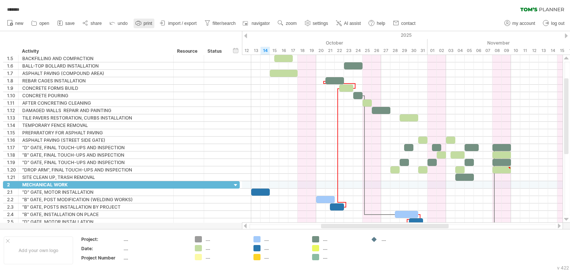
click at [144, 23] on span "print" at bounding box center [148, 23] width 9 height 5
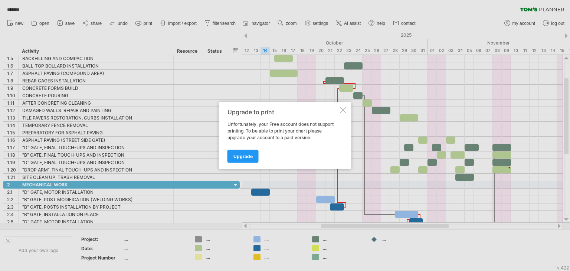
click at [345, 108] on div at bounding box center [344, 110] width 6 height 6
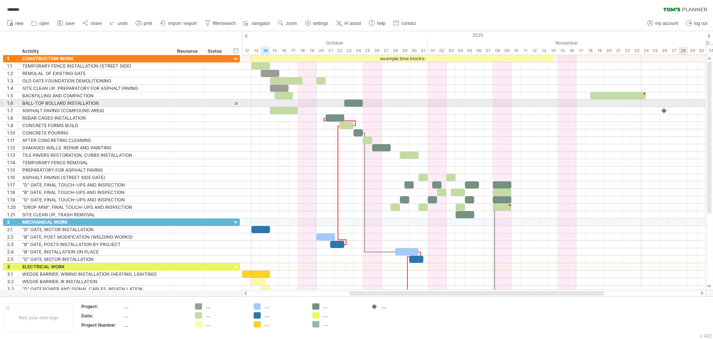
drag, startPoint x: 708, startPoint y: 175, endPoint x: 687, endPoint y: 101, distance: 76.8
click at [570, 101] on div "Trying to reach plan.tomsplanner.com Connected again... 0% ******* clear filter…" at bounding box center [356, 169] width 713 height 339
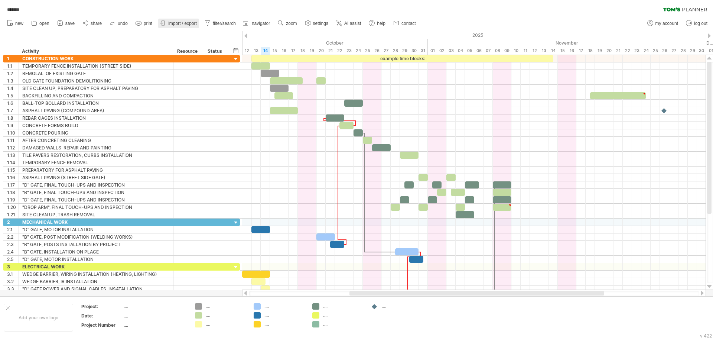
click at [175, 21] on span "import / export" at bounding box center [182, 23] width 29 height 5
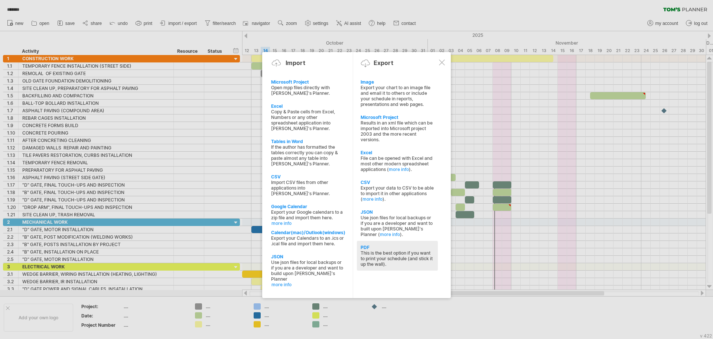
click at [381, 254] on div "This is the best option if you want to print your schedule (and stick it up the…" at bounding box center [398, 258] width 74 height 17
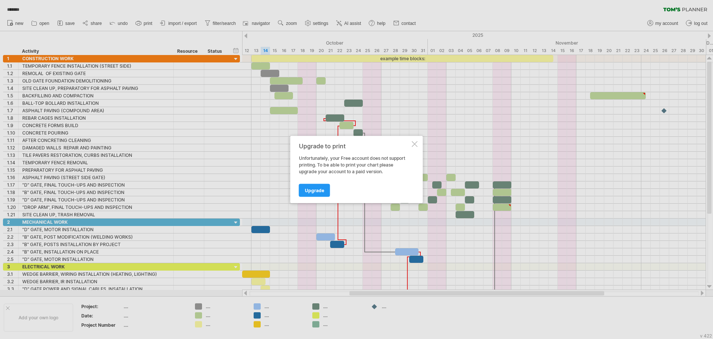
click at [413, 144] on div at bounding box center [415, 144] width 6 height 6
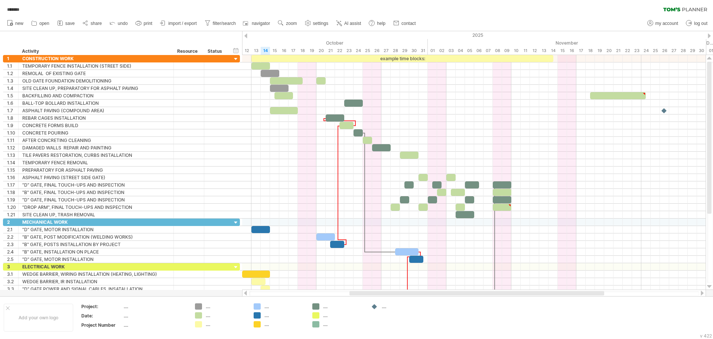
click at [149, 23] on span "print" at bounding box center [148, 23] width 9 height 5
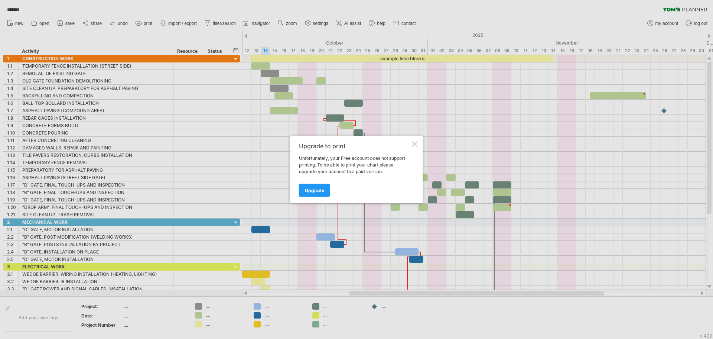
click at [418, 141] on div "Upgrade to print Unfortunately, your Free account does not support printing. To…" at bounding box center [356, 169] width 133 height 67
click at [416, 144] on div at bounding box center [415, 144] width 6 height 6
